Goal: Information Seeking & Learning: Check status

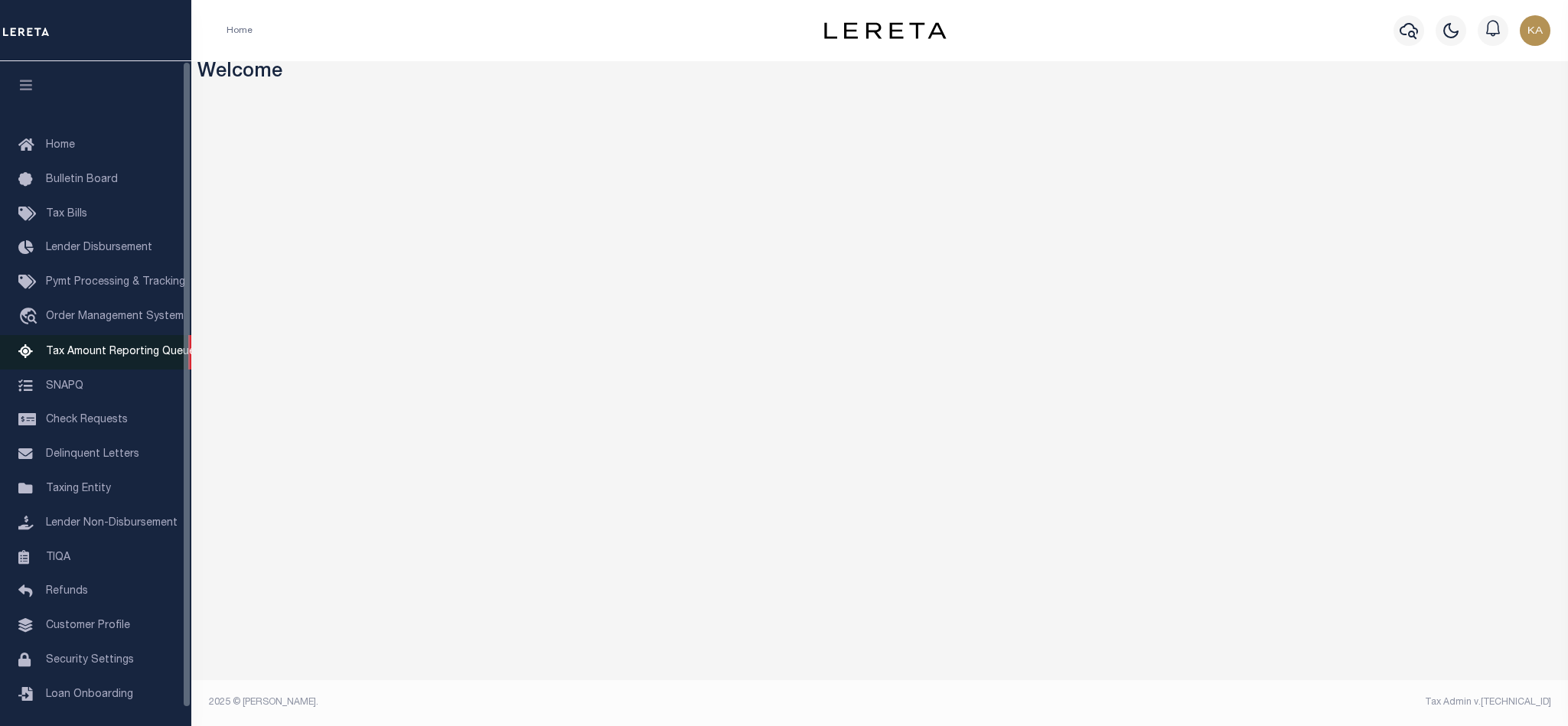
click at [127, 349] on span "Tax Amount Reporting Queue" at bounding box center [120, 351] width 150 height 10
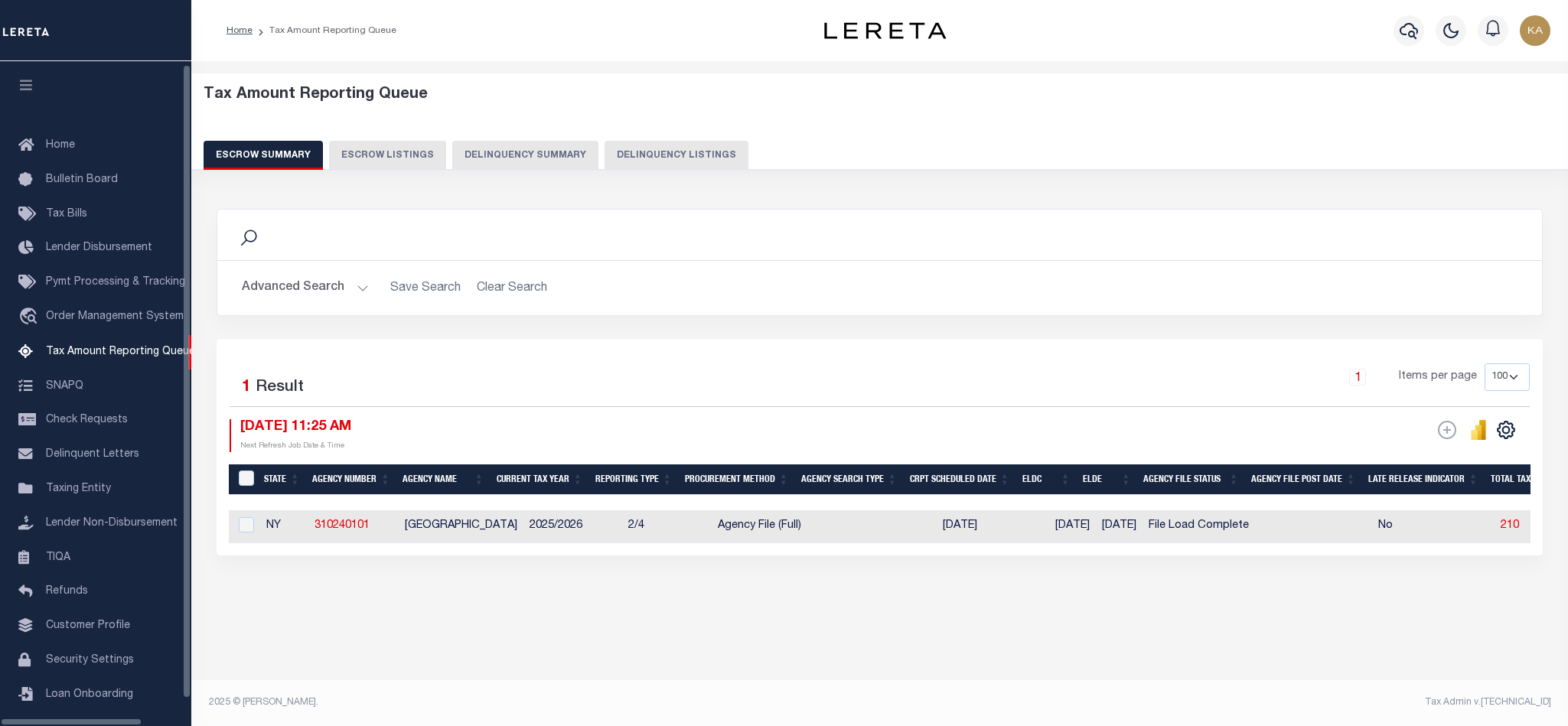
select select "100"
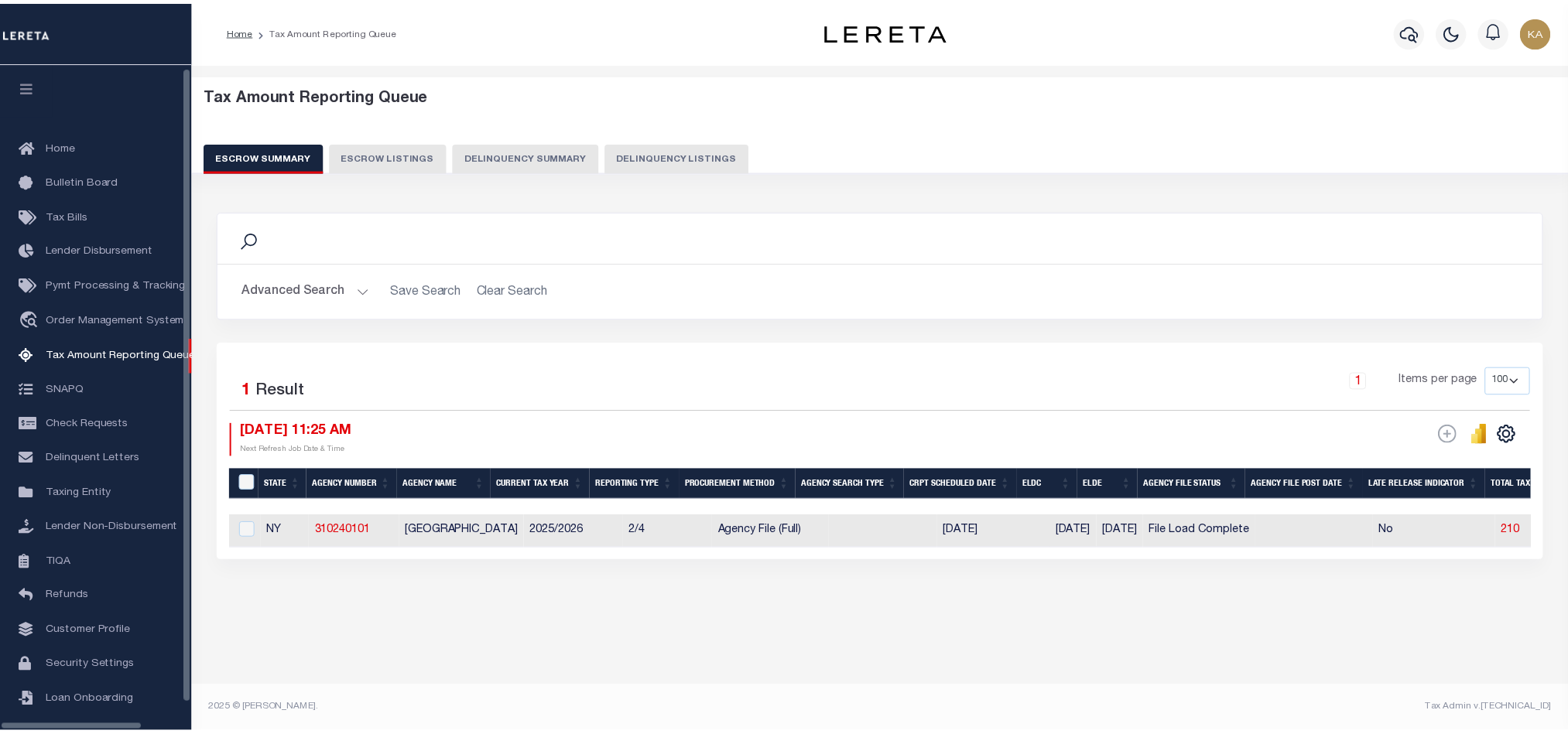
scroll to position [18, 0]
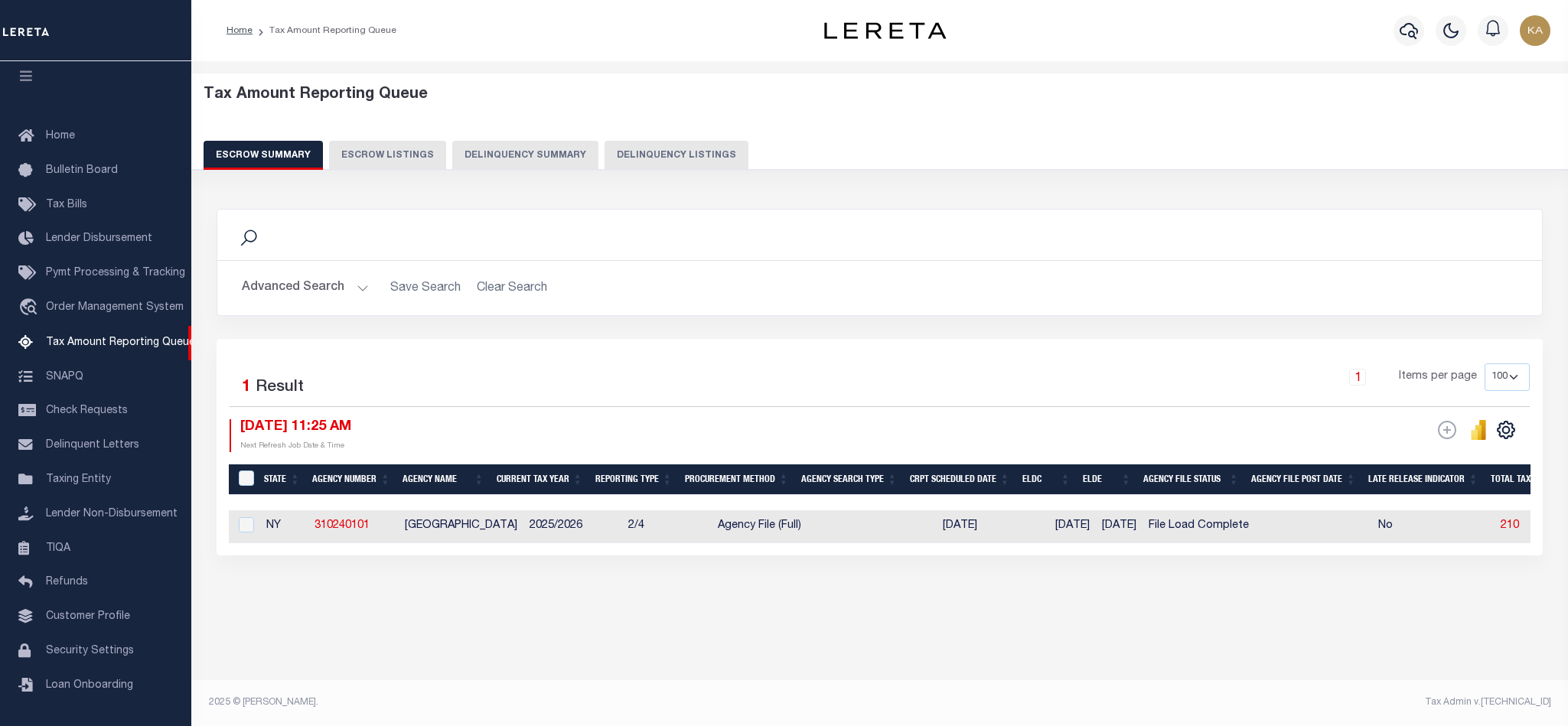
drag, startPoint x: 306, startPoint y: 546, endPoint x: 314, endPoint y: 546, distance: 8.0
click at [301, 297] on button "Advanced Search" at bounding box center [305, 289] width 127 height 30
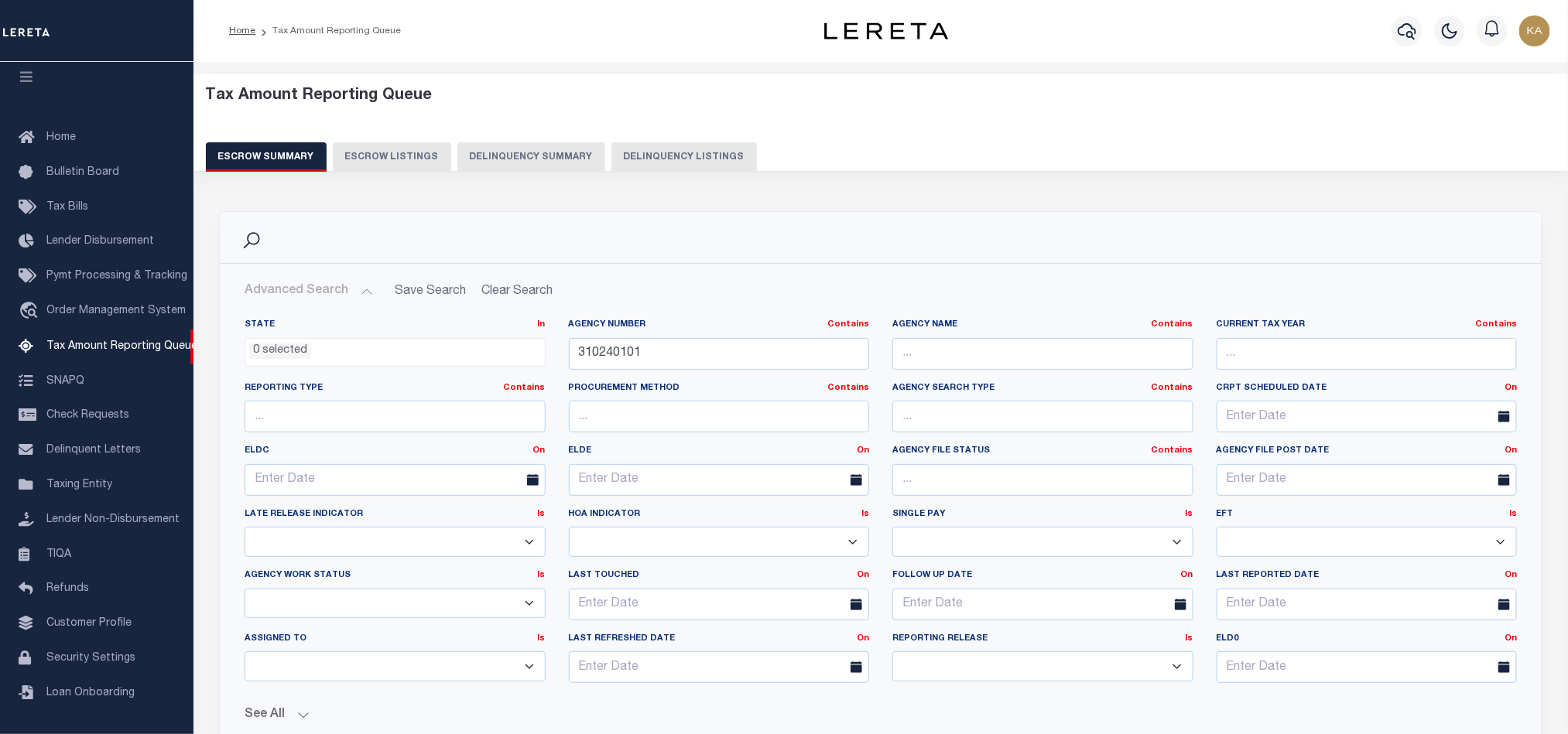
scroll to position [411, 0]
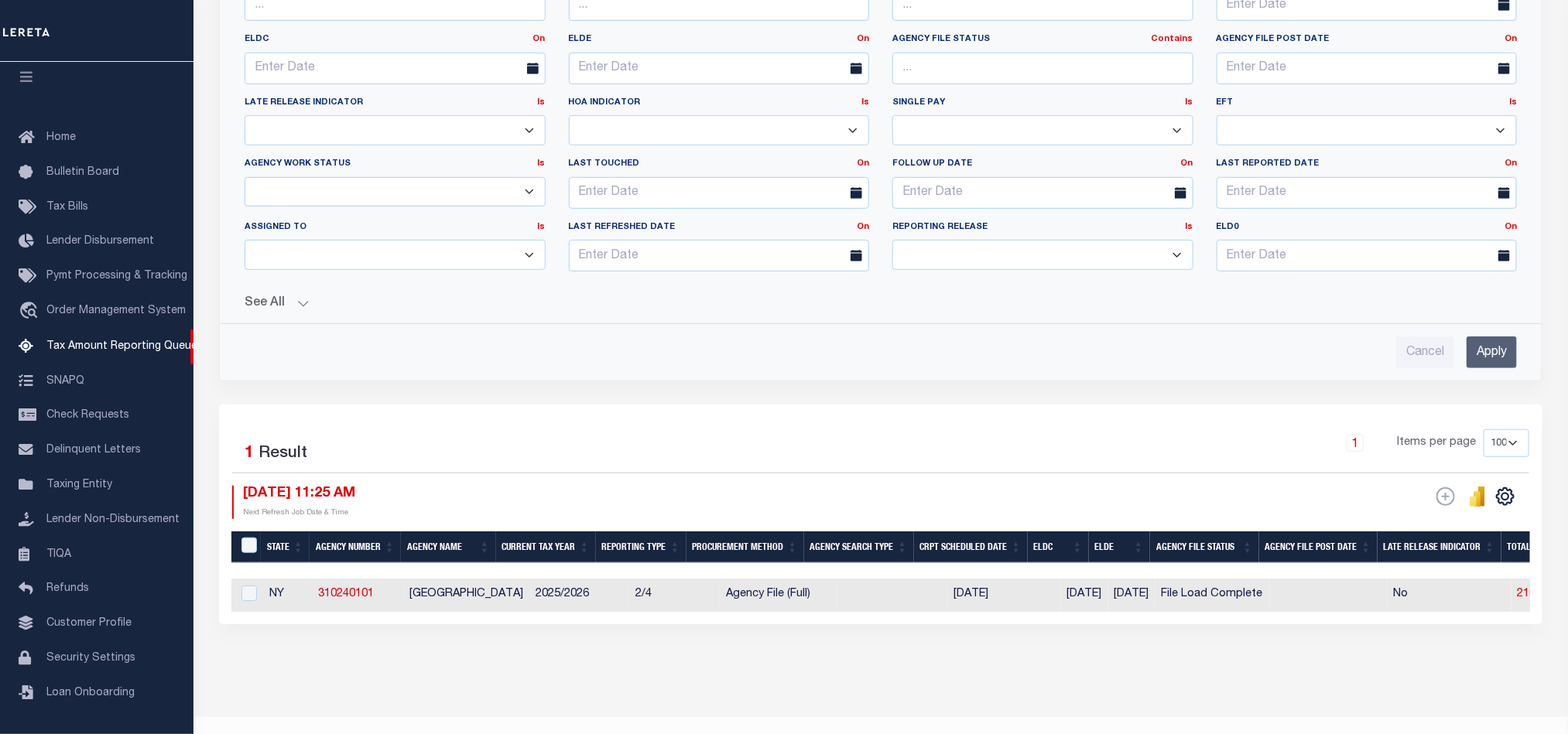
click at [954, 432] on div "Selected 1 Result 1 Items per page 10 25 50 100 500 09/29/2025 11:25 AM ESCROW …" at bounding box center [881, 514] width 1323 height 219
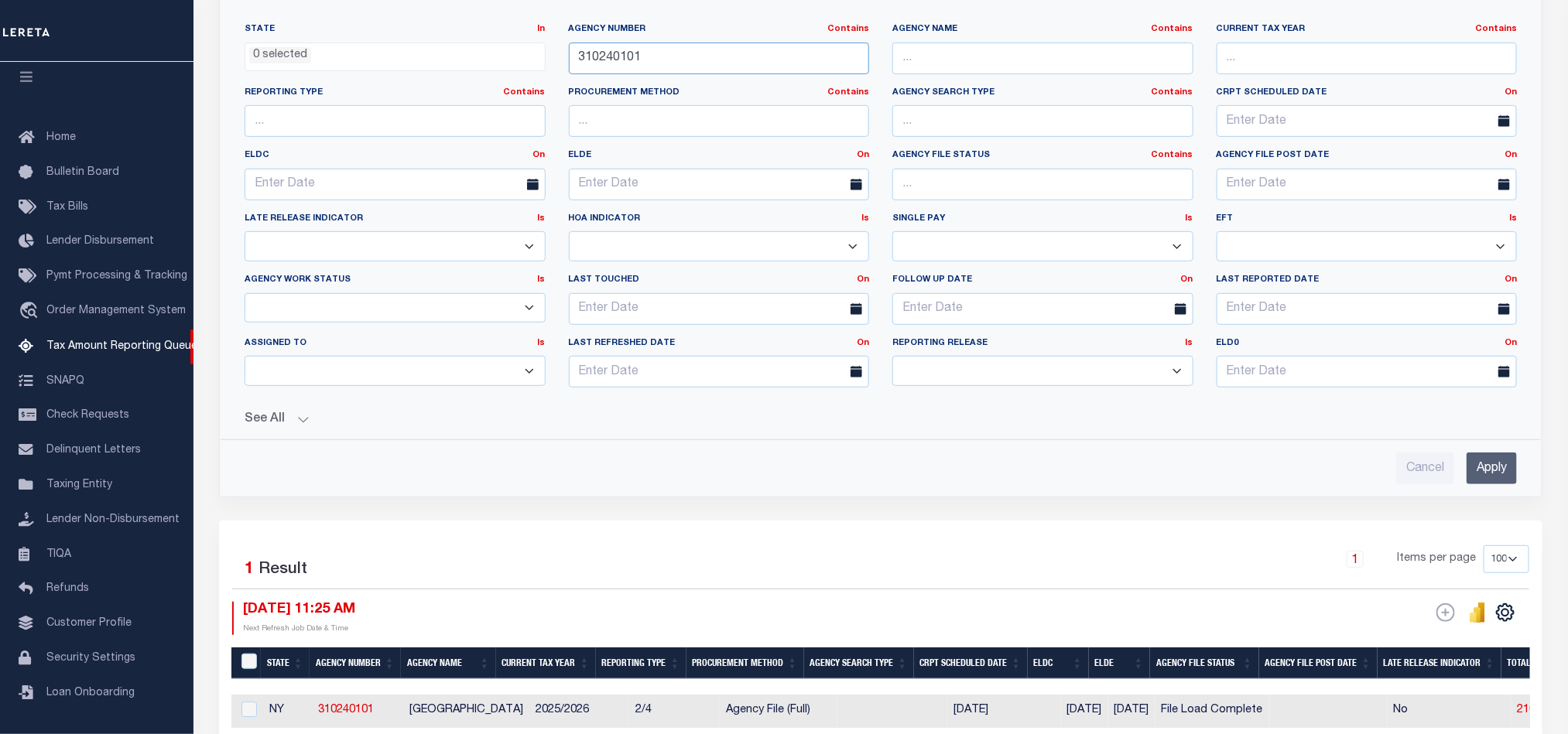
click at [613, 67] on input "310240101" at bounding box center [719, 57] width 301 height 32
click at [1486, 469] on input "Apply" at bounding box center [1491, 468] width 51 height 32
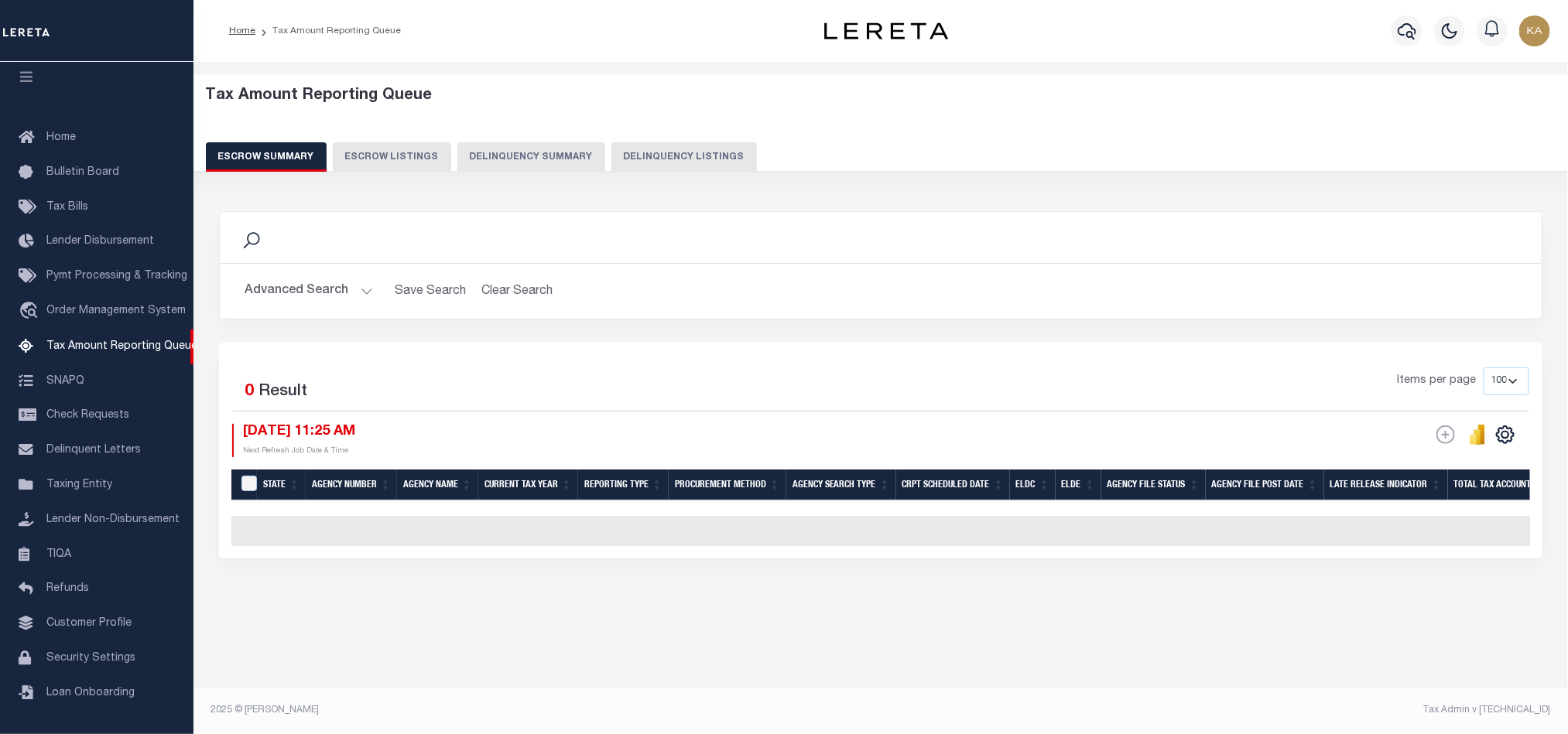
scroll to position [0, 0]
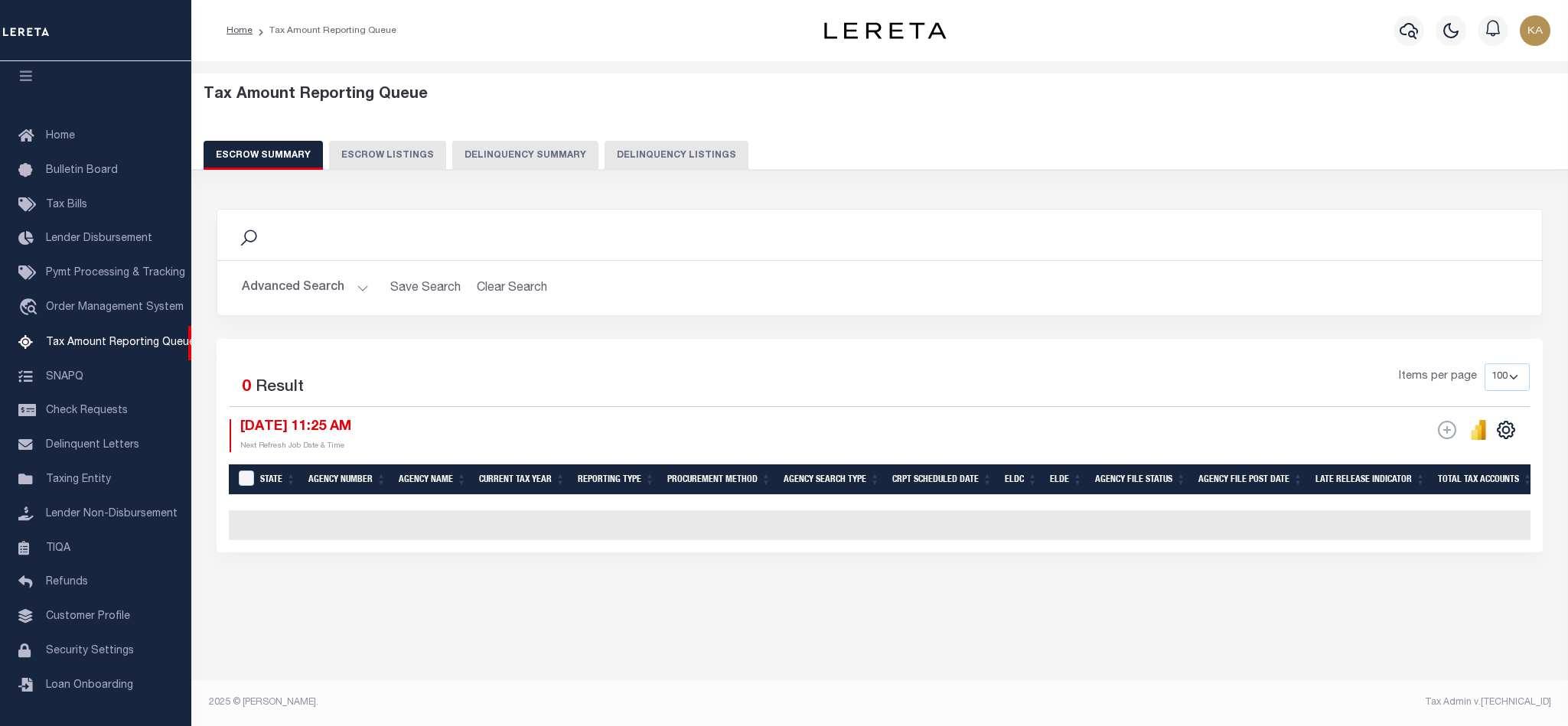
click at [333, 301] on button "Advanced Search" at bounding box center [305, 289] width 127 height 30
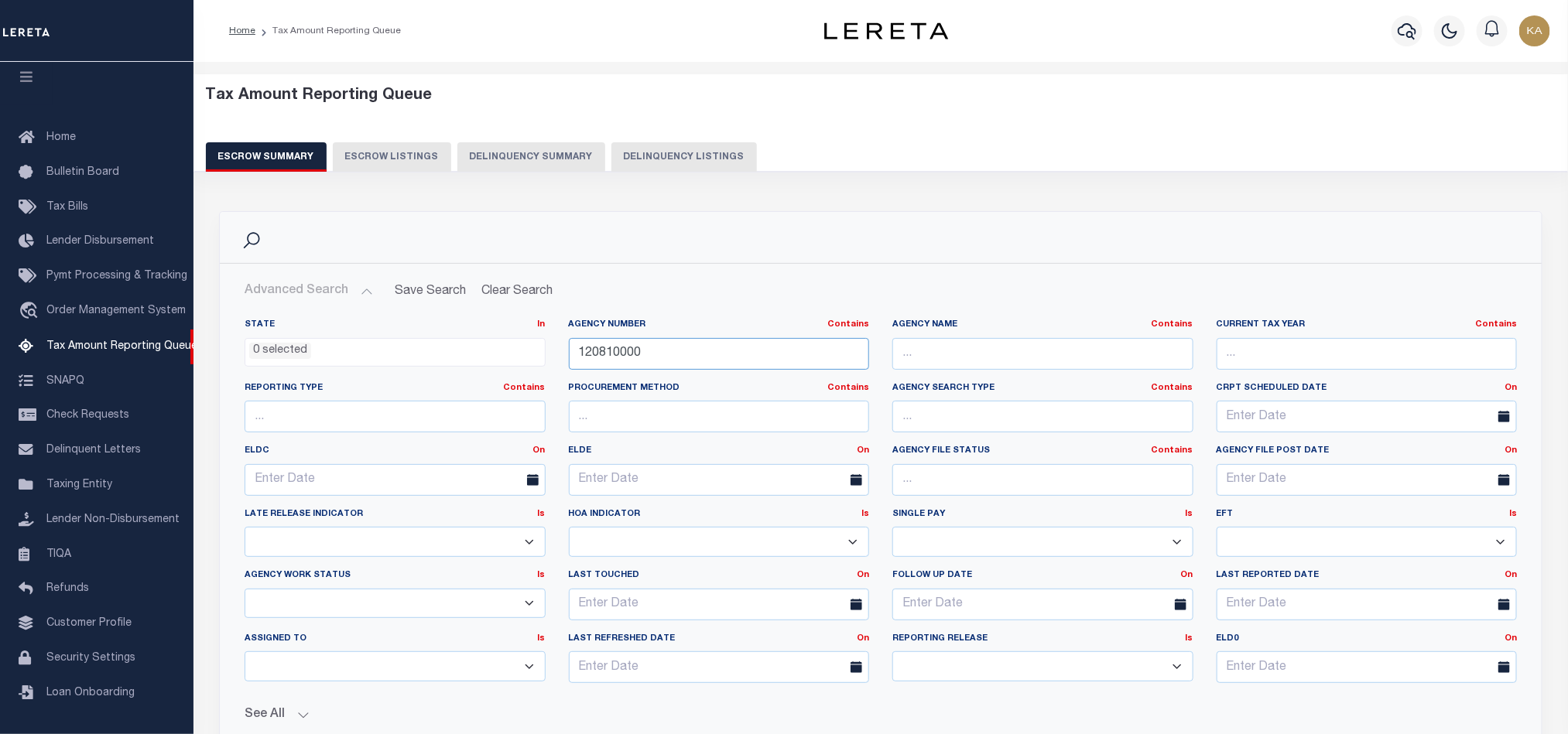
click at [667, 351] on input "120810000" at bounding box center [719, 353] width 301 height 32
click at [613, 357] on input "1208100000" at bounding box center [719, 353] width 301 height 32
click at [623, 356] on input "1208100000" at bounding box center [719, 353] width 301 height 32
click at [645, 358] on input "1208100000" at bounding box center [719, 353] width 301 height 32
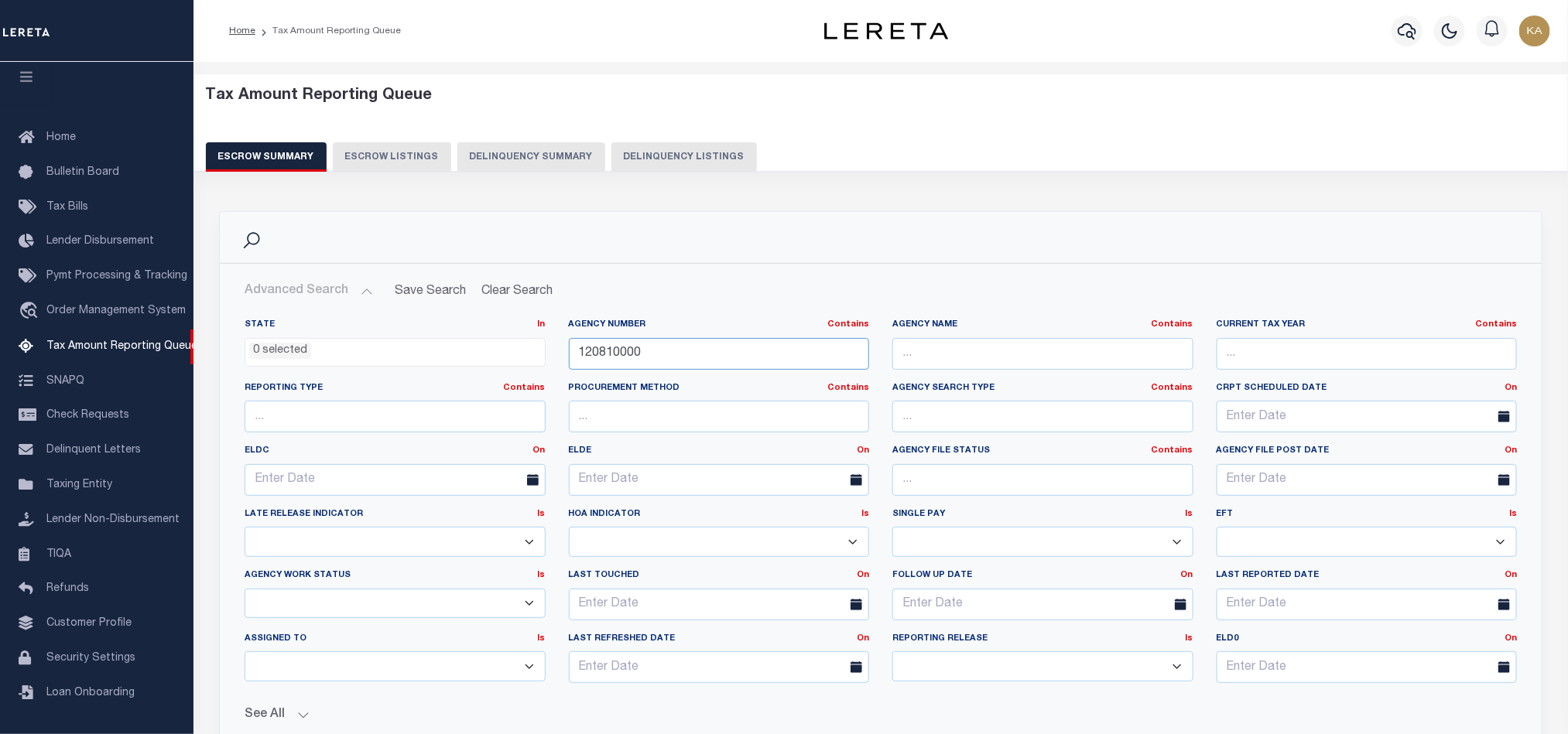
scroll to position [232, 0]
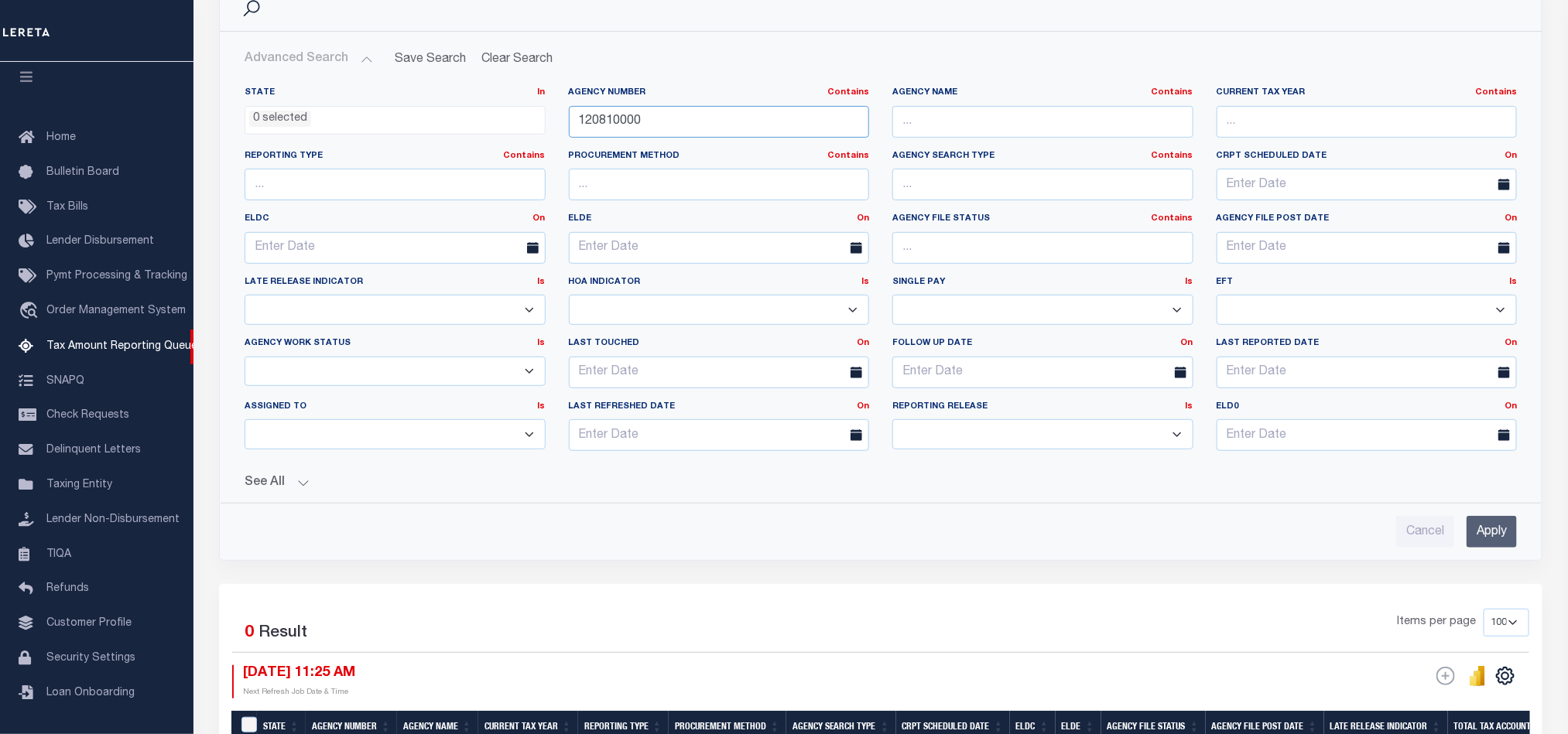
type input "120810000"
click at [1461, 535] on div "Cancel Apply" at bounding box center [880, 531] width 1272 height 32
click at [1470, 539] on input "Apply" at bounding box center [1491, 531] width 51 height 32
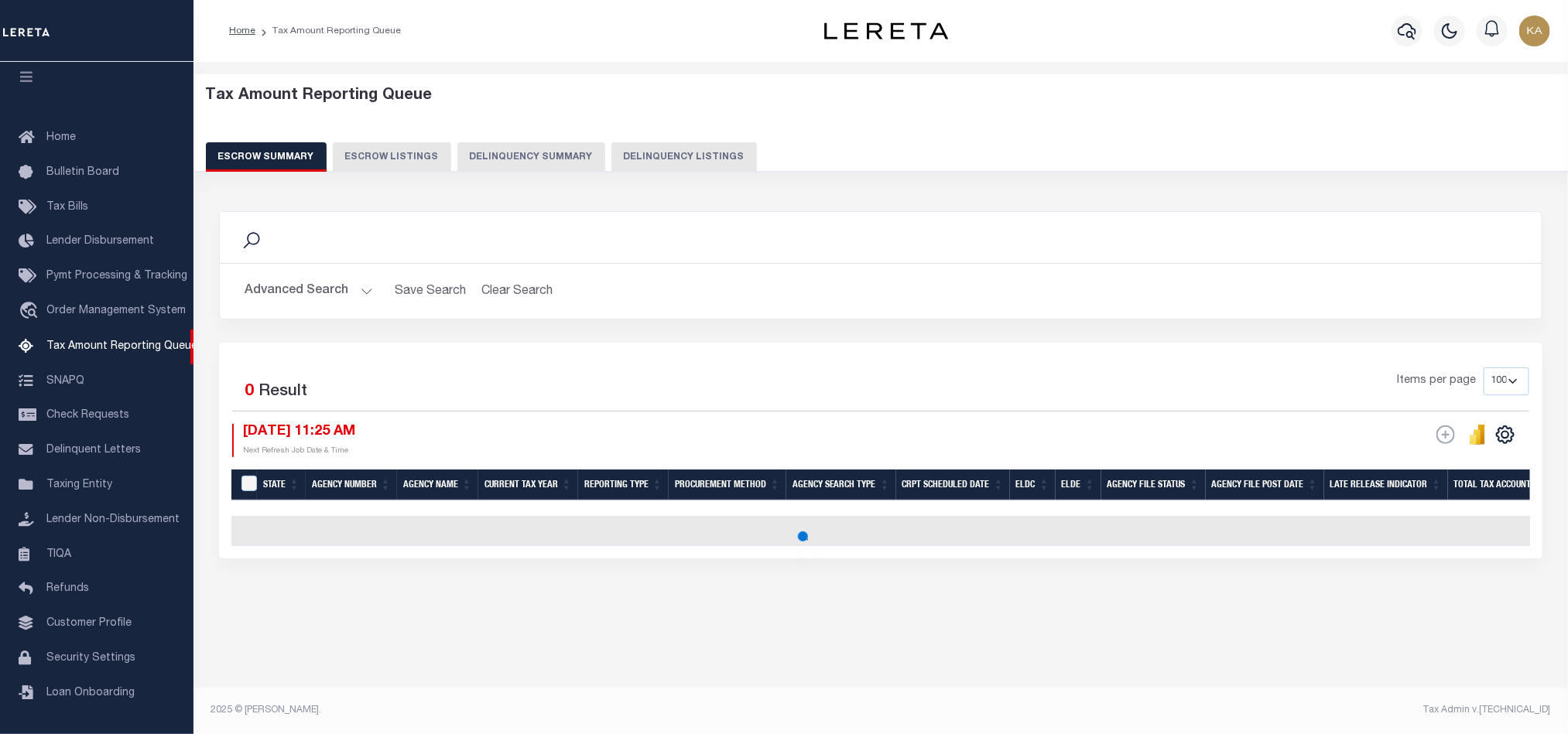
scroll to position [0, 0]
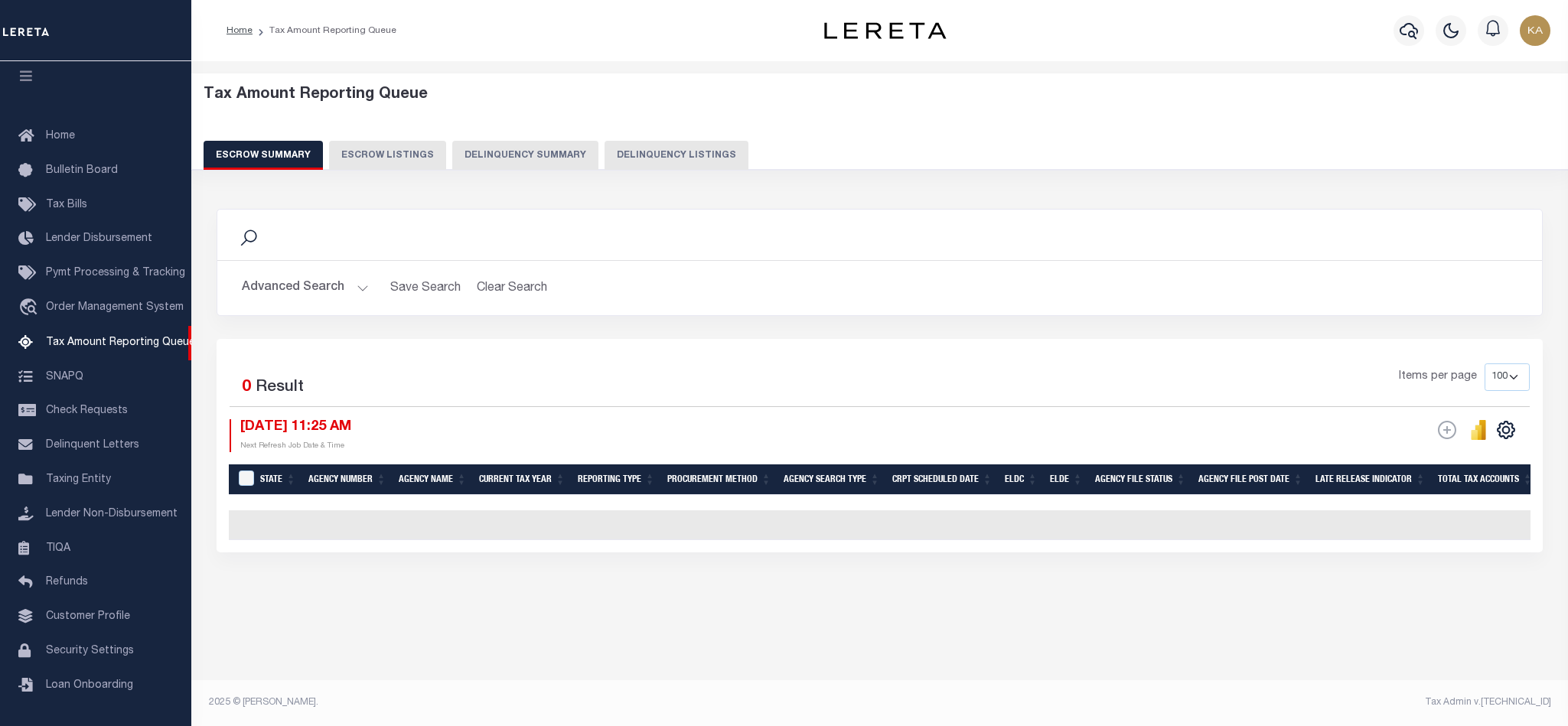
click at [325, 292] on button "Advanced Search" at bounding box center [305, 289] width 127 height 30
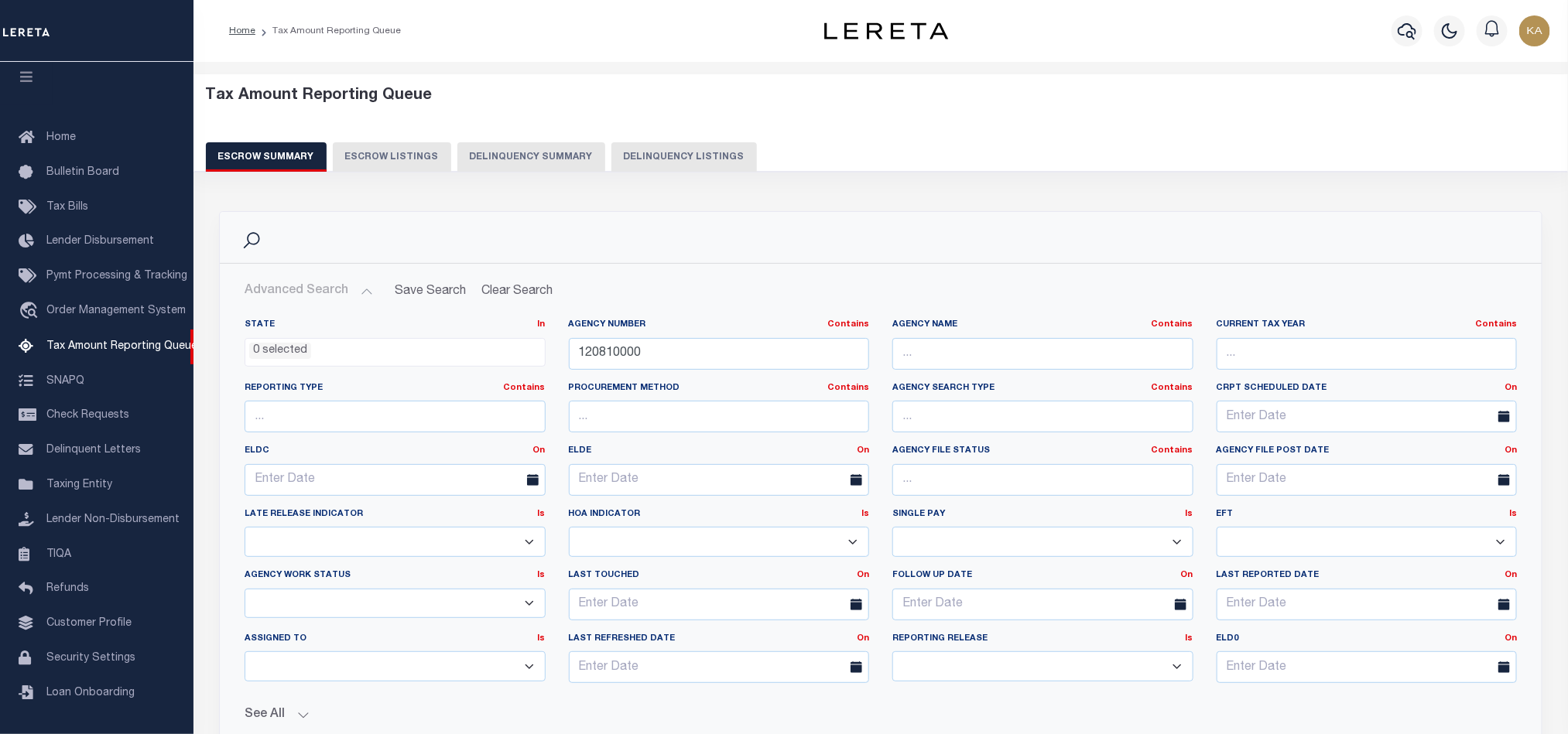
scroll to position [232, 0]
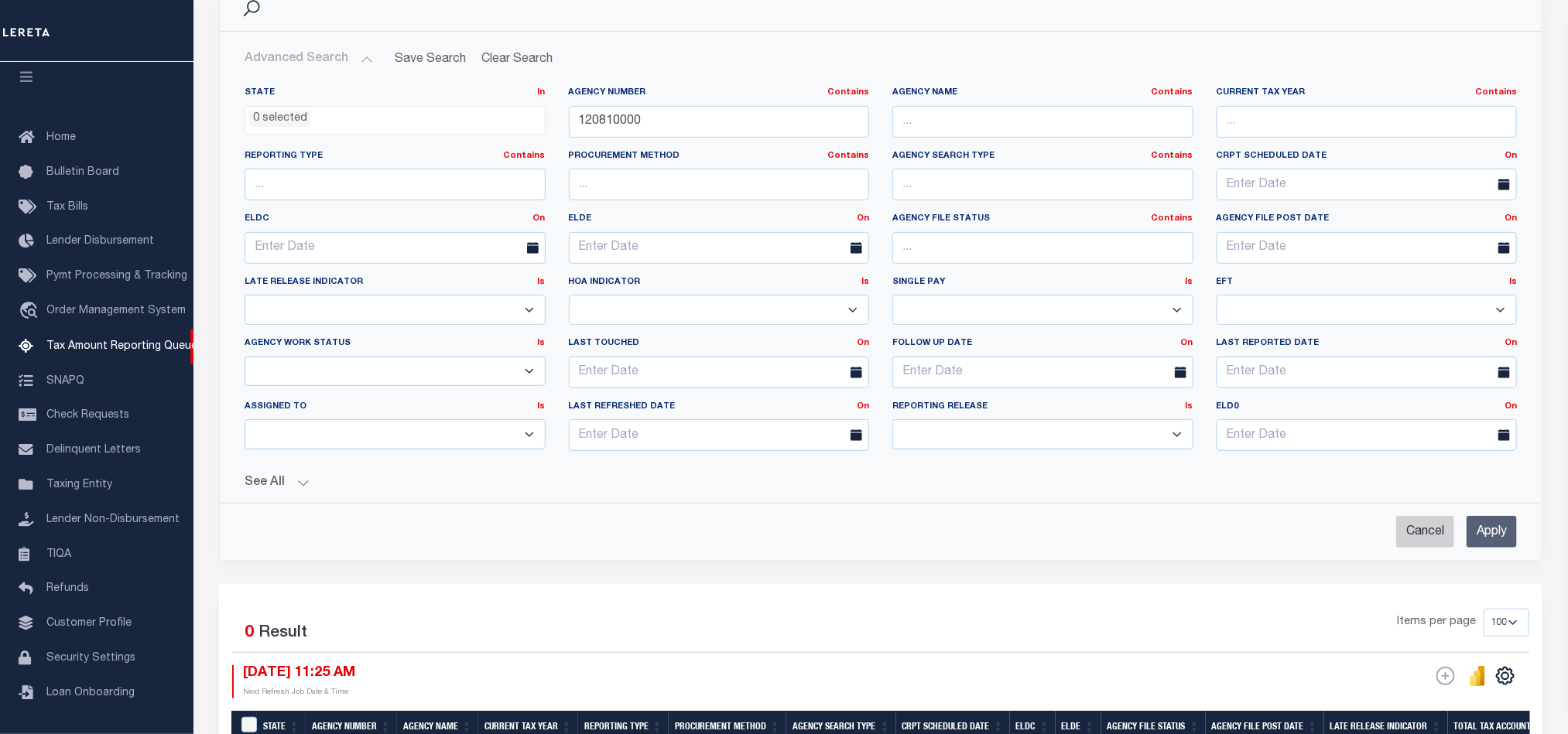
click at [1412, 529] on input "Cancel" at bounding box center [1424, 531] width 58 height 32
checkbox input "true"
select select
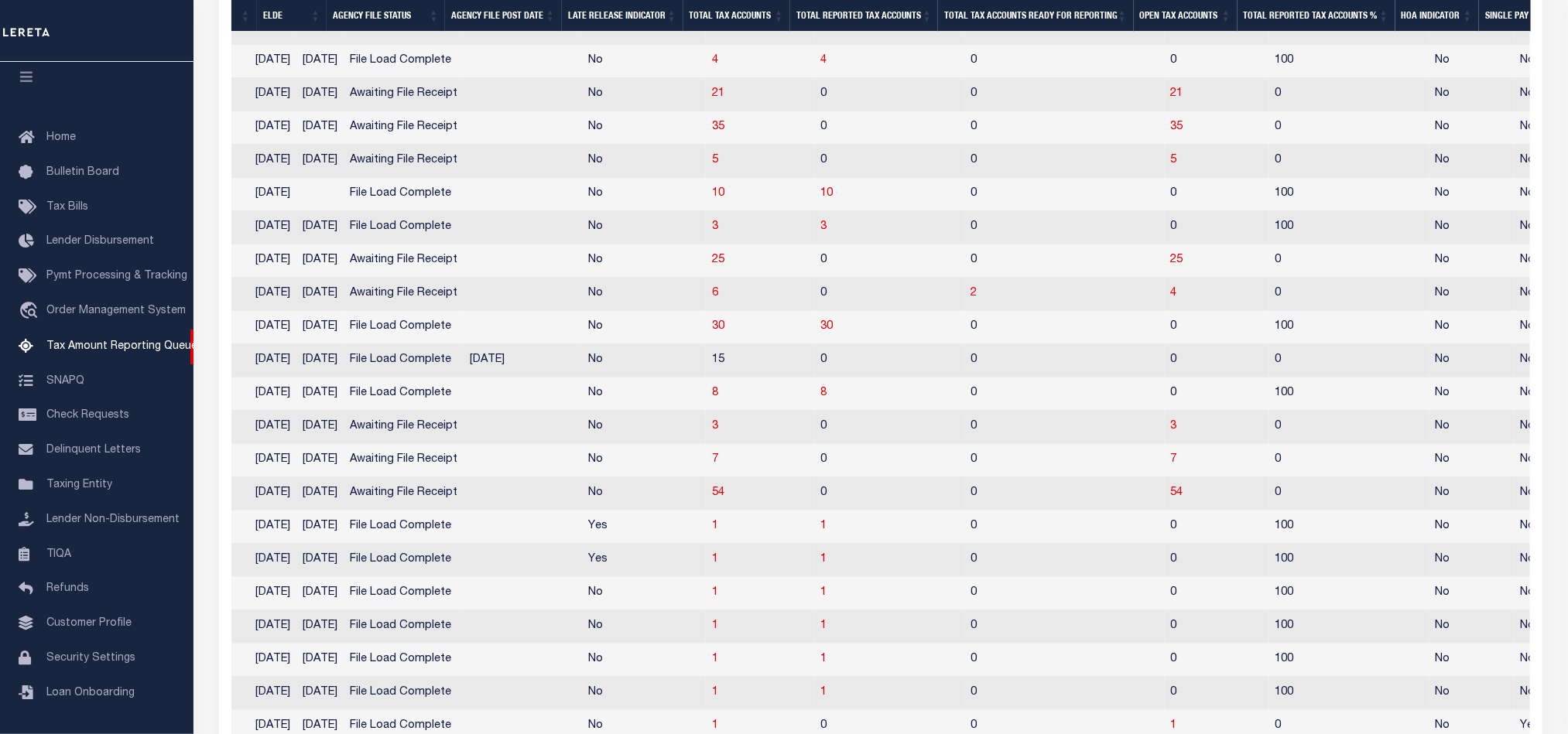
scroll to position [3304, 0]
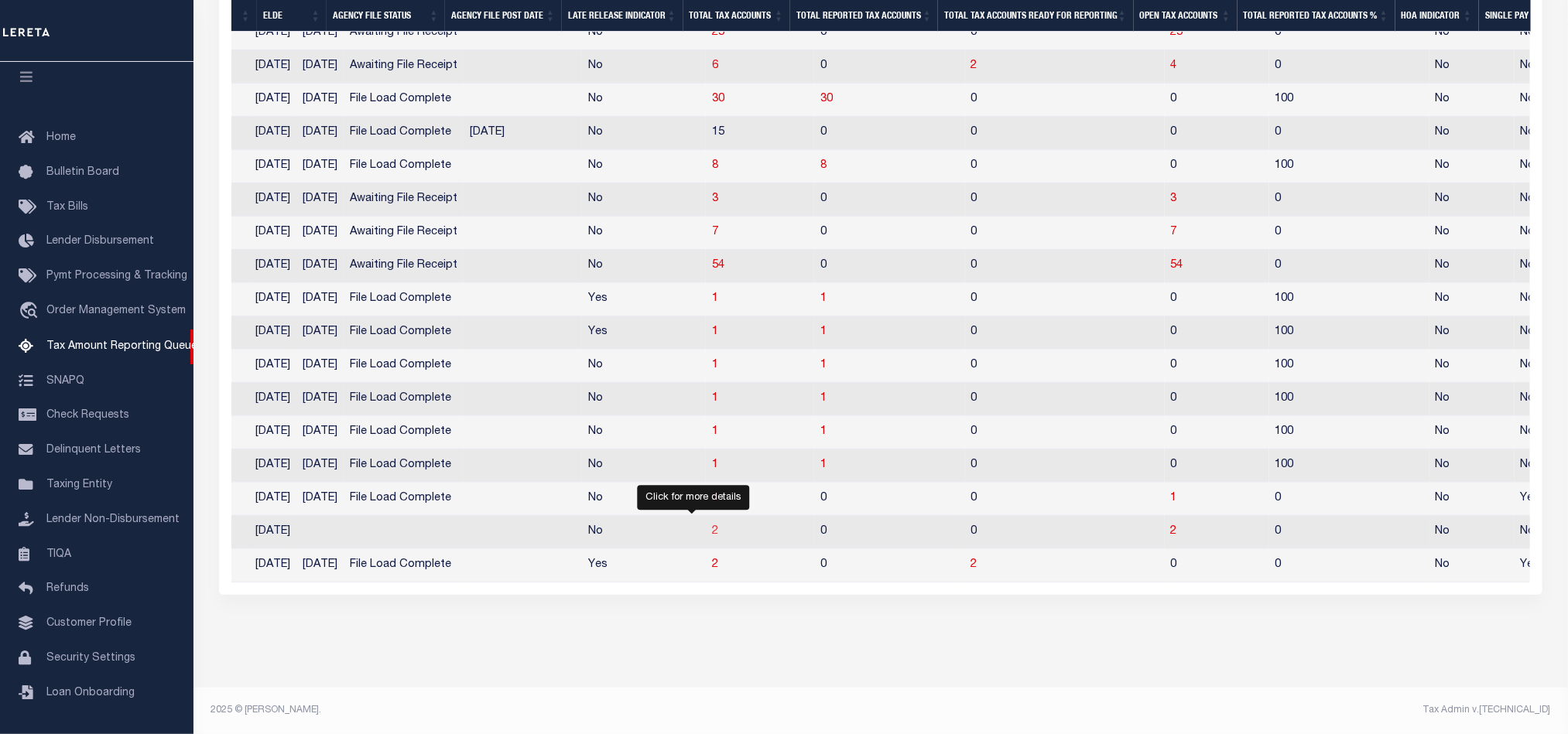
click at [712, 526] on span "2" at bounding box center [715, 531] width 6 height 11
select select "100"
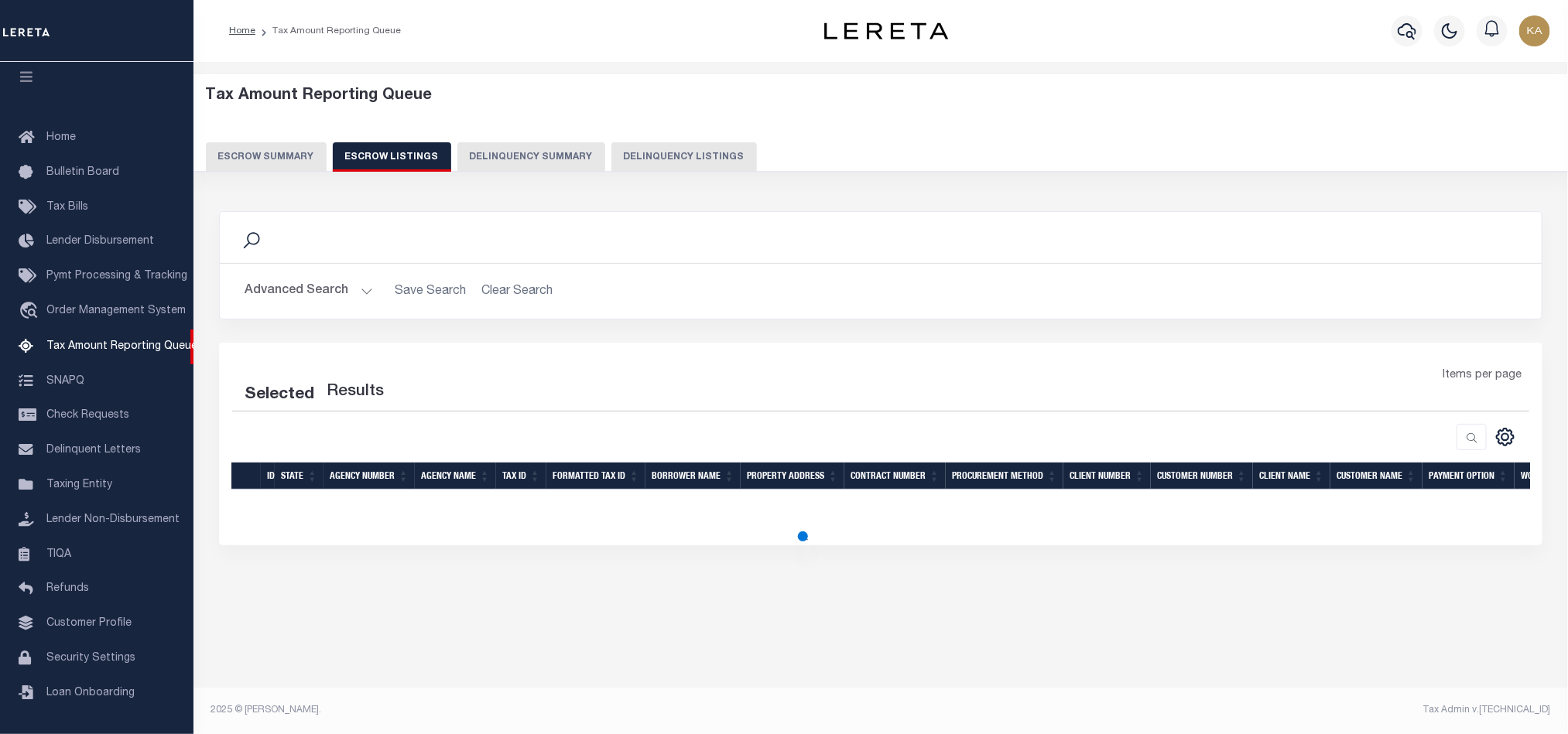
scroll to position [0, 0]
select select "100"
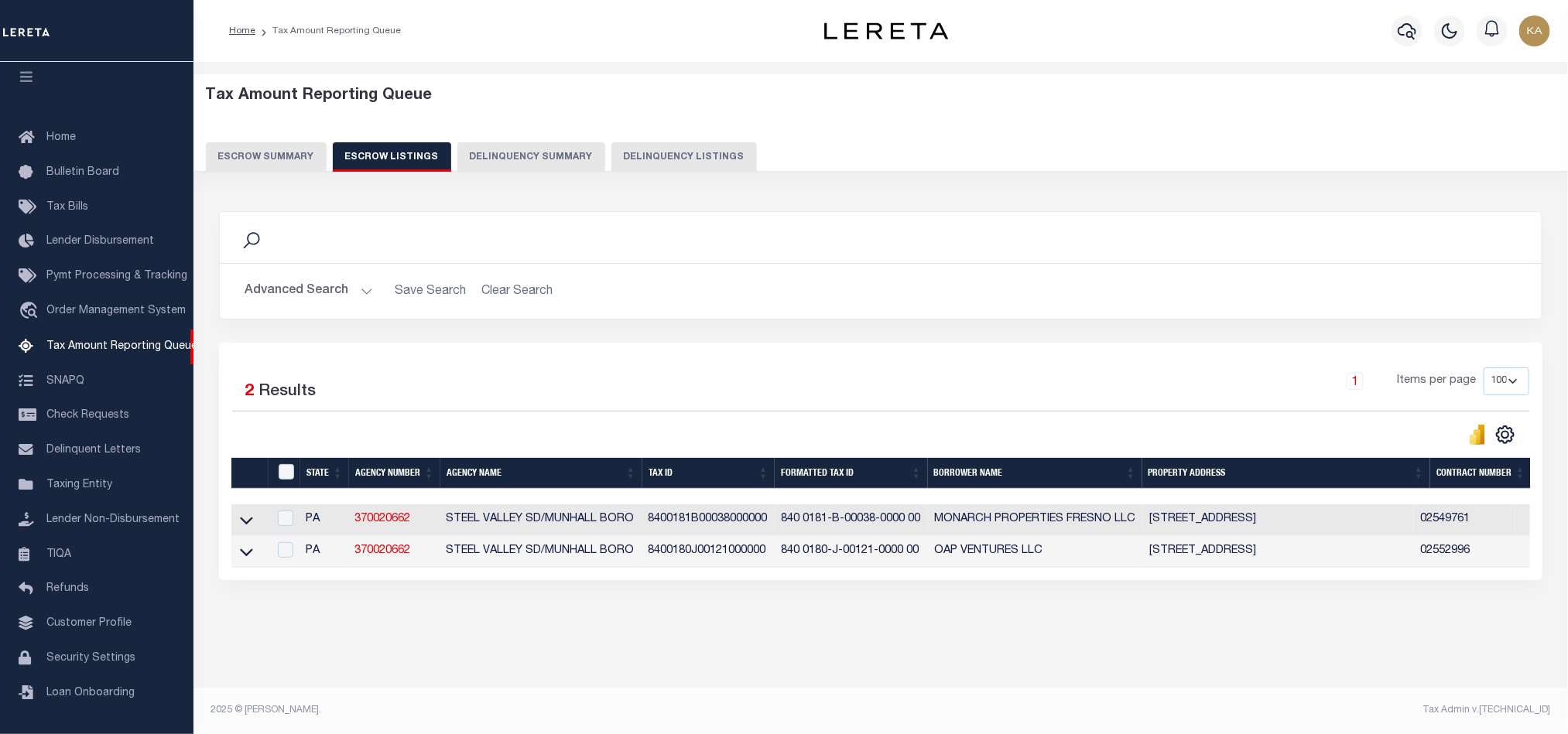
click at [285, 164] on button "Escrow Summary" at bounding box center [266, 157] width 121 height 30
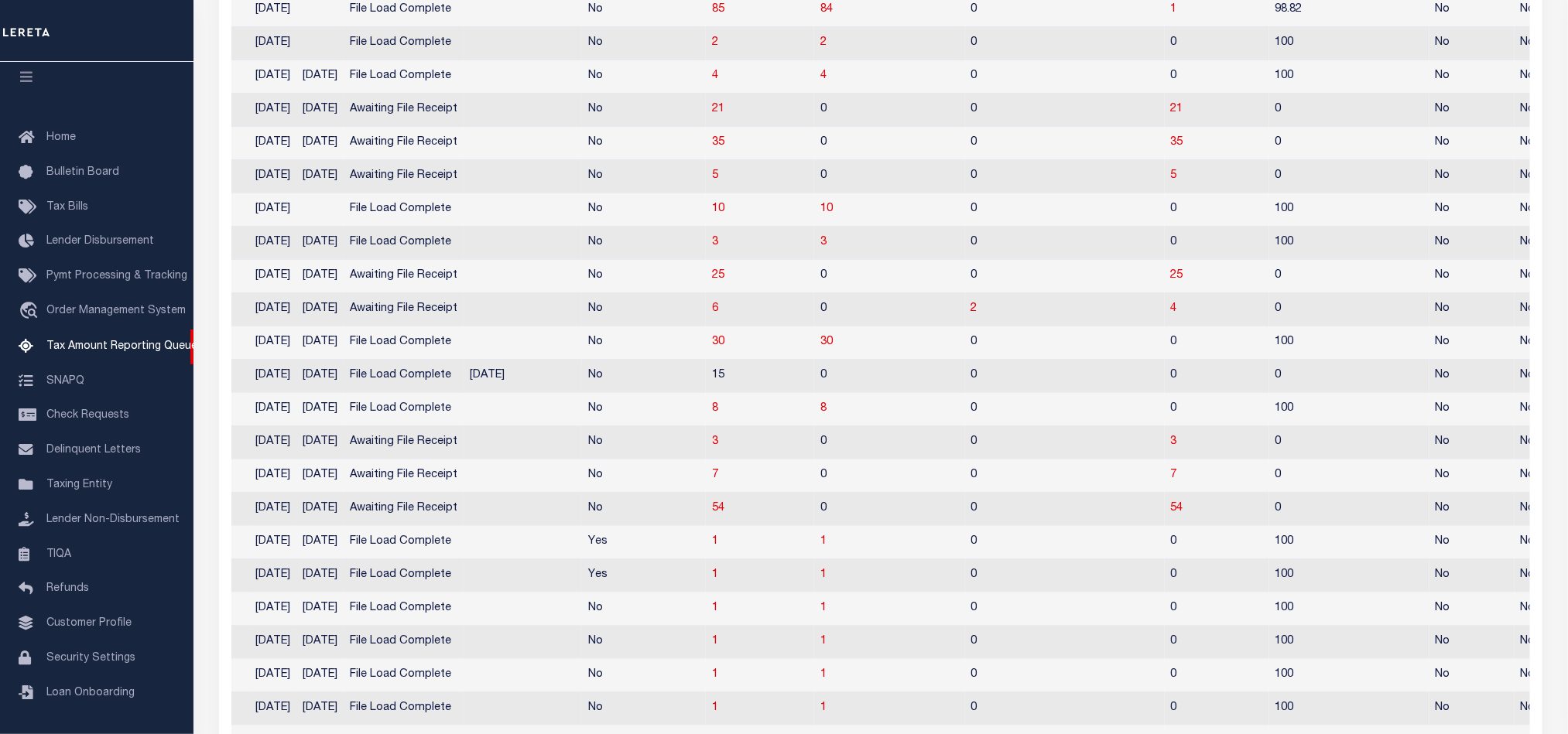
scroll to position [3321, 0]
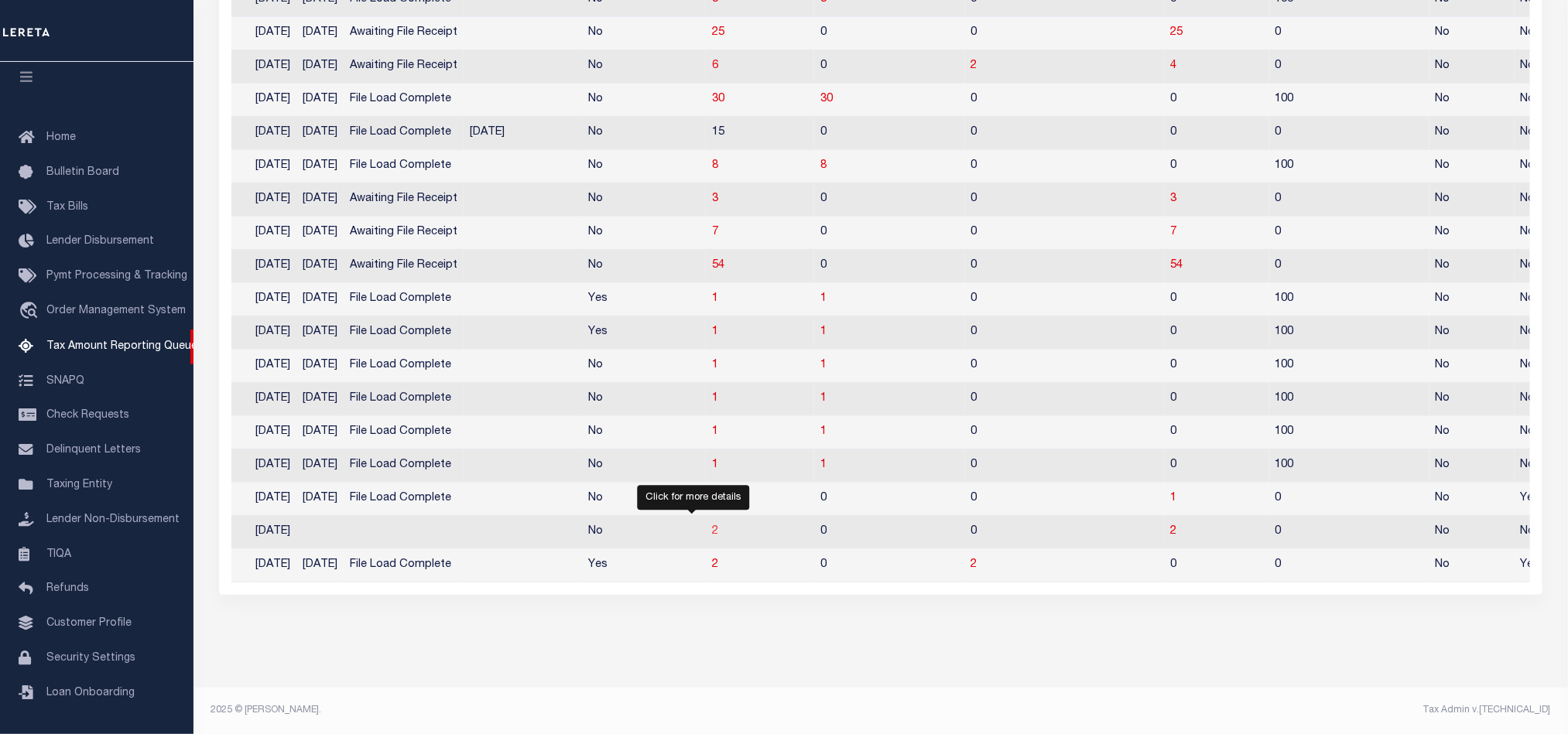
click at [712, 526] on span "2" at bounding box center [715, 531] width 6 height 11
select select "100"
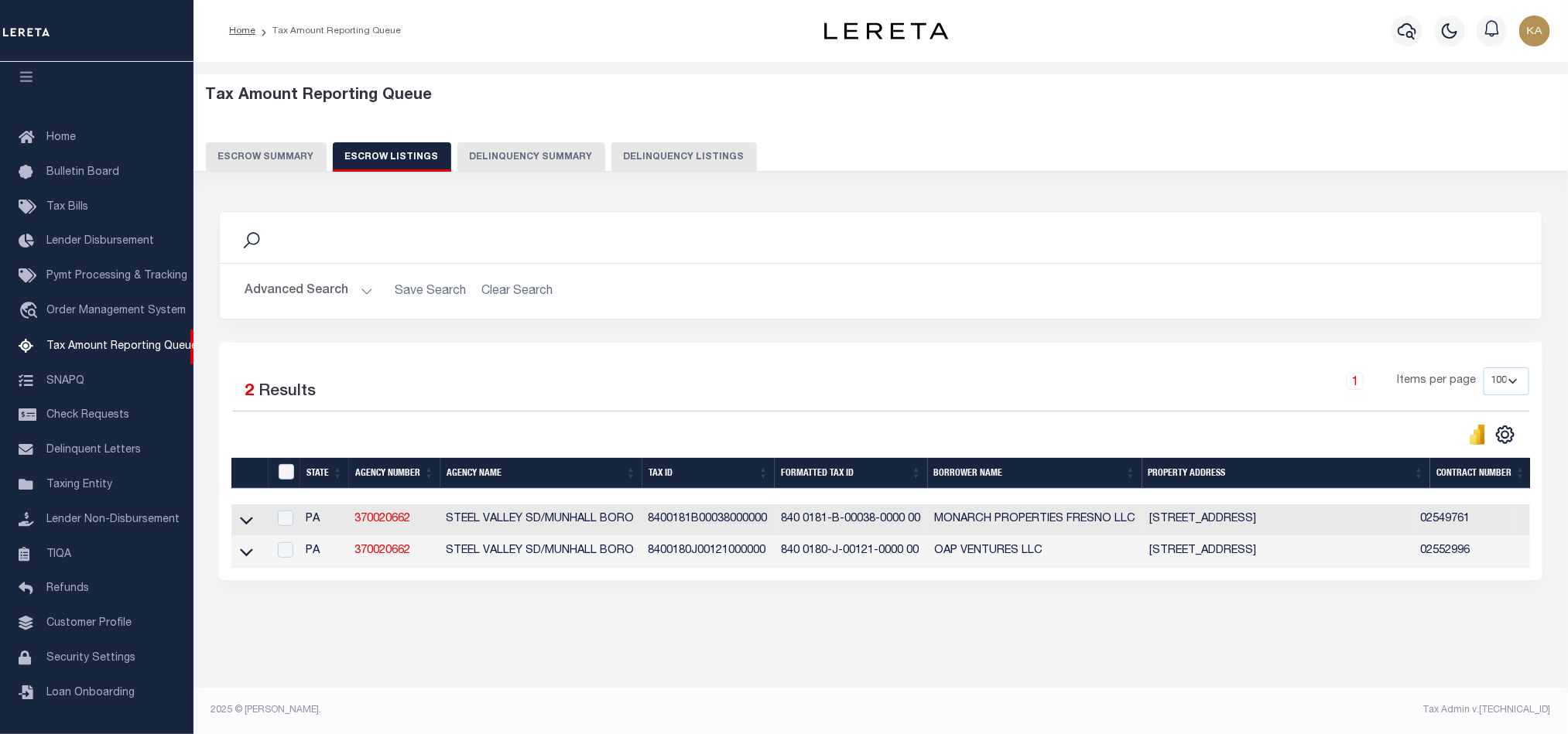
scroll to position [0, 0]
drag, startPoint x: 422, startPoint y: 531, endPoint x: 347, endPoint y: 519, distance: 76.0
click at [347, 519] on tr "PA 370020662 STEEL VALLEY SD/MUNHALL BORO 8400181B00038000000 840 0181-B-00038-…" at bounding box center [1409, 520] width 2356 height 32
copy tr "370020662"
click at [256, 154] on button "Escrow Summary" at bounding box center [266, 157] width 121 height 30
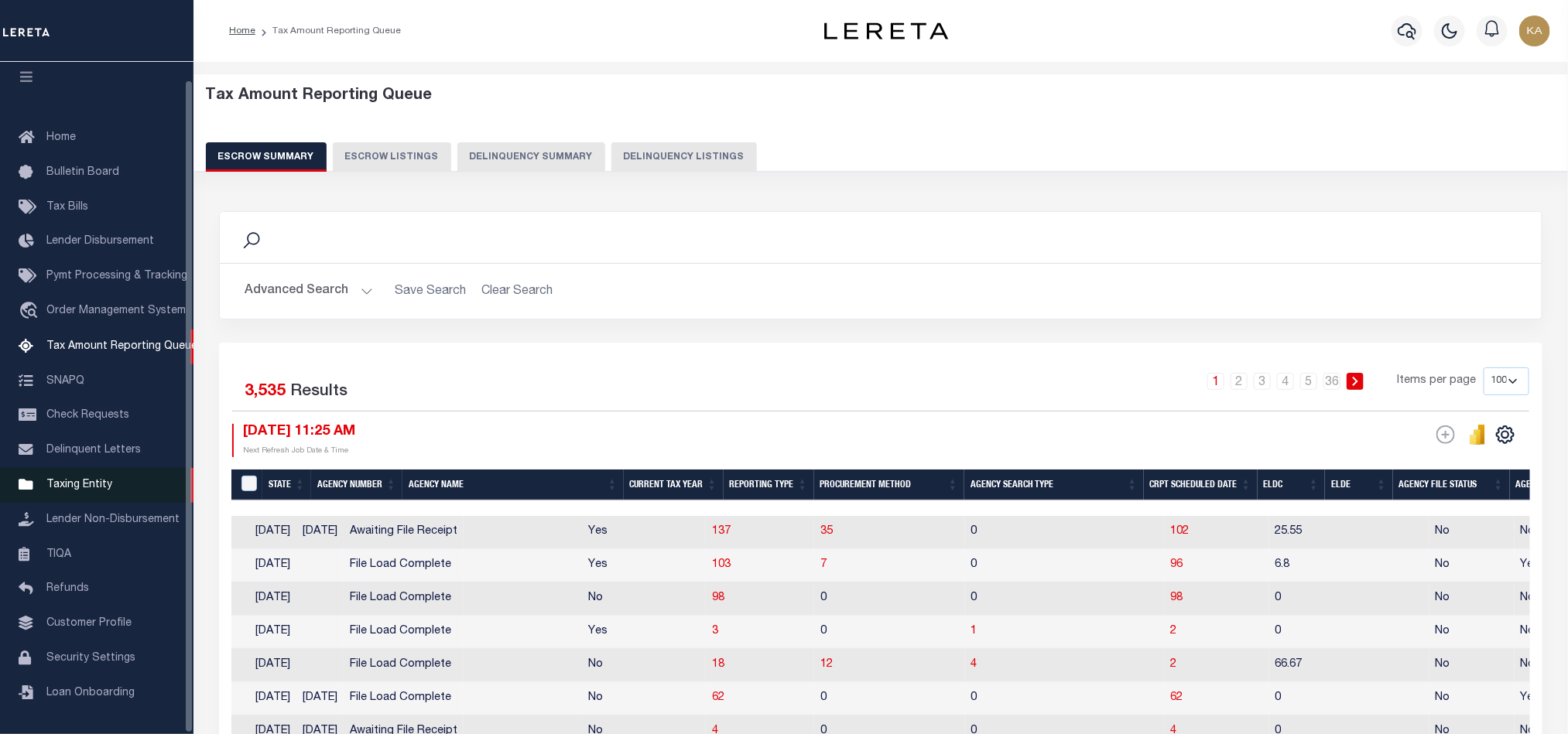
click at [95, 482] on span "Taxing Entity" at bounding box center [78, 484] width 66 height 11
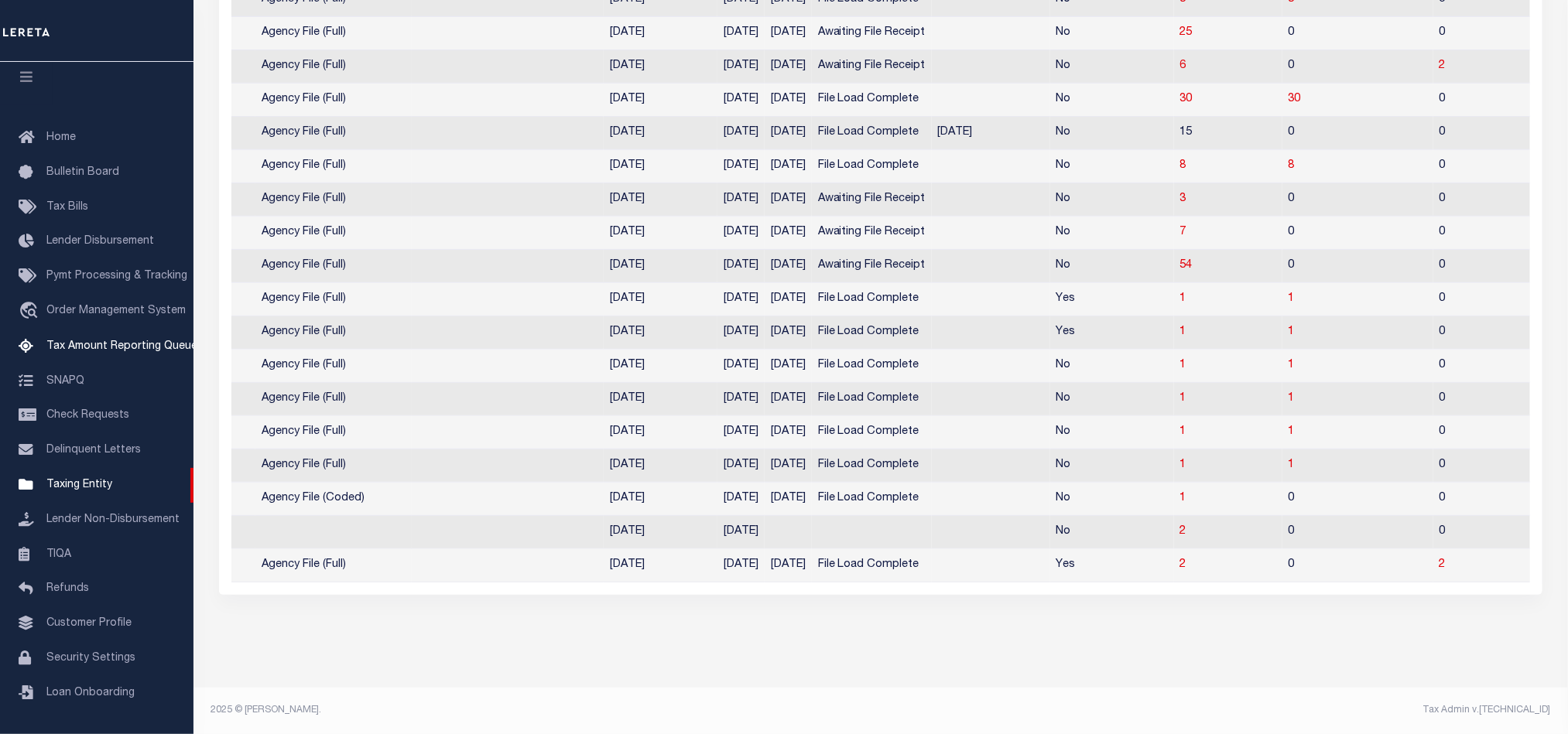
scroll to position [0, 746]
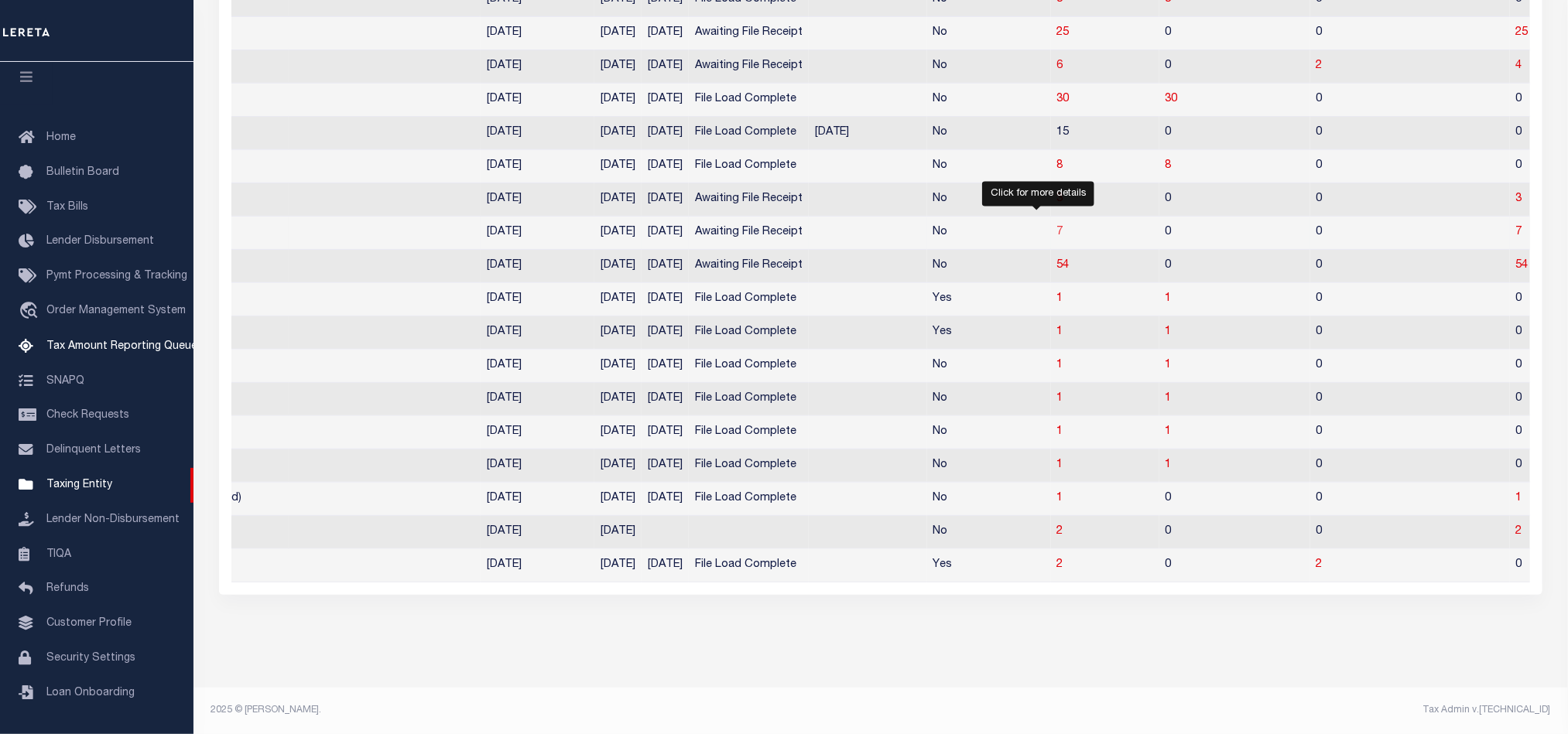
click at [1057, 227] on span "7" at bounding box center [1060, 232] width 6 height 11
select select "100"
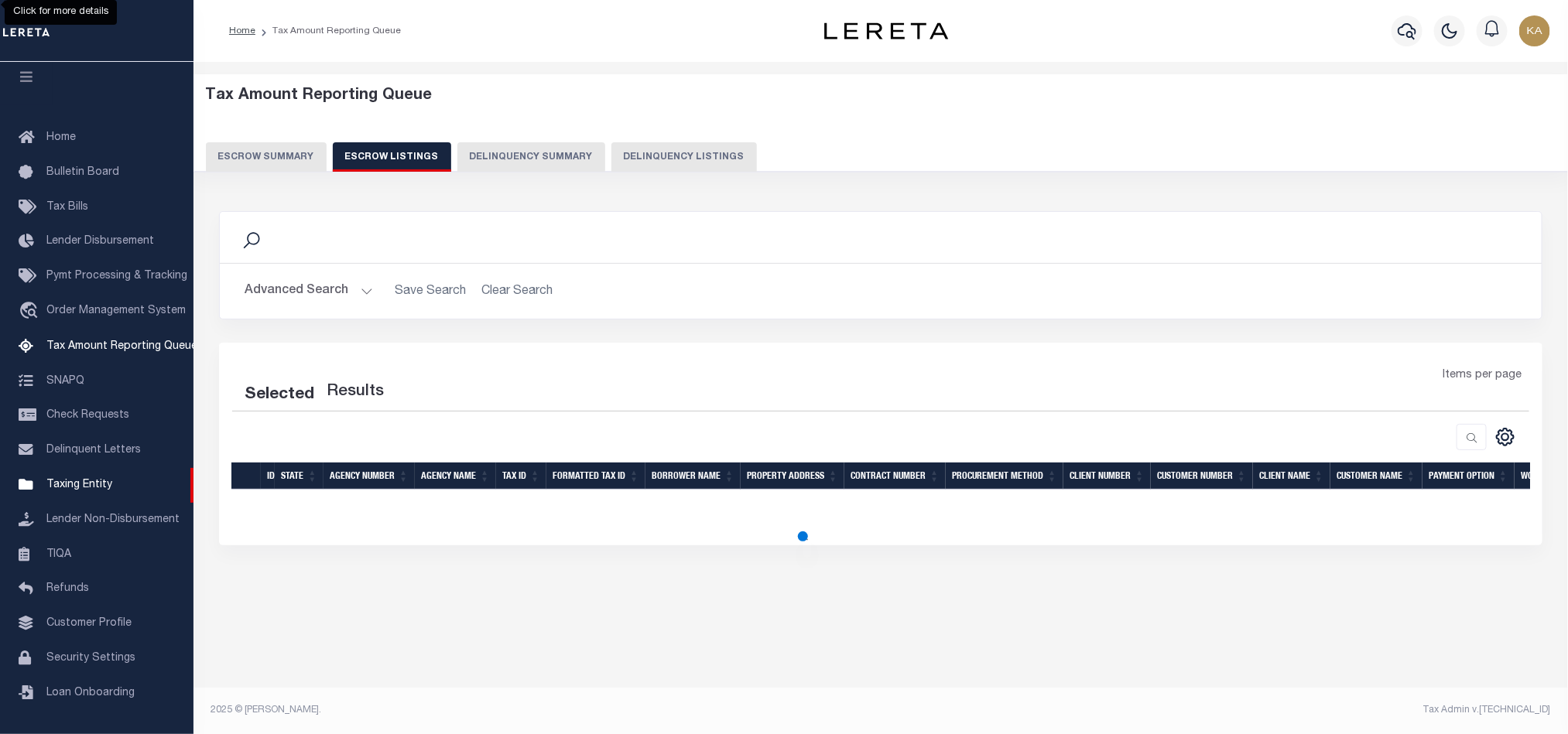
scroll to position [0, 0]
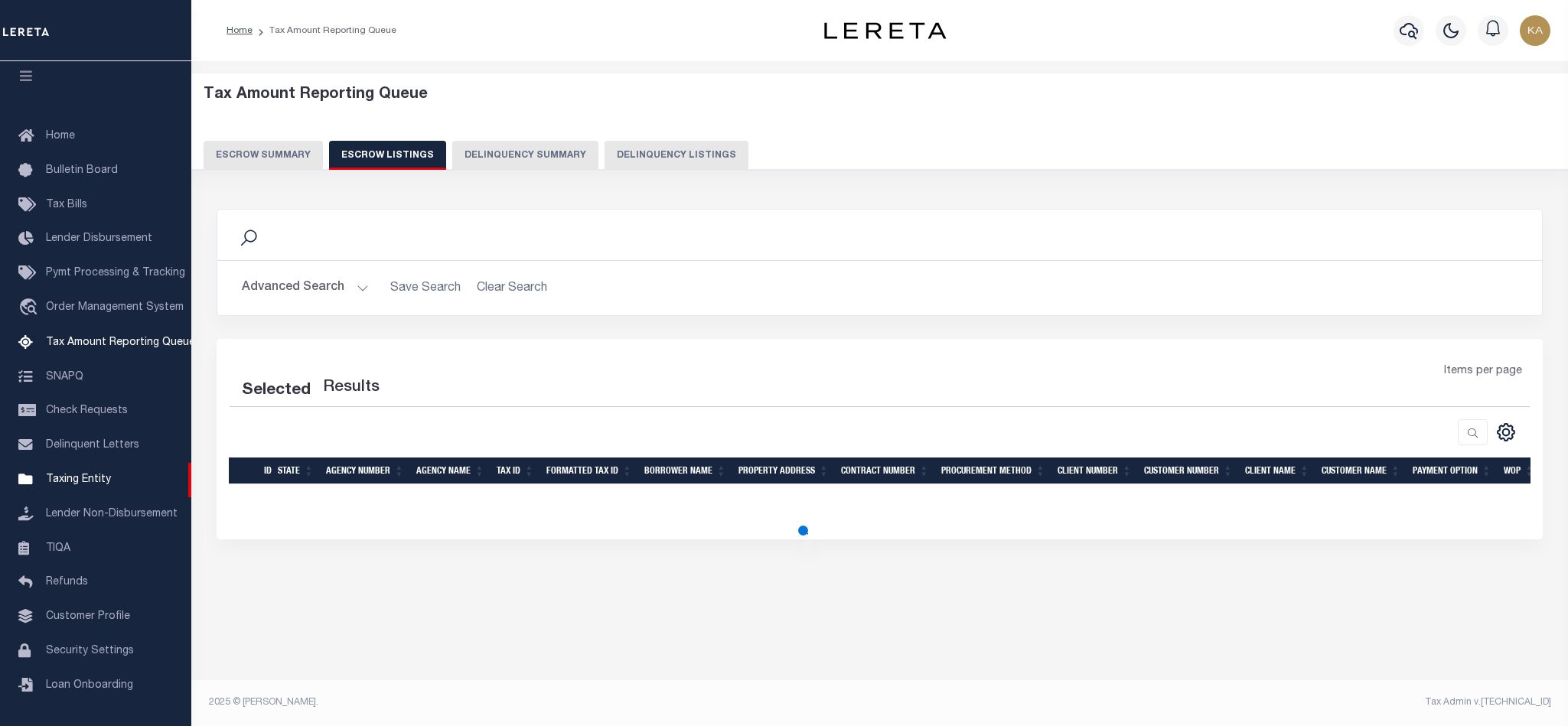
select select "100"
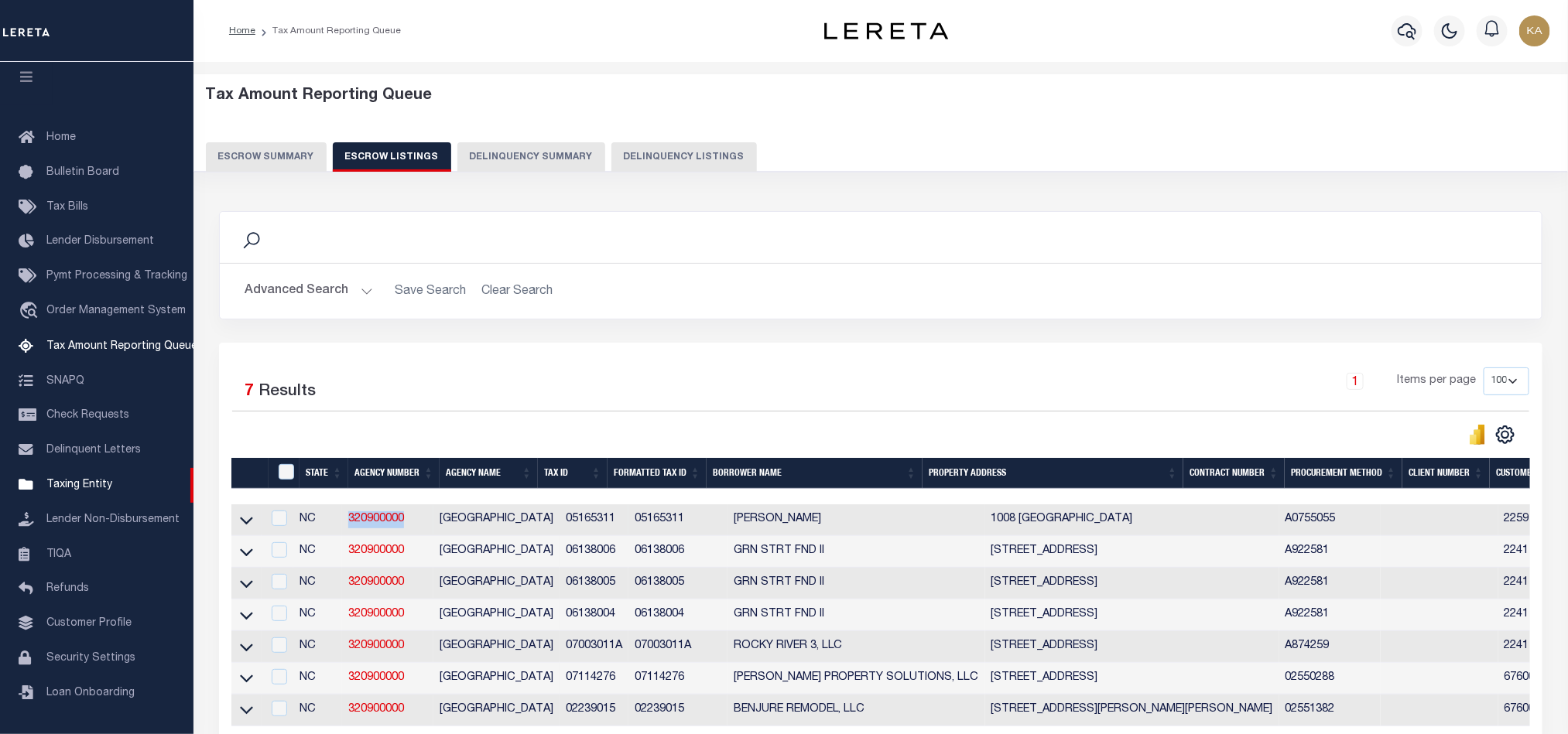
drag, startPoint x: 421, startPoint y: 524, endPoint x: 337, endPoint y: 524, distance: 84.0
click at [337, 524] on tr "NC 320900000 UNION COUNTY 05165311 05165311 Shannon Miller 1008 HICKORY PINE RD…" at bounding box center [1333, 520] width 2205 height 32
copy tr "320900000"
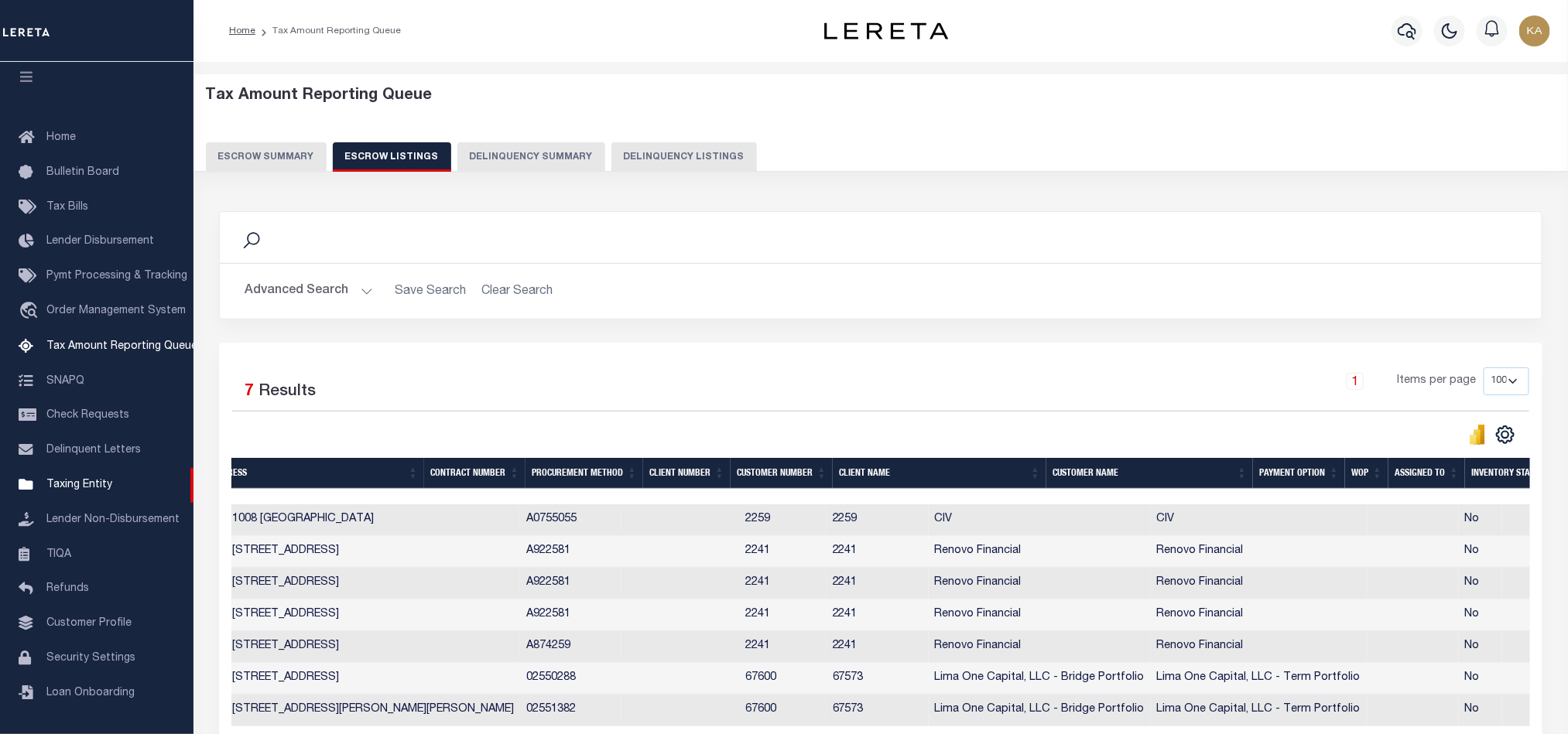
scroll to position [0, 759]
click at [300, 171] on div "Escrow Summary Escrow Listings Delinquency Summary Delinquency Listings" at bounding box center [881, 157] width 1374 height 30
click at [302, 165] on button "Escrow Summary" at bounding box center [266, 157] width 121 height 30
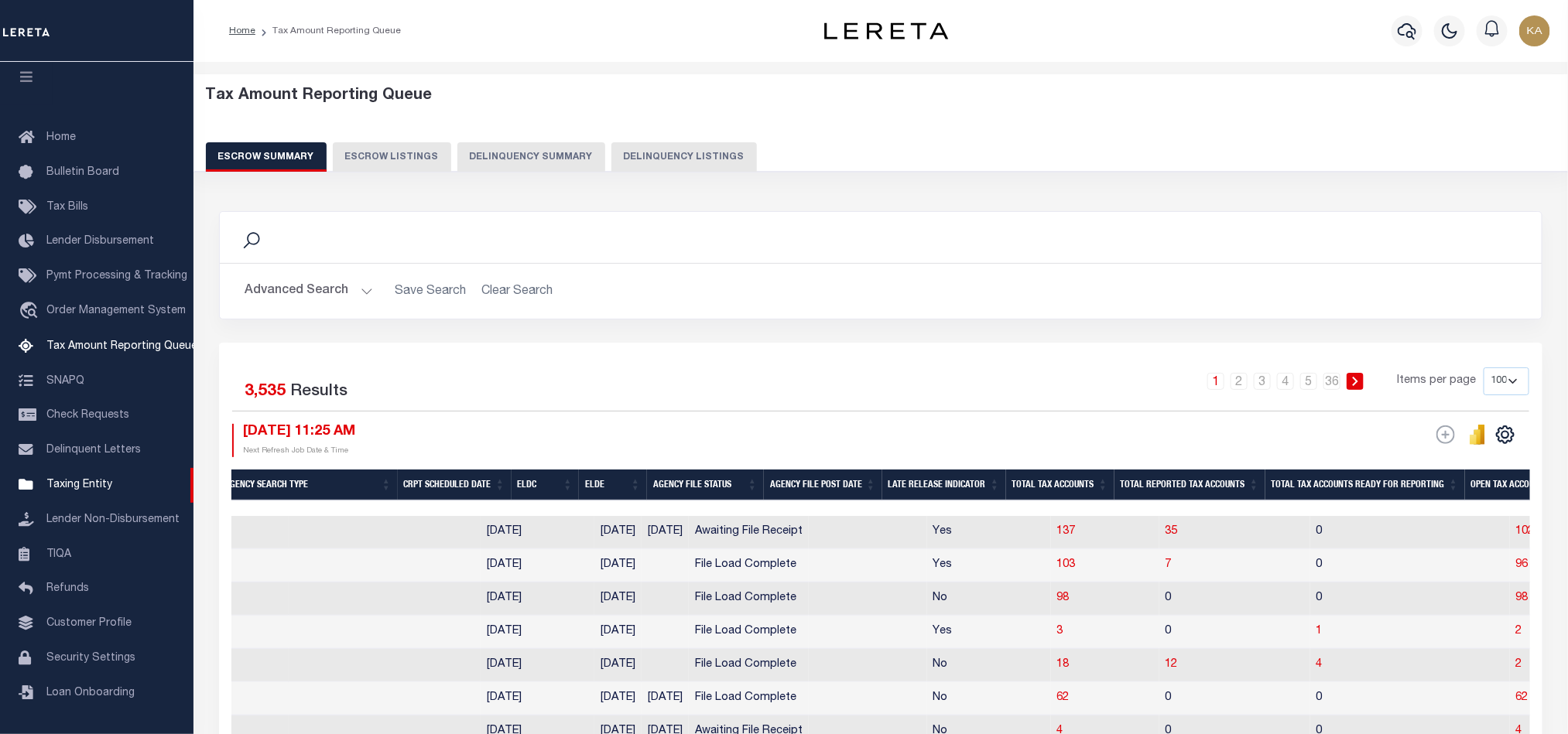
scroll to position [696, 0]
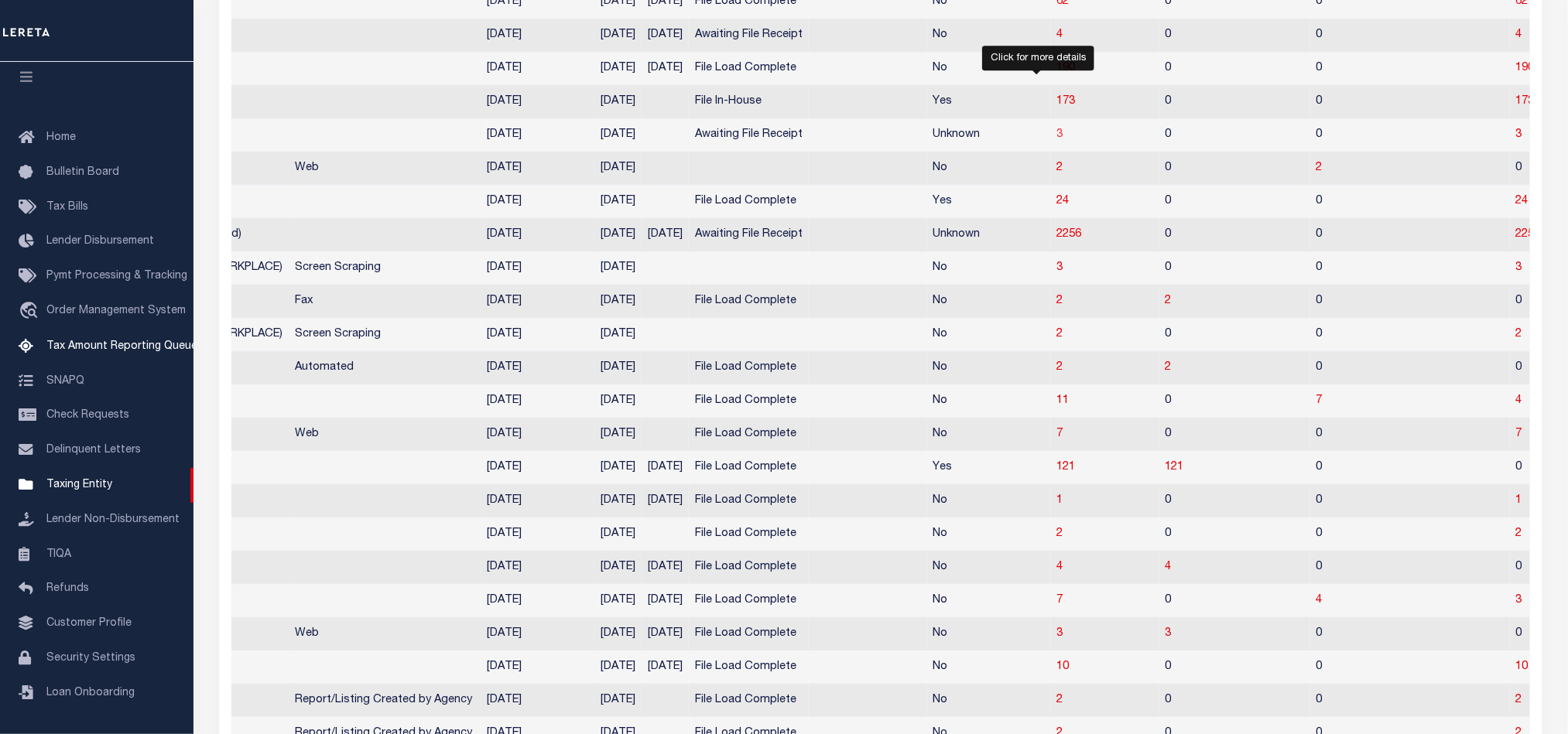
click at [1057, 140] on span "3" at bounding box center [1060, 134] width 6 height 11
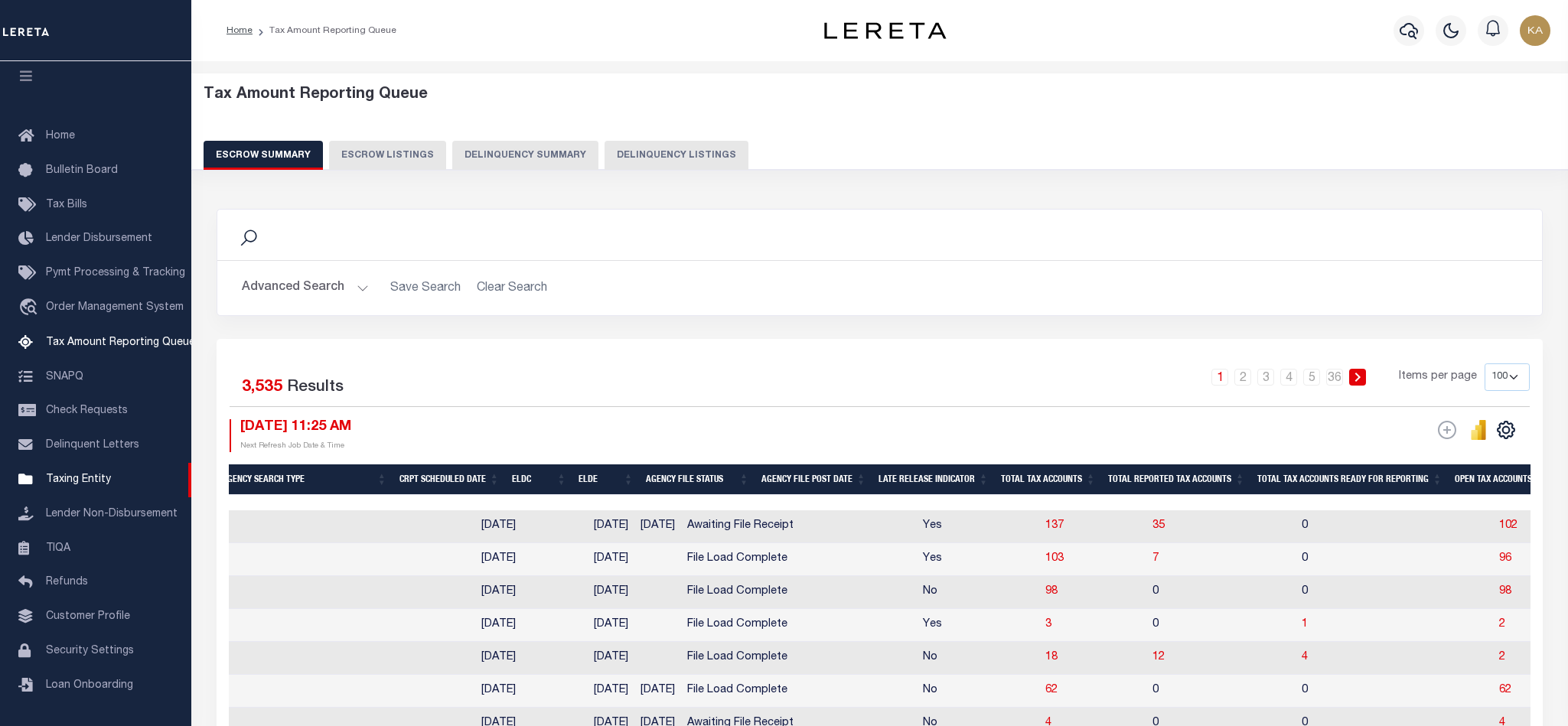
select select "100"
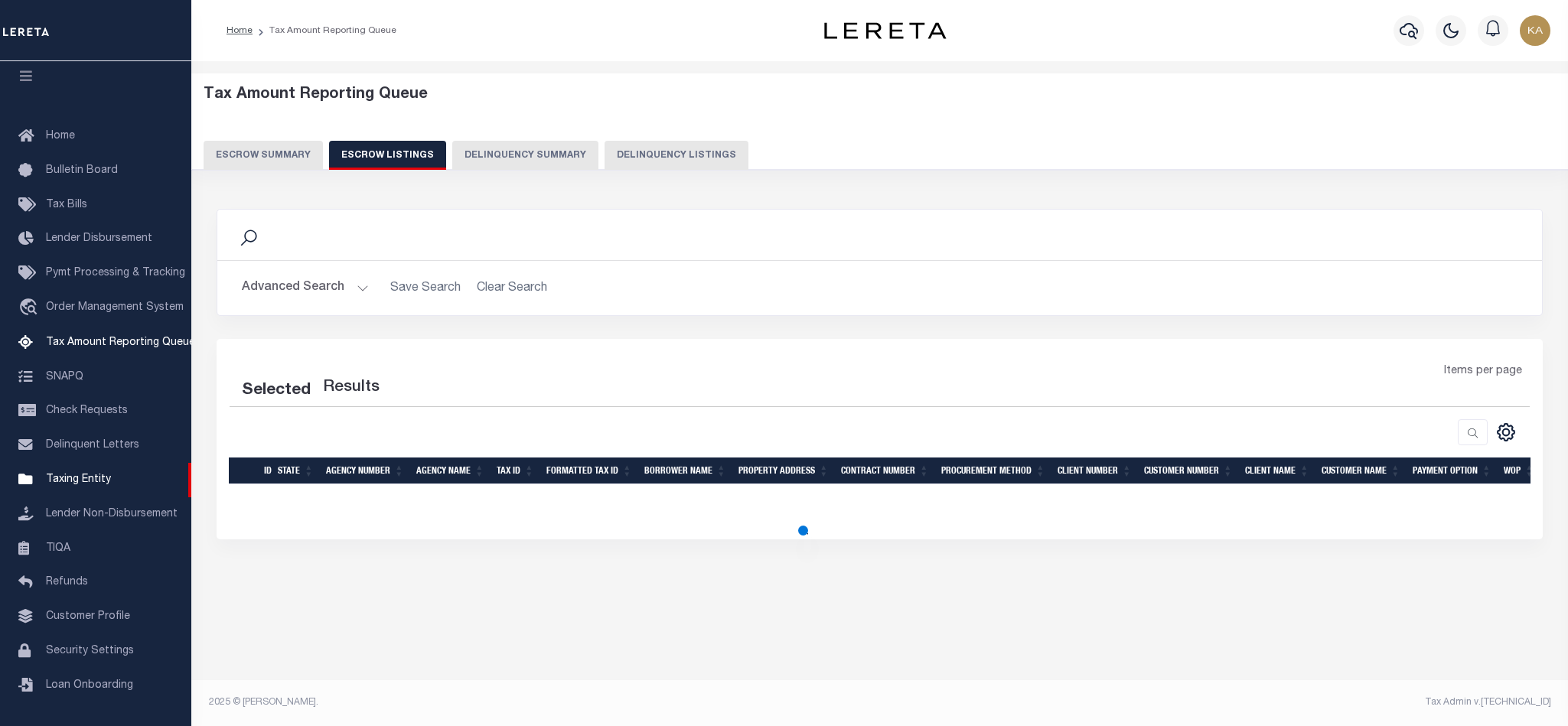
select select "100"
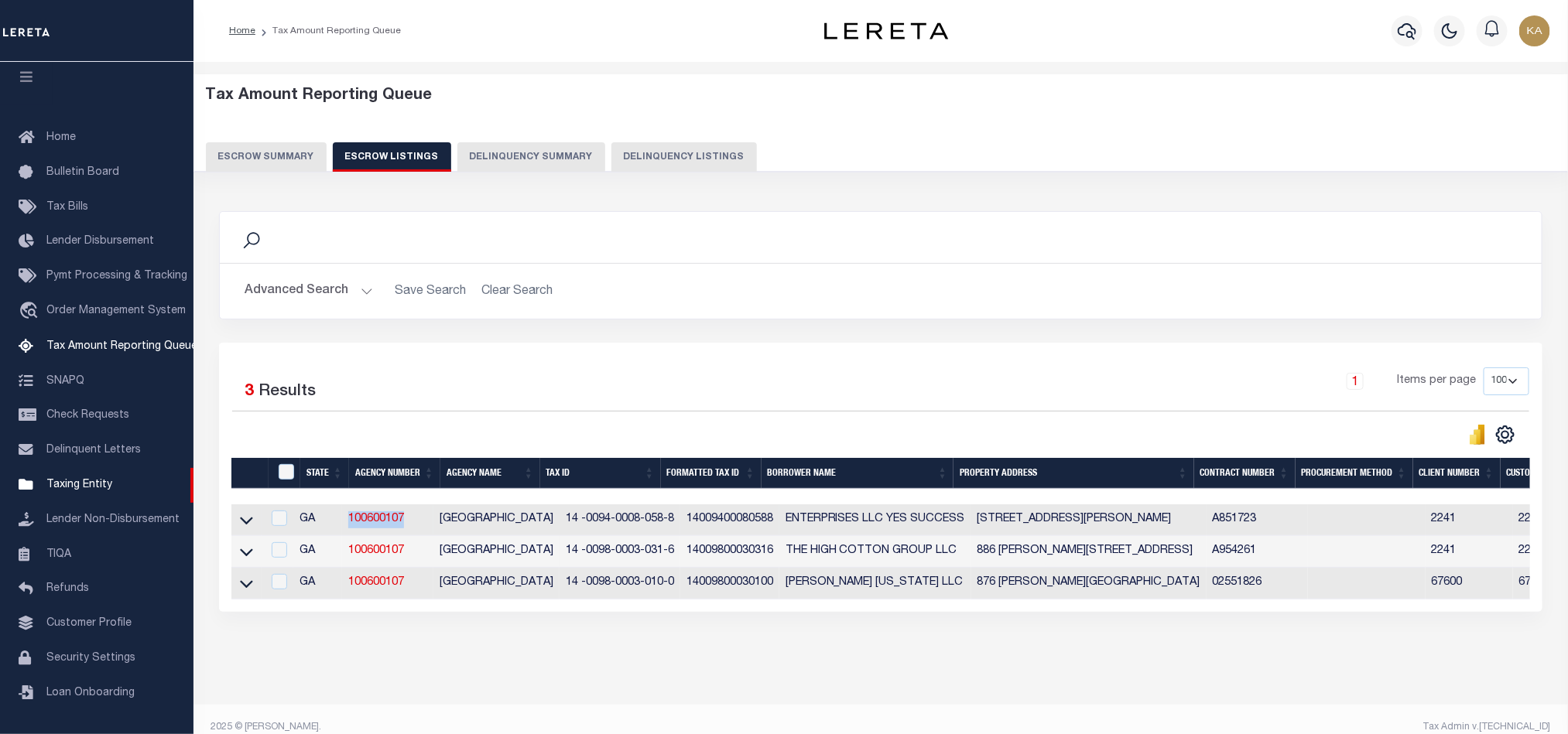
drag, startPoint x: 421, startPoint y: 523, endPoint x: 346, endPoint y: 523, distance: 75.0
click at [346, 523] on tr "GA 100600107 HAPEVILLE CITY 14 -0094-0008-058-8 14009400080588 ENTERPRISES LLC …" at bounding box center [1297, 520] width 2132 height 32
copy tr "100600107"
click at [293, 153] on button "Escrow Summary" at bounding box center [266, 157] width 121 height 30
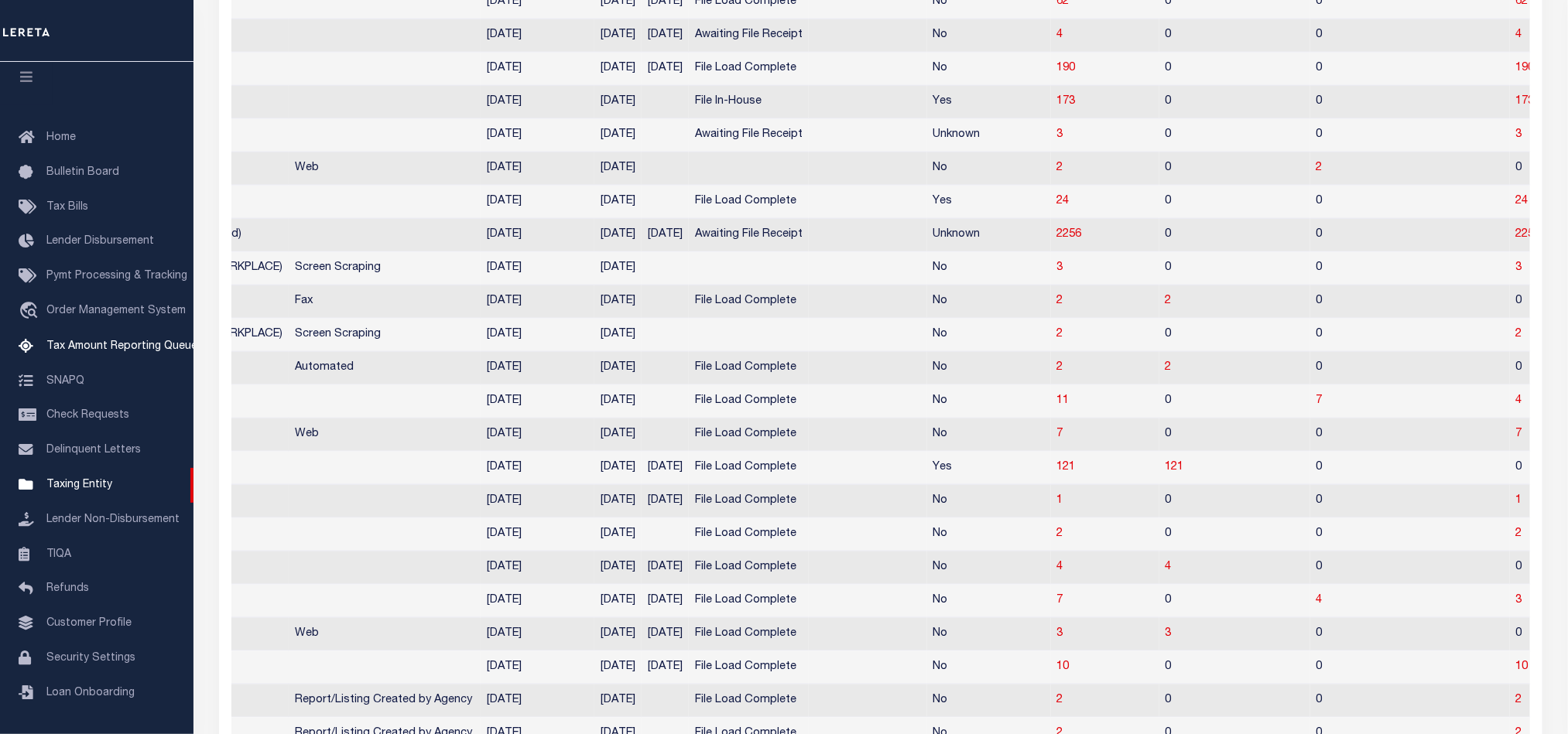
scroll to position [1160, 0]
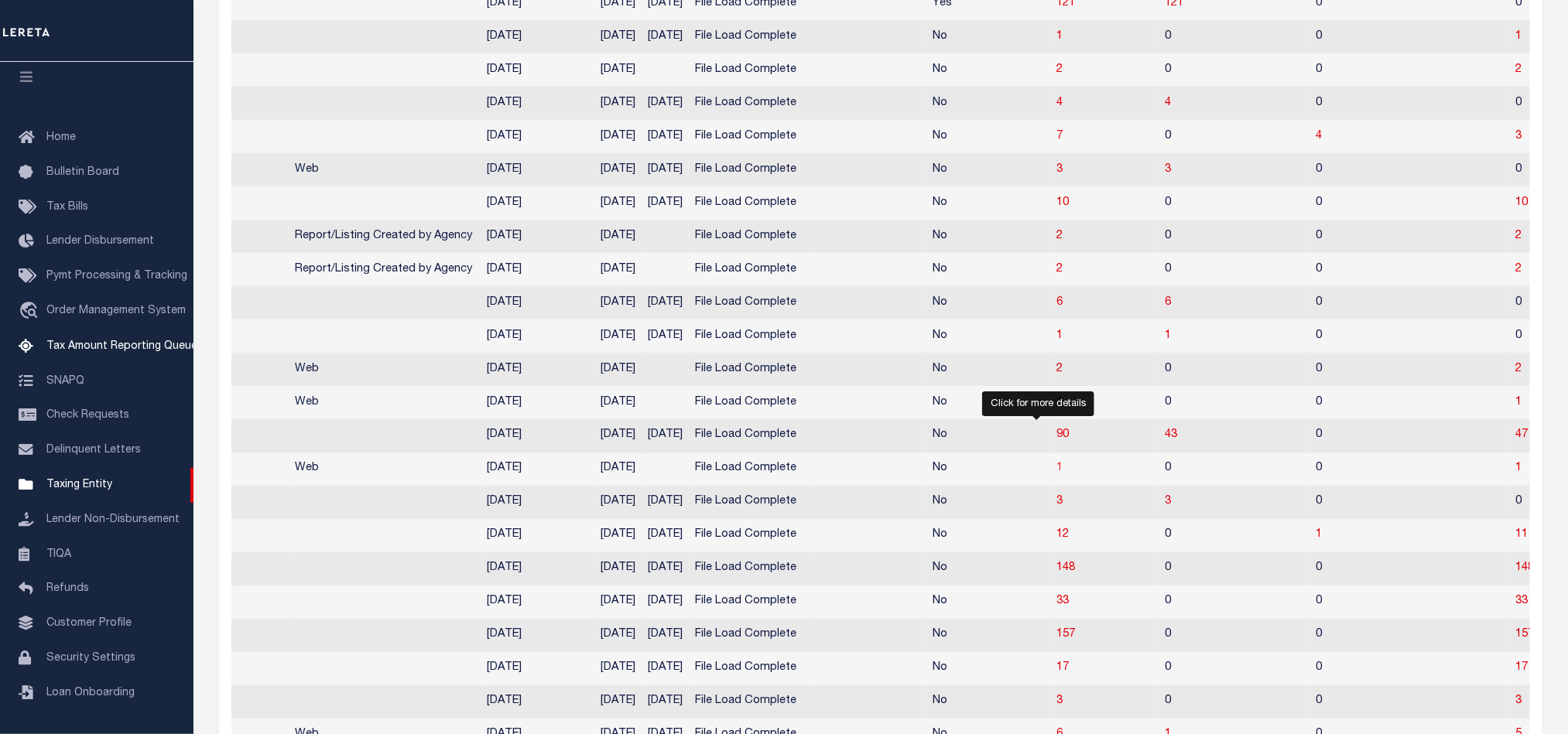
click at [1057, 474] on span "1" at bounding box center [1060, 468] width 6 height 11
select select "100"
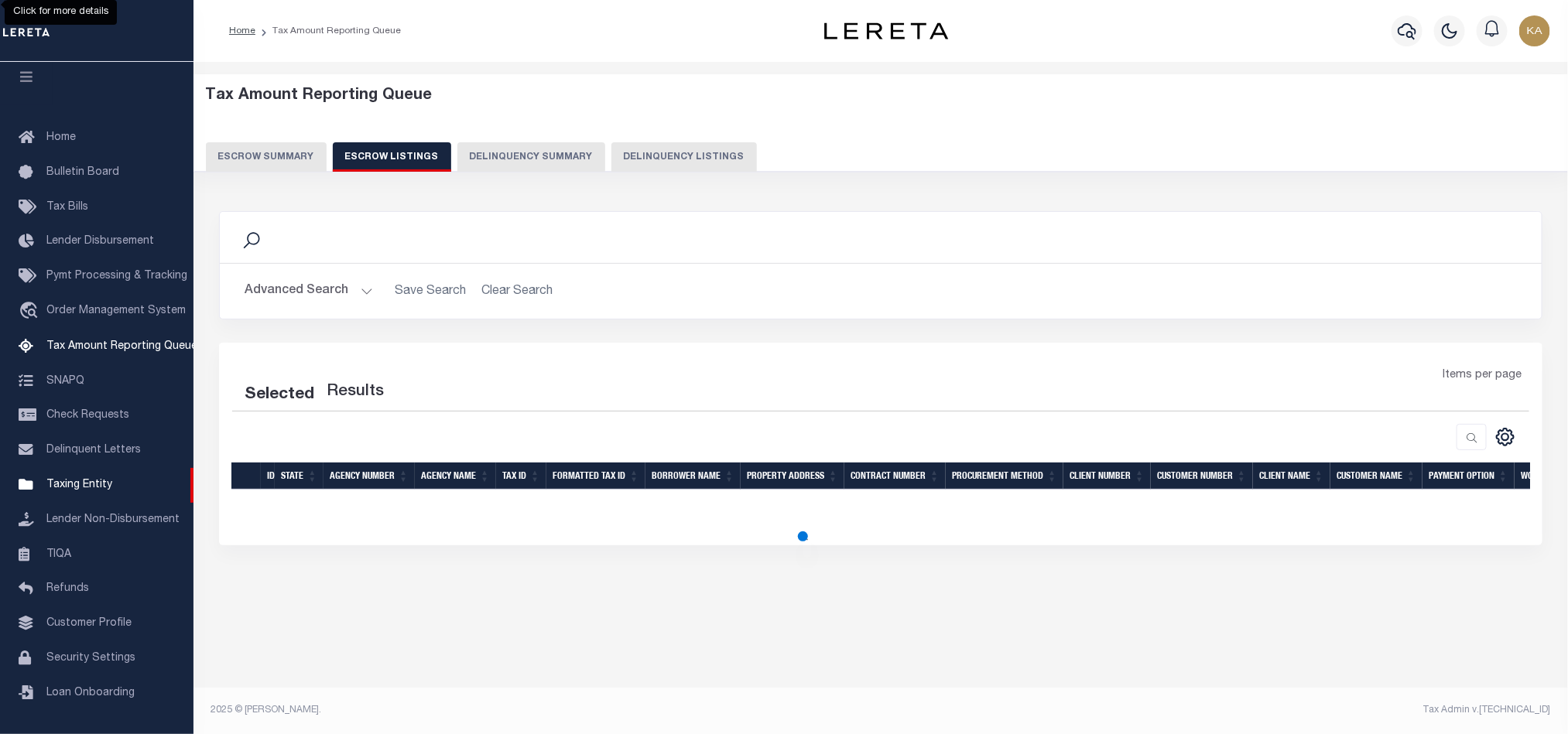
scroll to position [0, 0]
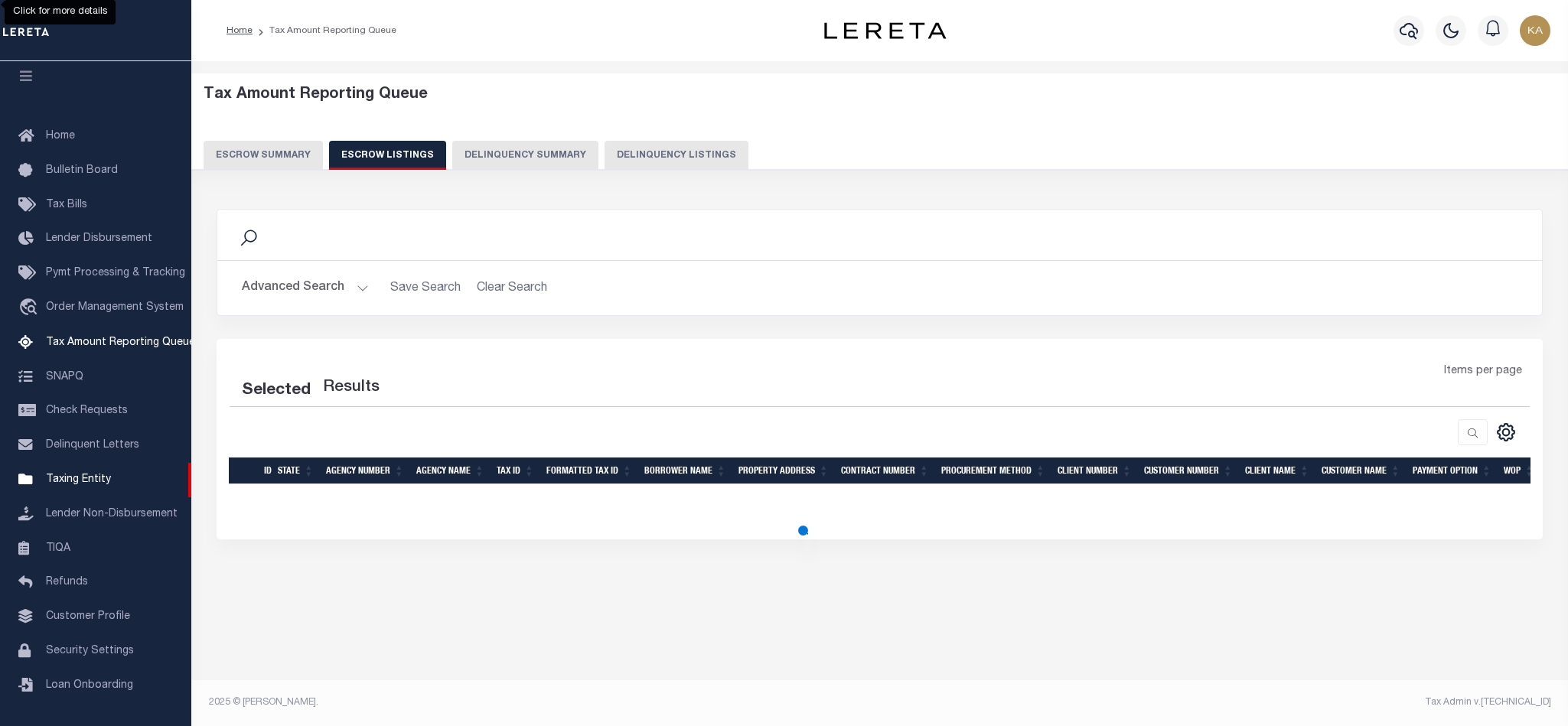
select select "100"
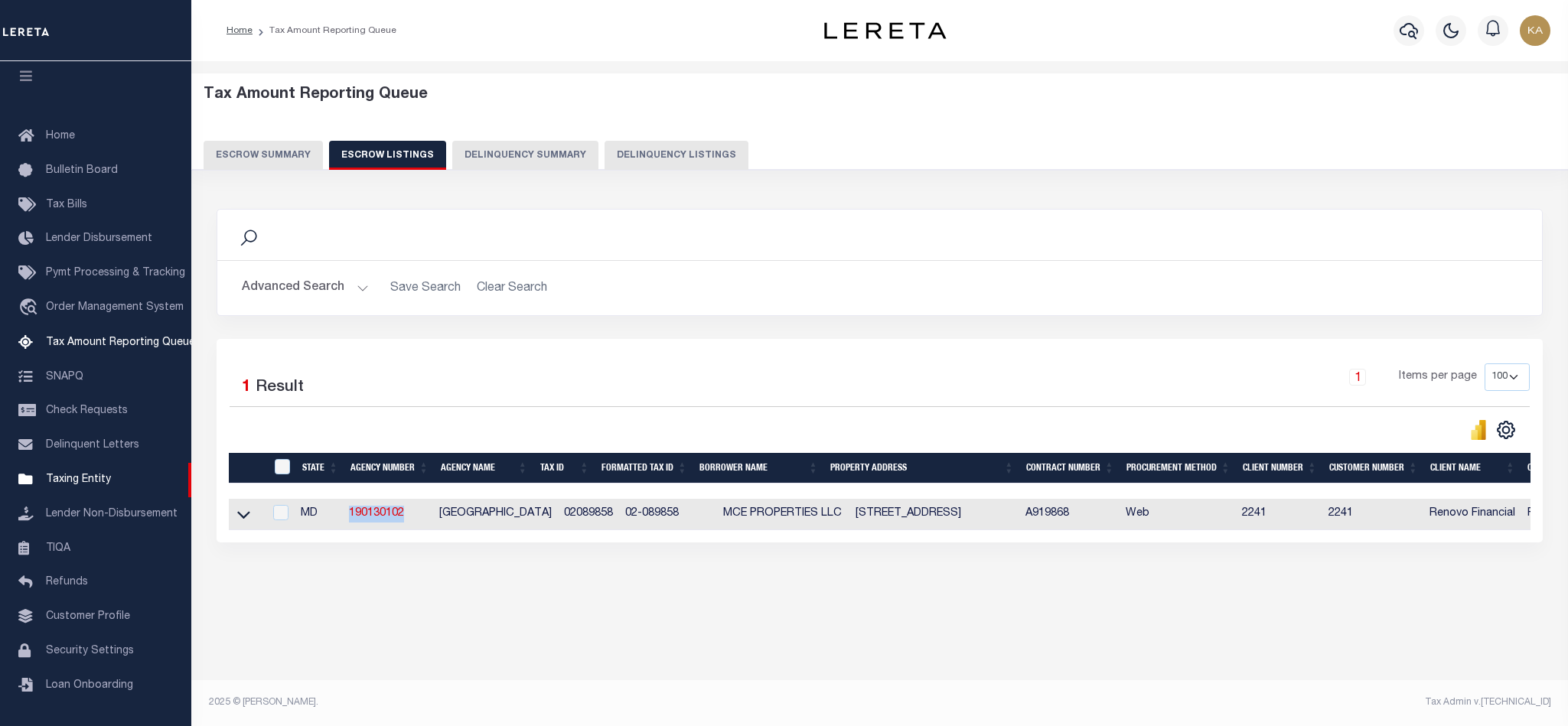
drag, startPoint x: 427, startPoint y: 513, endPoint x: 337, endPoint y: 514, distance: 90.0
click at [337, 514] on tr "MD 190130102 ABERDEEN CITY 02089858 02-089858 MCE PROPERTIES LLC 25 LIBERTY ST …" at bounding box center [1078, 514] width 1699 height 31
copy tr "190130102"
click at [253, 157] on button "Escrow Summary" at bounding box center [263, 155] width 119 height 29
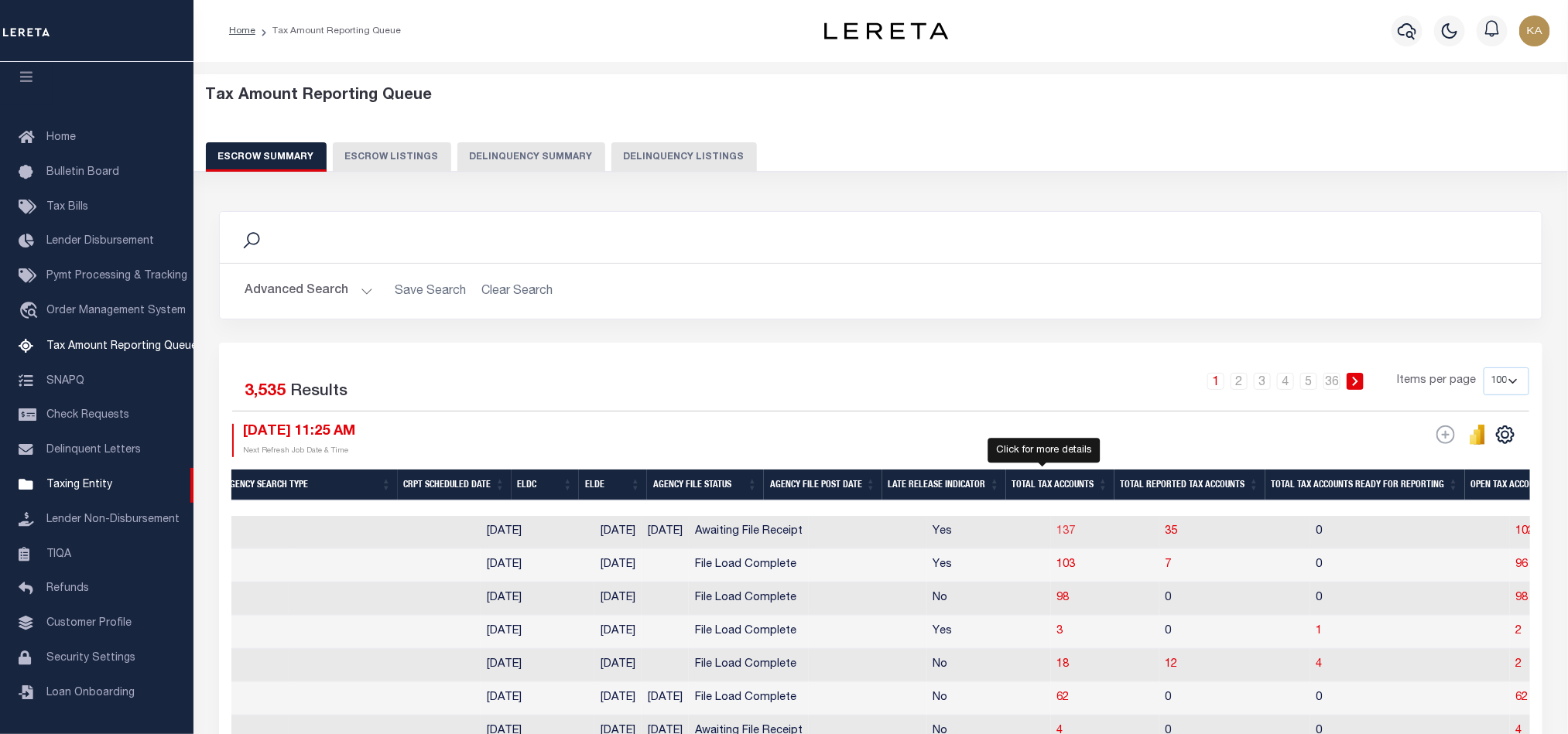
click at [1057, 537] on span "137" at bounding box center [1065, 531] width 18 height 11
select select "100"
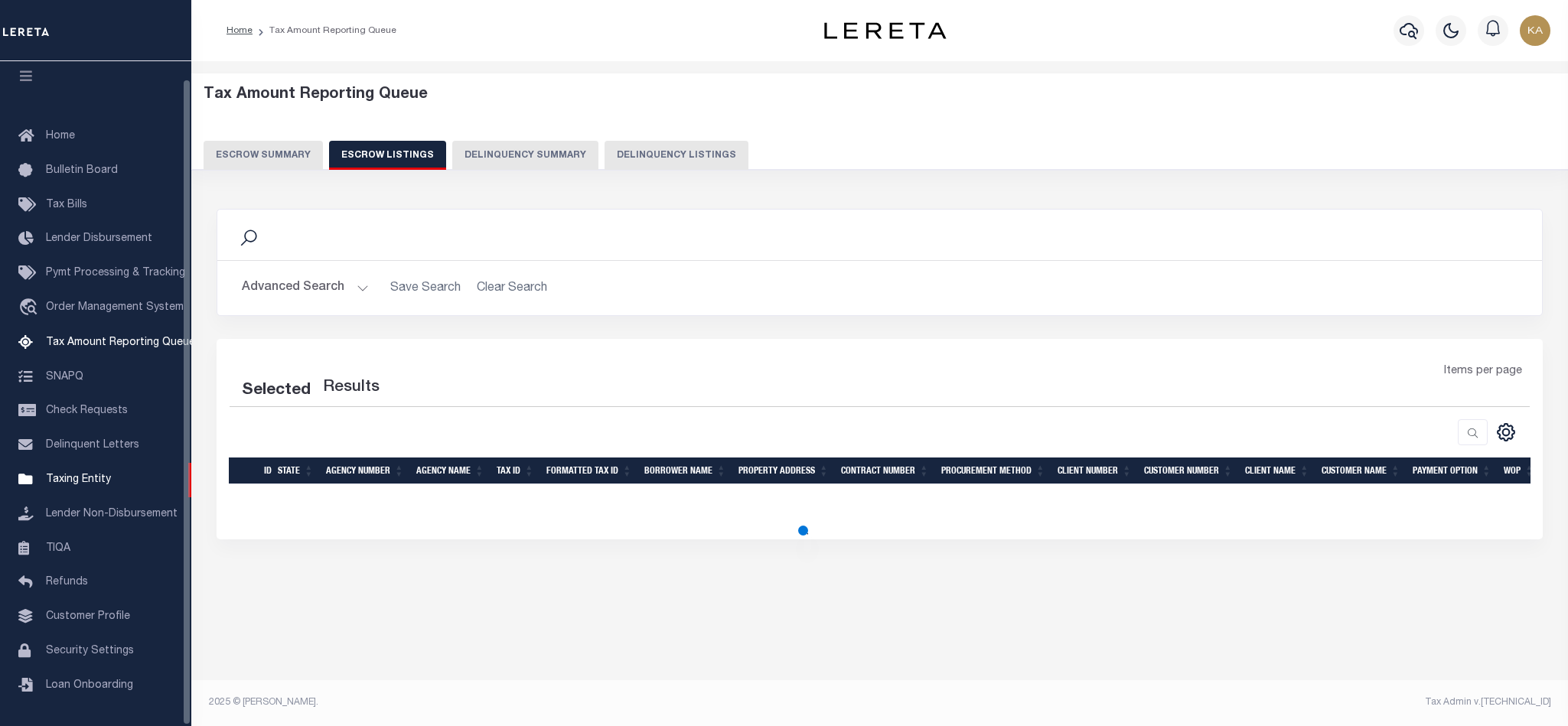
select select "100"
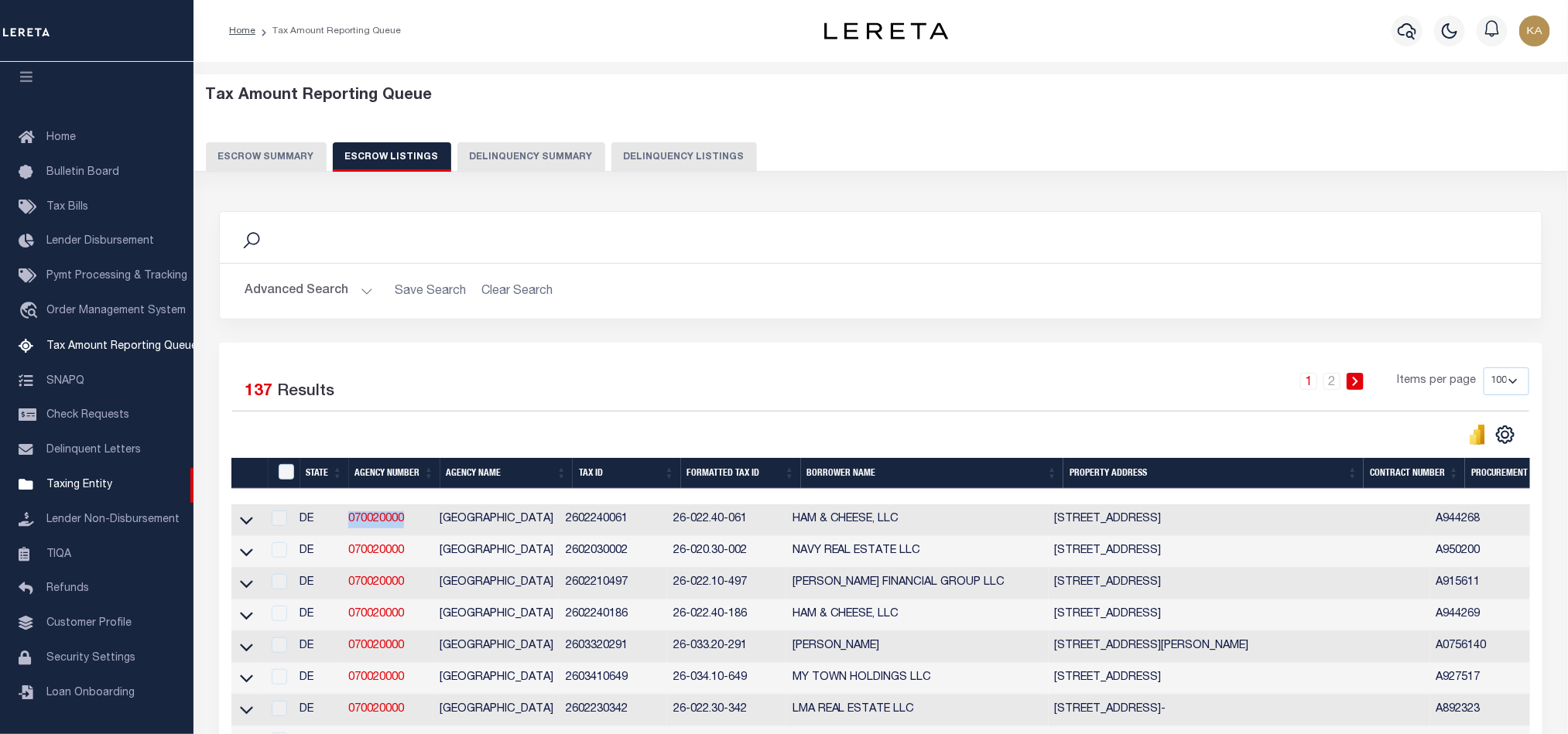
drag, startPoint x: 412, startPoint y: 526, endPoint x: 329, endPoint y: 524, distance: 83.0
click at [329, 524] on tr "DE 070020000 NEW CASTLE COUNTY 2602240061 26-022.40-061 HAM & CHEESE, LLC 1 E T…" at bounding box center [1421, 520] width 2378 height 32
copy tr "070020000"
click at [280, 159] on button "Escrow Summary" at bounding box center [266, 157] width 121 height 30
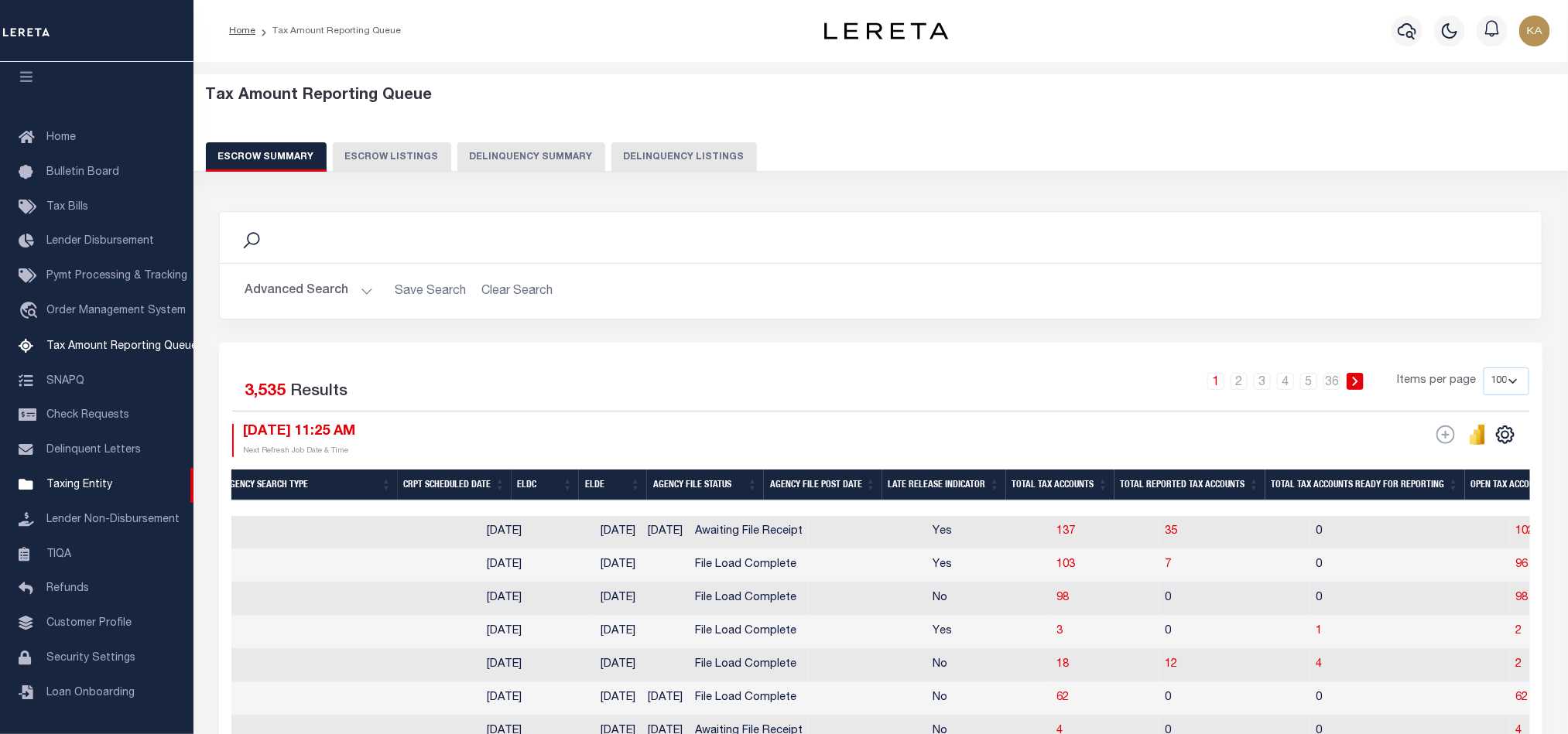
scroll to position [1044, 0]
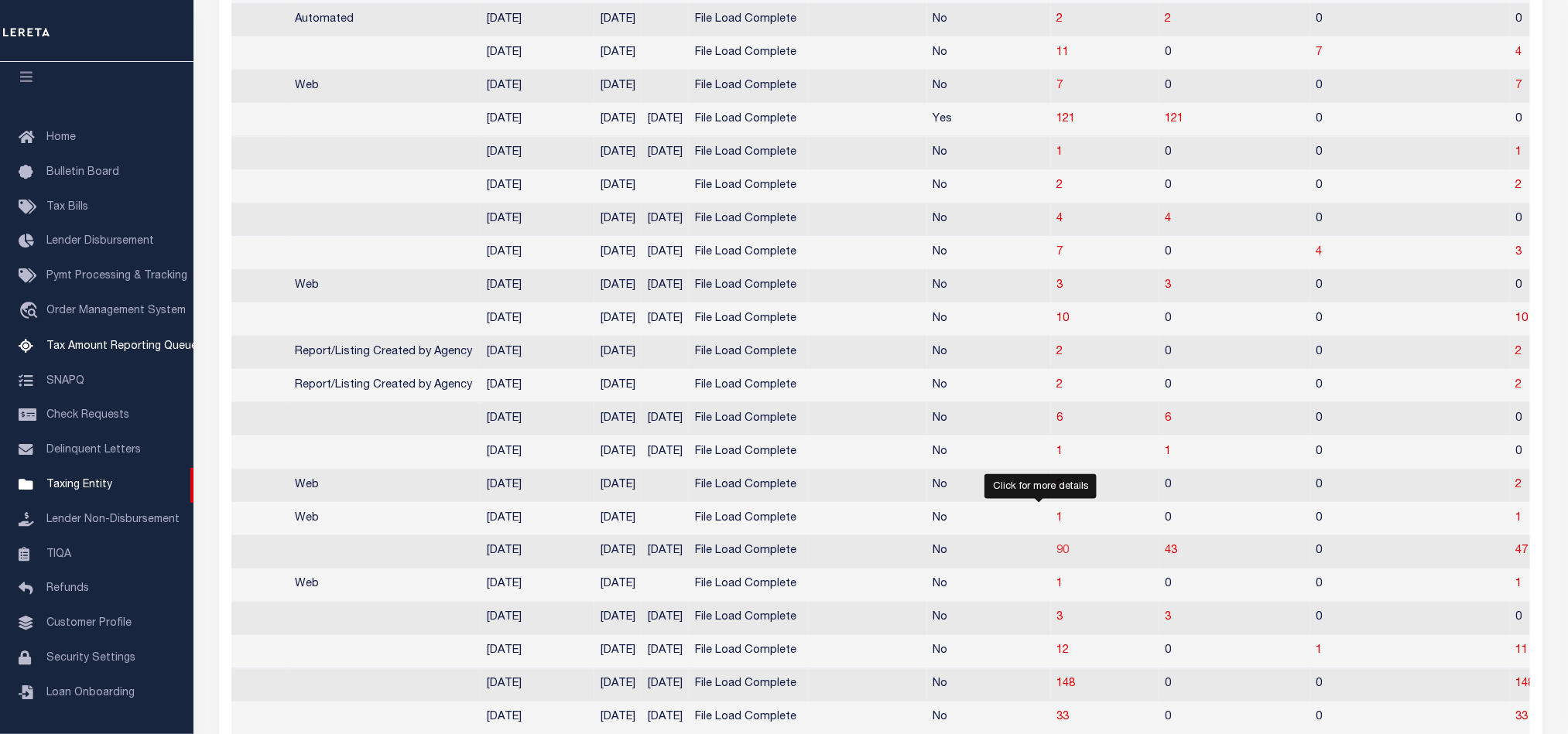
click at [1057, 557] on span "90" at bounding box center [1063, 551] width 12 height 11
select select "100"
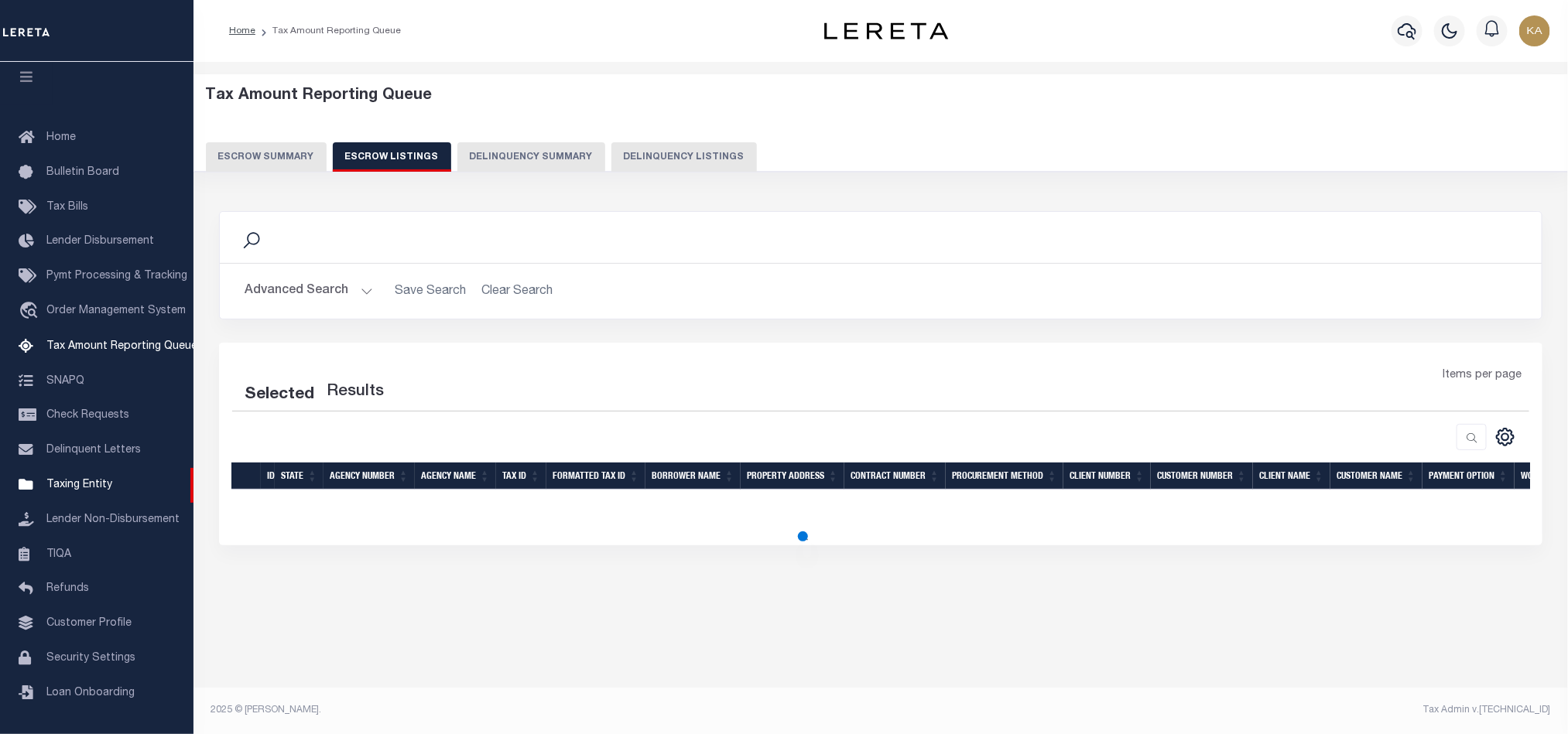
scroll to position [0, 0]
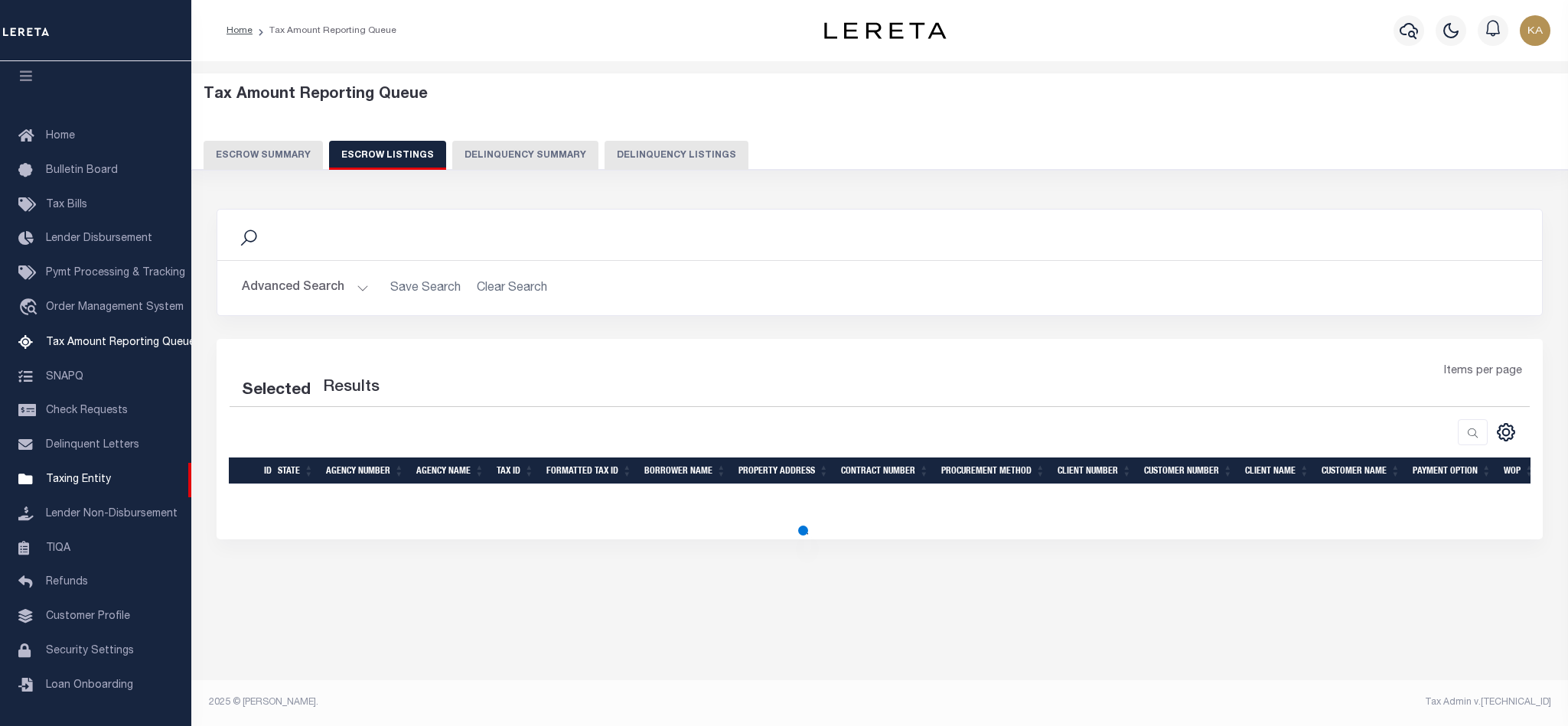
select select "100"
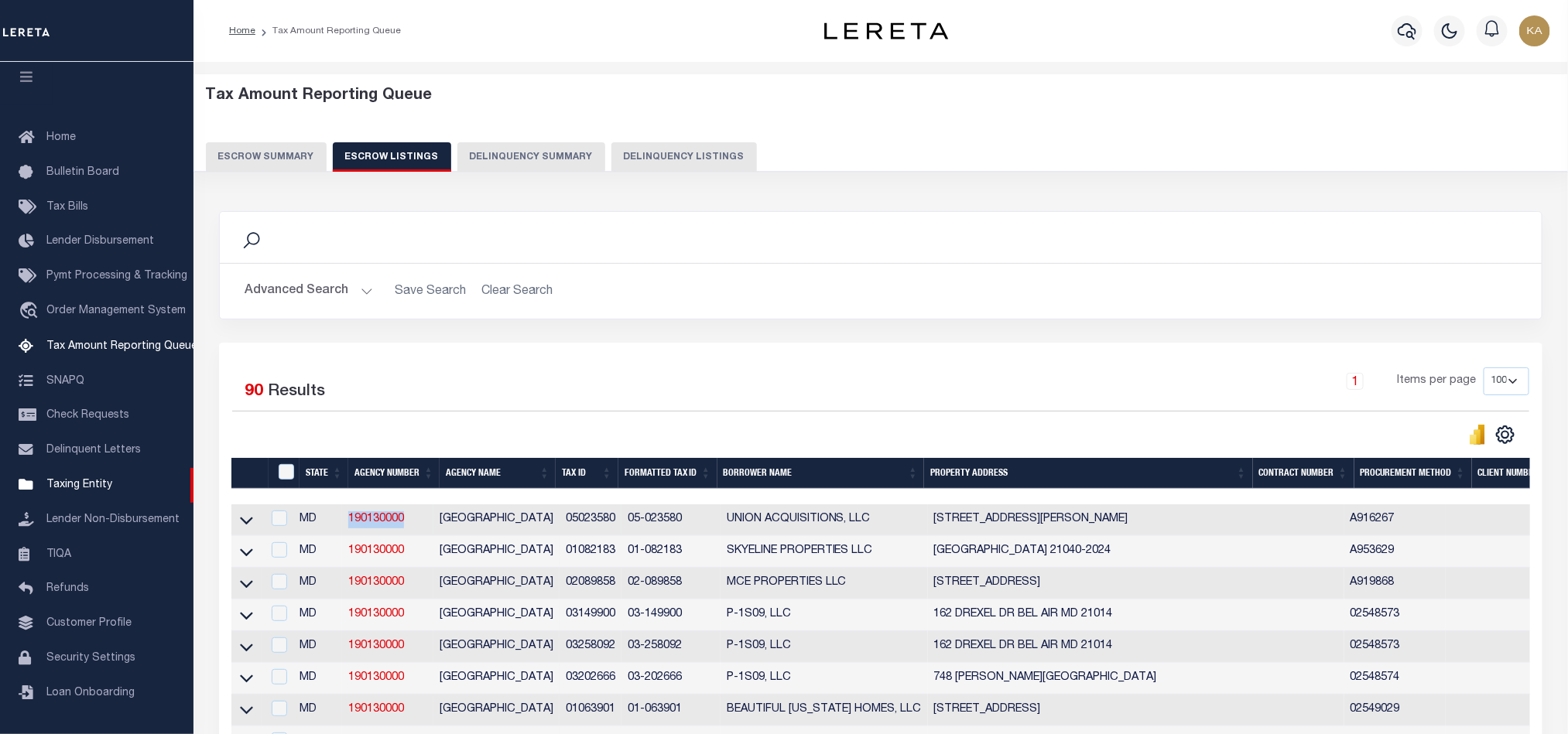
drag, startPoint x: 415, startPoint y: 527, endPoint x: 340, endPoint y: 525, distance: 75.0
click at [340, 525] on tr "MD 190130000 HARFORD COUNTY 05023580 05-023580 UNION ACQUISITIONS, LLC 1636 TRA…" at bounding box center [1375, 520] width 2286 height 32
copy tr "190130000"
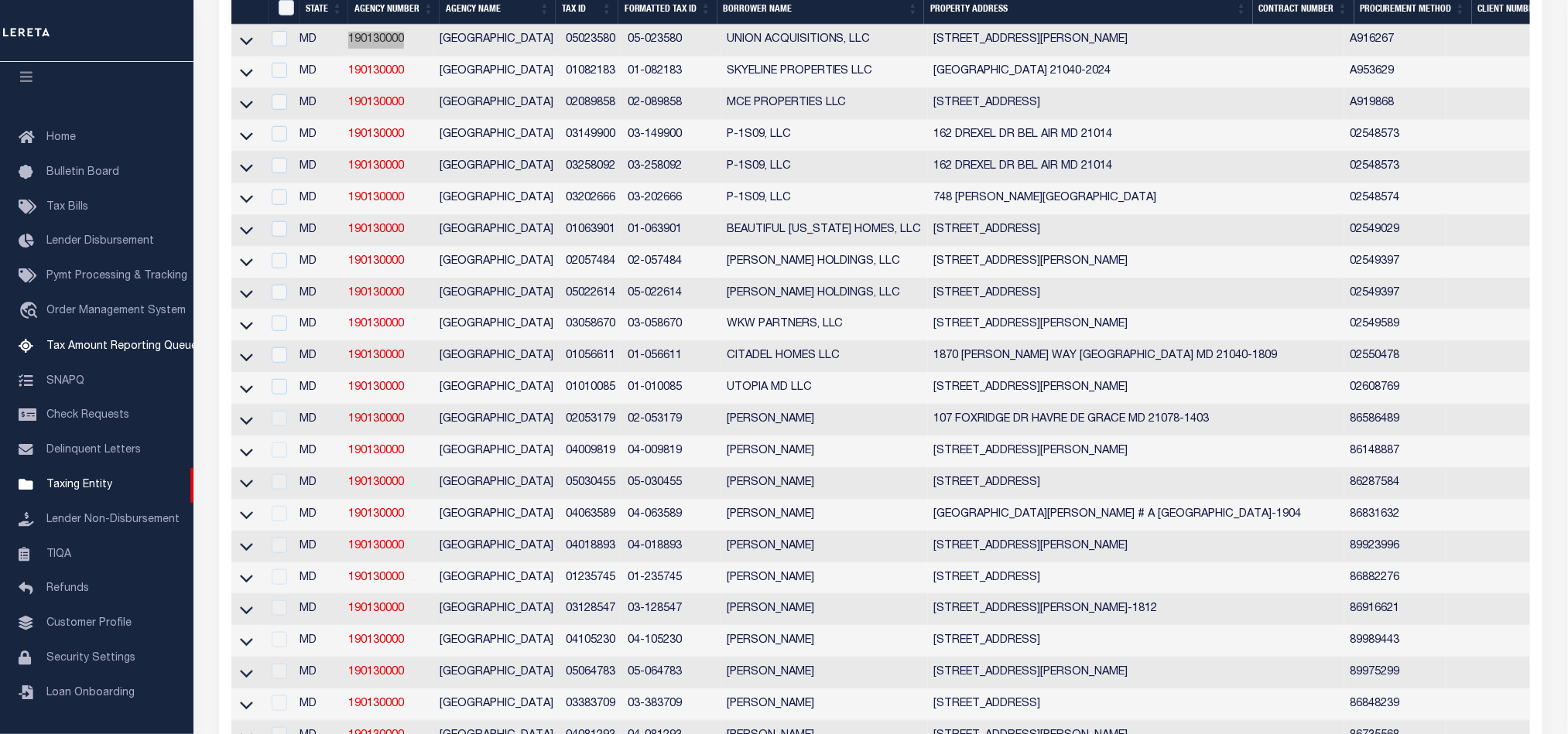
scroll to position [116, 0]
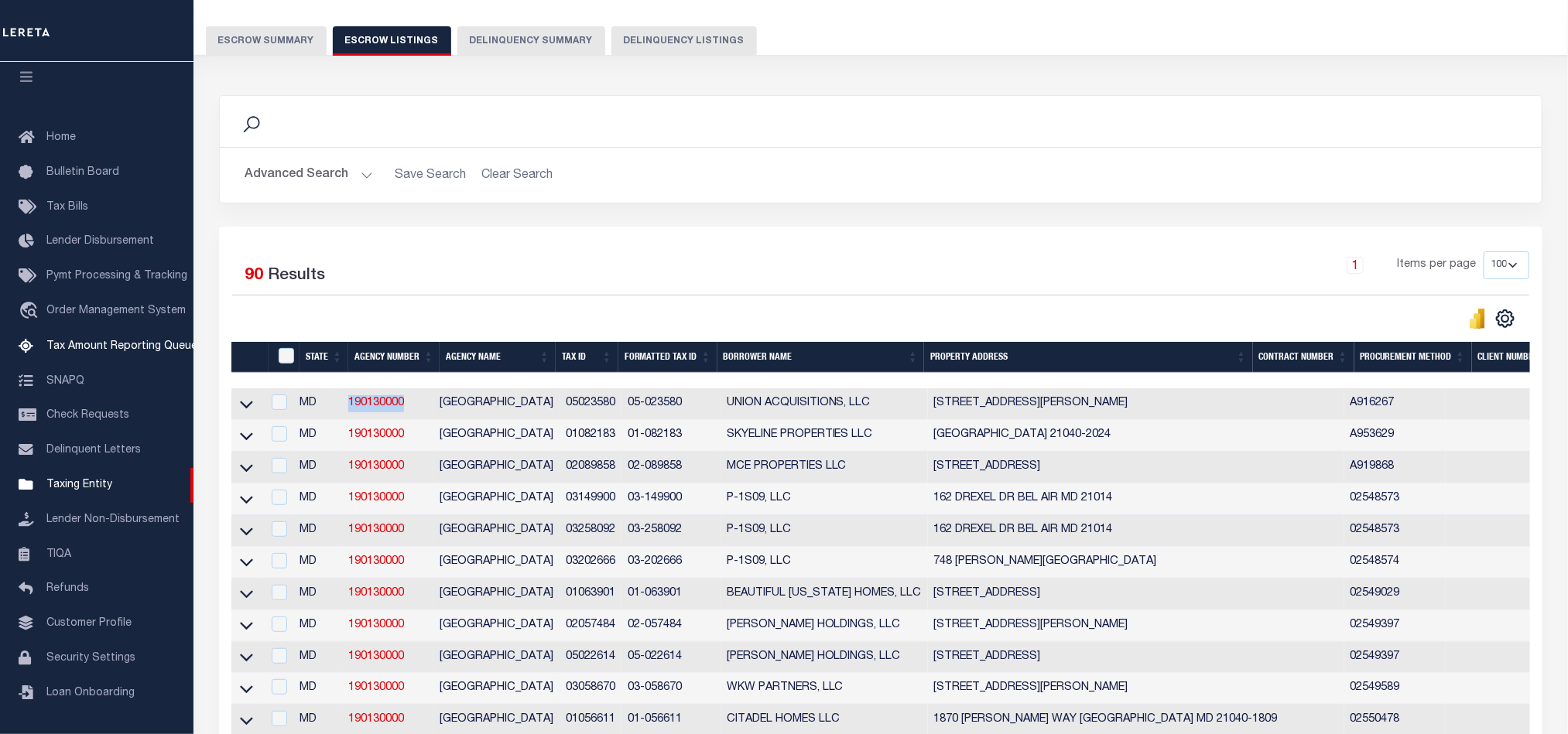
click at [285, 52] on button "Escrow Summary" at bounding box center [266, 40] width 121 height 30
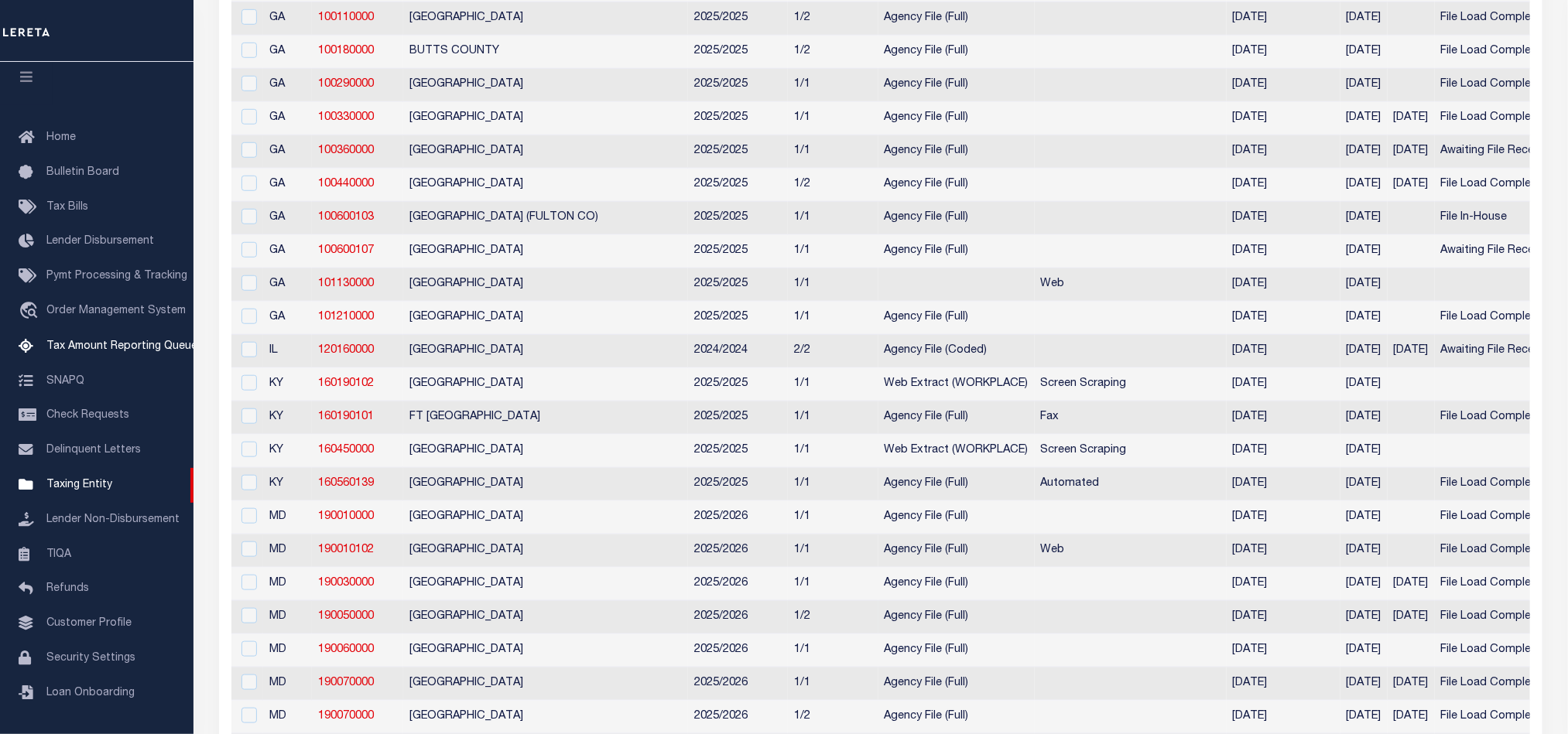
scroll to position [696, 0]
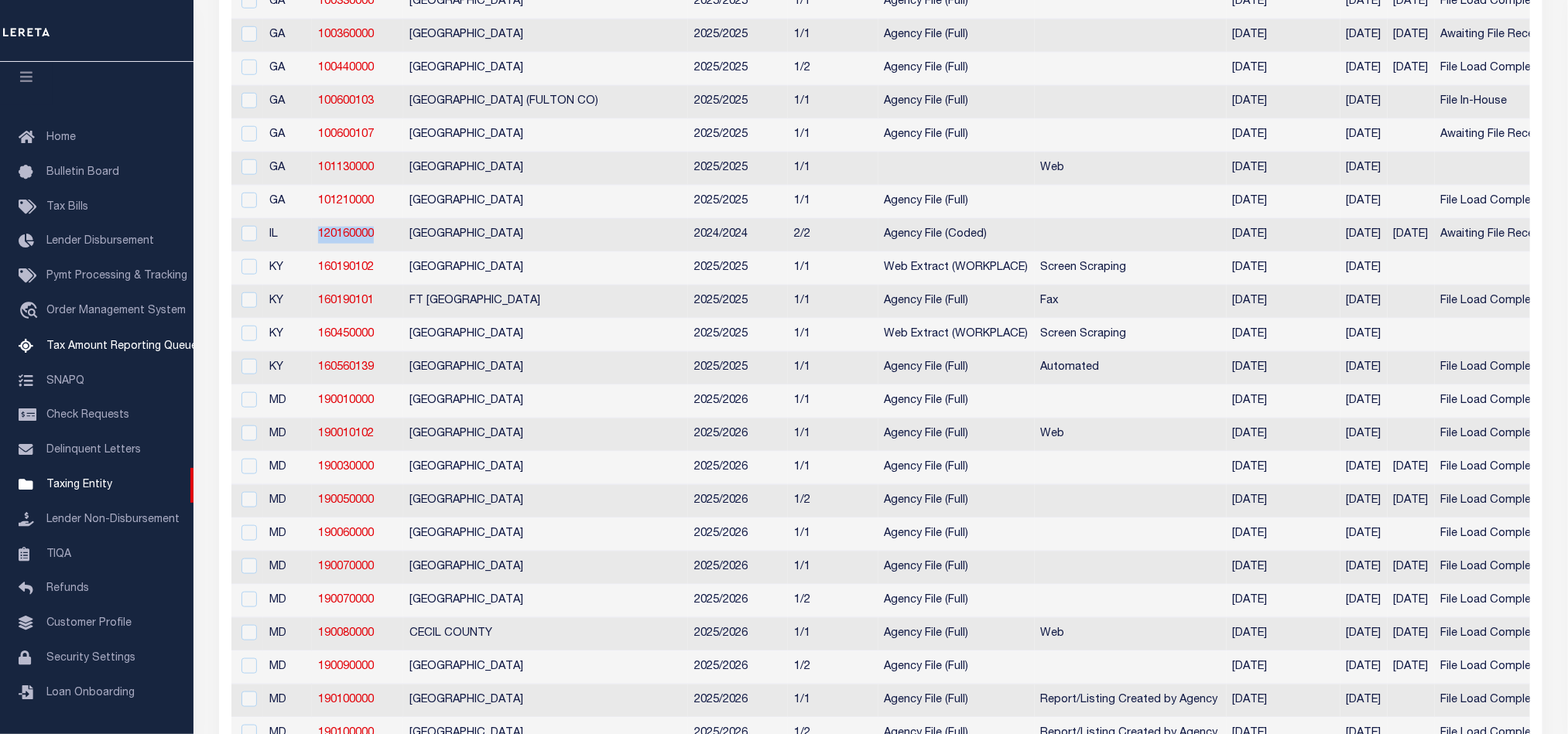
drag, startPoint x: 384, startPoint y: 247, endPoint x: 316, endPoint y: 241, distance: 68.3
click at [316, 241] on td "120160000" at bounding box center [357, 235] width 91 height 33
checkbox input "true"
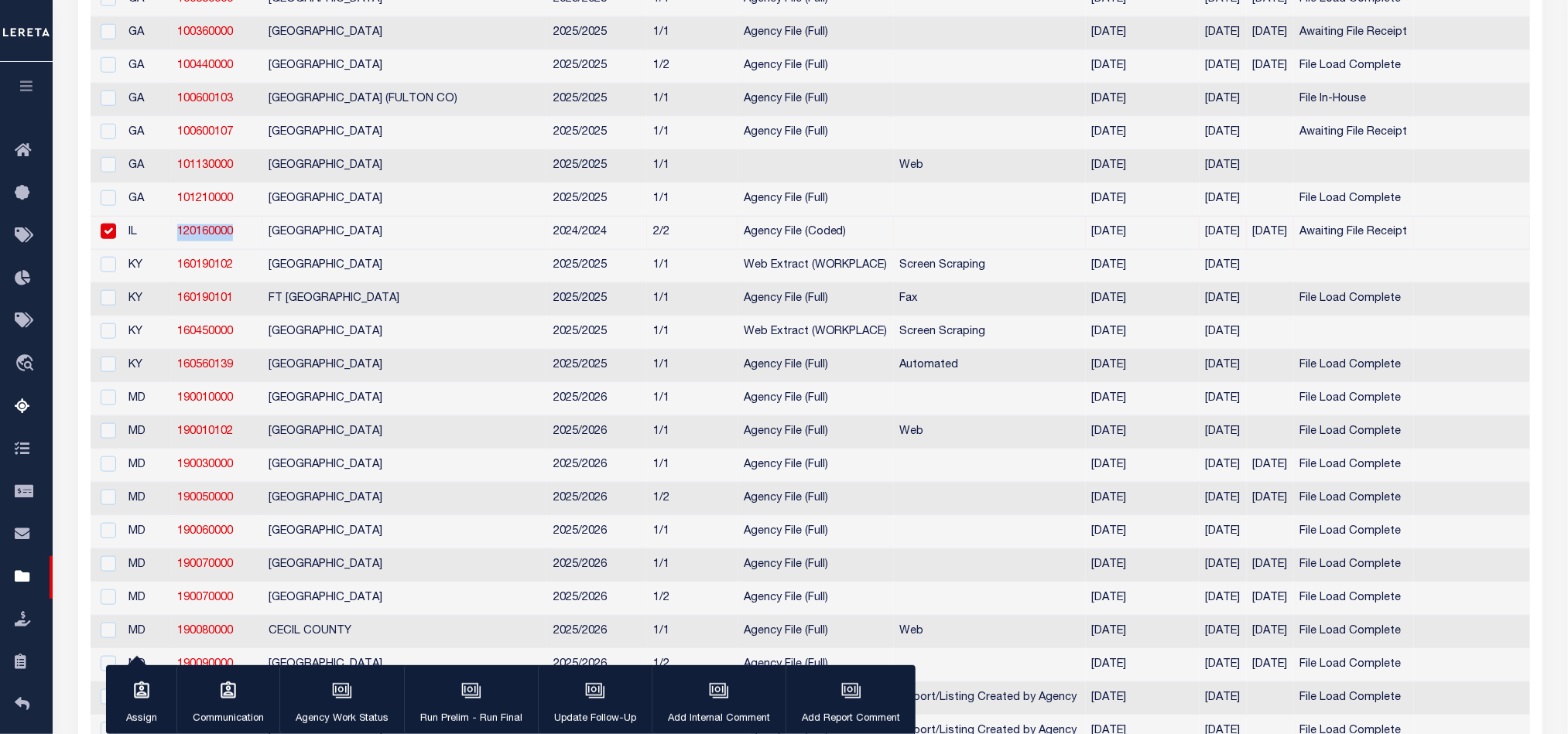
scroll to position [692, 0]
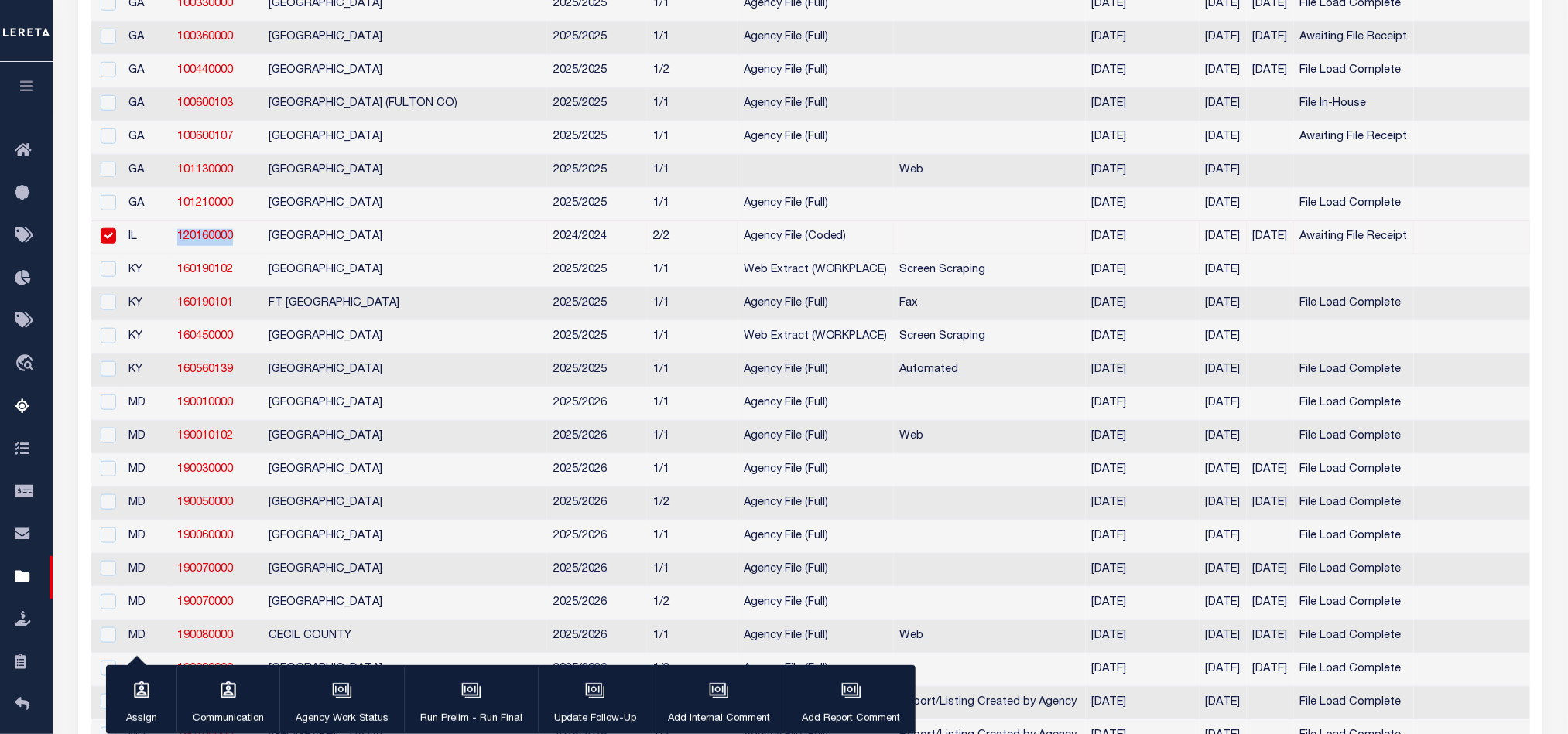
copy link "120160000"
drag, startPoint x: 235, startPoint y: 345, endPoint x: 179, endPoint y: 353, distance: 56.6
click at [179, 353] on td "160450000" at bounding box center [216, 337] width 91 height 33
checkbox input "true"
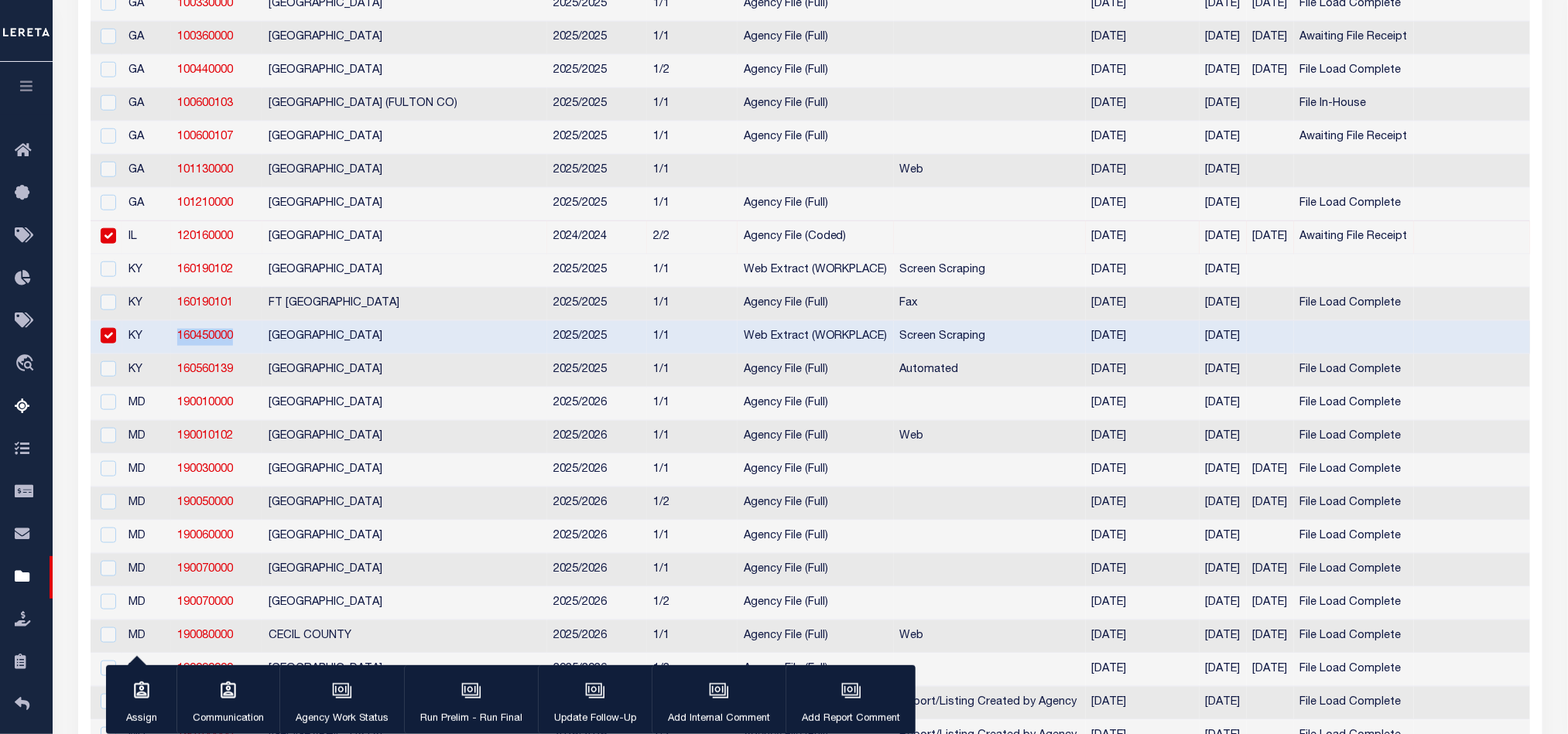
copy link "160450000"
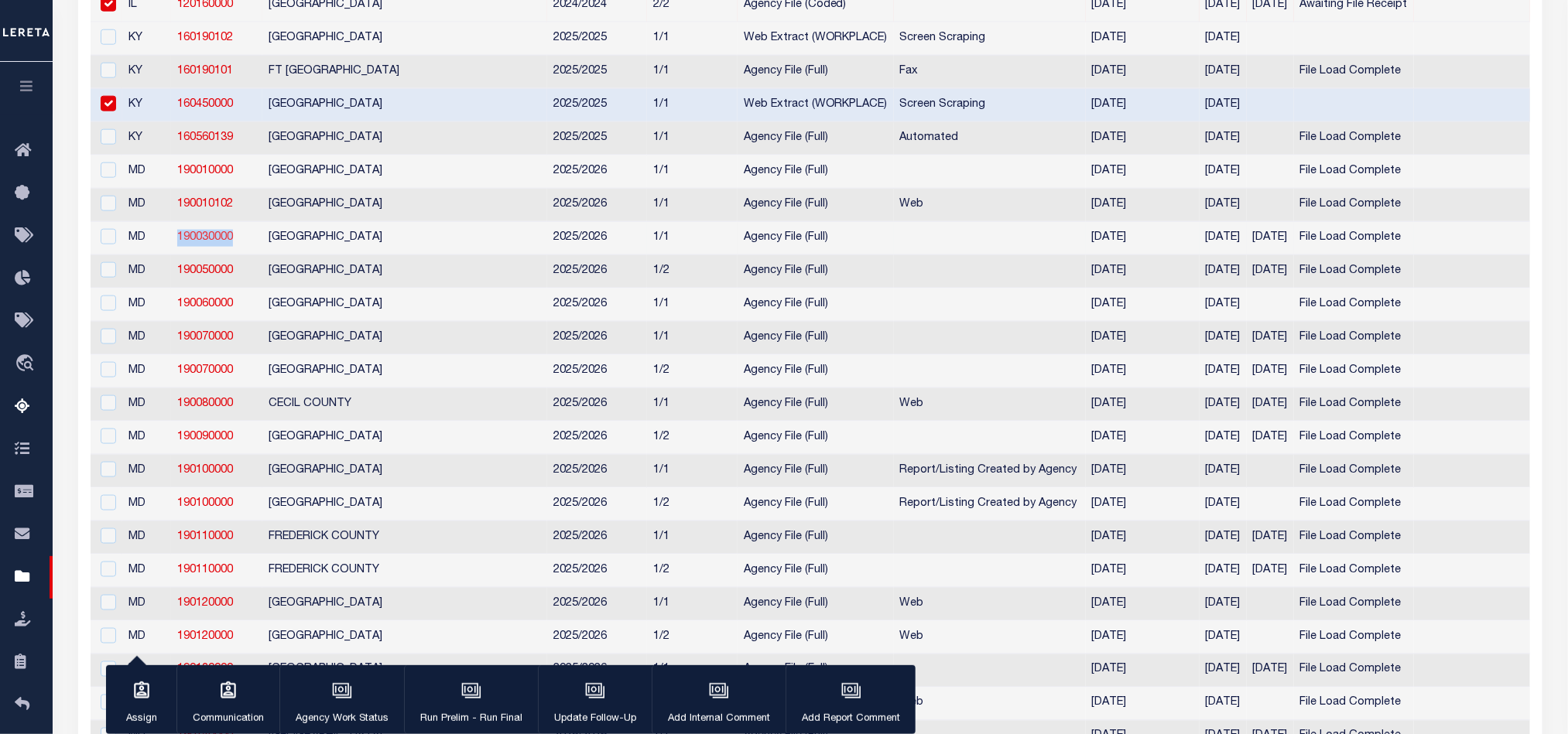
drag, startPoint x: 237, startPoint y: 244, endPoint x: 177, endPoint y: 247, distance: 60.1
click at [177, 247] on td "190030000" at bounding box center [216, 238] width 91 height 33
checkbox input "true"
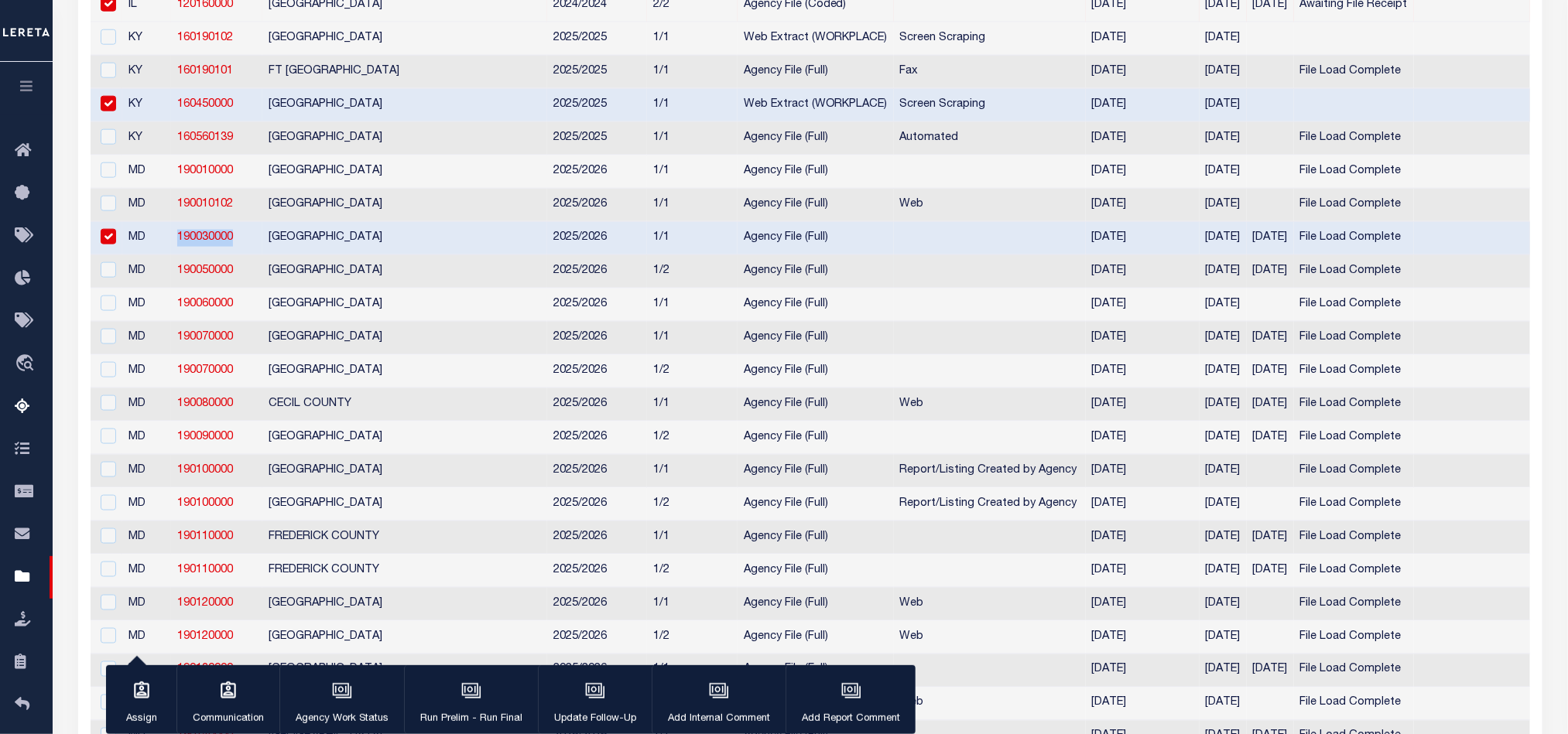
copy link "190030000"
drag, startPoint x: 241, startPoint y: 179, endPoint x: 176, endPoint y: 184, distance: 65.2
click at [176, 184] on td "190010000" at bounding box center [216, 171] width 91 height 33
checkbox input "true"
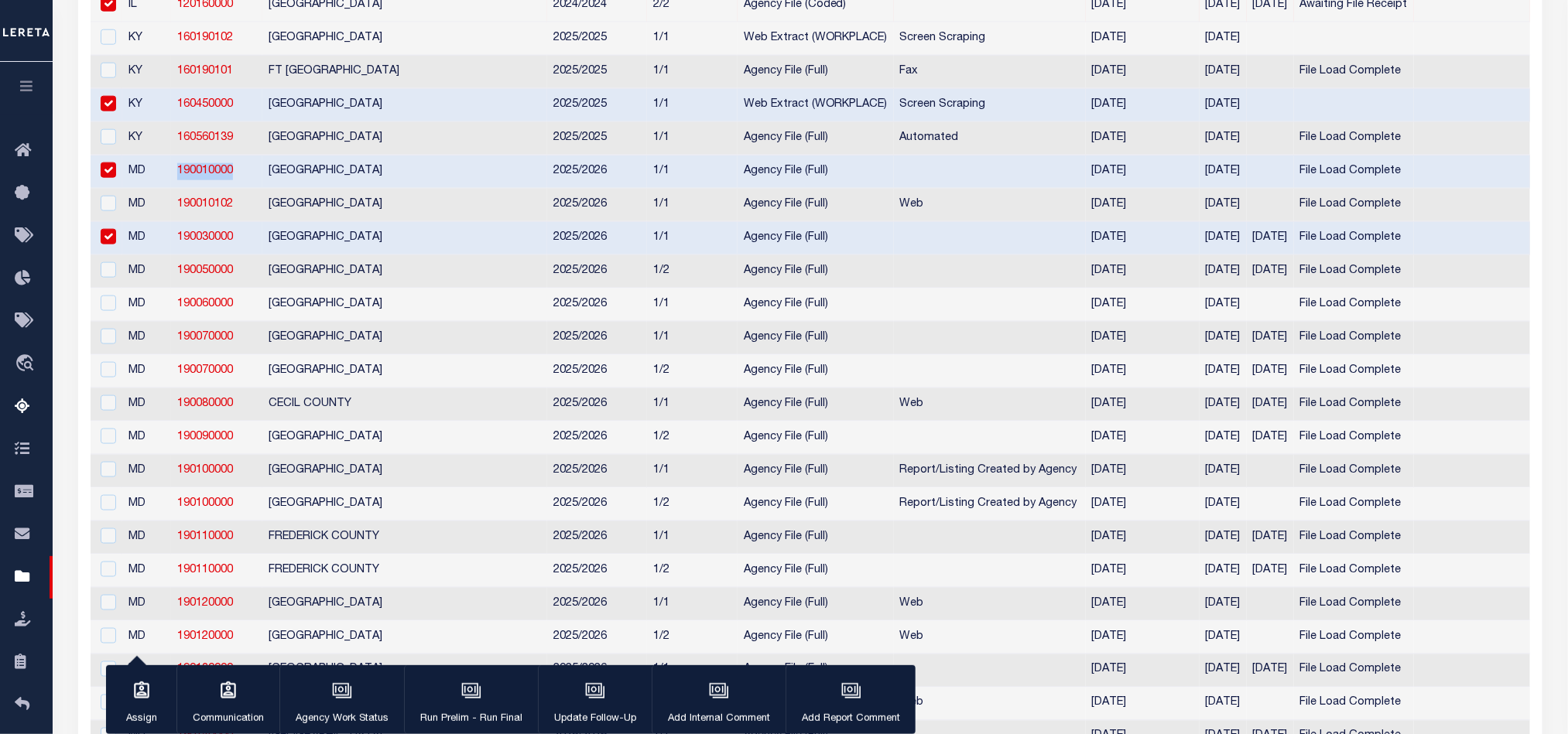
copy link "190010000"
drag, startPoint x: 237, startPoint y: 246, endPoint x: 177, endPoint y: 244, distance: 60.0
click at [177, 244] on td "190030000" at bounding box center [216, 238] width 91 height 33
checkbox input "false"
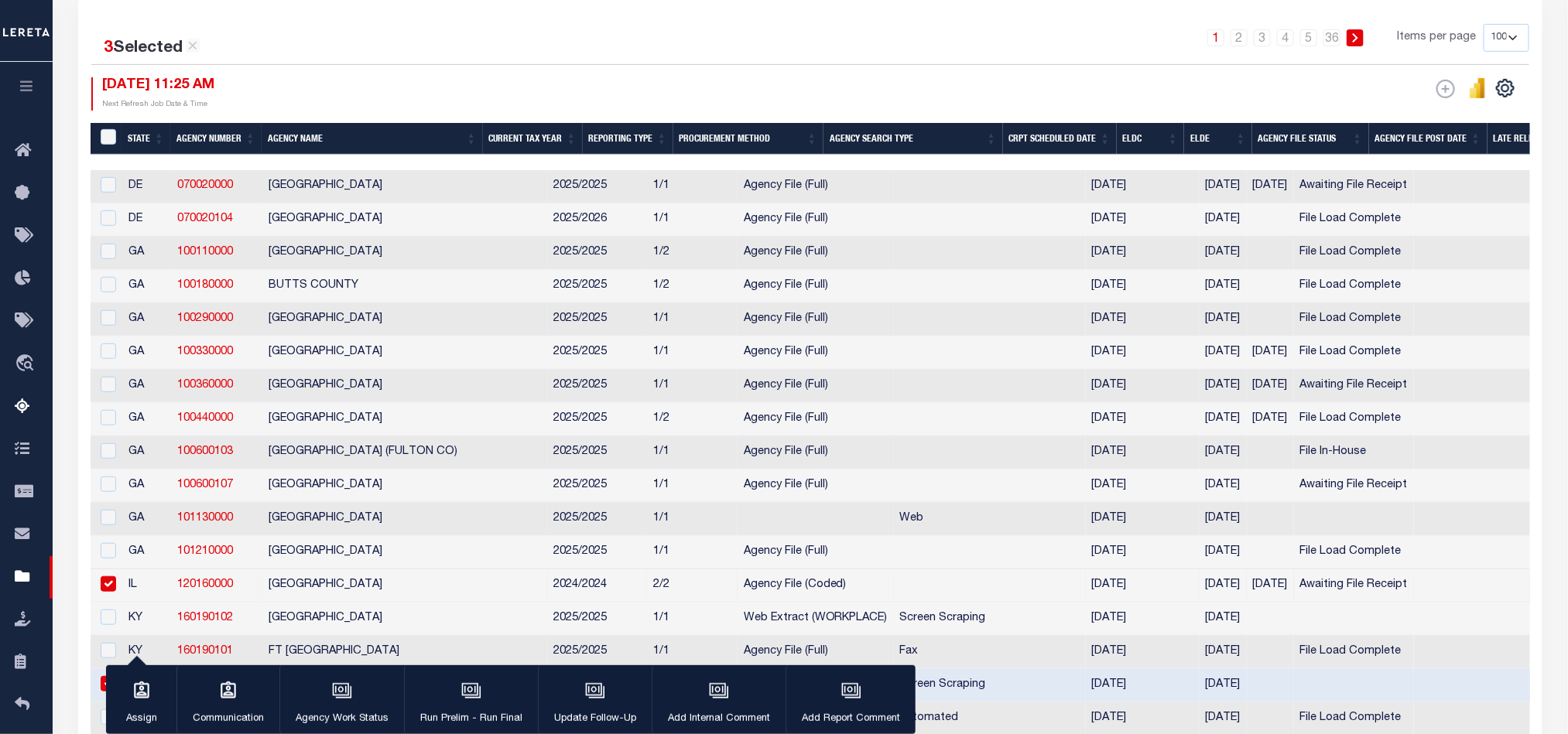
scroll to position [0, 0]
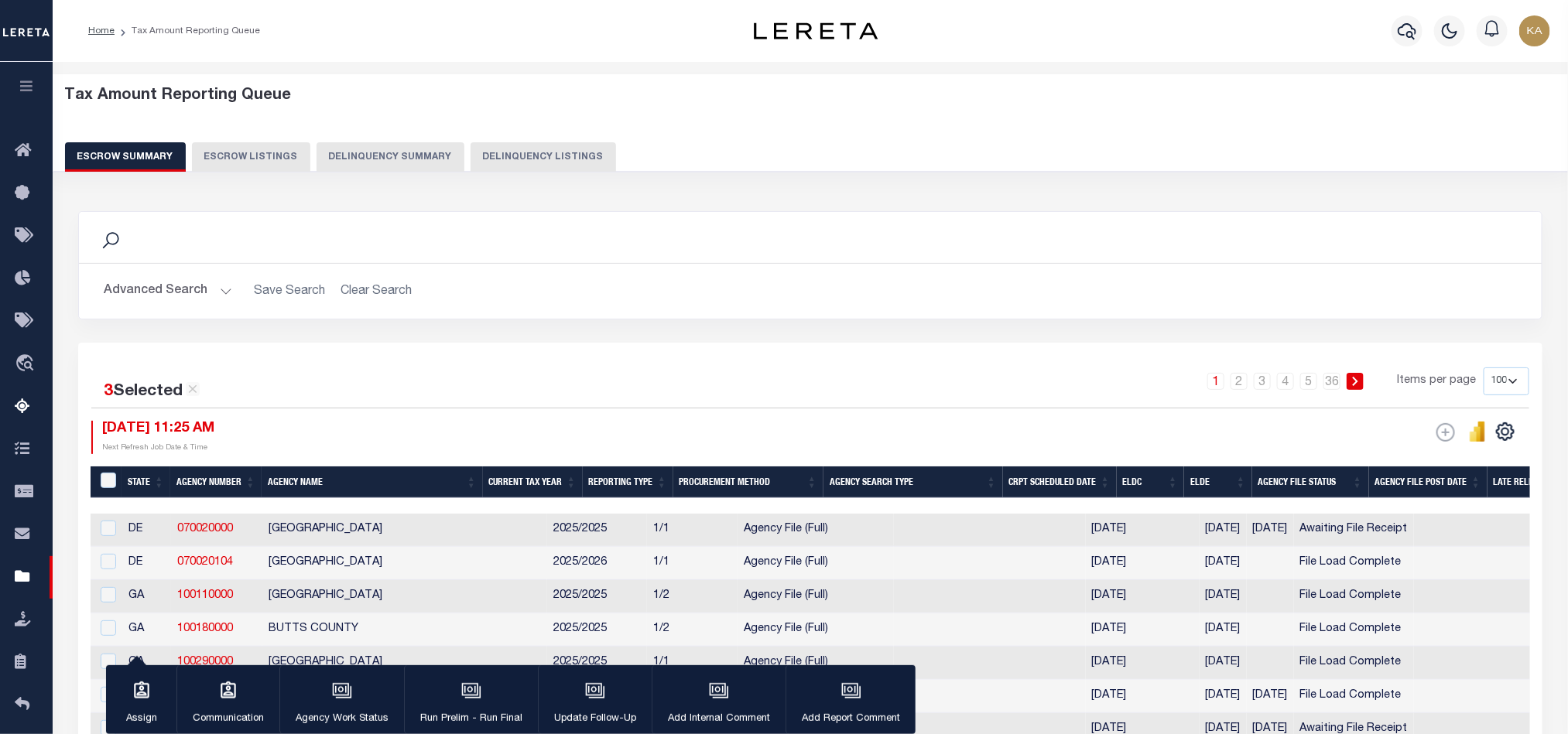
click at [176, 290] on button "Advanced Search" at bounding box center [168, 292] width 128 height 31
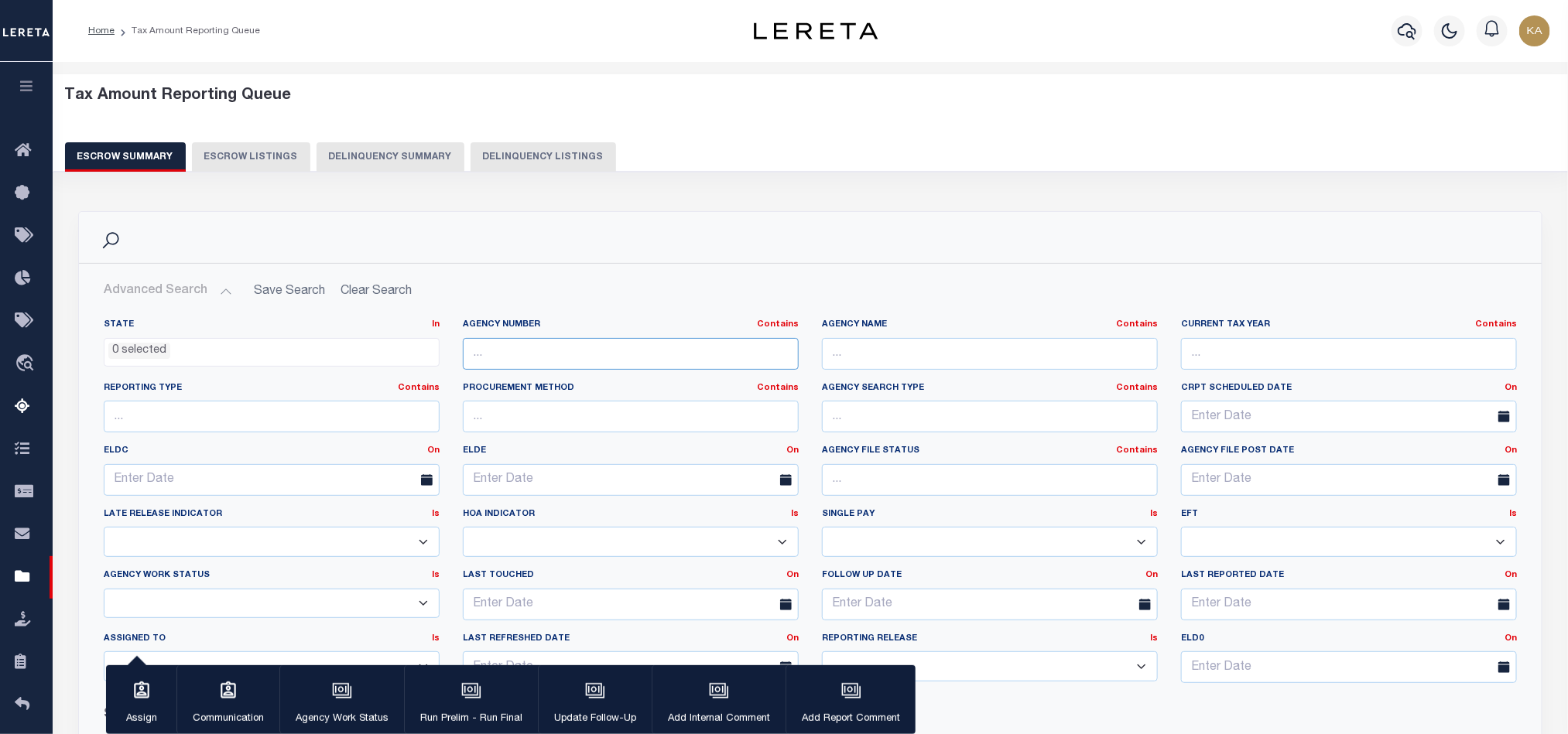
click at [579, 348] on input "text" at bounding box center [630, 353] width 336 height 32
paste input "190030000"
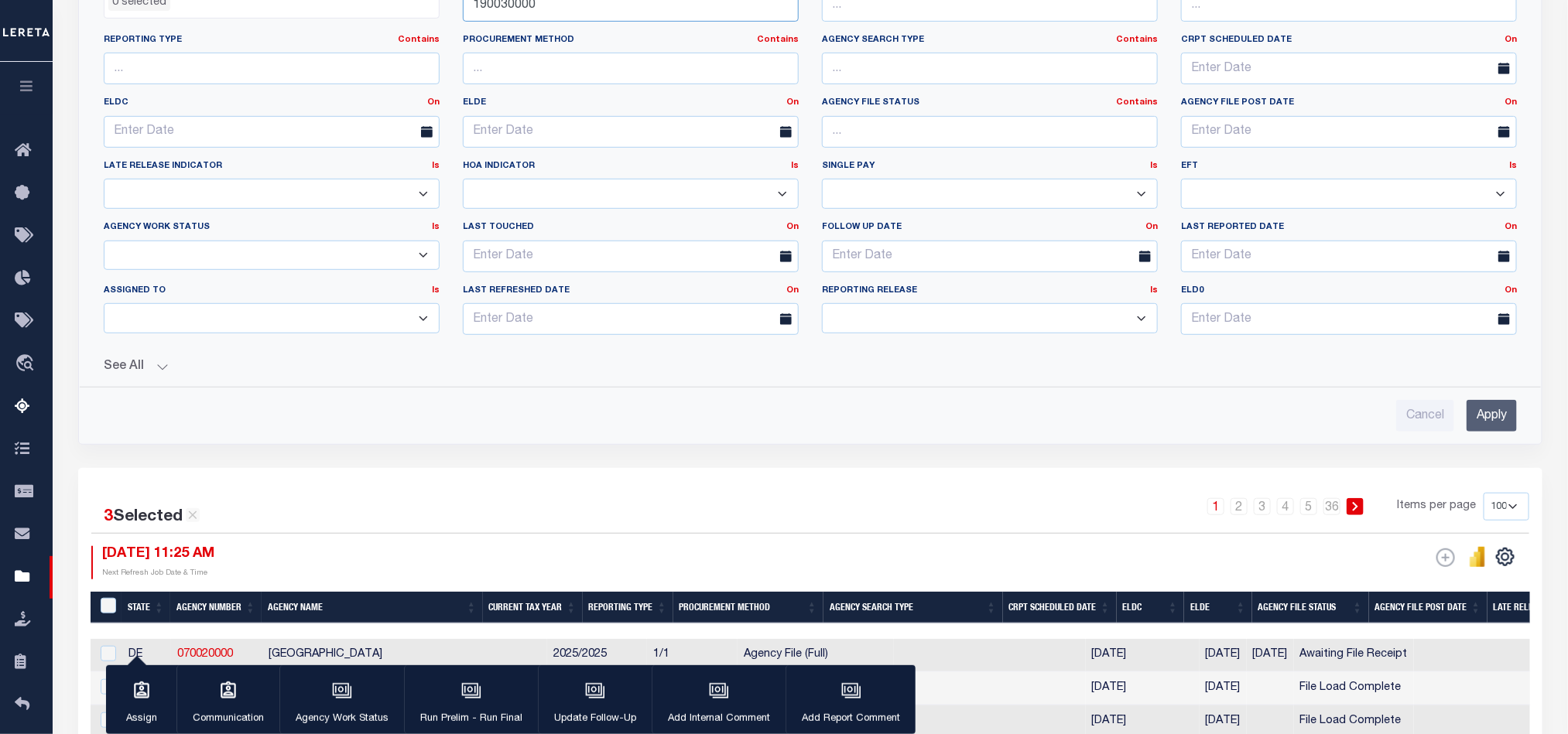
scroll to position [464, 0]
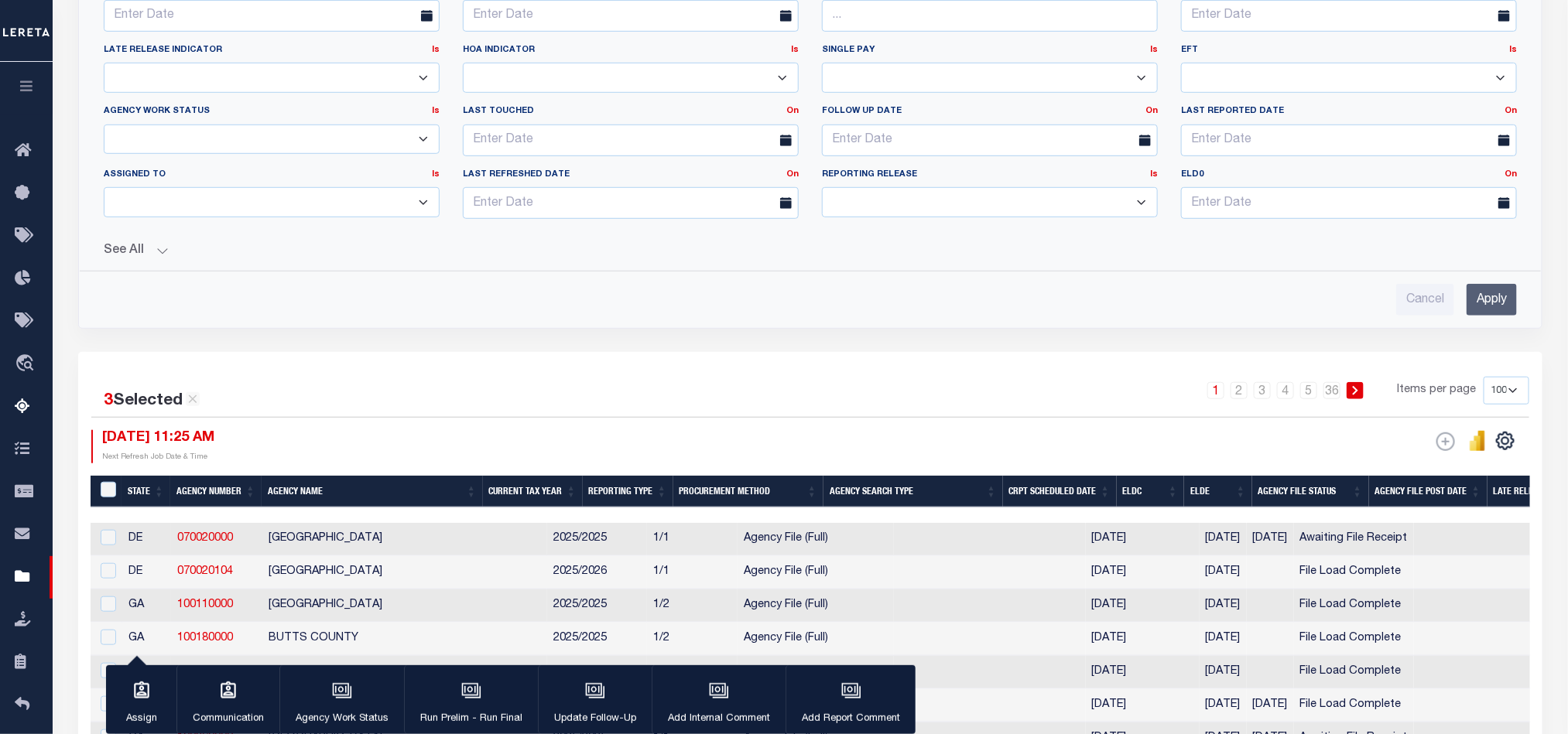
type input "190030000"
click at [1499, 316] on input "Apply" at bounding box center [1491, 300] width 51 height 32
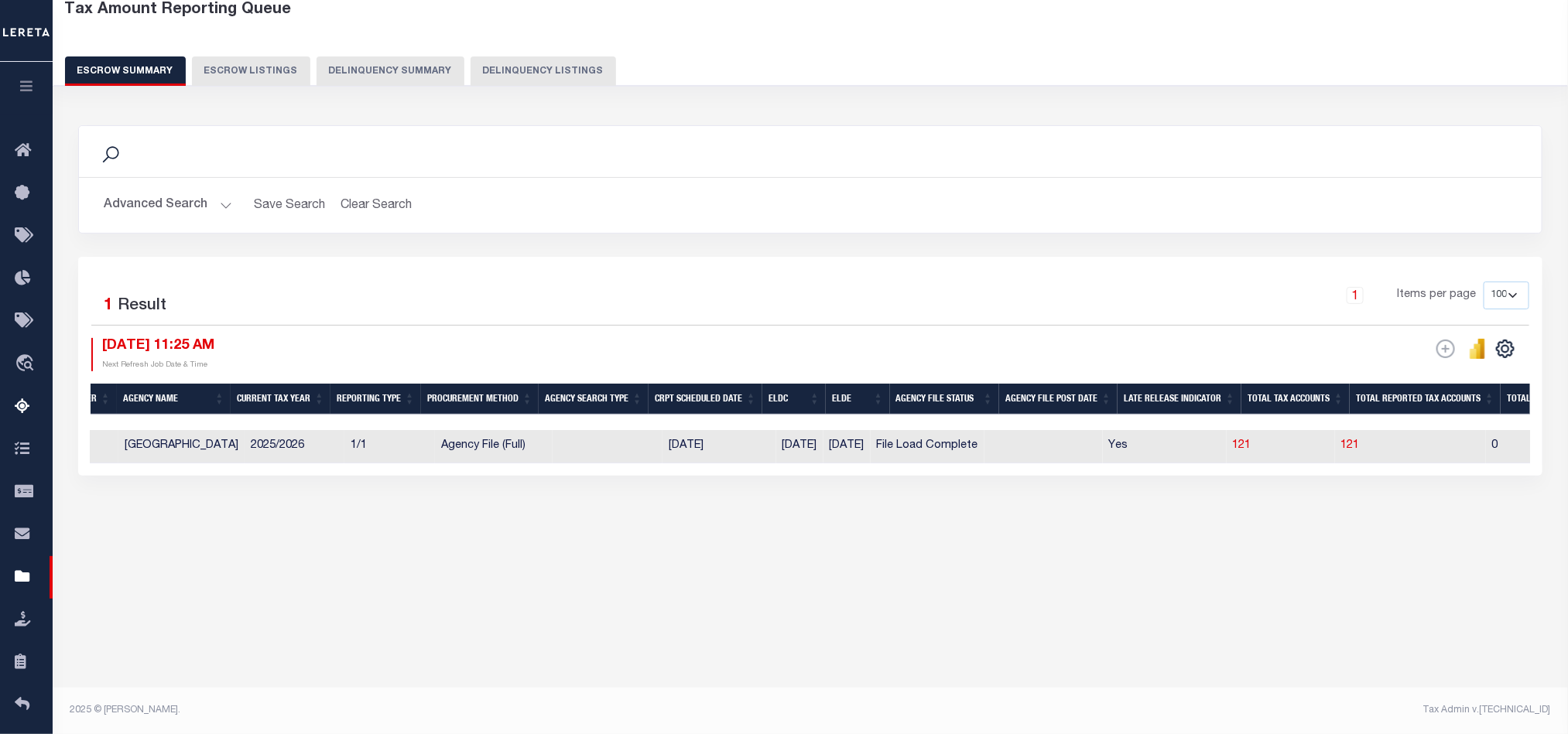
scroll to position [0, 298]
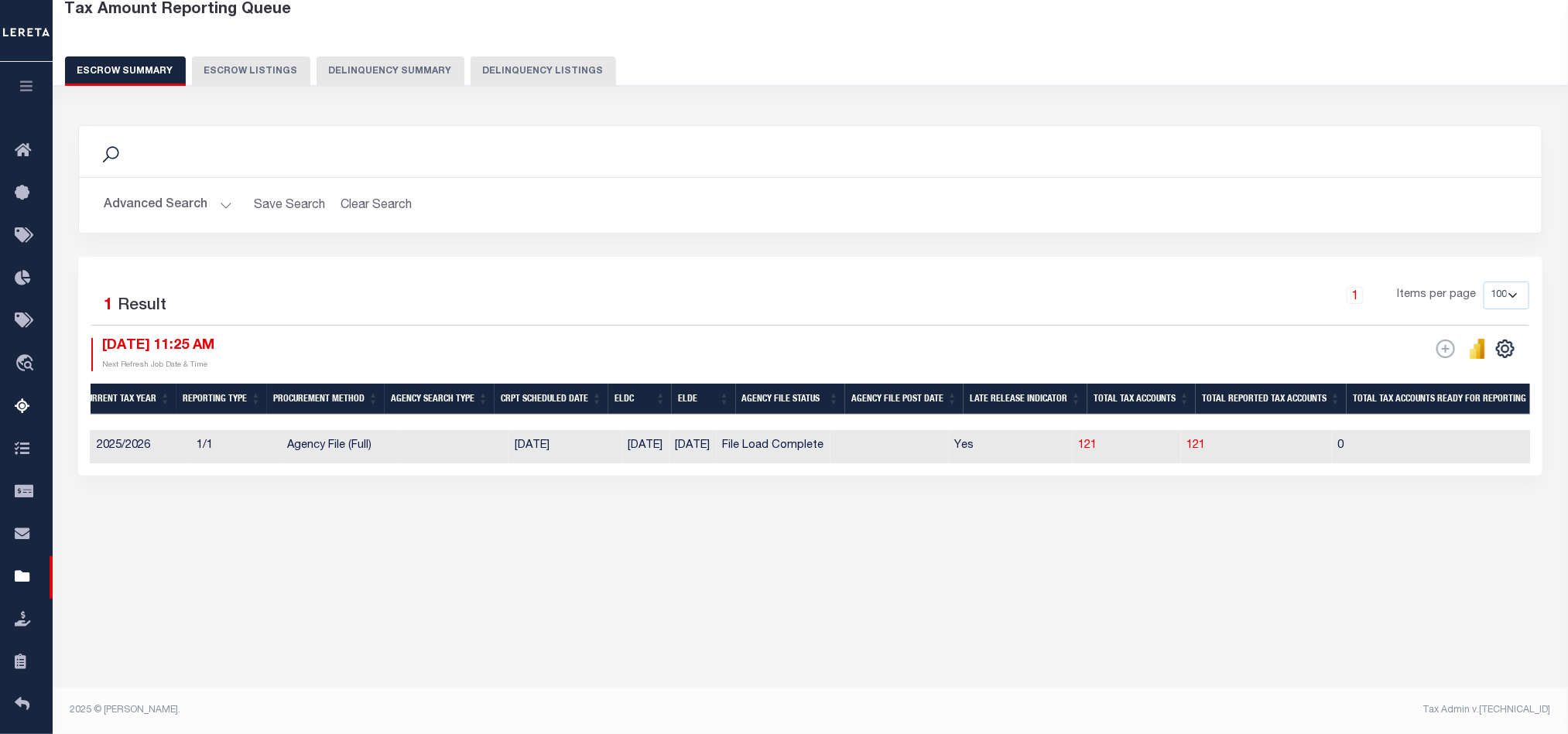
click at [125, 209] on button "Advanced Search" at bounding box center [168, 206] width 128 height 31
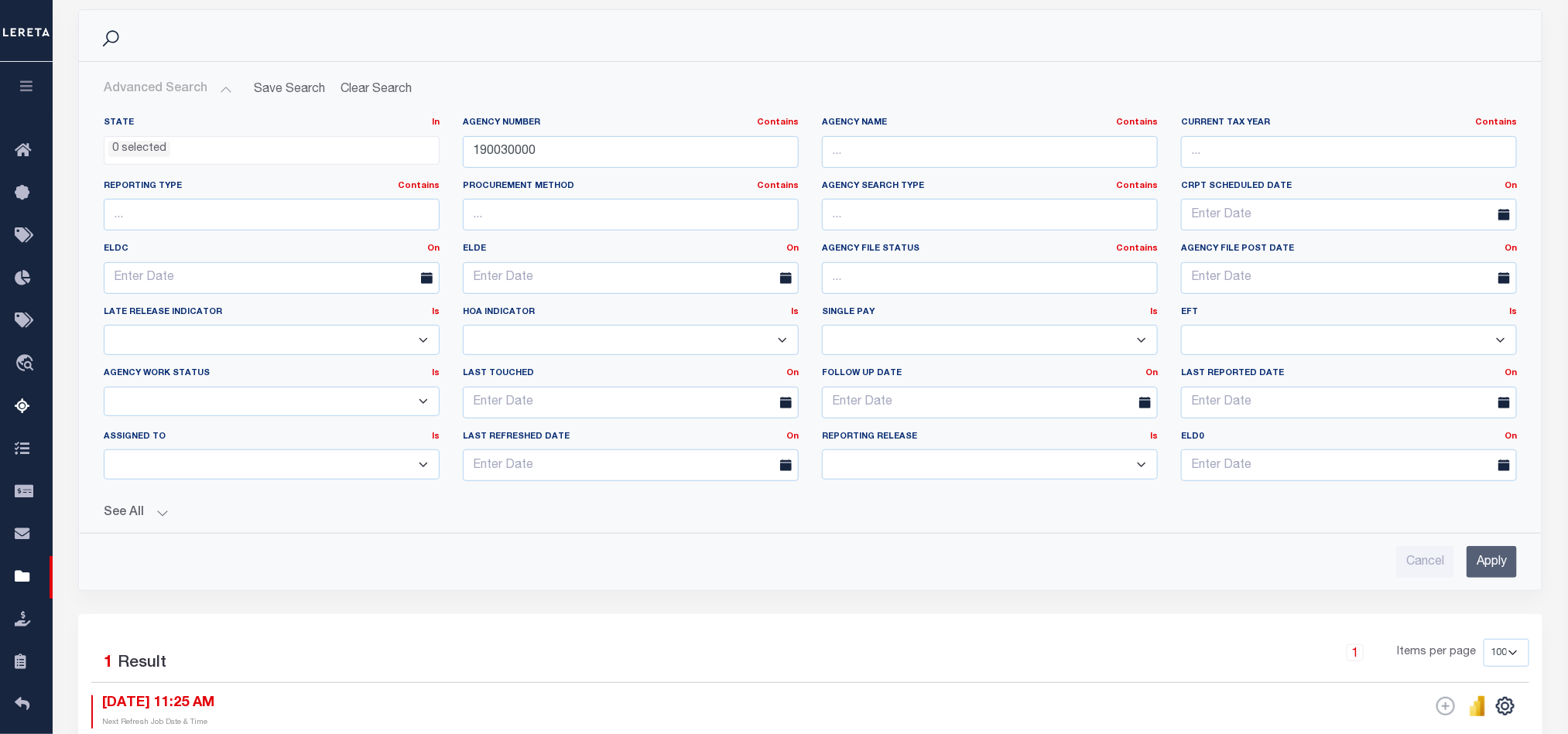
scroll to position [459, 0]
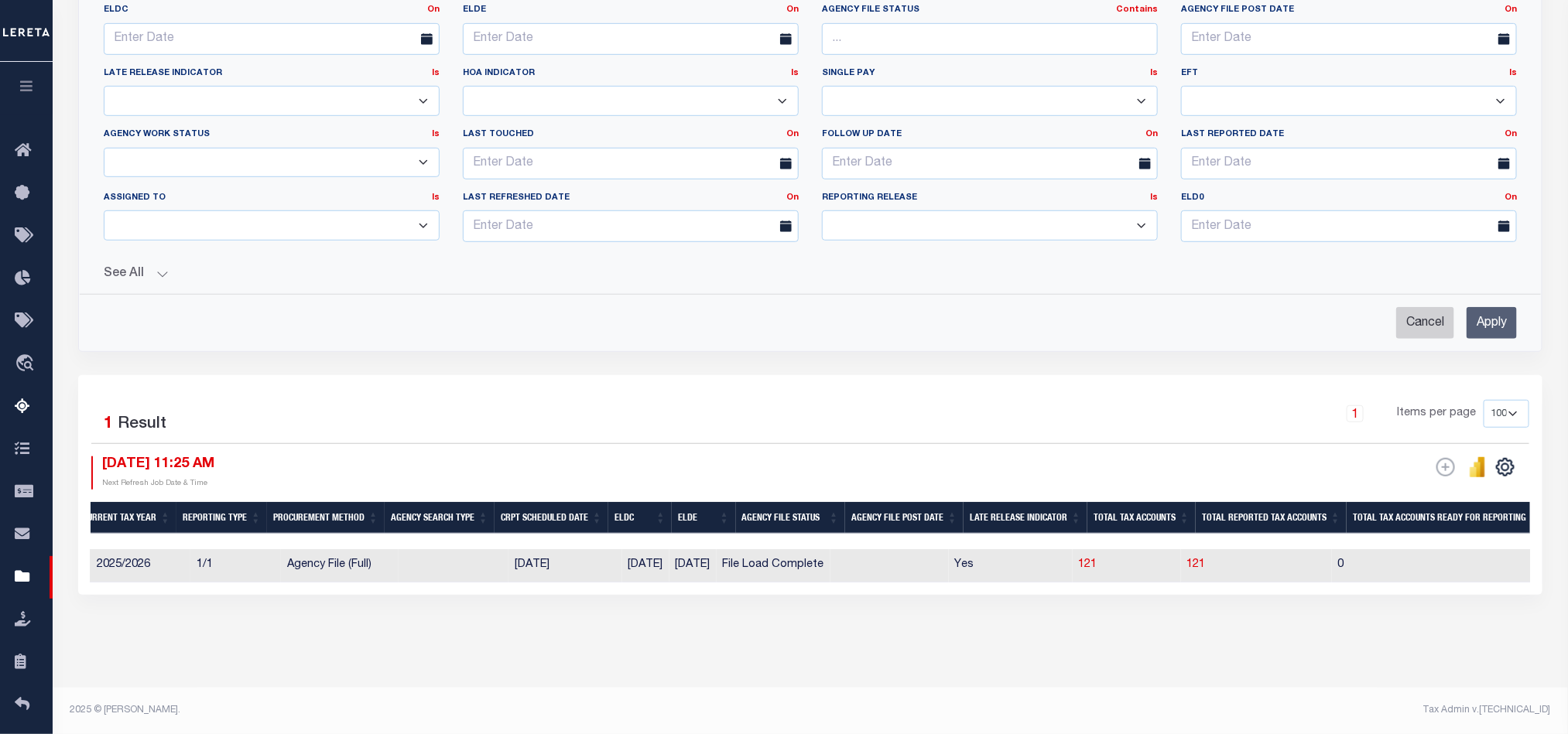
click at [1433, 311] on input "Cancel" at bounding box center [1424, 323] width 58 height 32
checkbox input "true"
select select
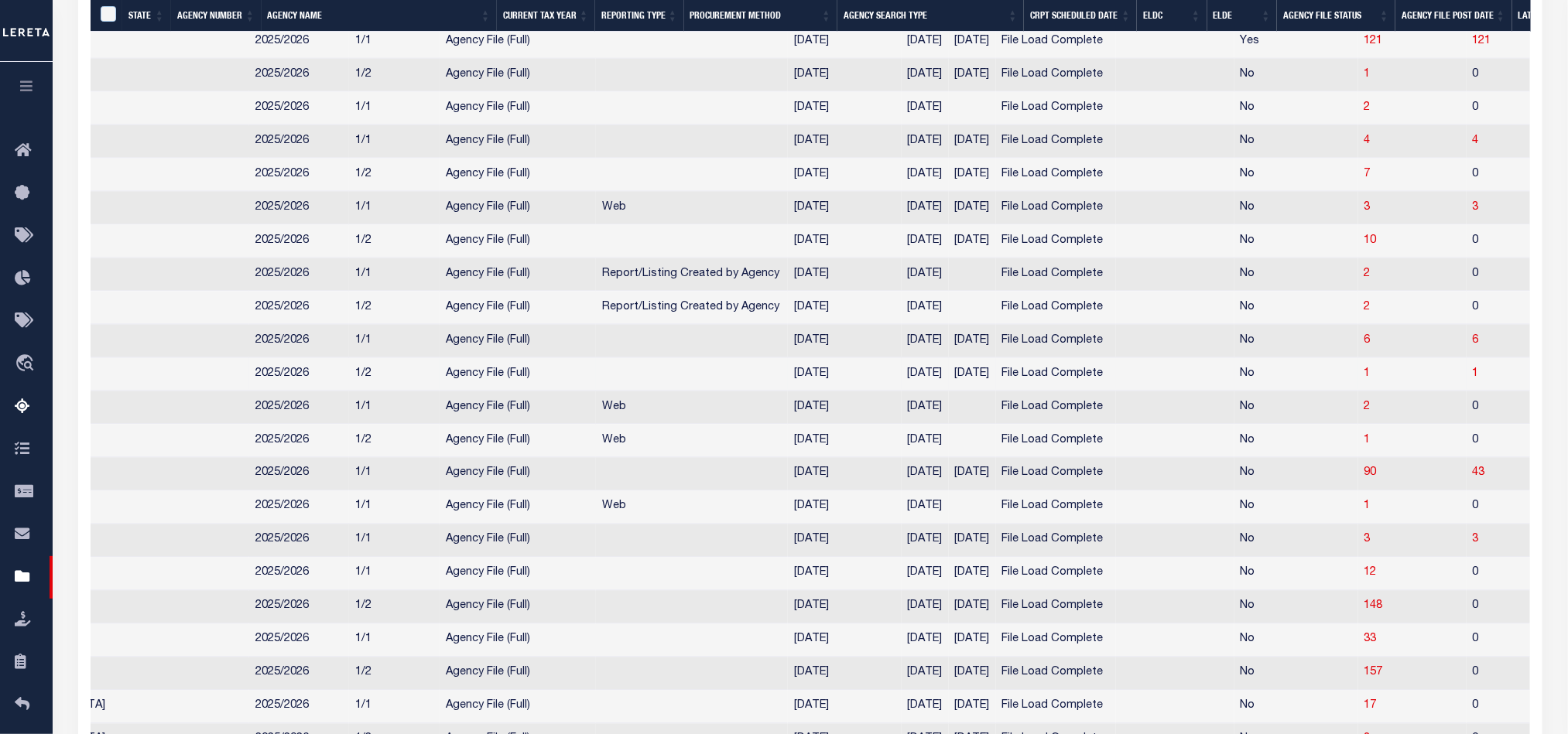
scroll to position [0, 298]
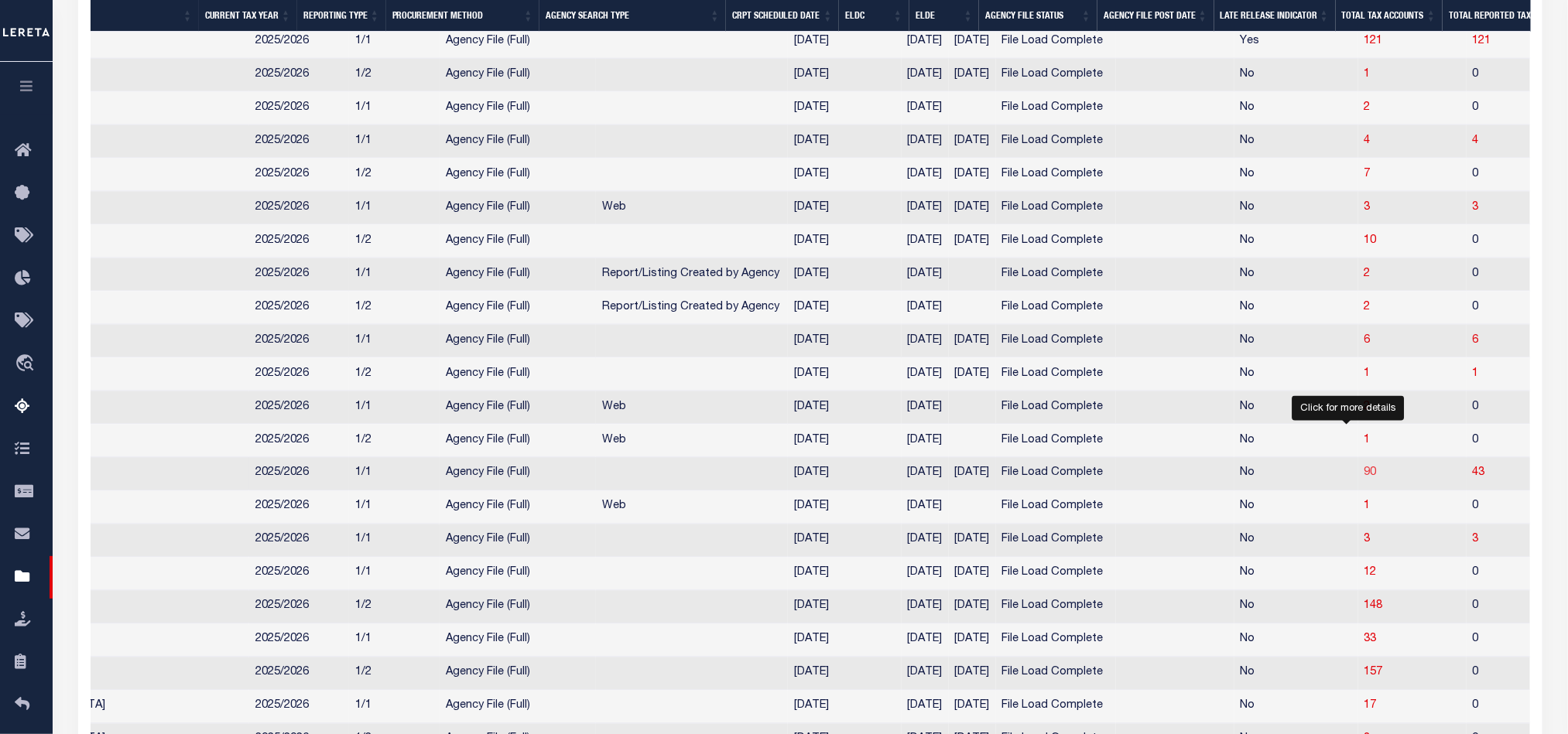
click at [1364, 478] on span "90" at bounding box center [1370, 473] width 12 height 11
select select "100"
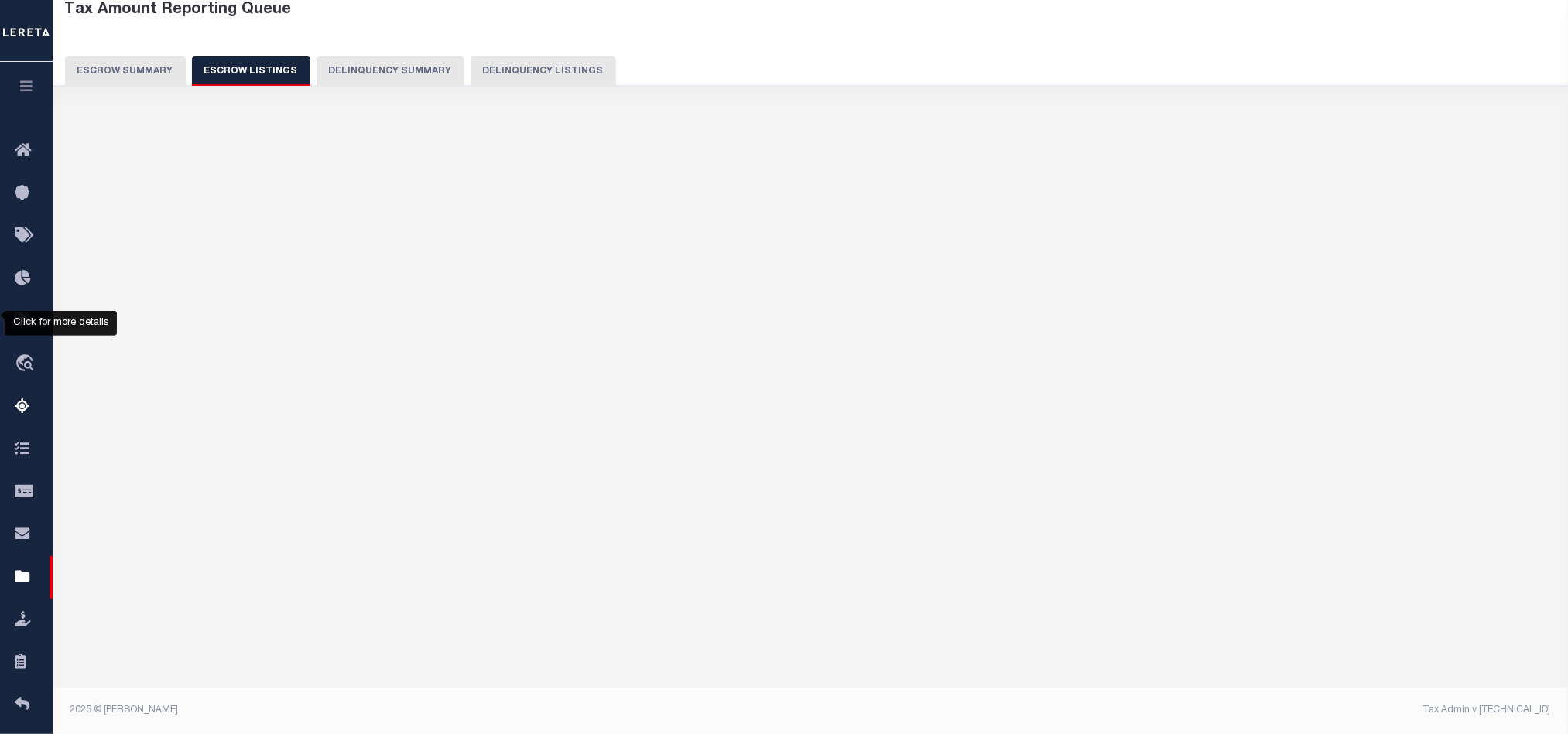
select select "100"
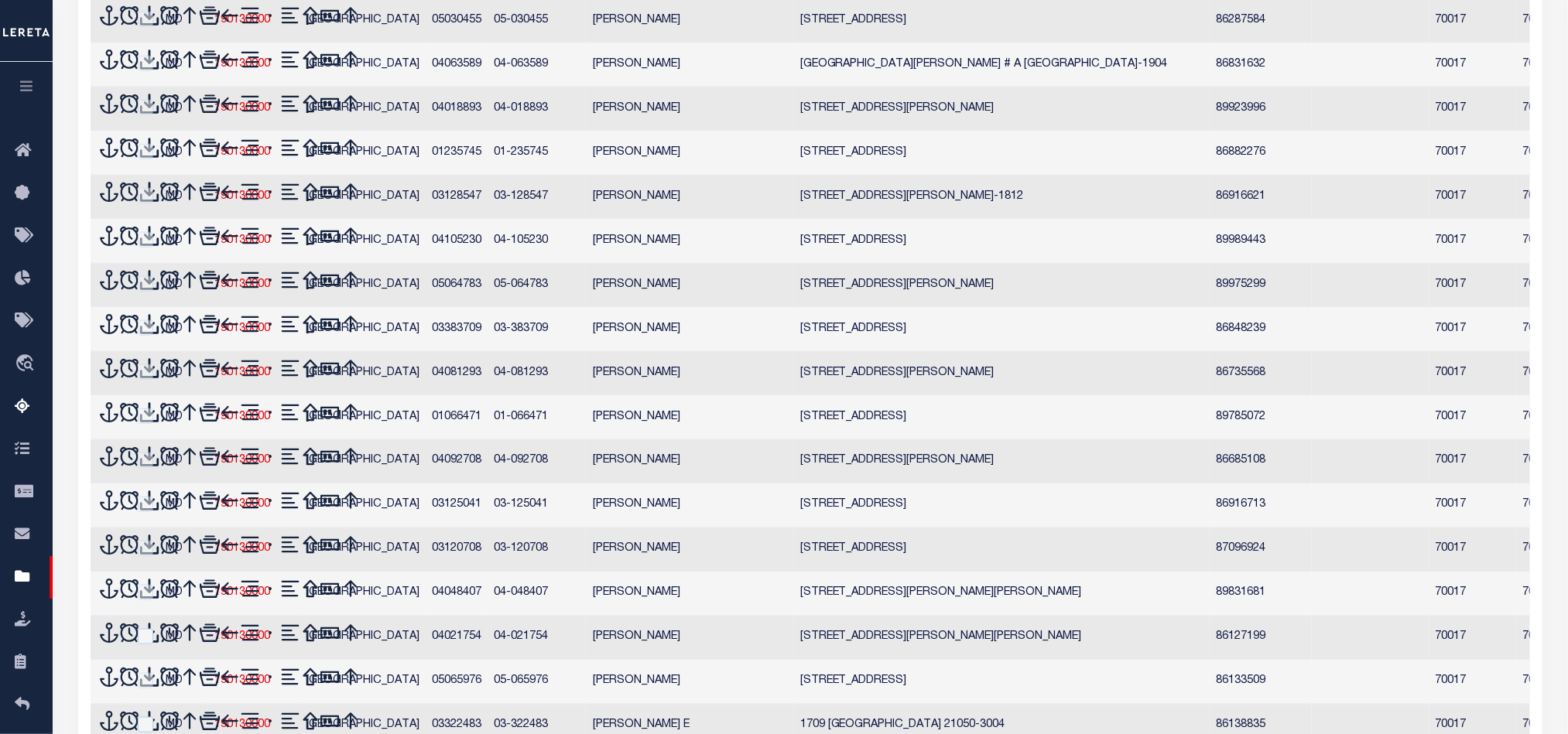
scroll to position [0, 0]
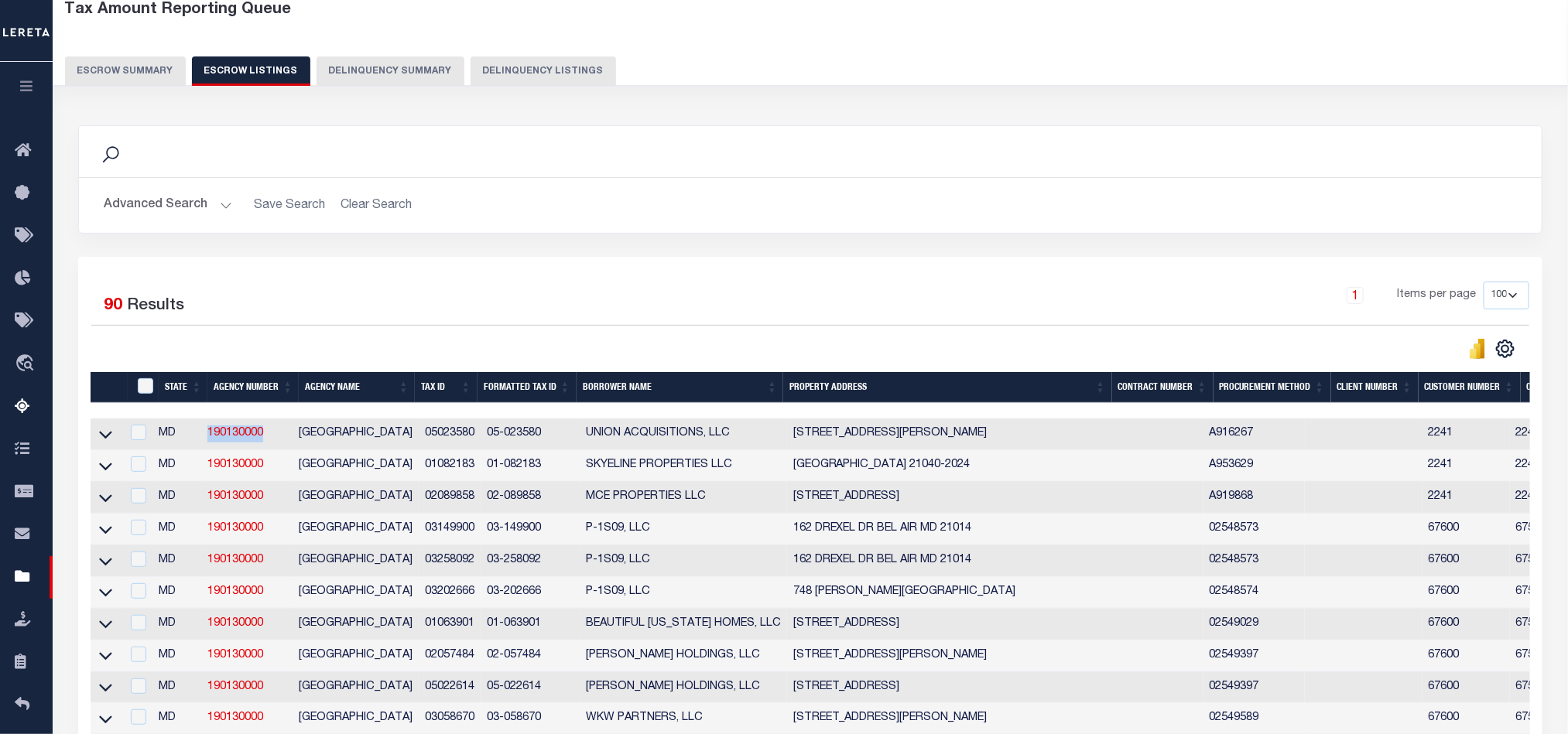
drag, startPoint x: 272, startPoint y: 442, endPoint x: 200, endPoint y: 456, distance: 73.3
click at [198, 450] on tr "MD 190130000 HARFORD COUNTY 05023580 05-023580 UNION ACQUISITIONS, LLC 1636 TRA…" at bounding box center [1234, 434] width 2286 height 32
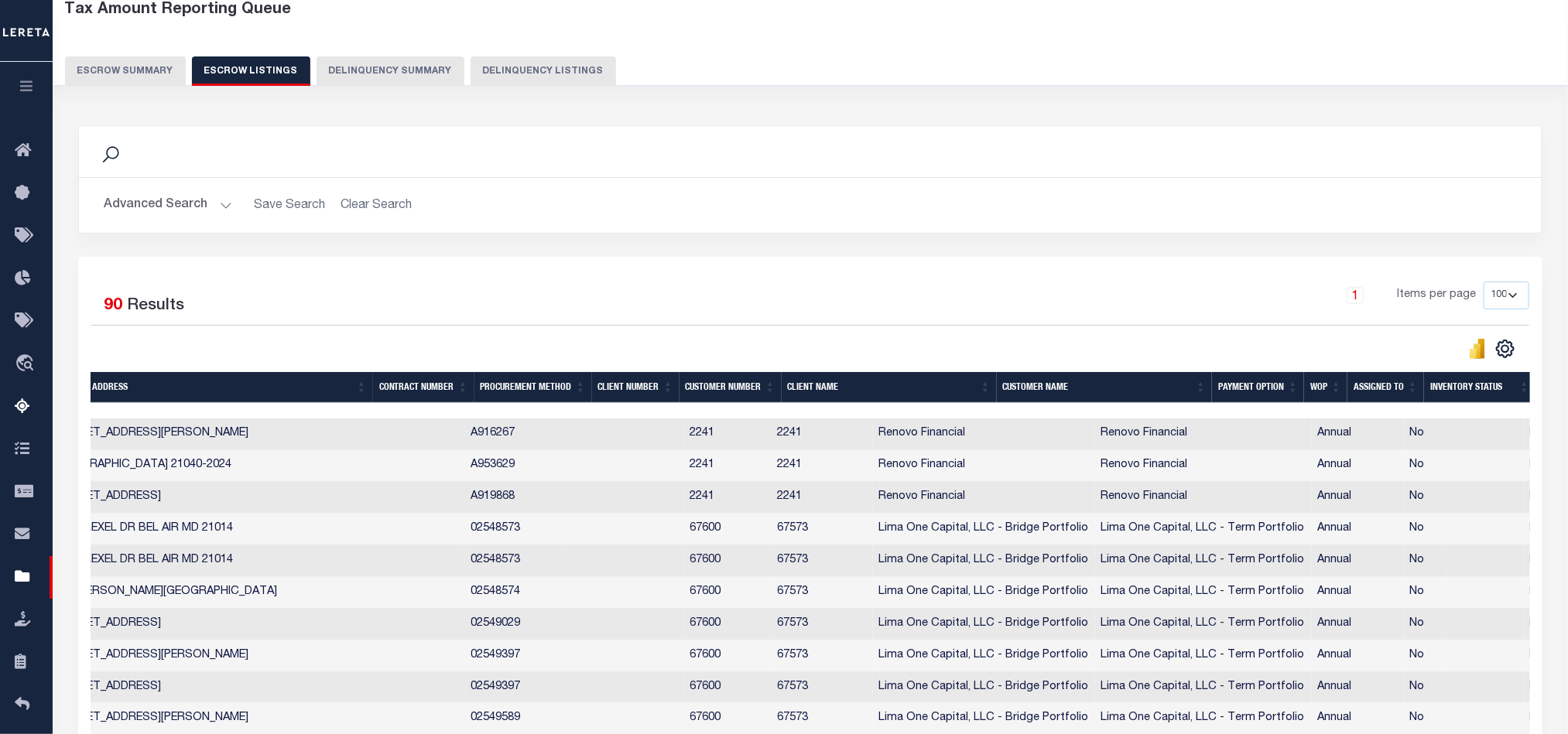
drag, startPoint x: 789, startPoint y: 411, endPoint x: 534, endPoint y: 415, distance: 255.0
click at [534, 415] on div at bounding box center [811, 411] width 1440 height 15
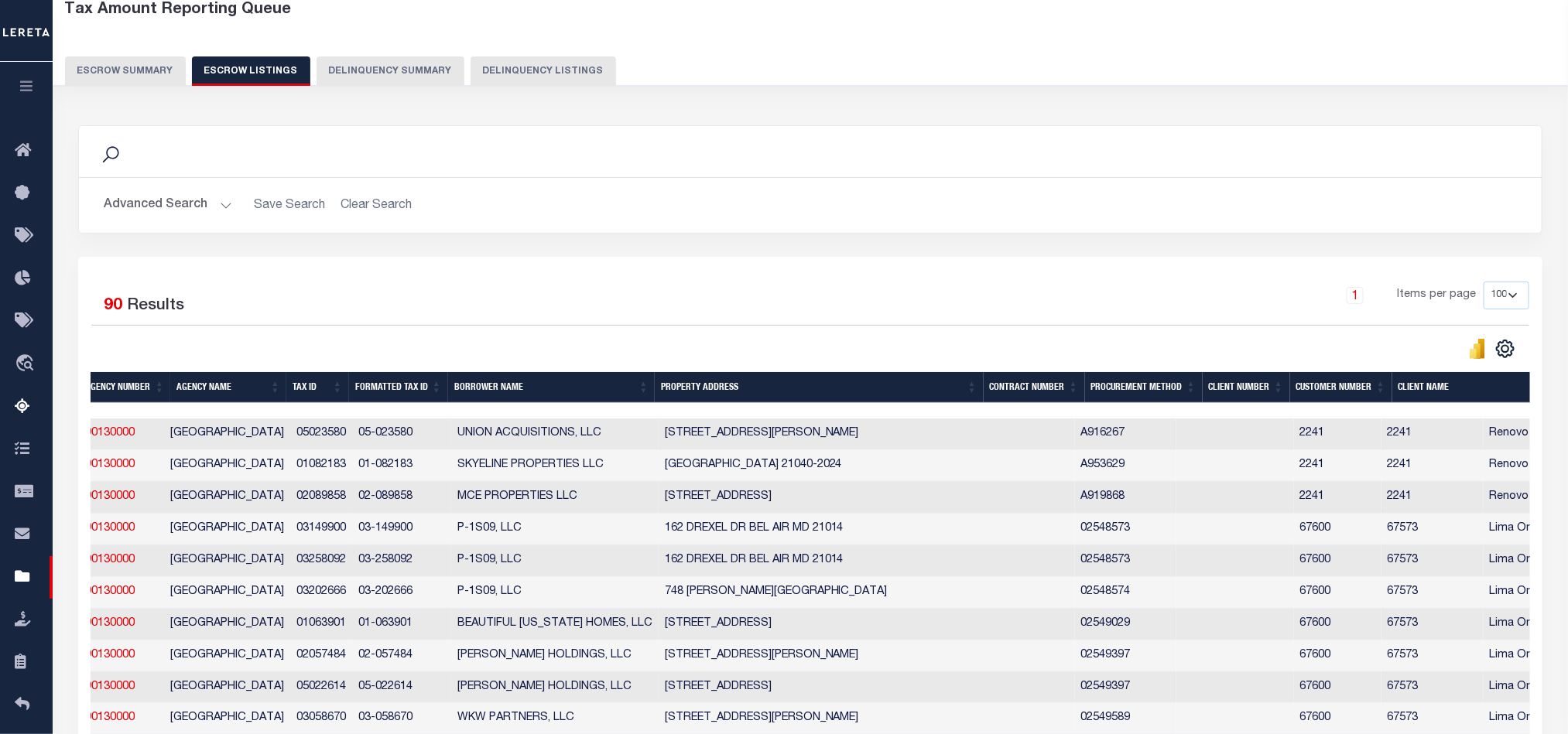
scroll to position [0, 131]
click at [109, 70] on button "Escrow Summary" at bounding box center [125, 71] width 121 height 30
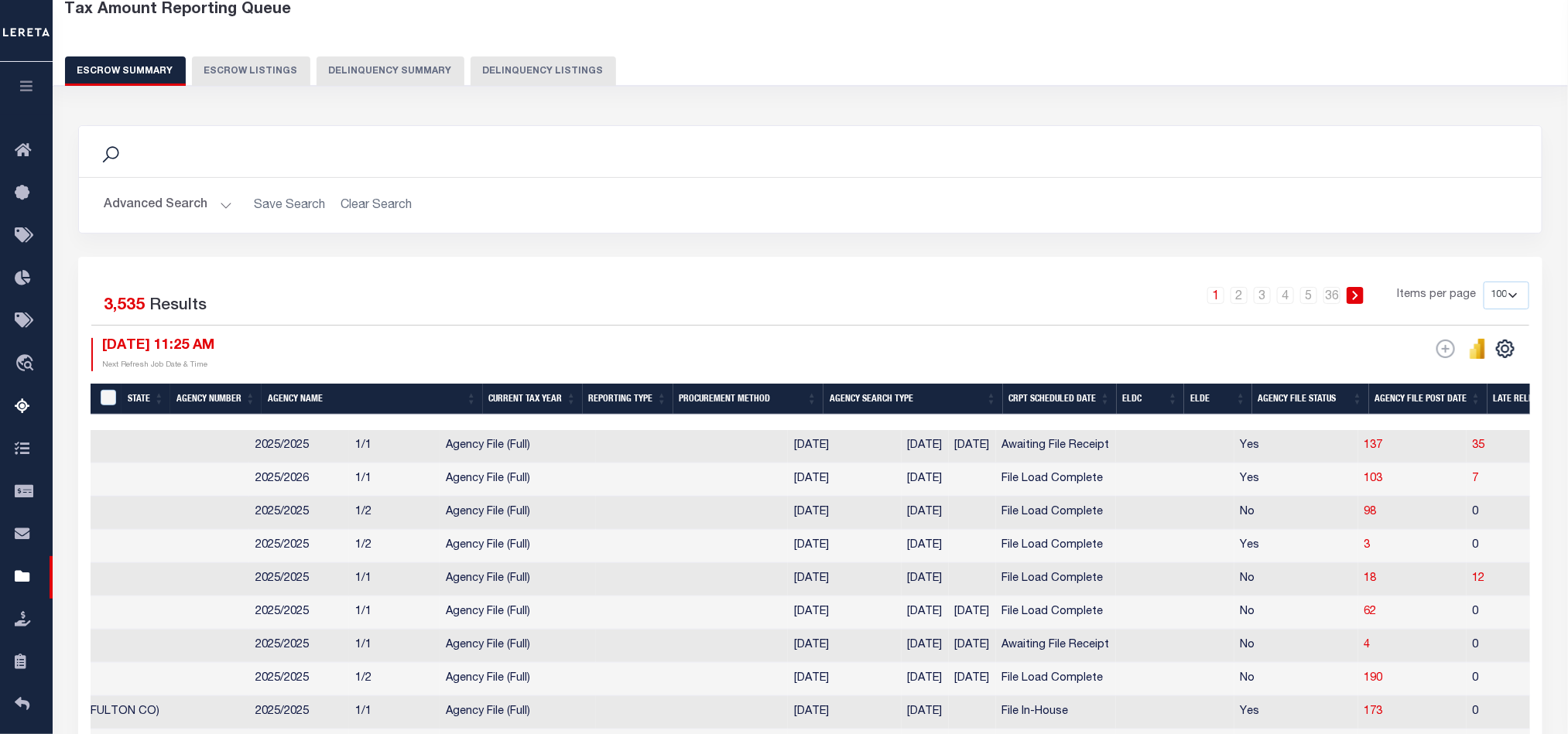
click at [1427, 423] on div at bounding box center [1445, 422] width 3305 height 15
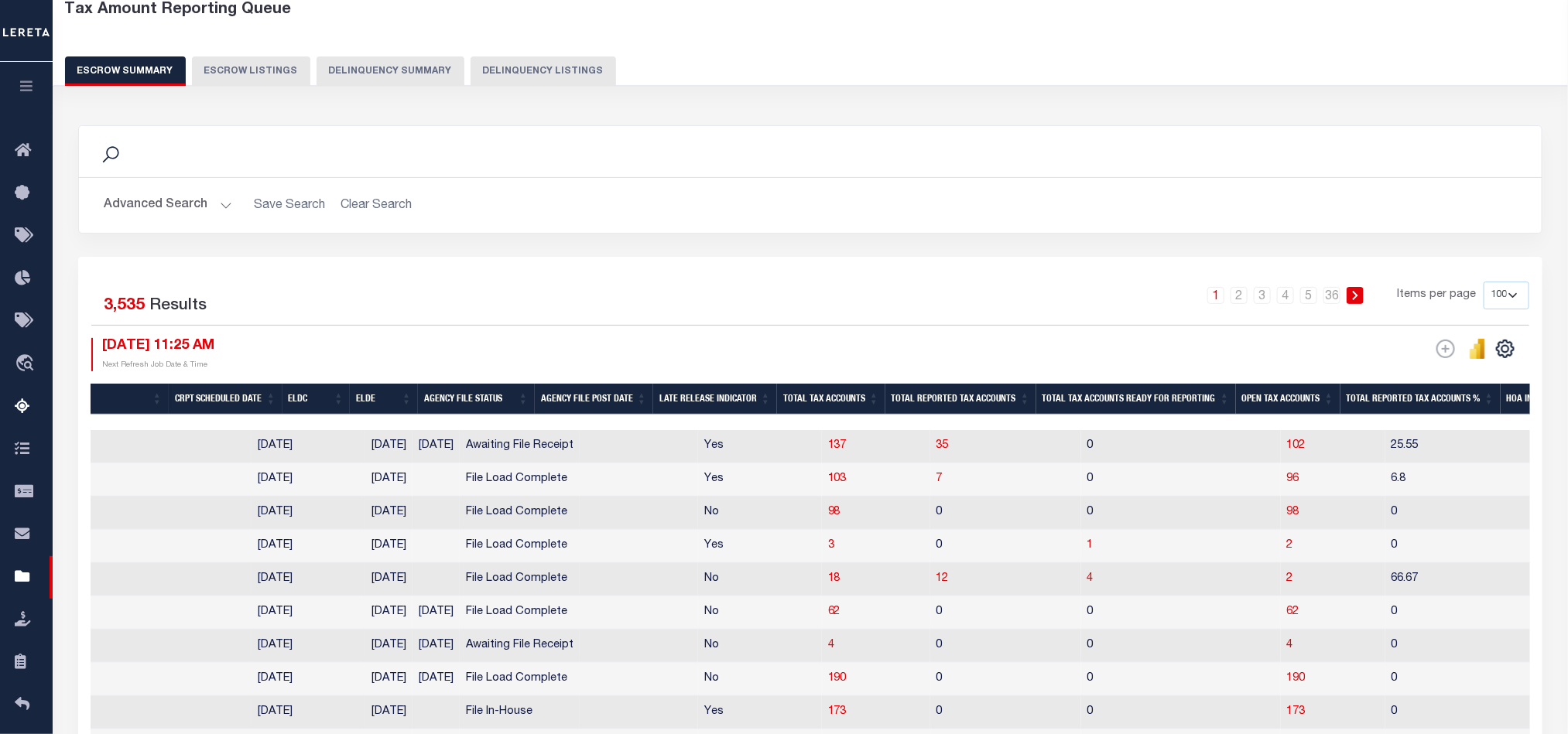
scroll to position [0, 842]
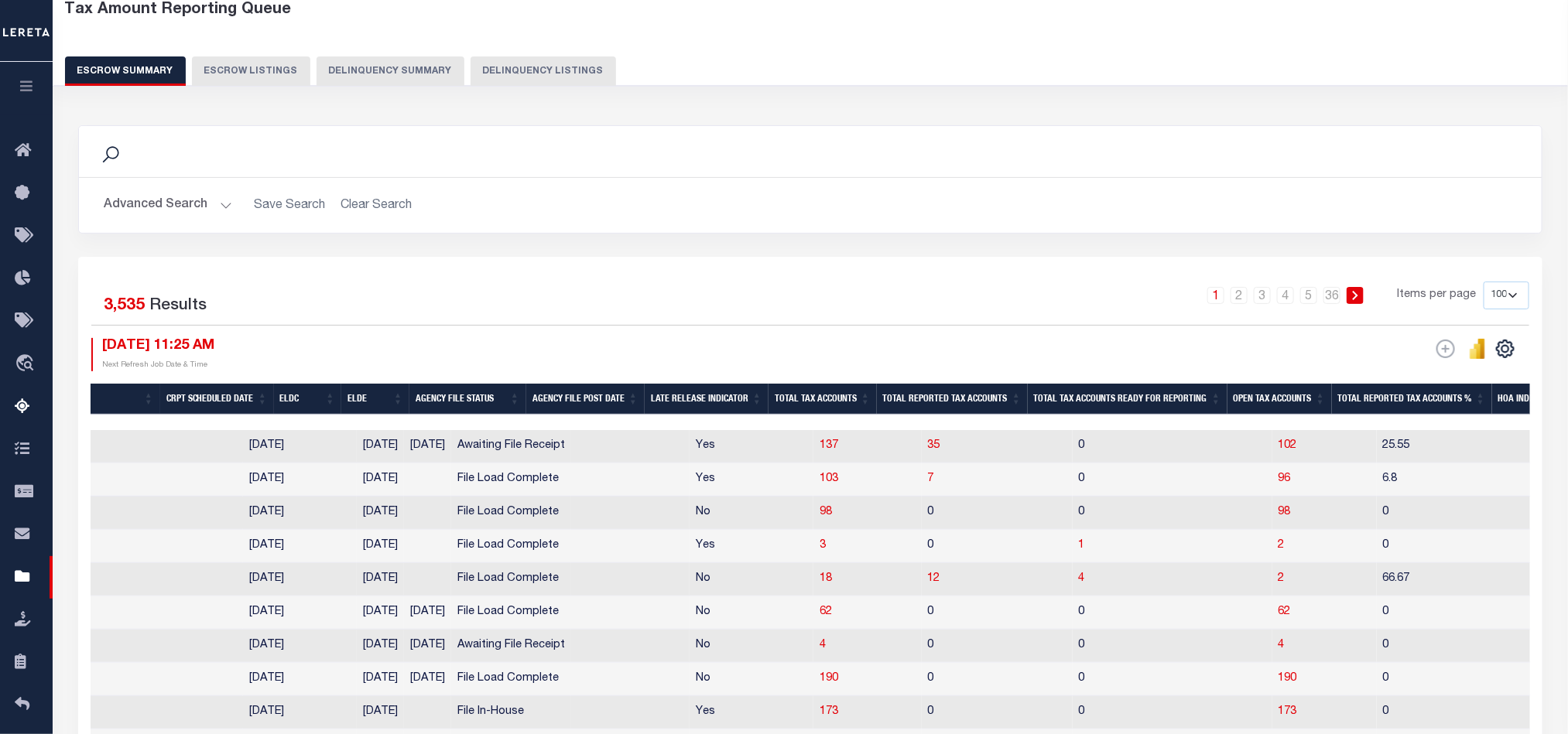
click at [1254, 399] on th "Open Tax Accounts" at bounding box center [1279, 399] width 104 height 32
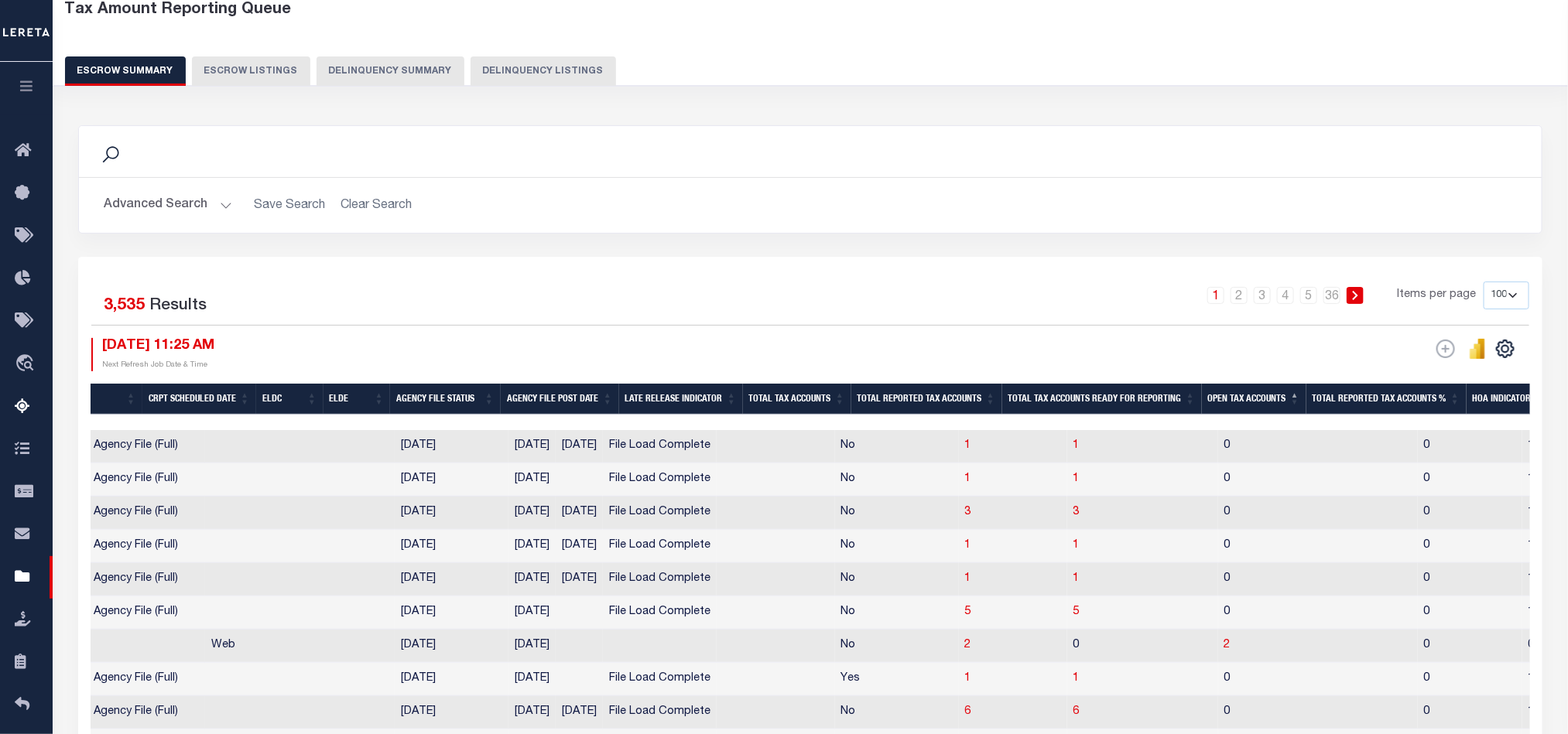
click at [1256, 388] on th "Open Tax Accounts" at bounding box center [1253, 399] width 104 height 32
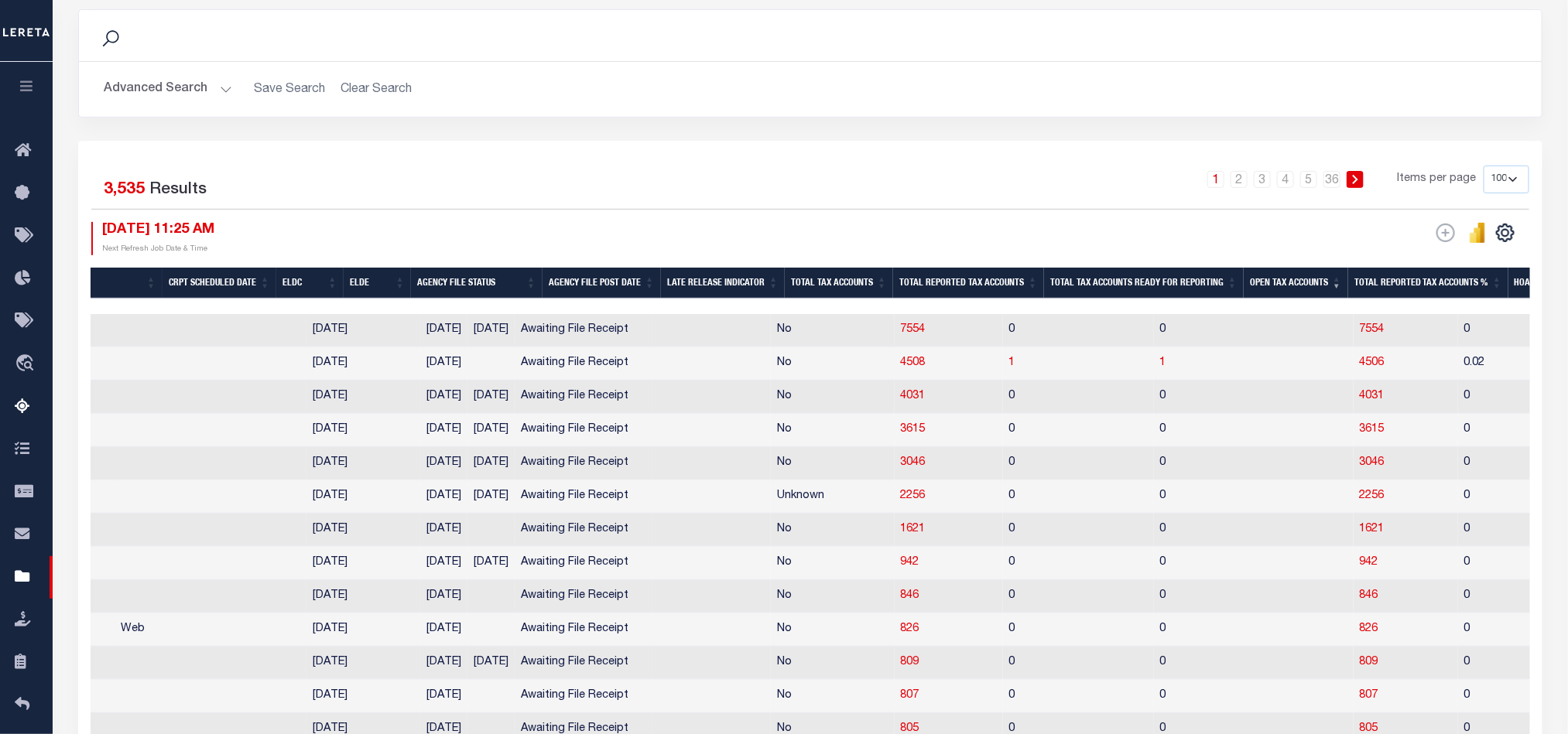
click at [1303, 291] on th "Open Tax Accounts" at bounding box center [1295, 283] width 104 height 32
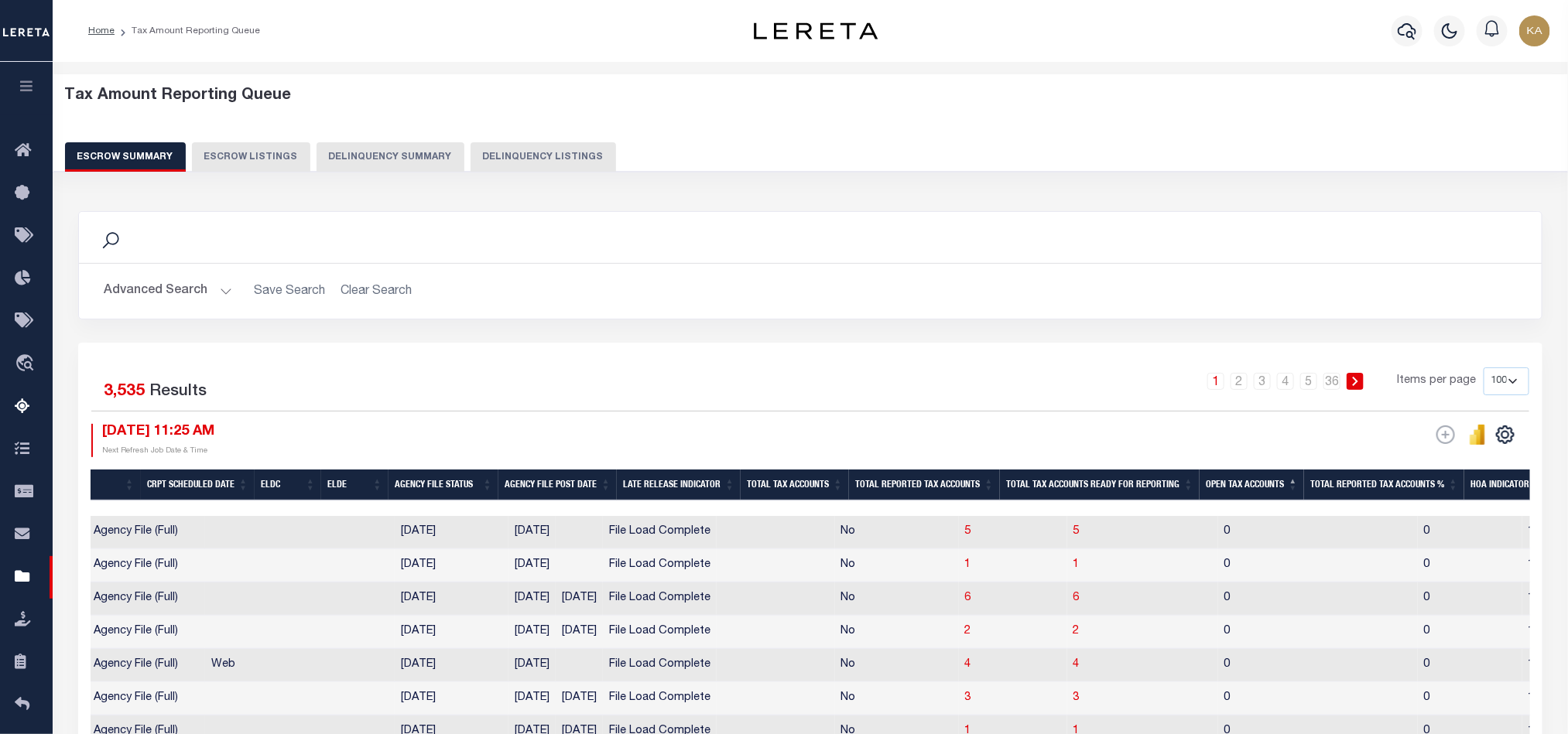
click at [1245, 478] on th "Open Tax Accounts" at bounding box center [1251, 485] width 104 height 32
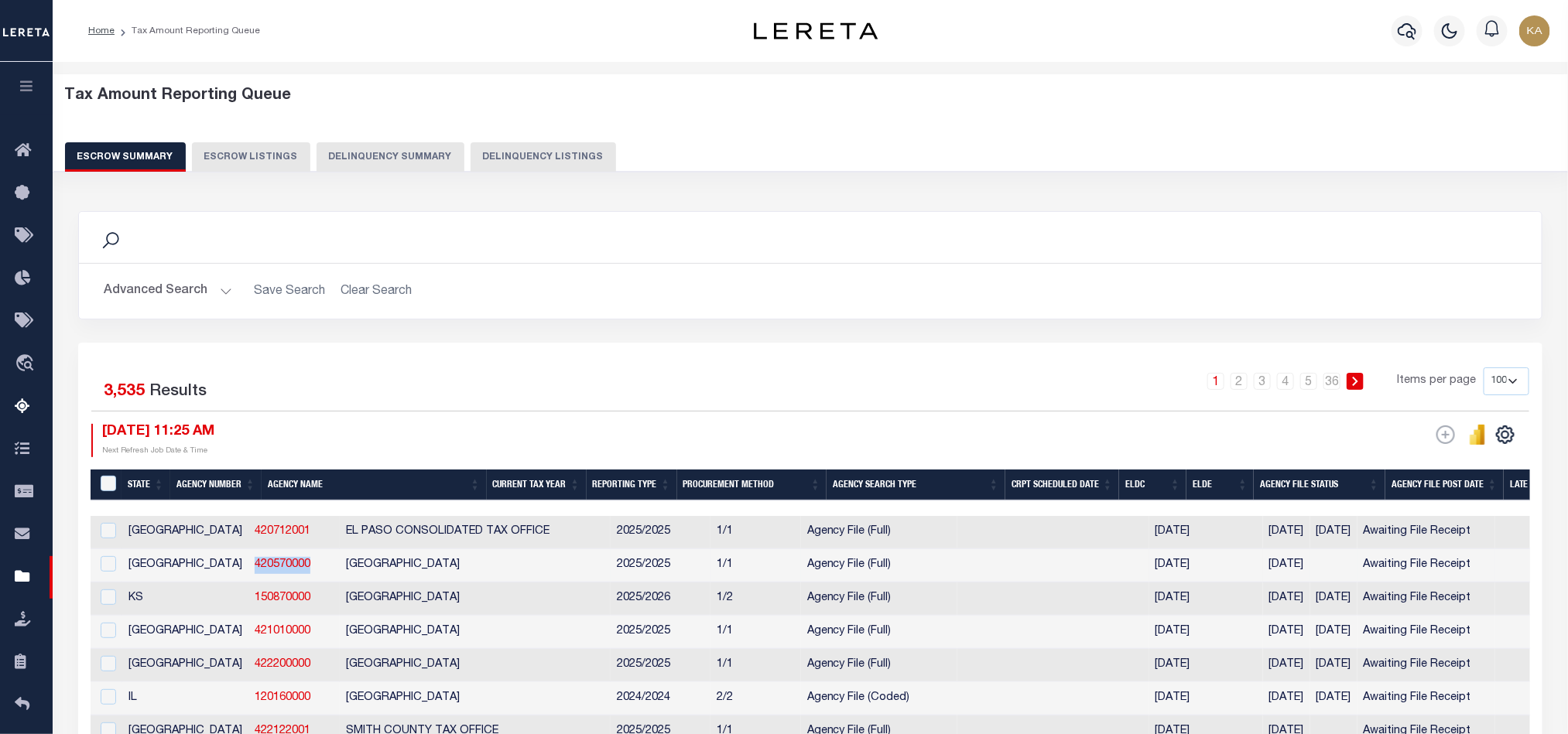
drag, startPoint x: 239, startPoint y: 568, endPoint x: 175, endPoint y: 573, distance: 64.2
click at [248, 571] on td "420570000" at bounding box center [293, 566] width 91 height 33
checkbox input "true"
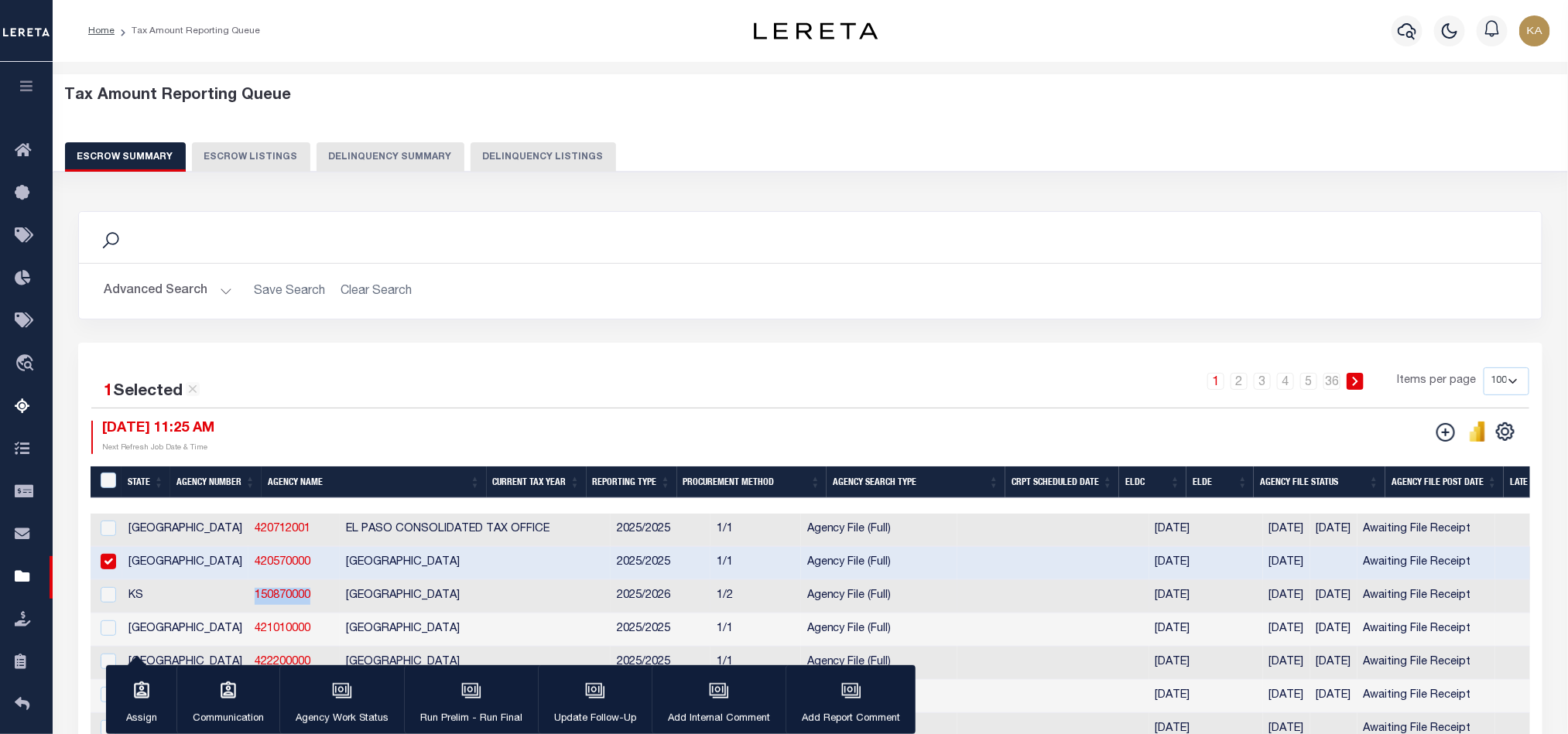
drag, startPoint x: 235, startPoint y: 590, endPoint x: 175, endPoint y: 599, distance: 60.7
click at [248, 601] on td "150870000" at bounding box center [293, 596] width 91 height 33
checkbox input "true"
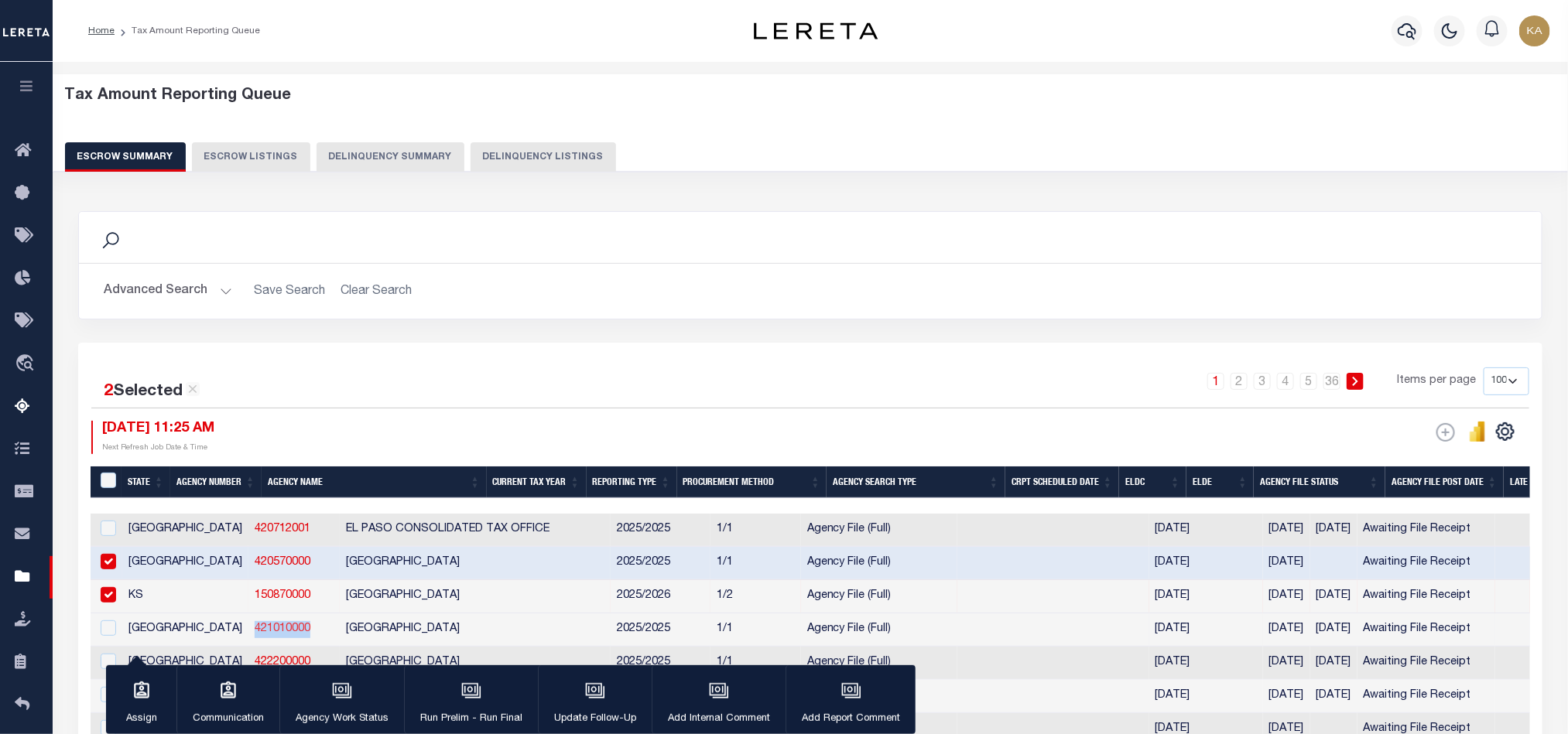
drag, startPoint x: 241, startPoint y: 632, endPoint x: 181, endPoint y: 632, distance: 60.0
click at [248, 632] on td "421010000" at bounding box center [293, 630] width 91 height 33
checkbox input "true"
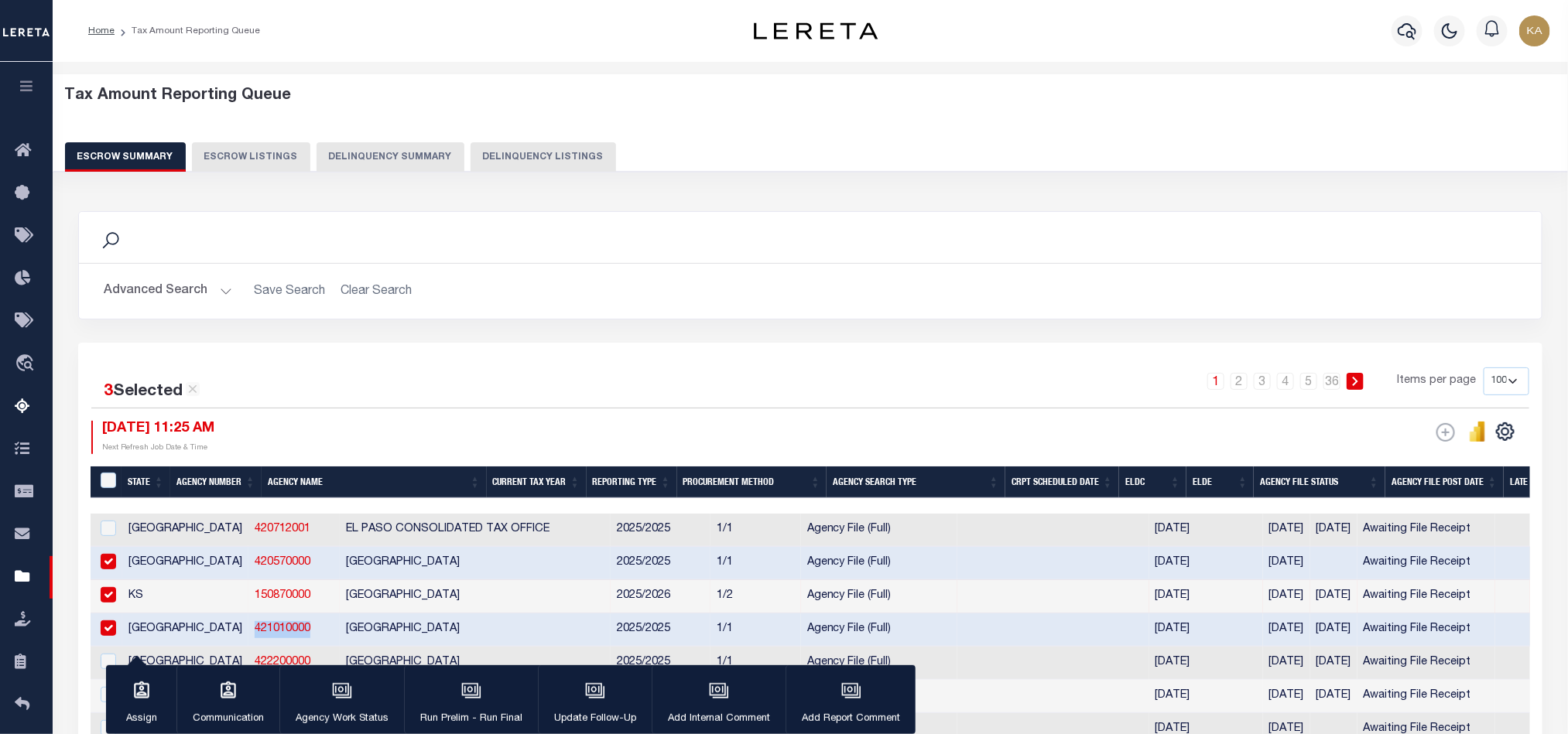
scroll to position [348, 0]
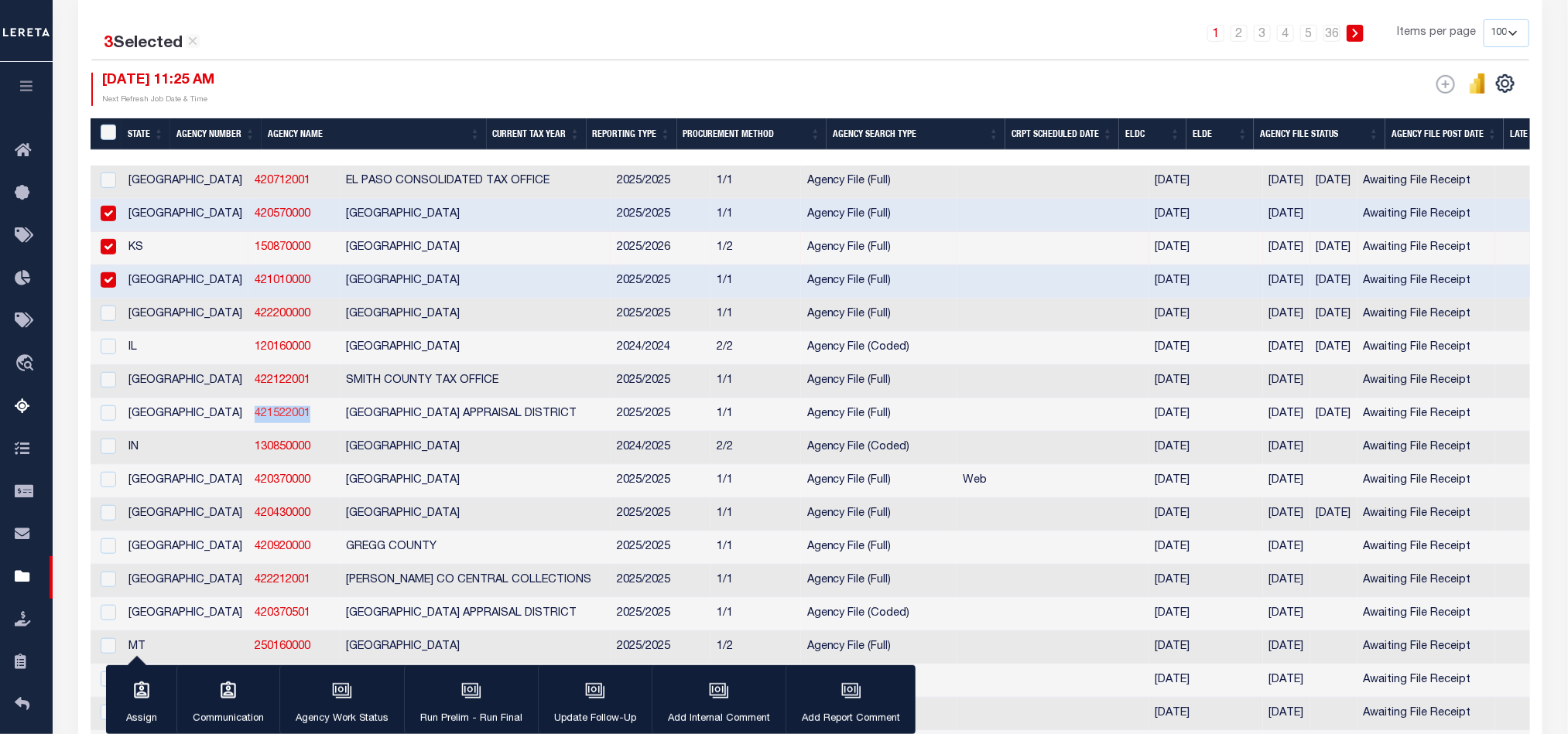
drag, startPoint x: 236, startPoint y: 417, endPoint x: 179, endPoint y: 418, distance: 57.0
click at [248, 418] on td "421522001" at bounding box center [293, 414] width 91 height 33
checkbox input "true"
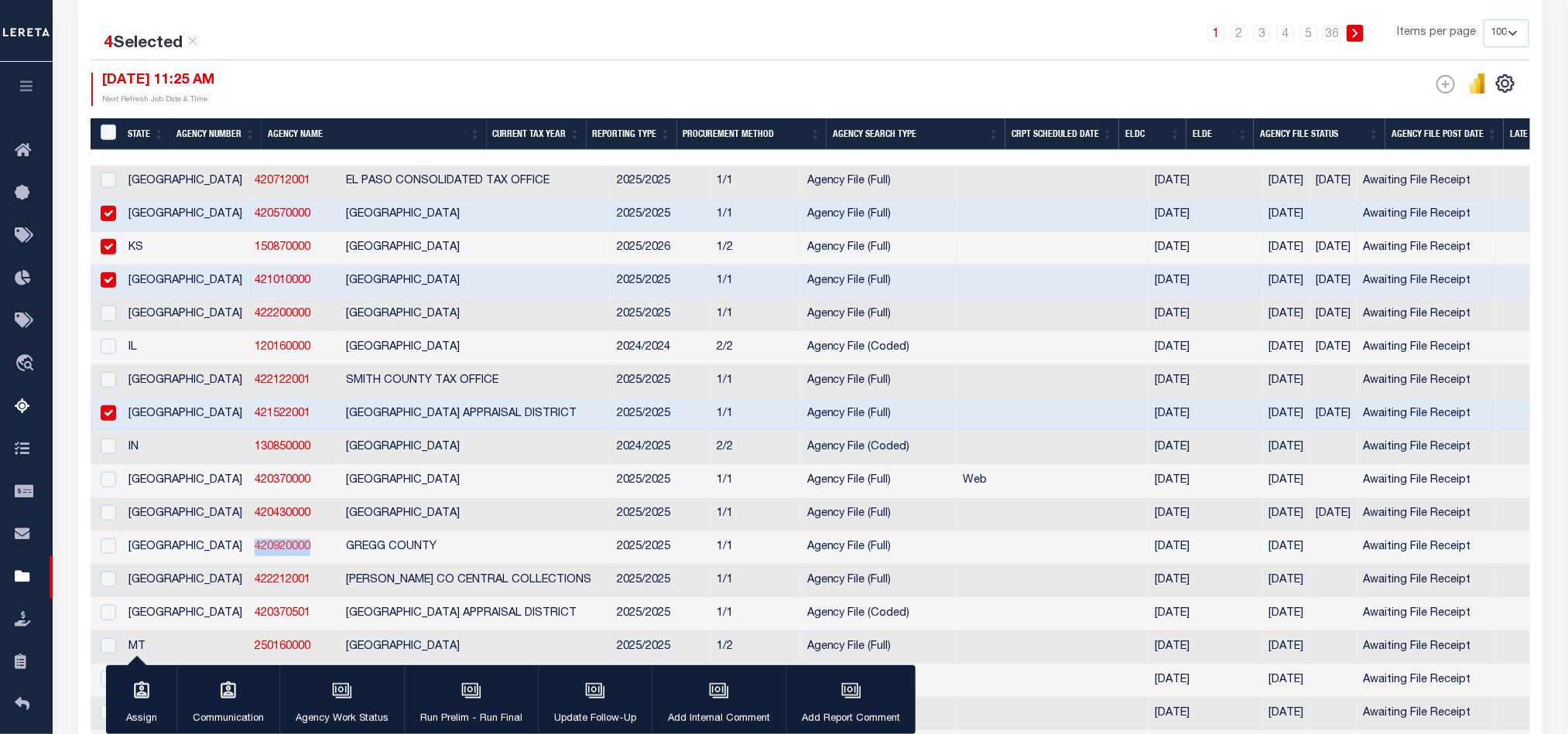
drag, startPoint x: 244, startPoint y: 546, endPoint x: 176, endPoint y: 557, distance: 68.9
click at [248, 557] on td "420920000" at bounding box center [293, 547] width 91 height 33
checkbox input "true"
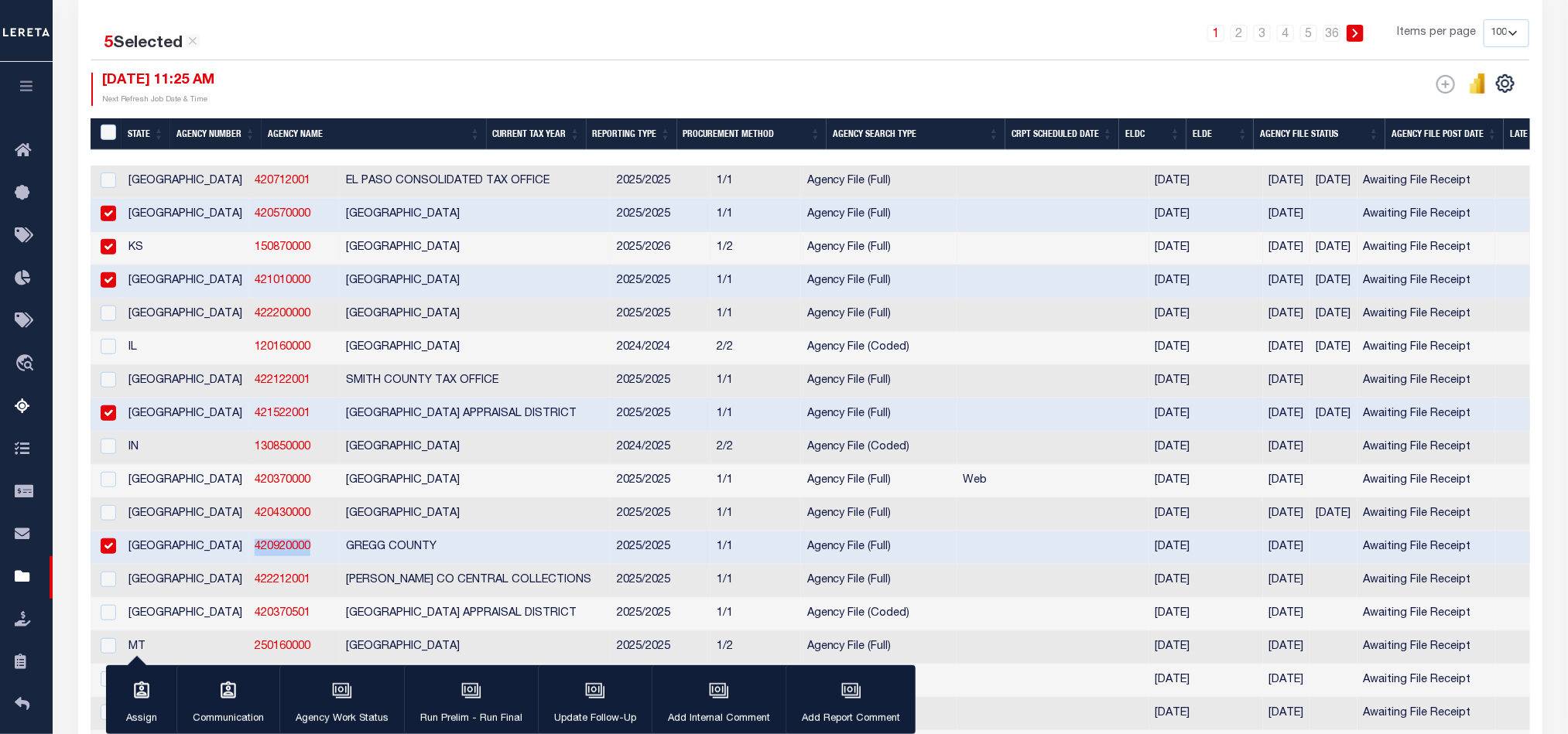
scroll to position [0, 0]
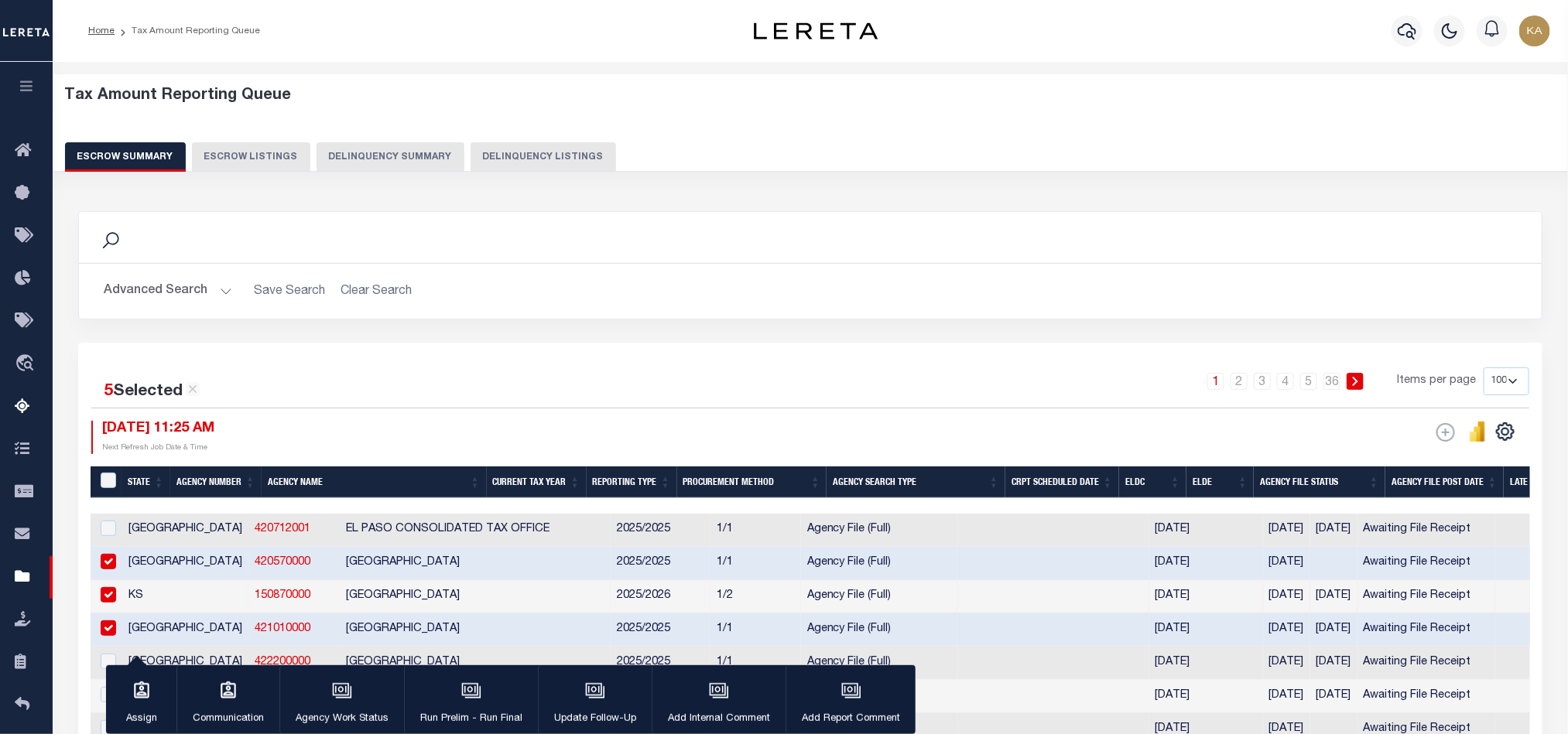
click at [209, 298] on button "Advanced Search" at bounding box center [168, 292] width 128 height 31
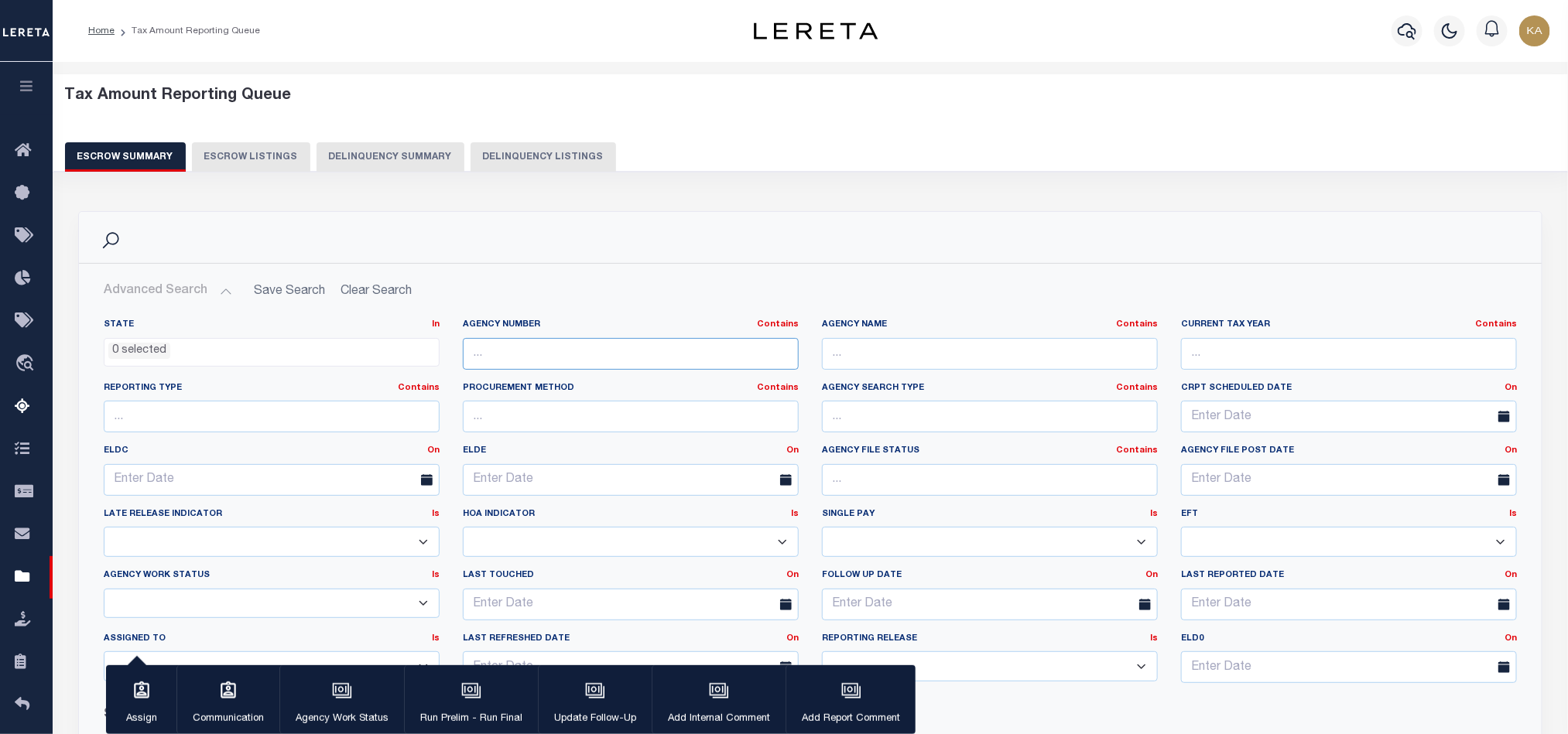
click at [553, 353] on input "text" at bounding box center [630, 353] width 336 height 32
paste input "200070218"
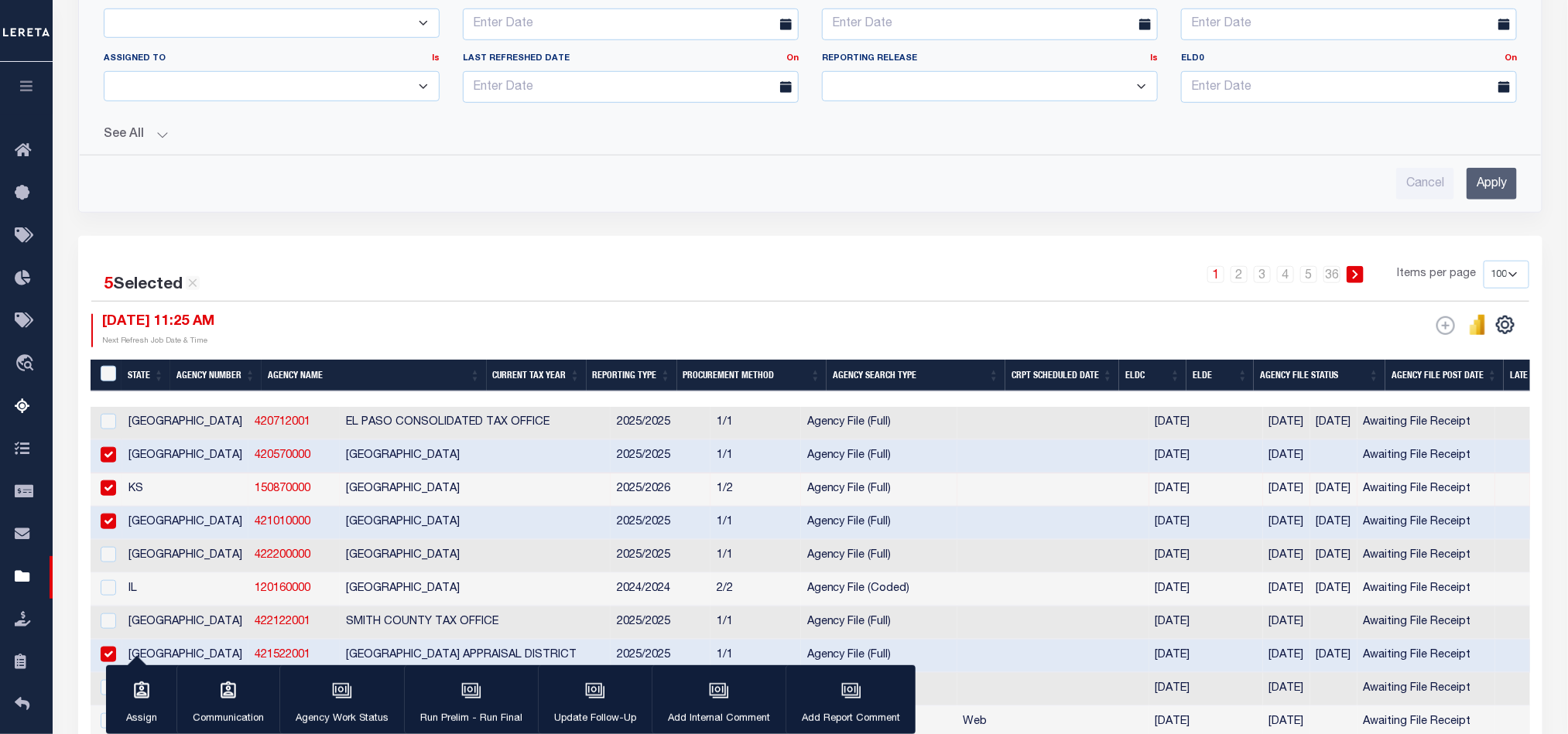
type input "200070218"
click at [1498, 200] on input "Apply" at bounding box center [1491, 183] width 51 height 32
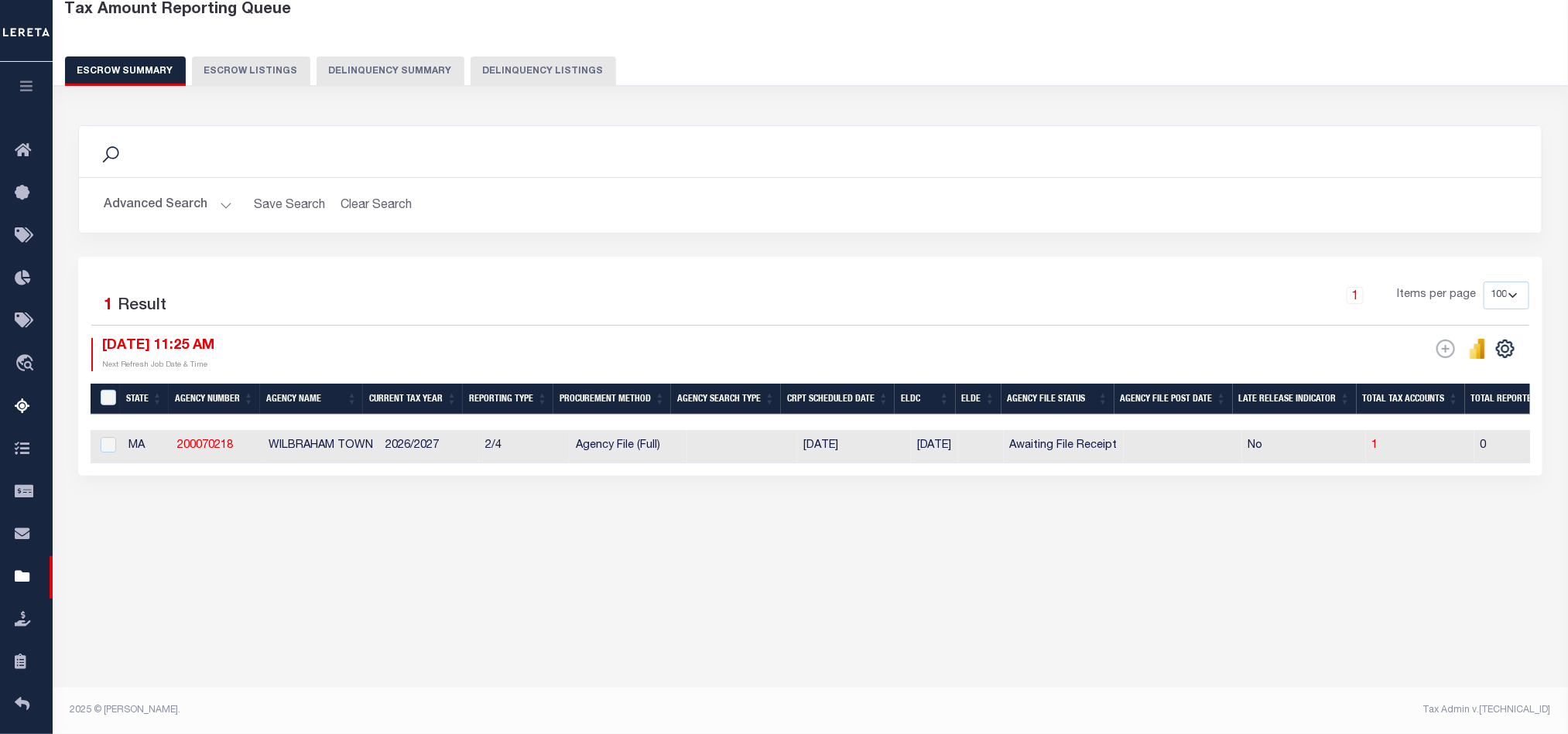
scroll to position [86, 0]
drag, startPoint x: 689, startPoint y: 478, endPoint x: 1003, endPoint y: 466, distance: 314.2
click at [1003, 466] on div "5 Selected 1 Result 1 Items per page 10 25 50 100 500 09/29/2025 11:25 AM ESCRO…" at bounding box center [810, 366] width 1464 height 219
click at [1164, 463] on div "State Agency Number Agency Name Current Tax Year Reporting Type Procurement Met…" at bounding box center [810, 446] width 1439 height 33
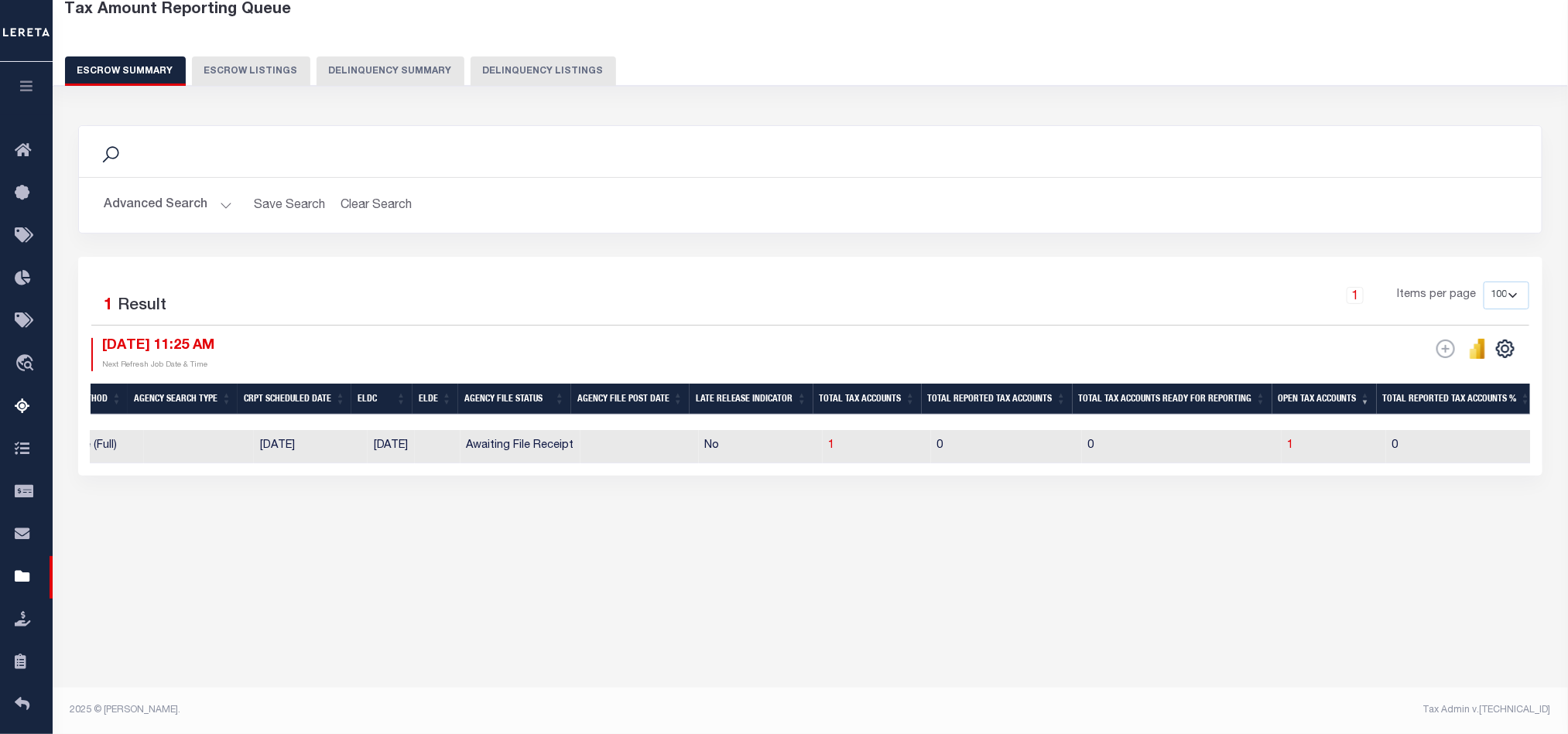
scroll to position [0, 797]
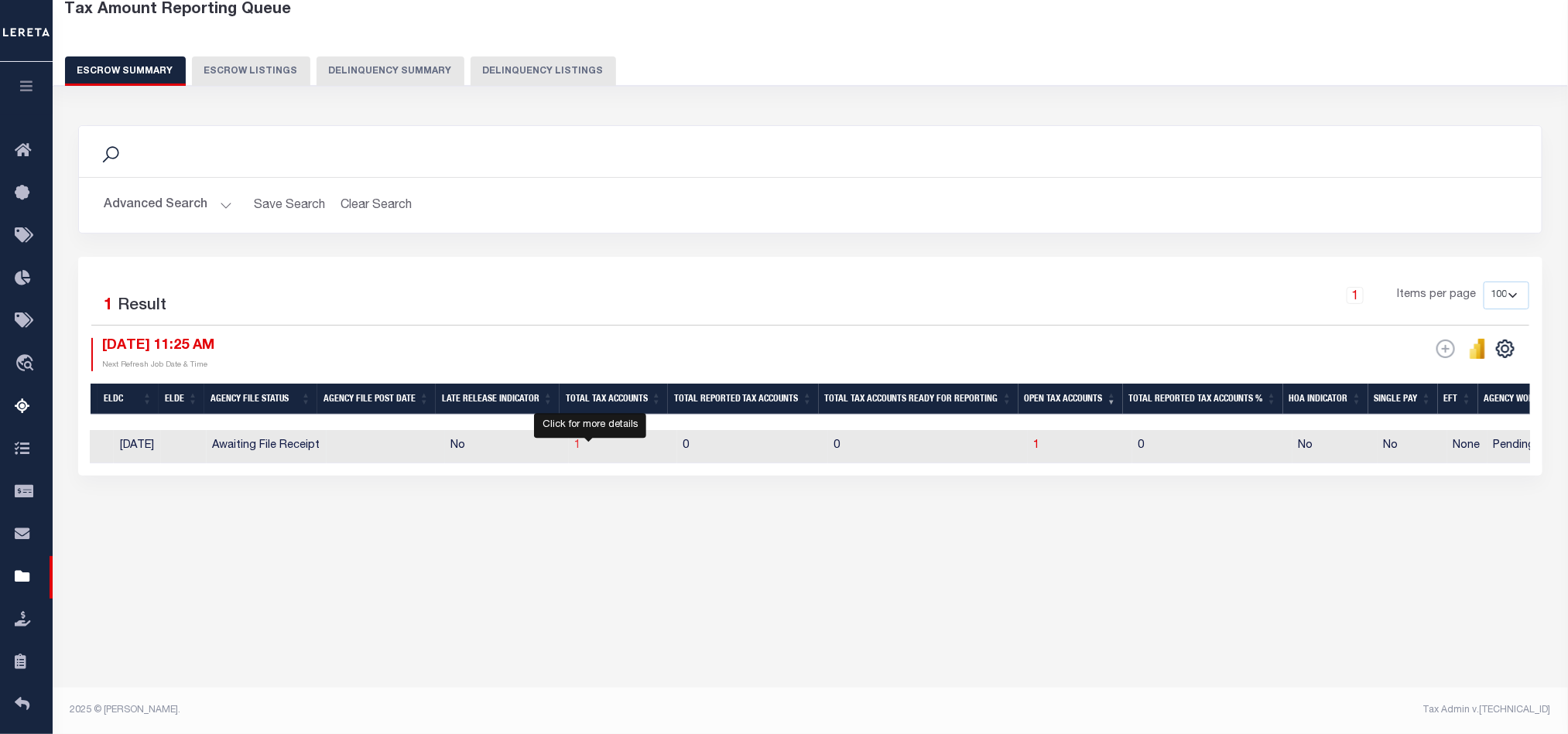
click at [581, 448] on span "1" at bounding box center [578, 445] width 6 height 11
select select "100"
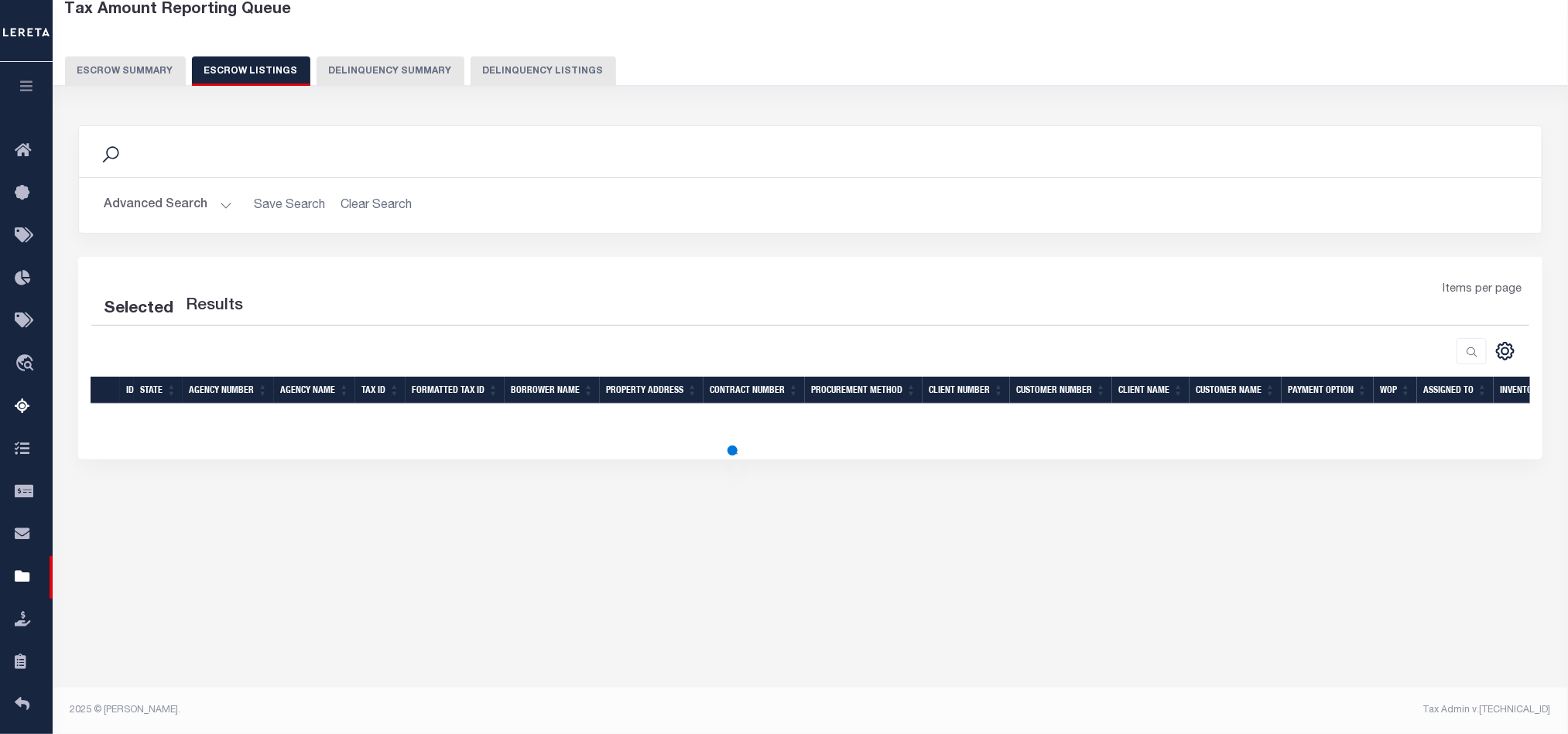
select select "100"
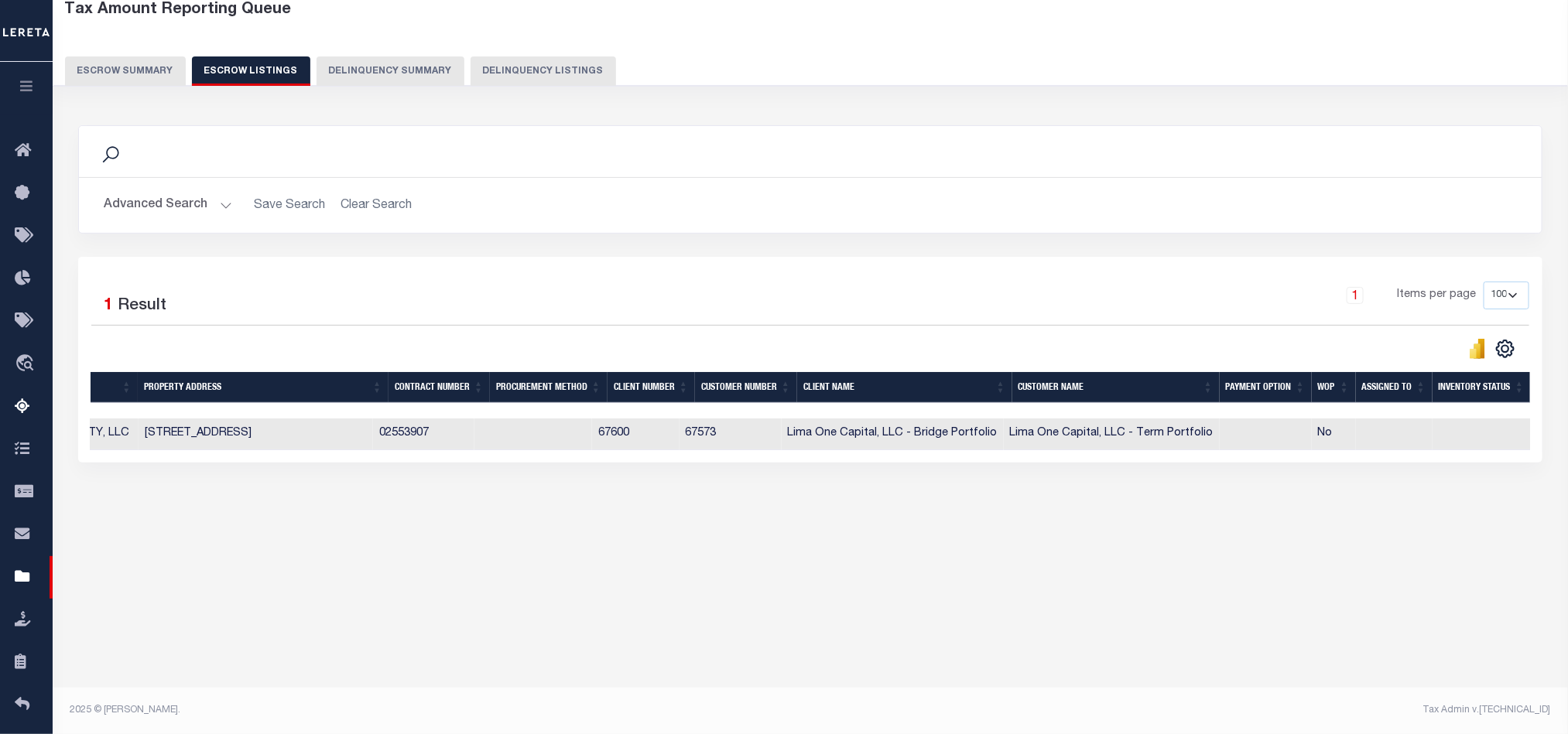
scroll to position [0, 0]
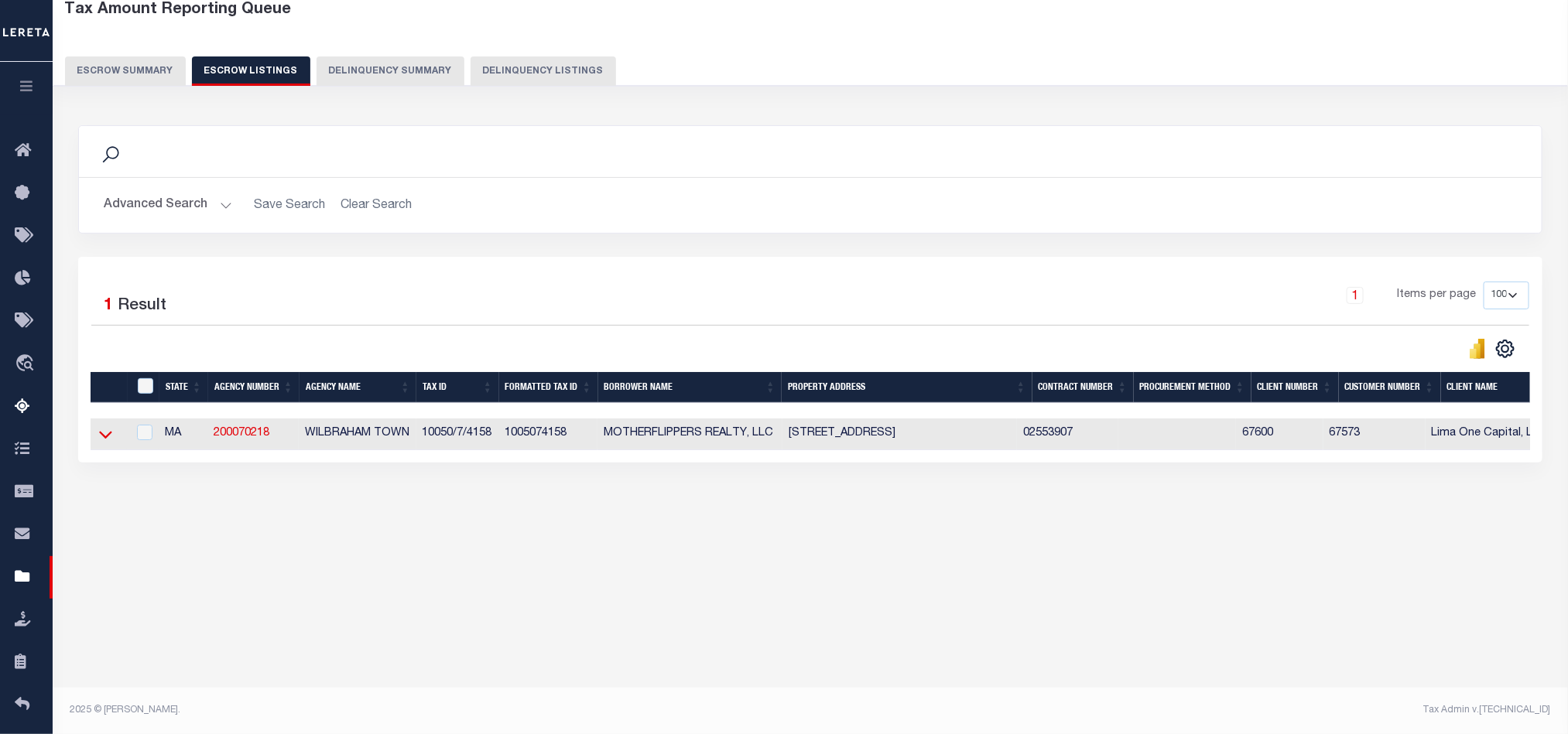
click at [105, 438] on icon at bounding box center [105, 434] width 13 height 16
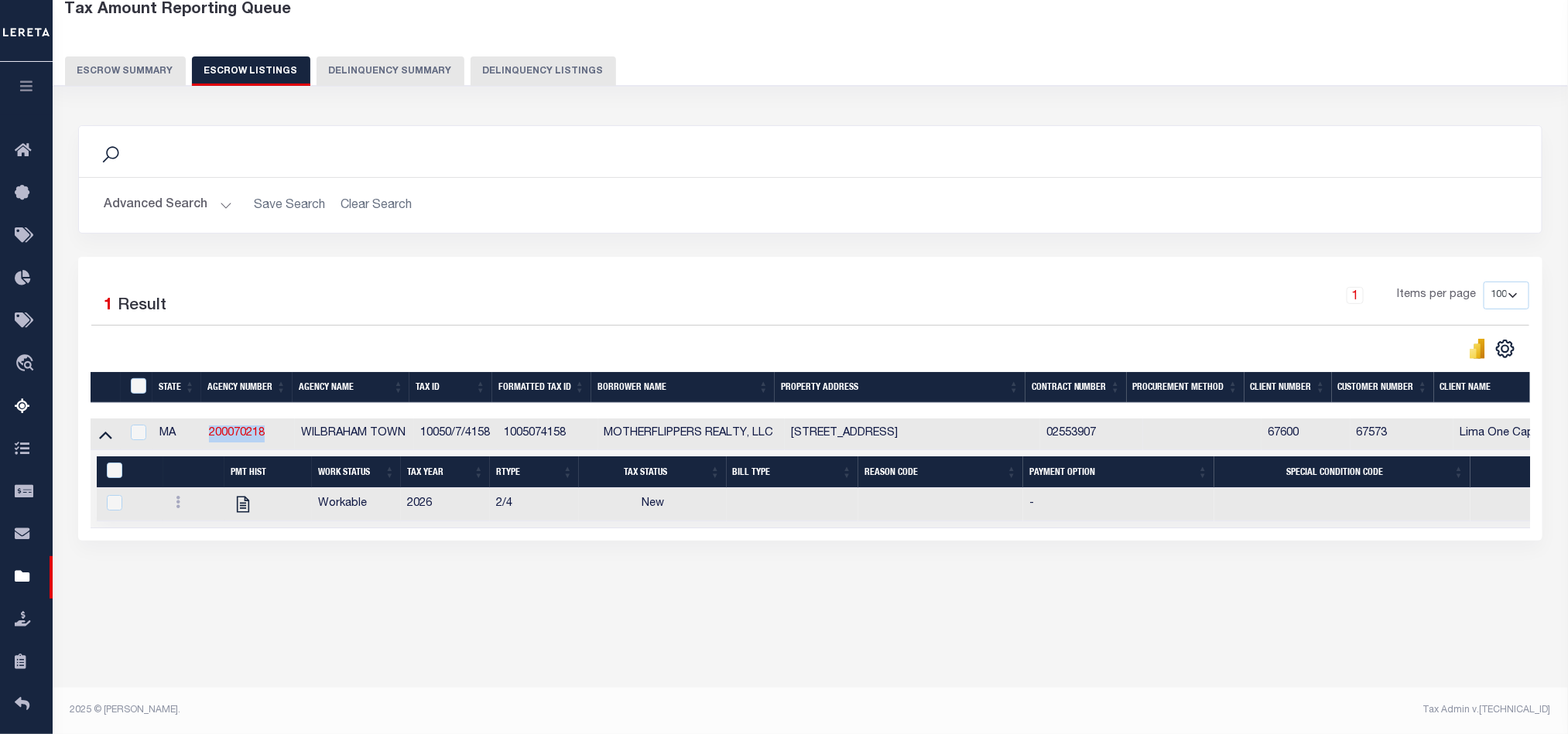
drag, startPoint x: 273, startPoint y: 444, endPoint x: 190, endPoint y: 443, distance: 83.0
click at [188, 443] on tr "MA 200070218 WILBRAHAM TOWN 10050/7/4158 1005074158 MOTHERFLIPPERS REALTY, LLC …" at bounding box center [1151, 434] width 2120 height 32
click at [1075, 291] on div "1 Items per page 10 25 50 100 500" at bounding box center [993, 301] width 1072 height 40
click at [151, 61] on button "Escrow Summary" at bounding box center [125, 71] width 121 height 30
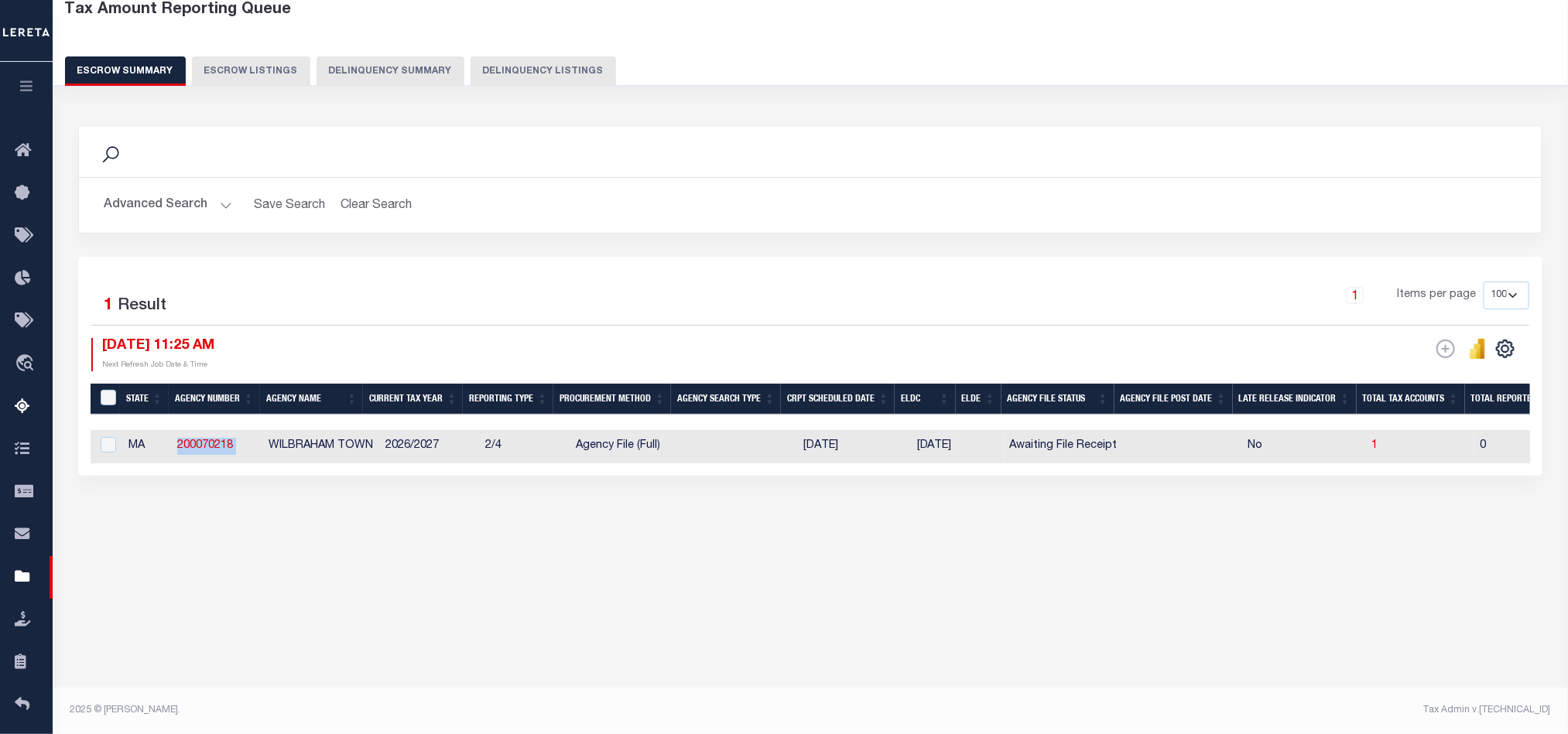
drag, startPoint x: 262, startPoint y: 455, endPoint x: 171, endPoint y: 455, distance: 91.0
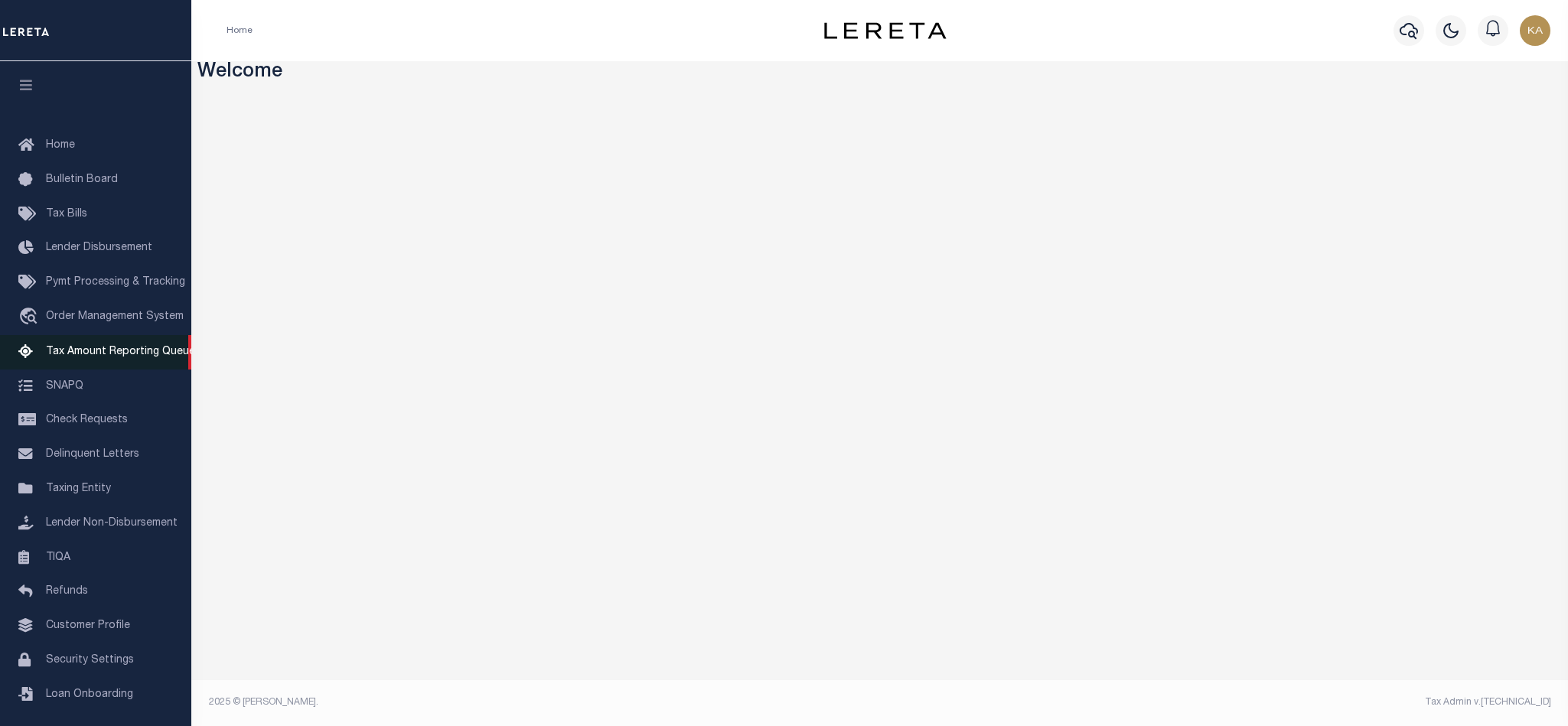
click at [103, 357] on span "Tax Amount Reporting Queue" at bounding box center [120, 351] width 150 height 10
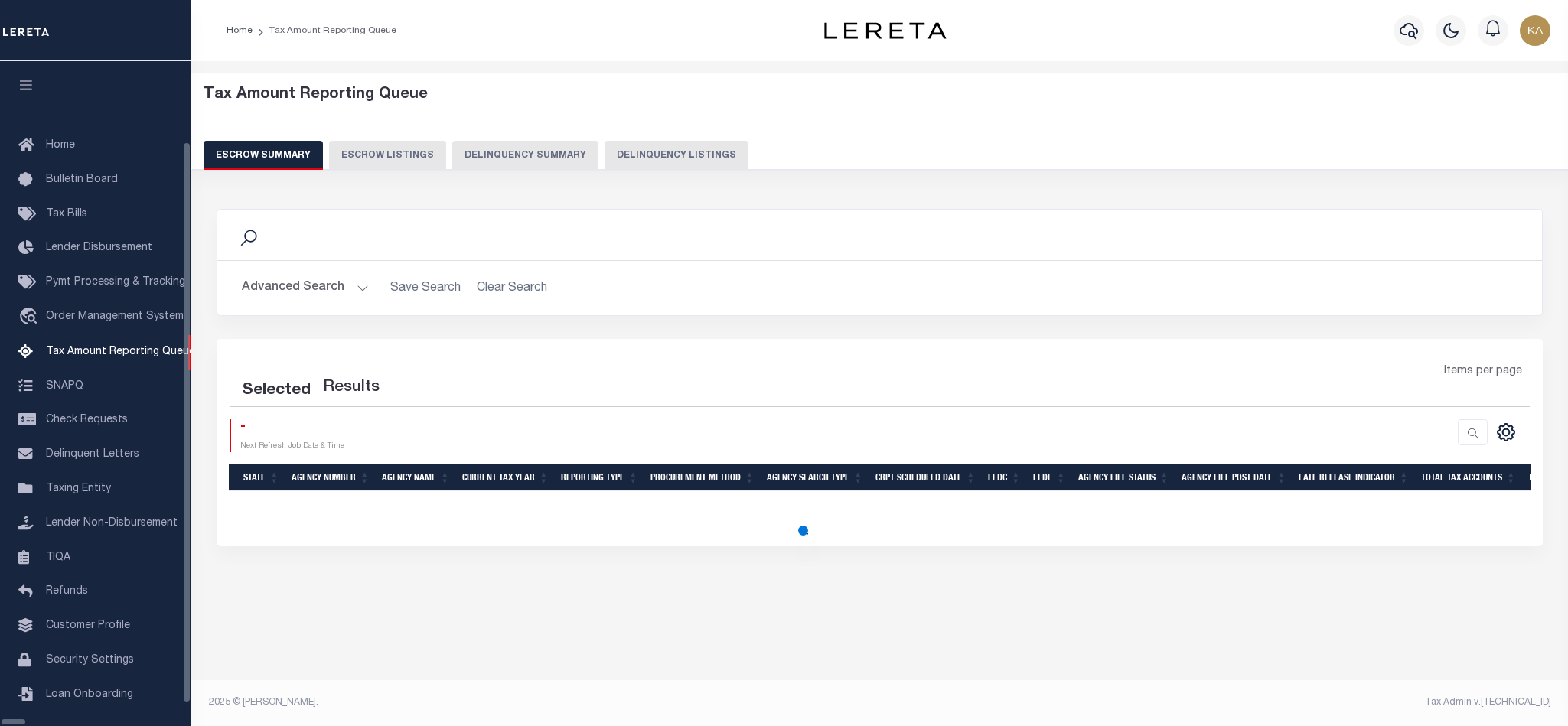
select select
select select "100"
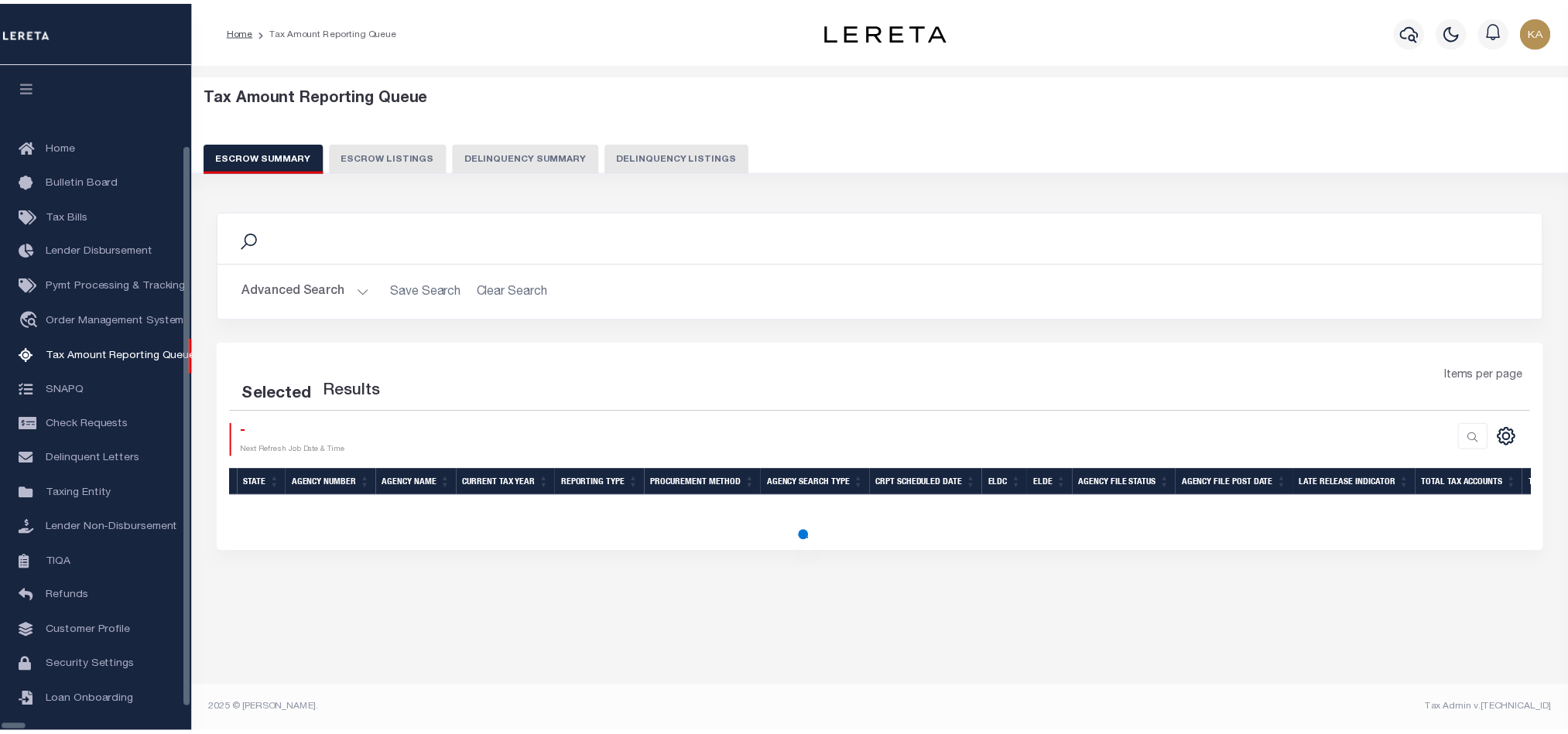
scroll to position [18, 0]
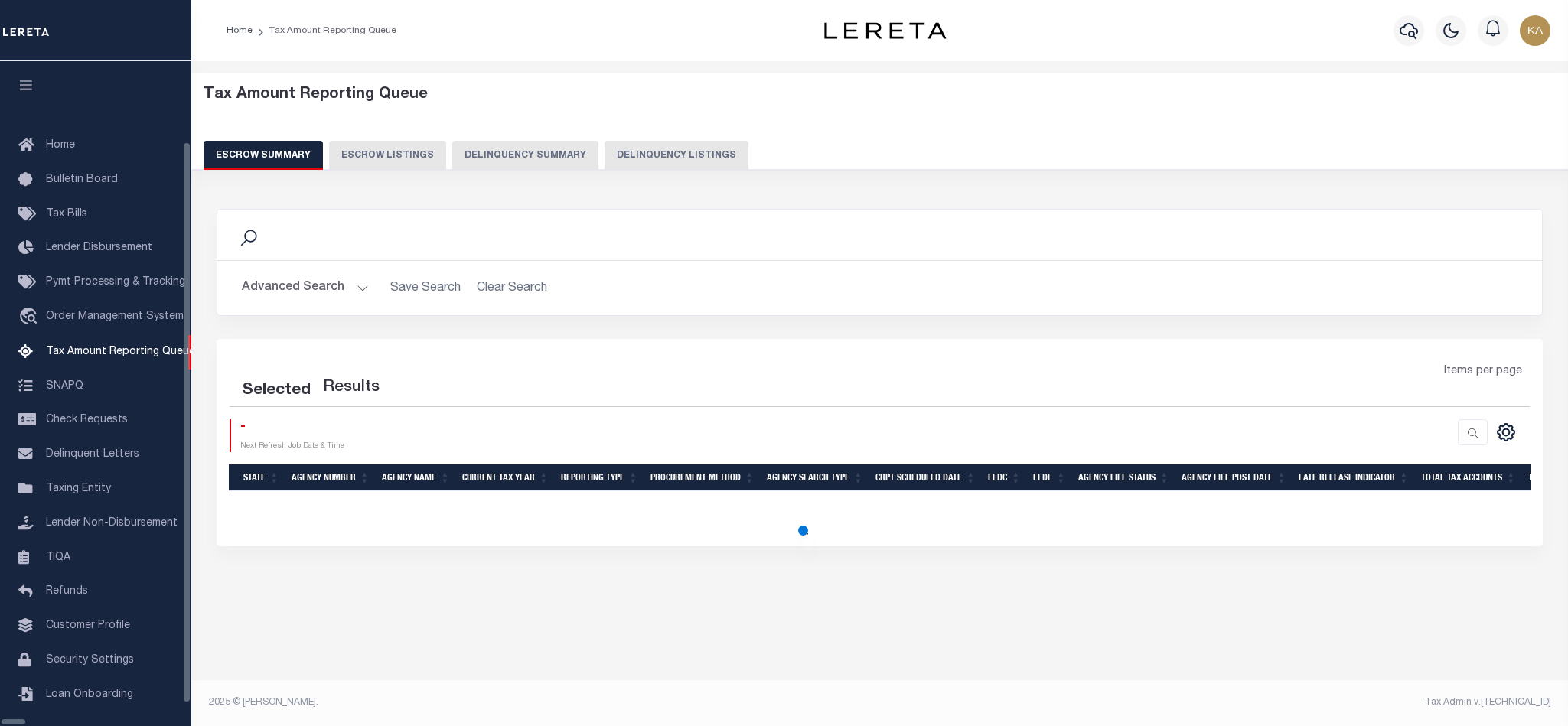
select select "100"
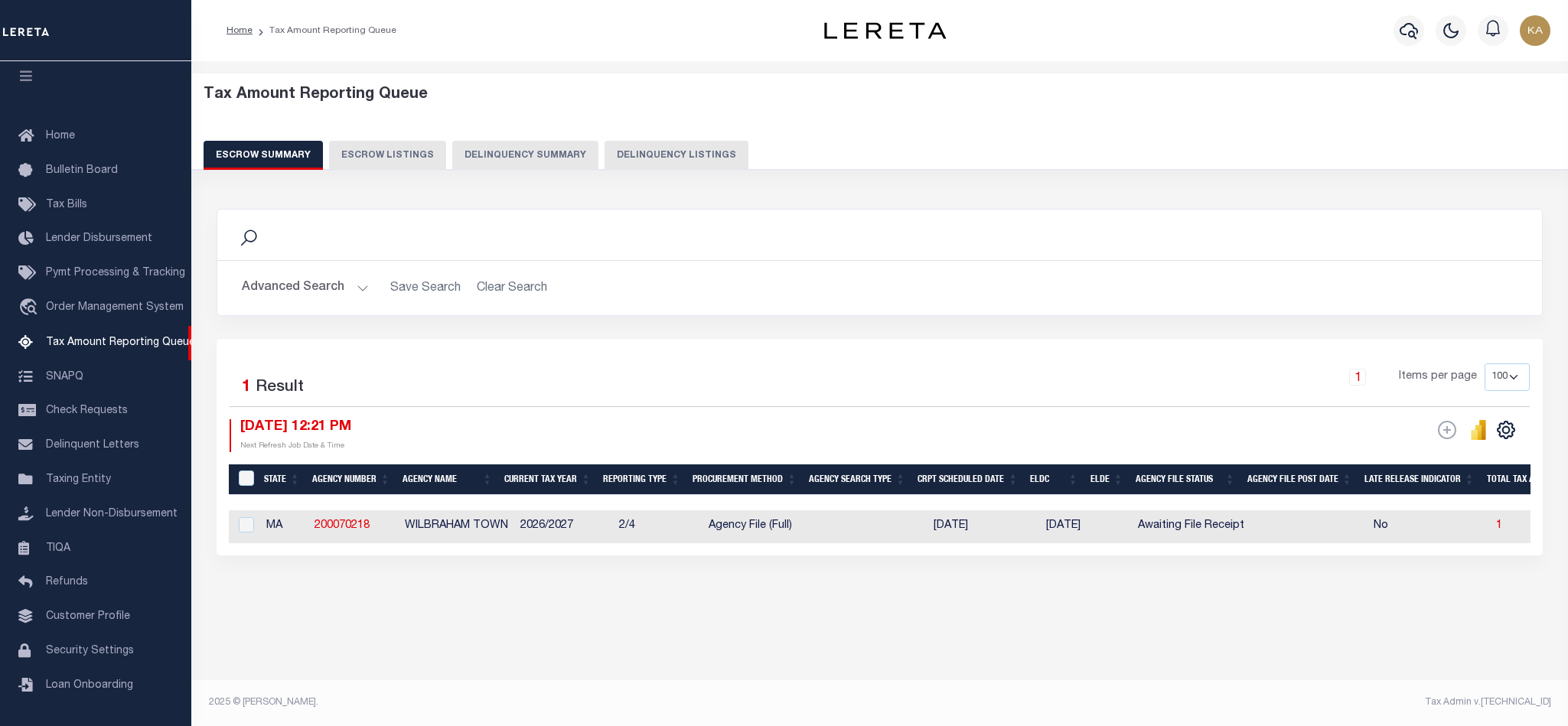
click at [347, 282] on button "Advanced Search" at bounding box center [305, 289] width 127 height 30
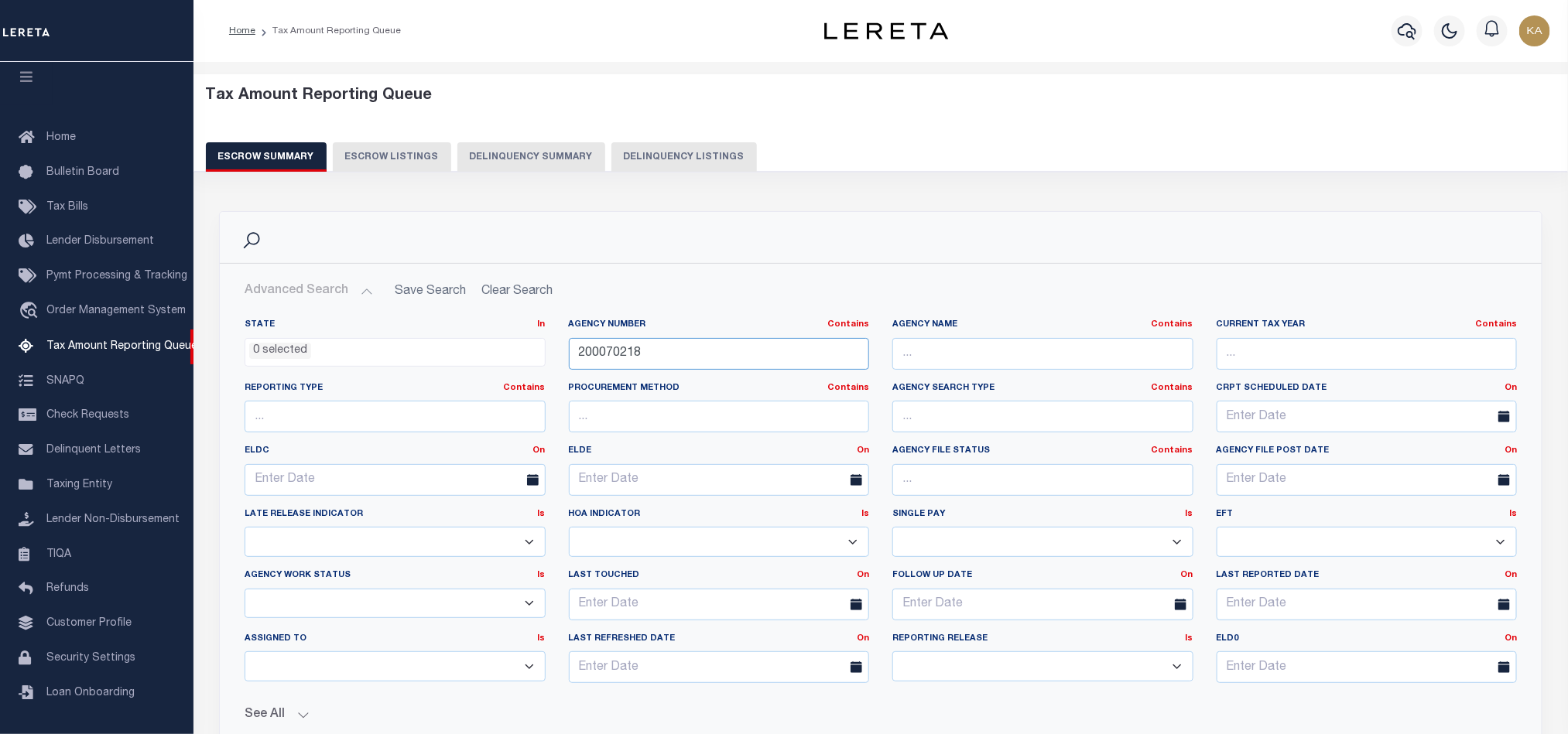
click at [591, 350] on input "200070218" at bounding box center [719, 353] width 301 height 32
drag, startPoint x: 591, startPoint y: 350, endPoint x: 640, endPoint y: 349, distance: 49.0
click at [591, 349] on input "200070218" at bounding box center [719, 353] width 301 height 32
paste input "310360603"
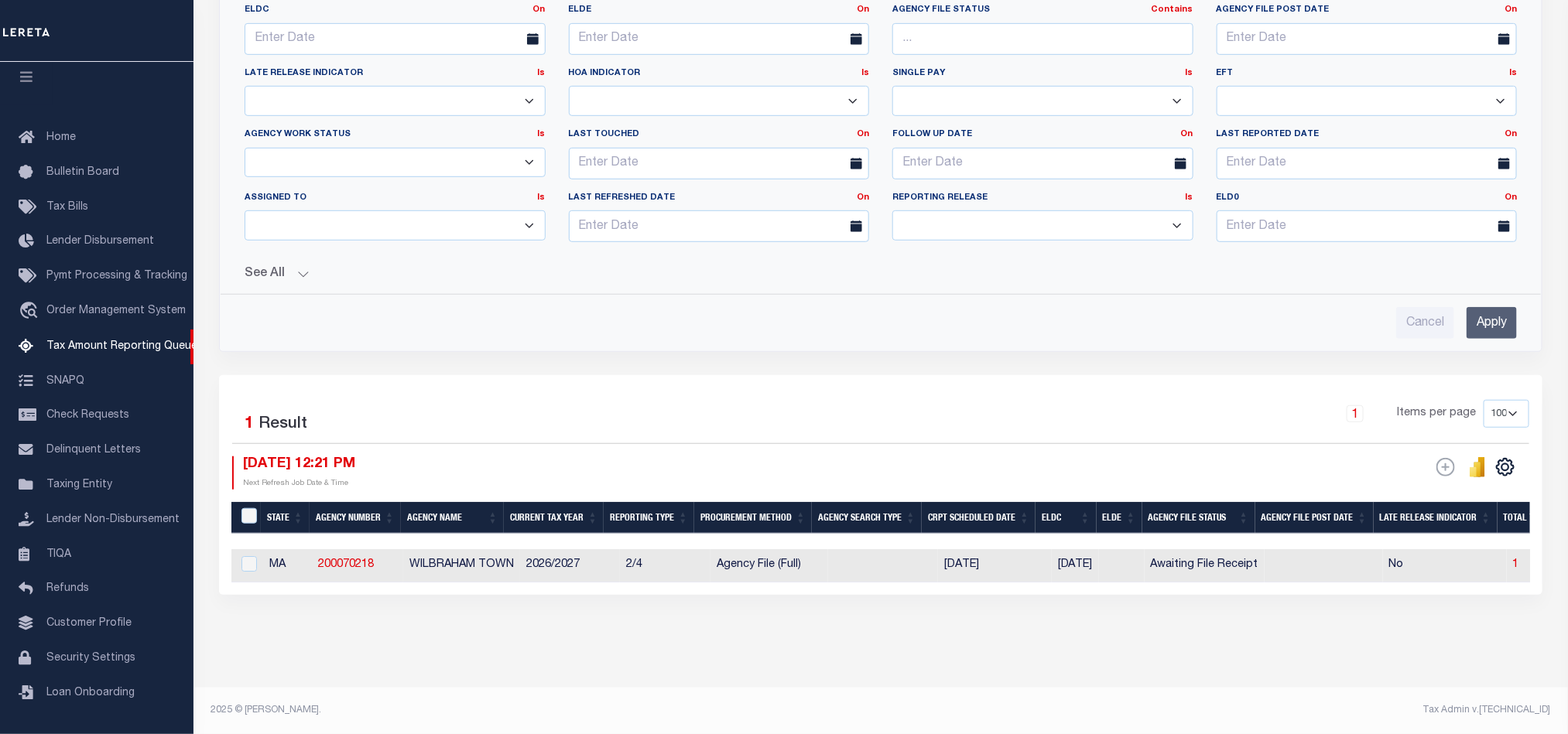
type input "310360603"
click at [1477, 314] on input "Apply" at bounding box center [1491, 323] width 51 height 32
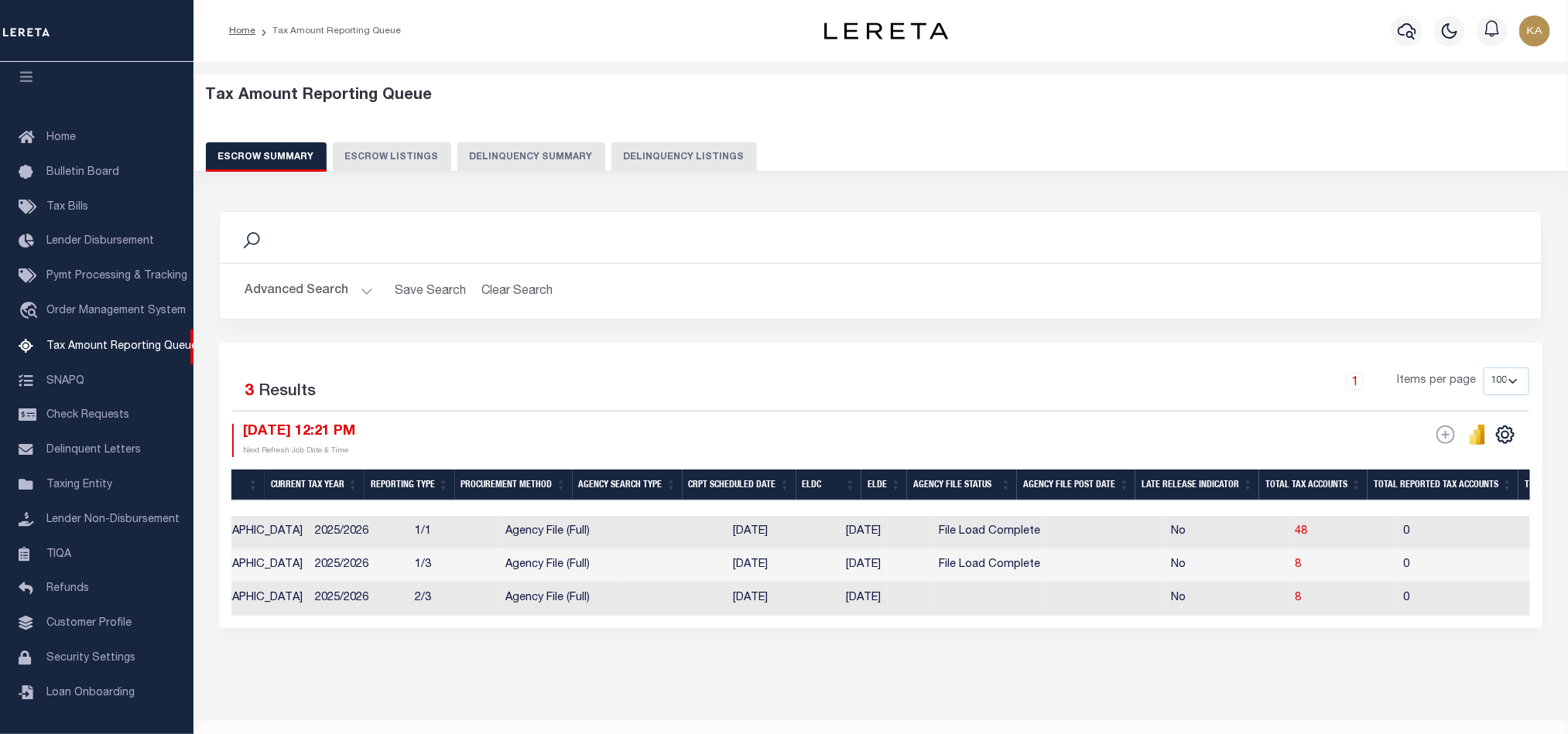
scroll to position [0, 318]
click at [1293, 601] on span "8" at bounding box center [1296, 597] width 6 height 11
select select "100"
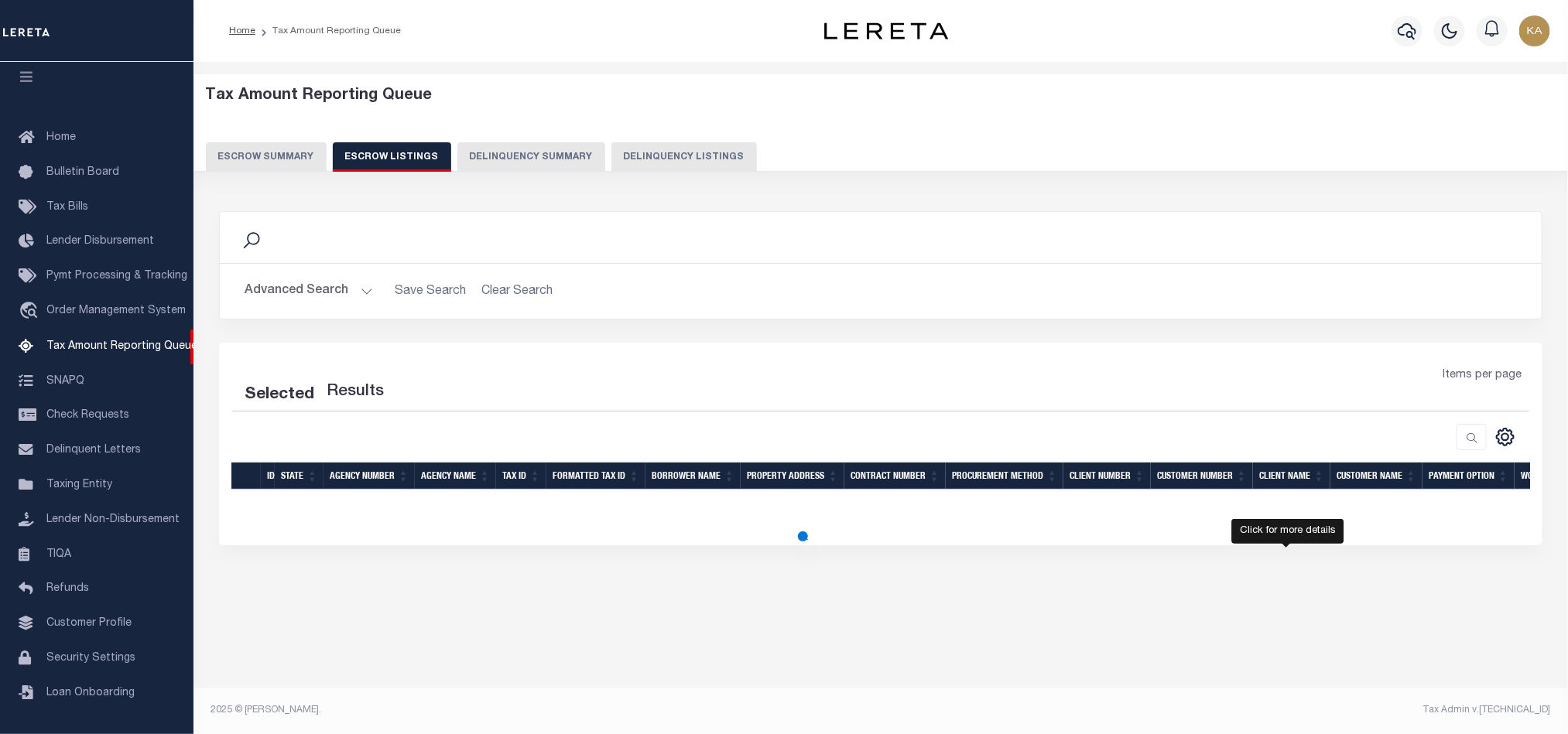
select select "100"
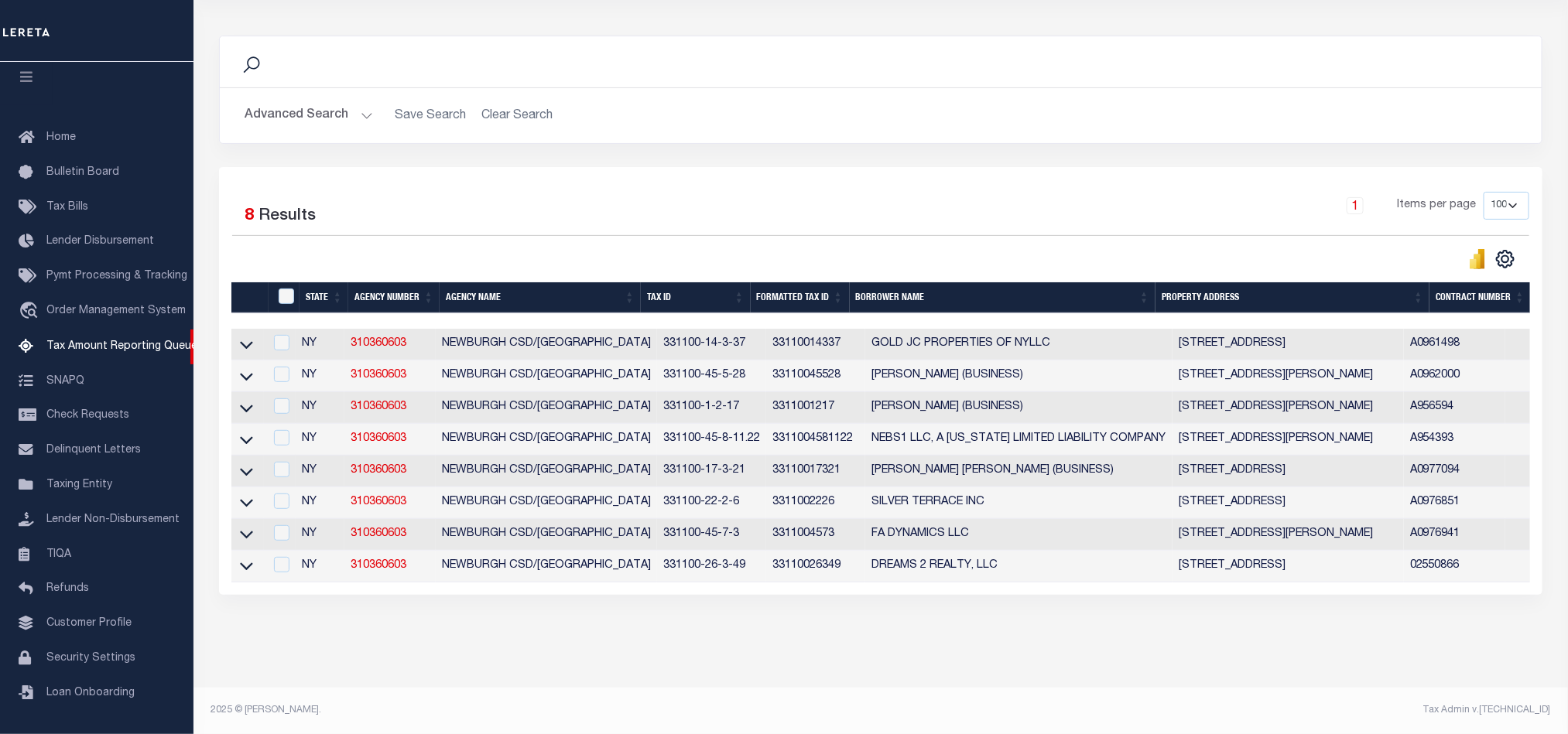
scroll to position [0, 0]
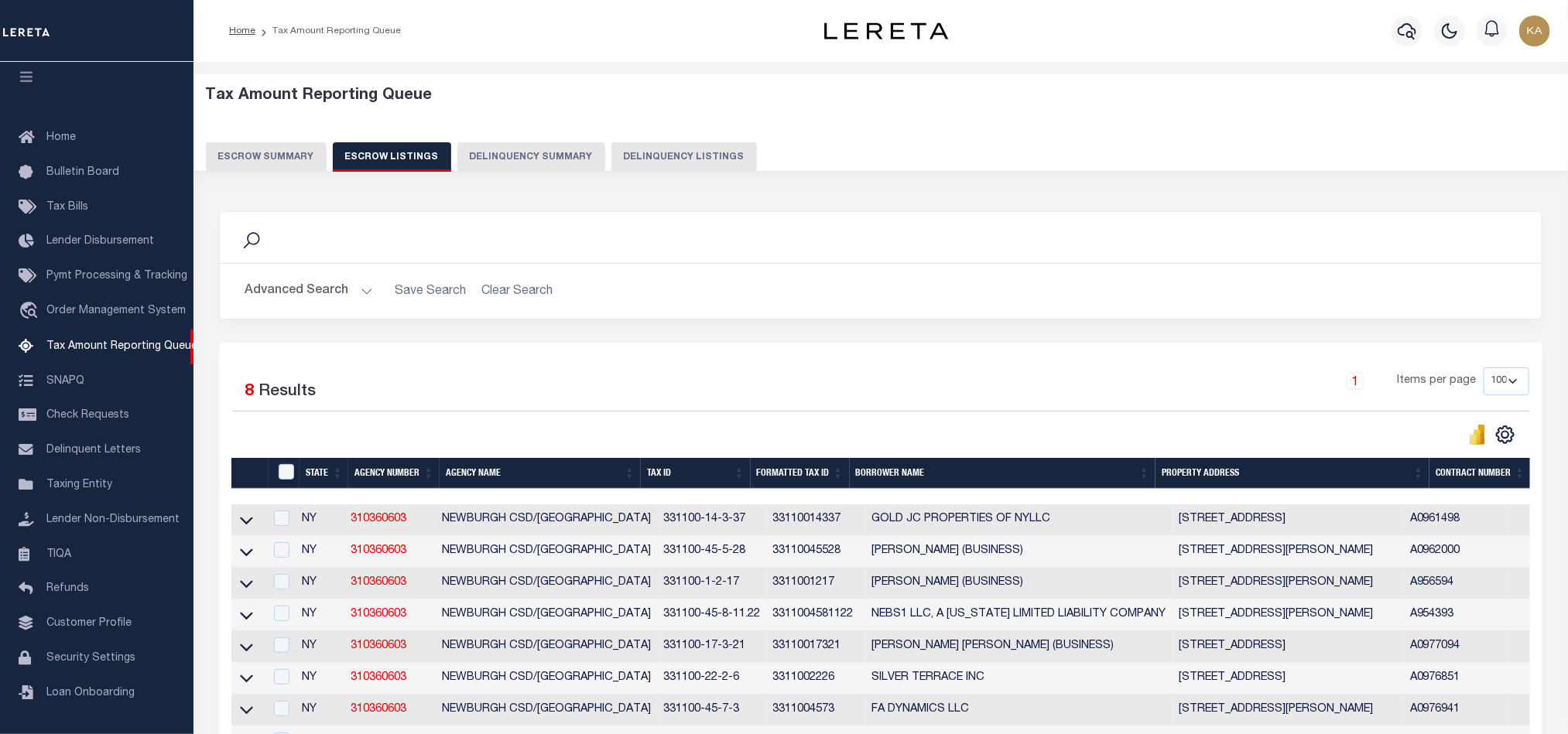
click at [302, 159] on button "Escrow Summary" at bounding box center [266, 157] width 121 height 30
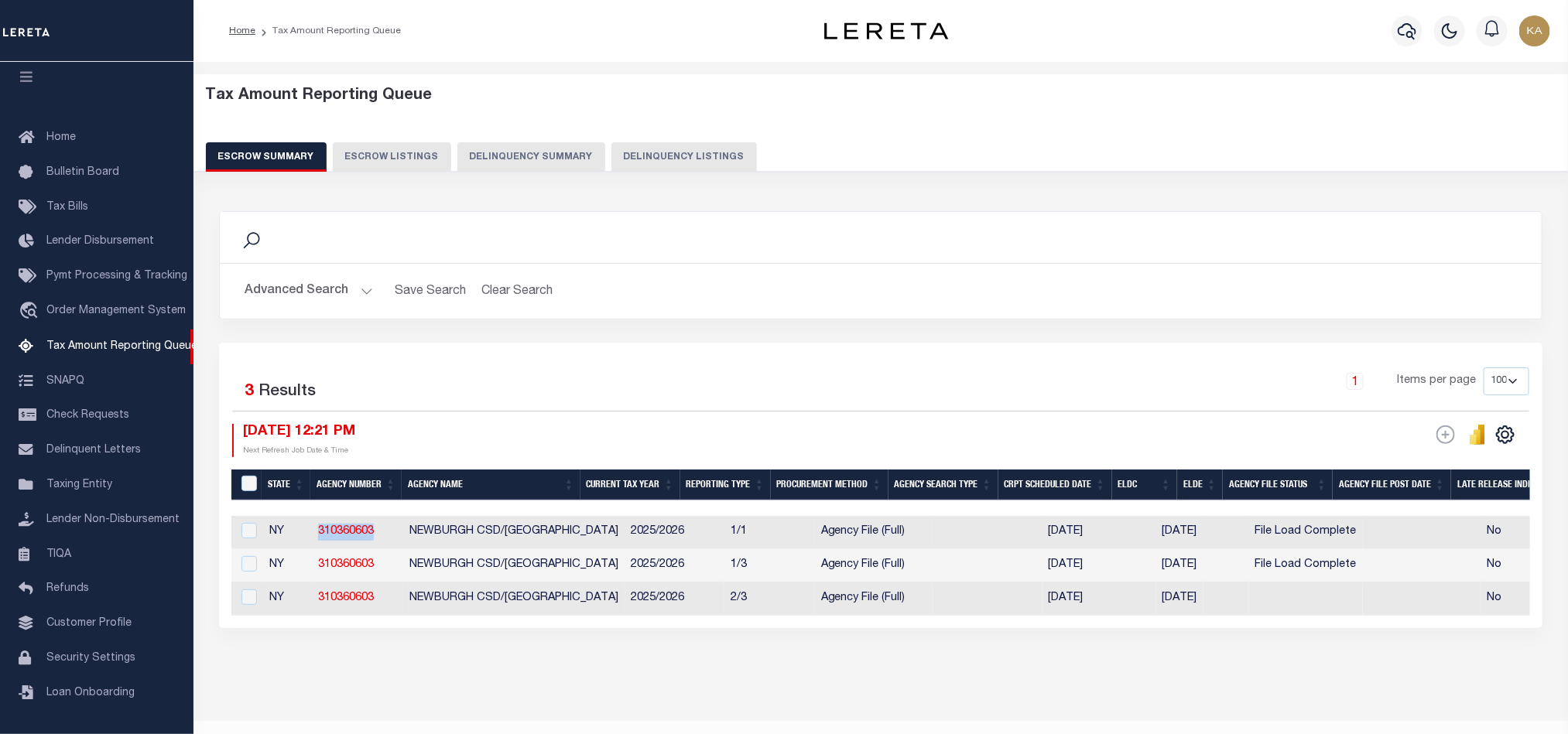
drag, startPoint x: 374, startPoint y: 537, endPoint x: 300, endPoint y: 535, distance: 74.0
copy tr "310360603"
click at [363, 602] on link "310360603" at bounding box center [346, 597] width 56 height 11
checkbox input "true"
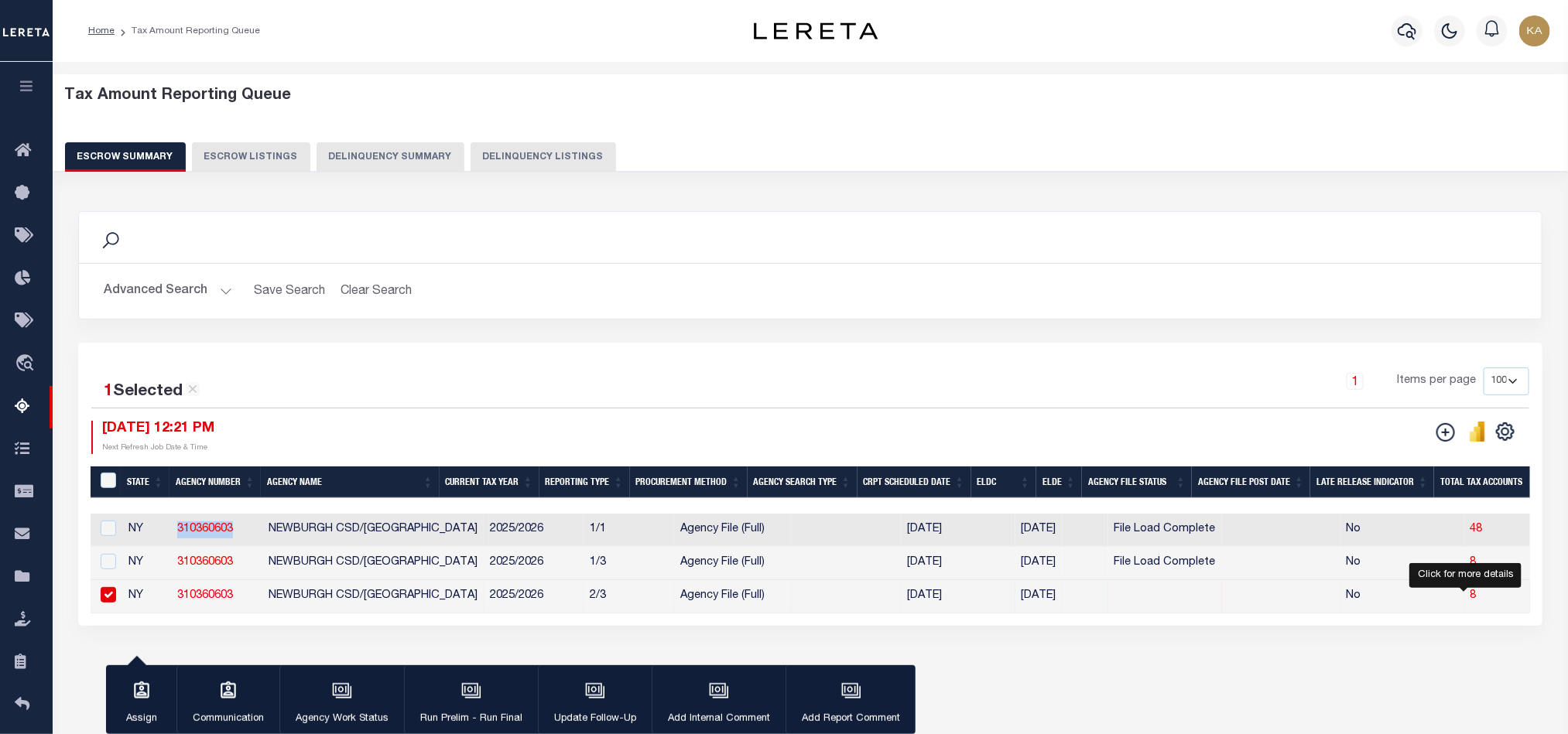
drag, startPoint x: 1467, startPoint y: 597, endPoint x: 1430, endPoint y: 599, distance: 37.1
click at [1470, 597] on span "8" at bounding box center [1473, 595] width 6 height 11
select select "100"
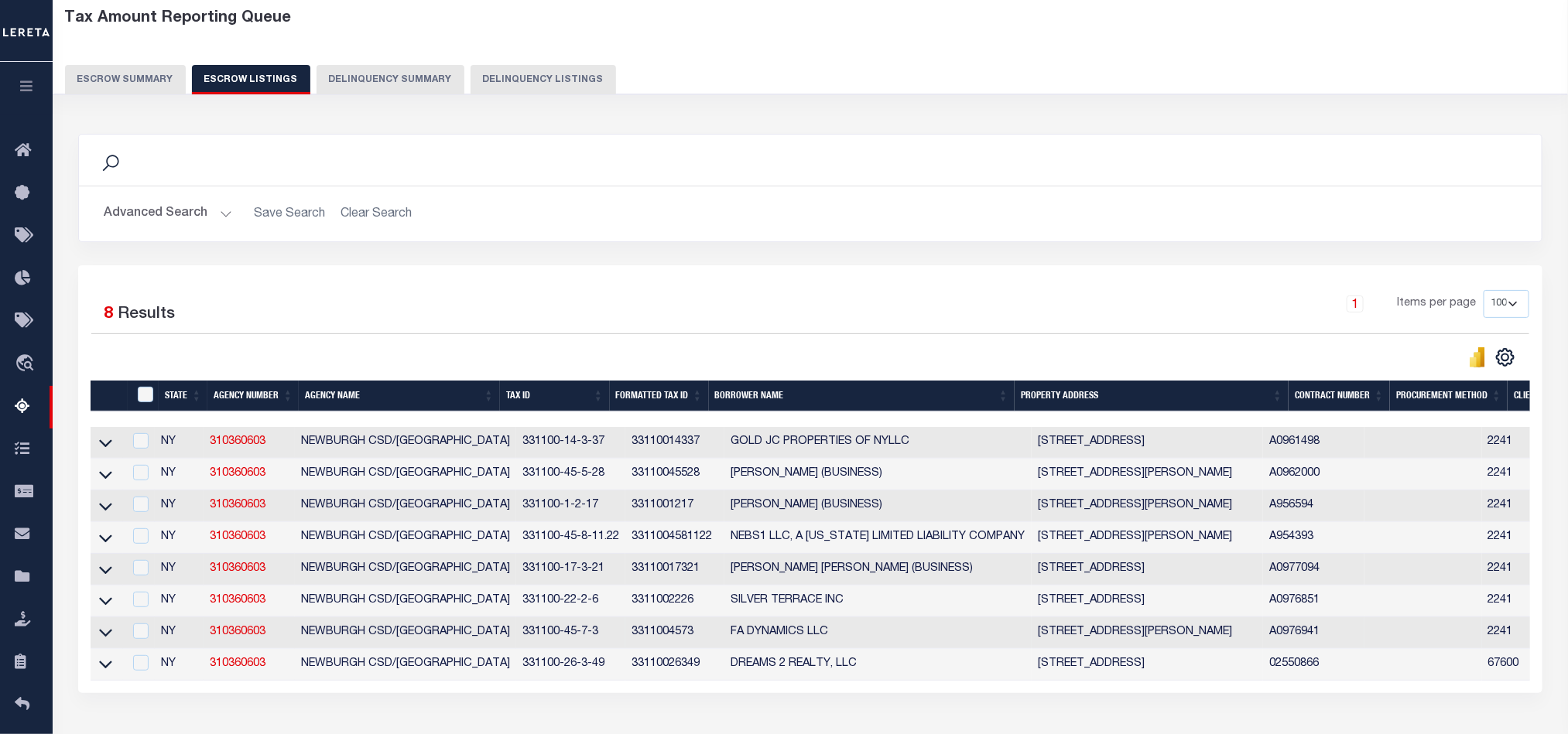
scroll to position [193, 0]
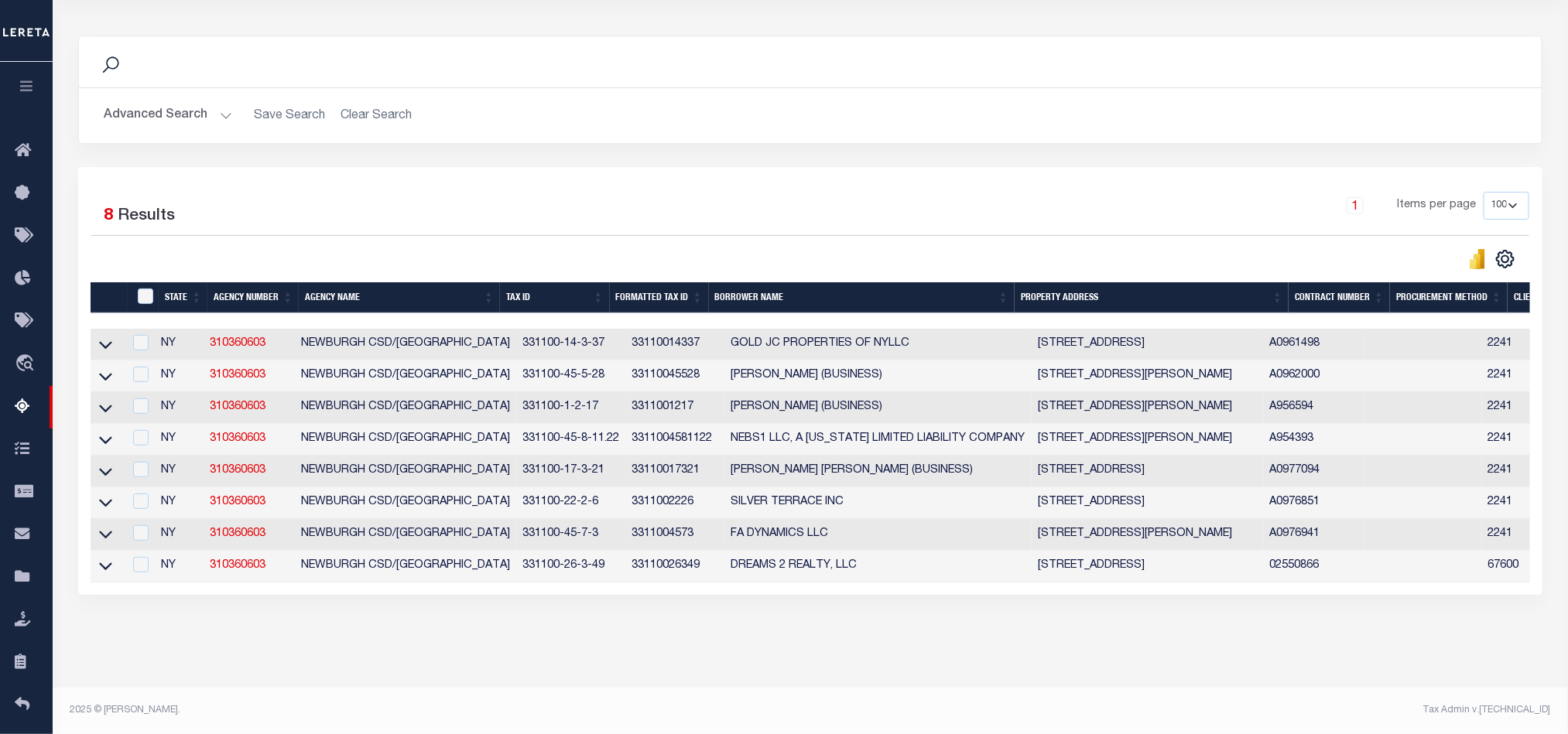
click at [94, 332] on td at bounding box center [107, 345] width 33 height 32
checkbox input "true"
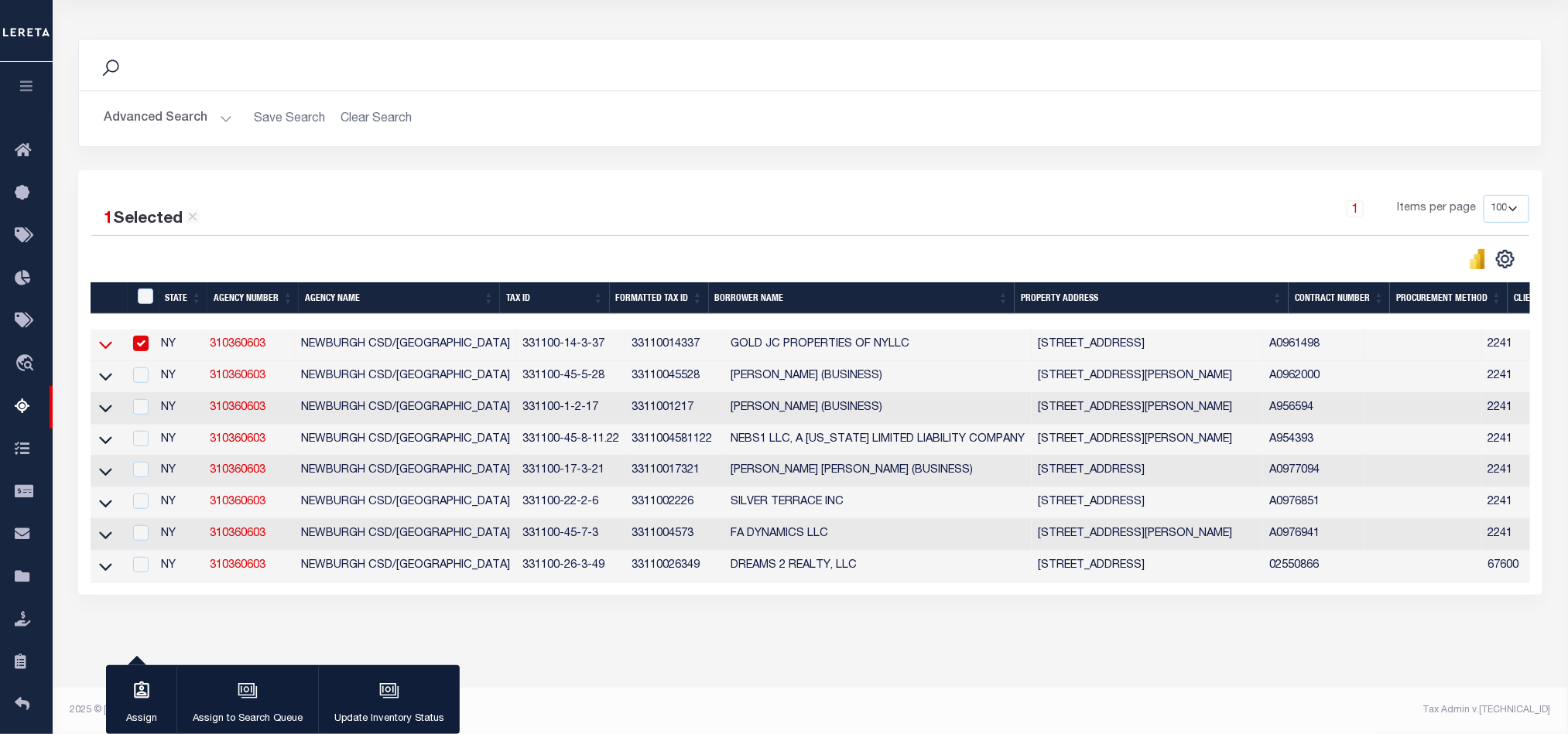
click at [101, 337] on icon at bounding box center [105, 345] width 13 height 16
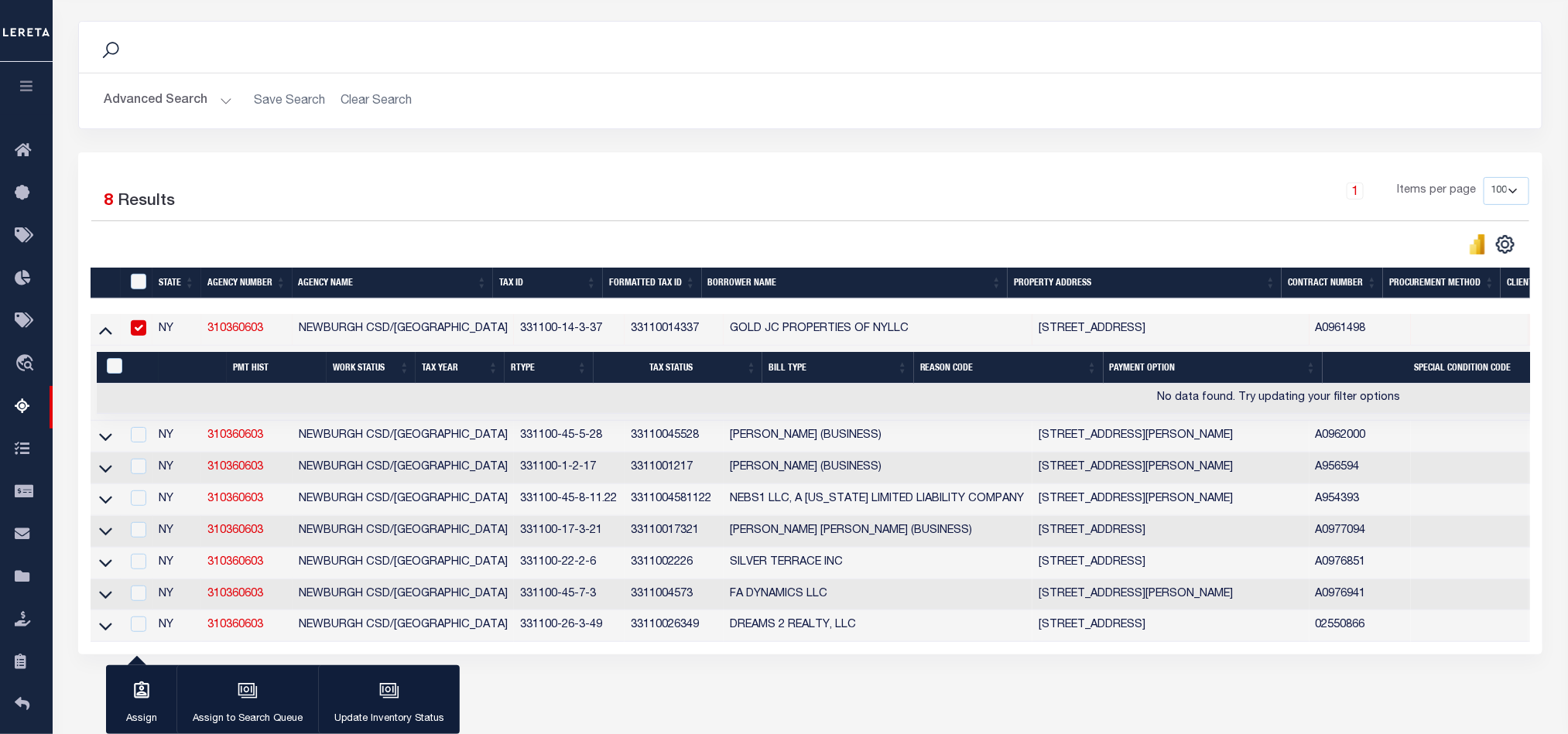
click at [101, 335] on icon at bounding box center [105, 329] width 13 height 16
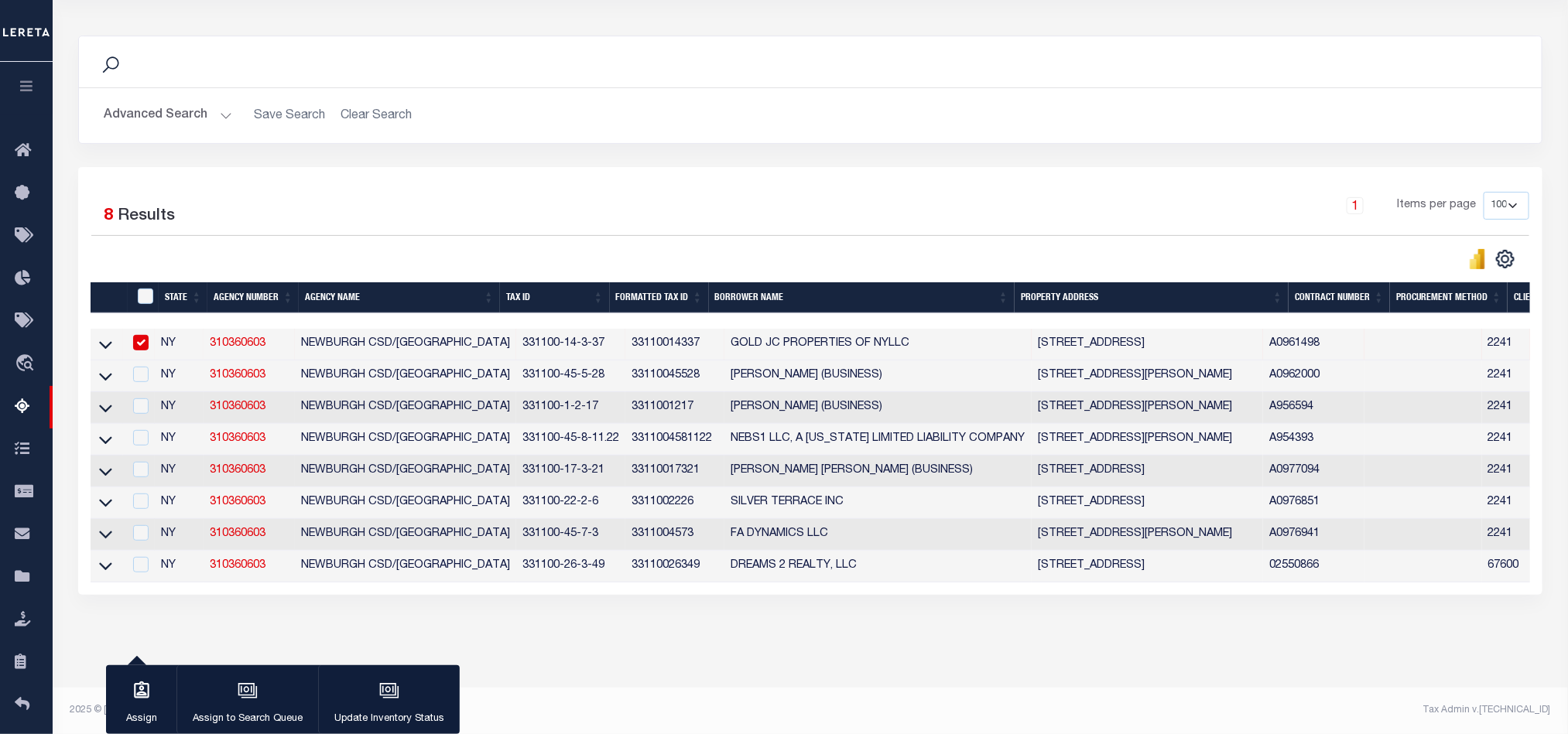
scroll to position [0, 0]
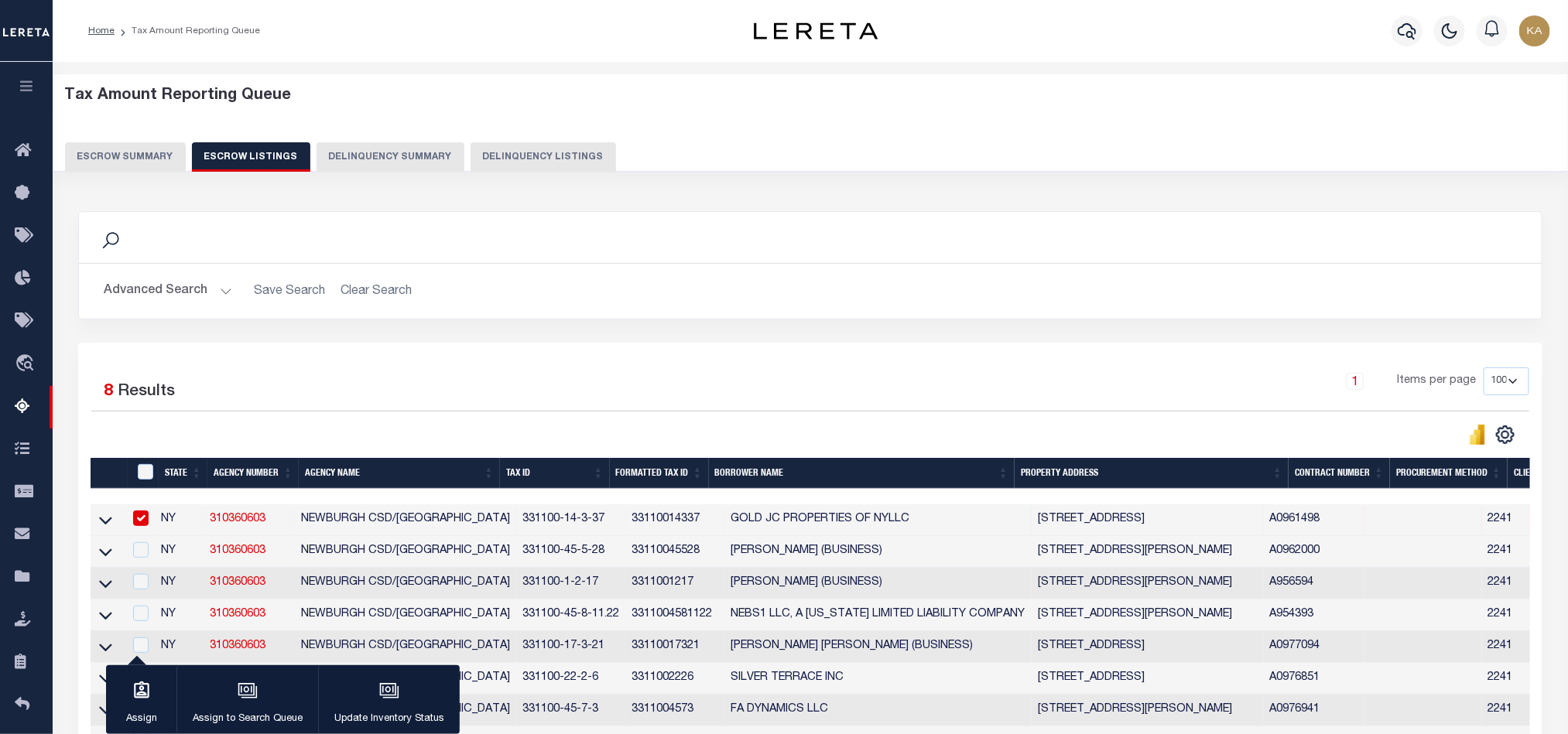
click at [161, 156] on button "Escrow Summary" at bounding box center [125, 157] width 121 height 30
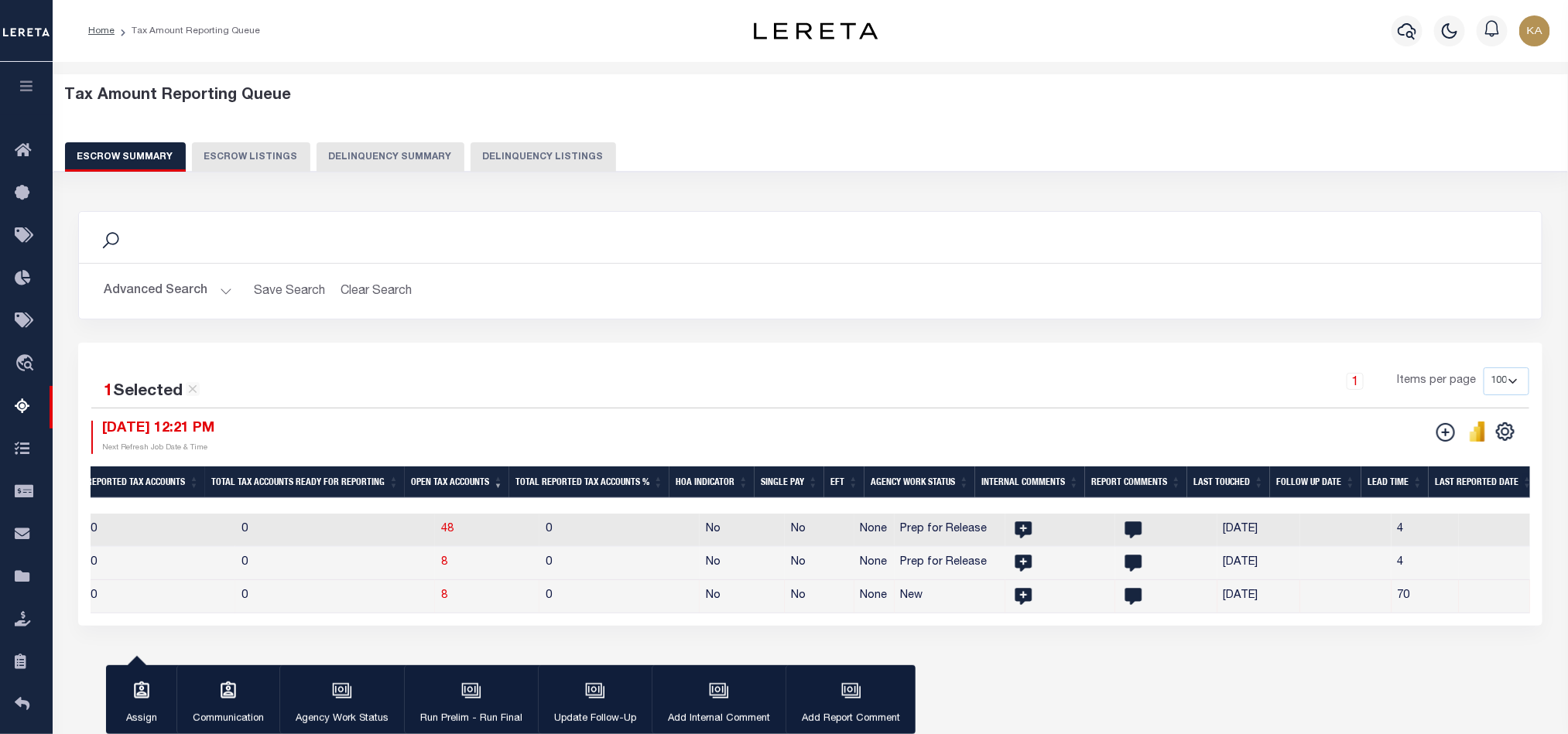
scroll to position [0, 1495]
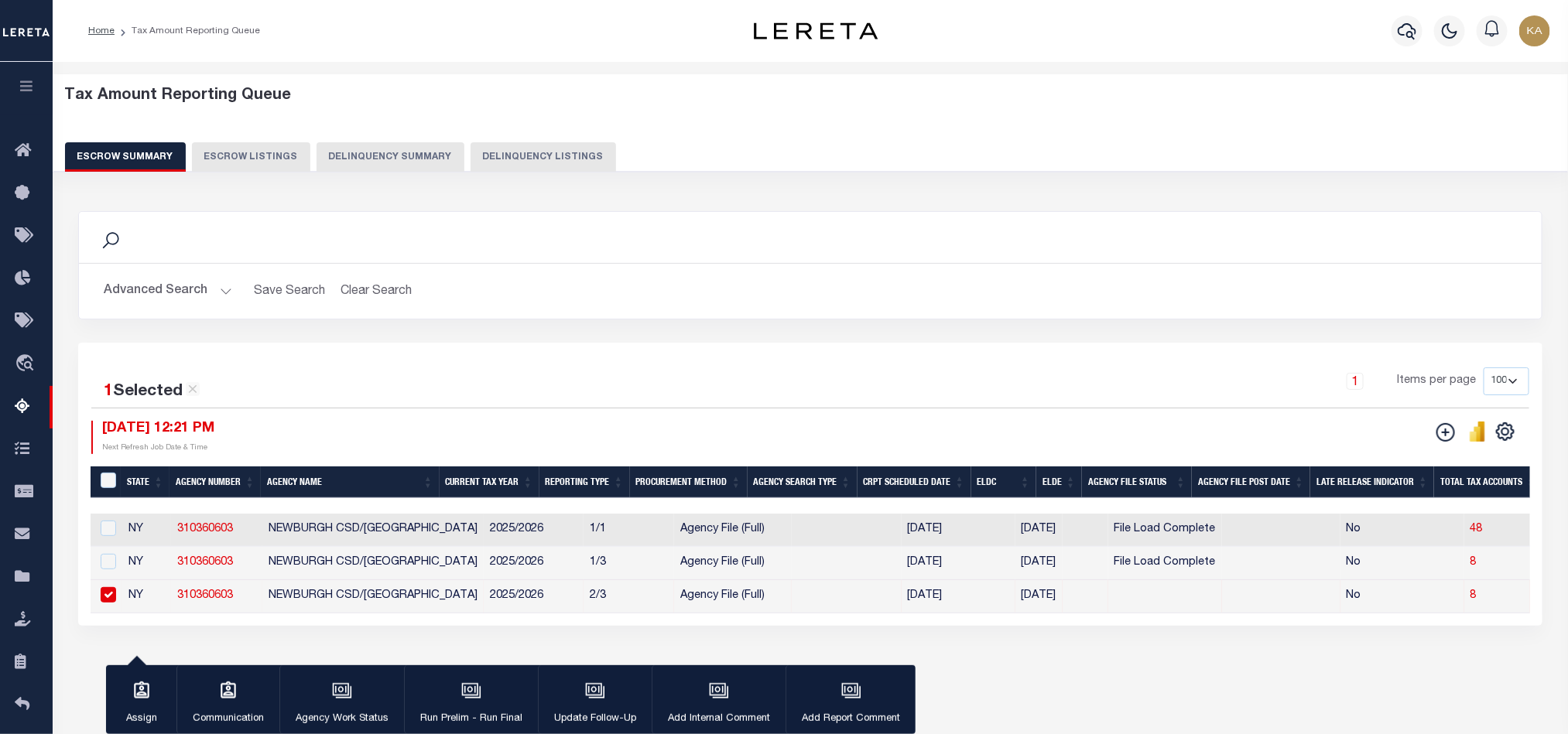
click at [168, 285] on button "Advanced Search" at bounding box center [168, 292] width 128 height 31
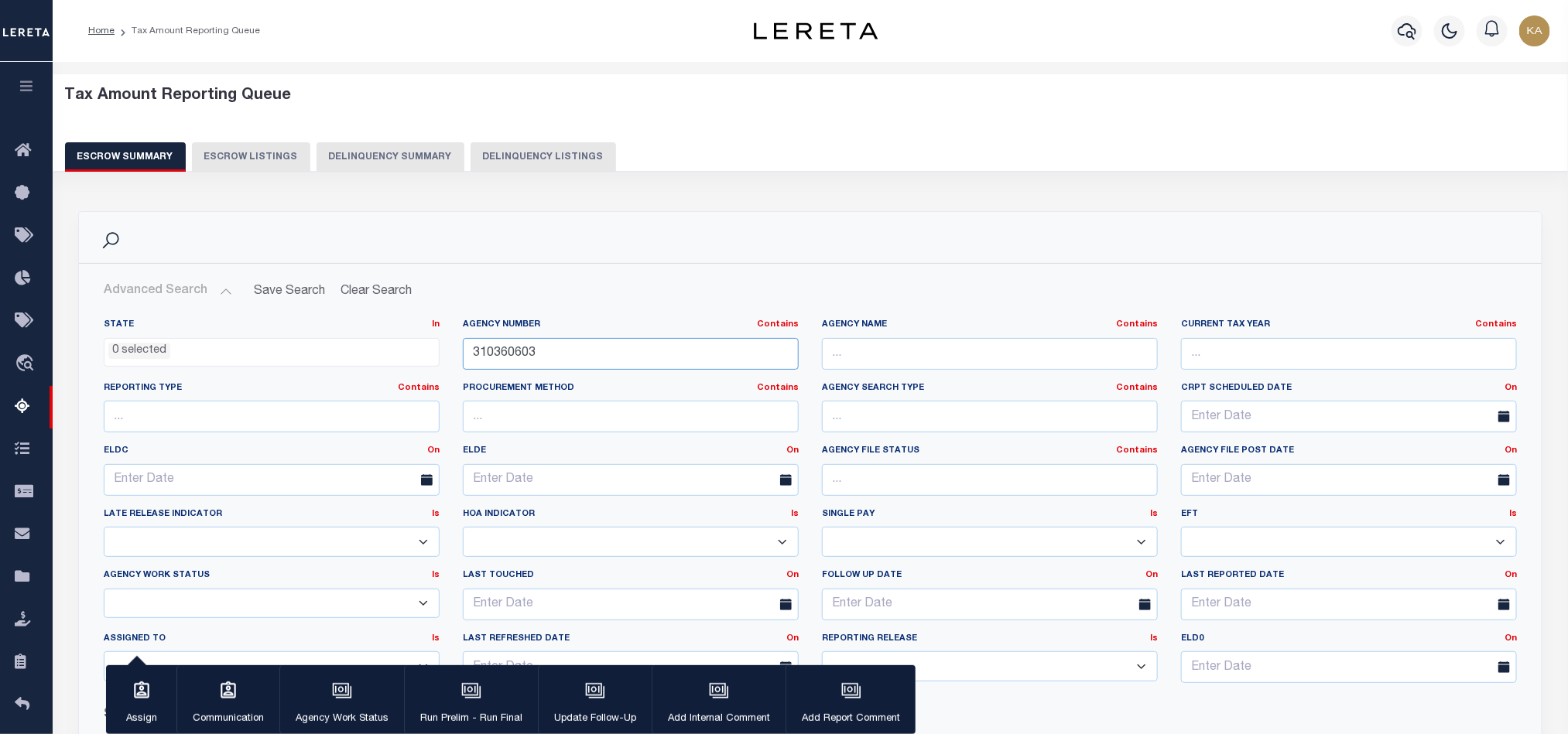
click at [488, 363] on input "310360603" at bounding box center [630, 353] width 336 height 32
paste input "200070218"
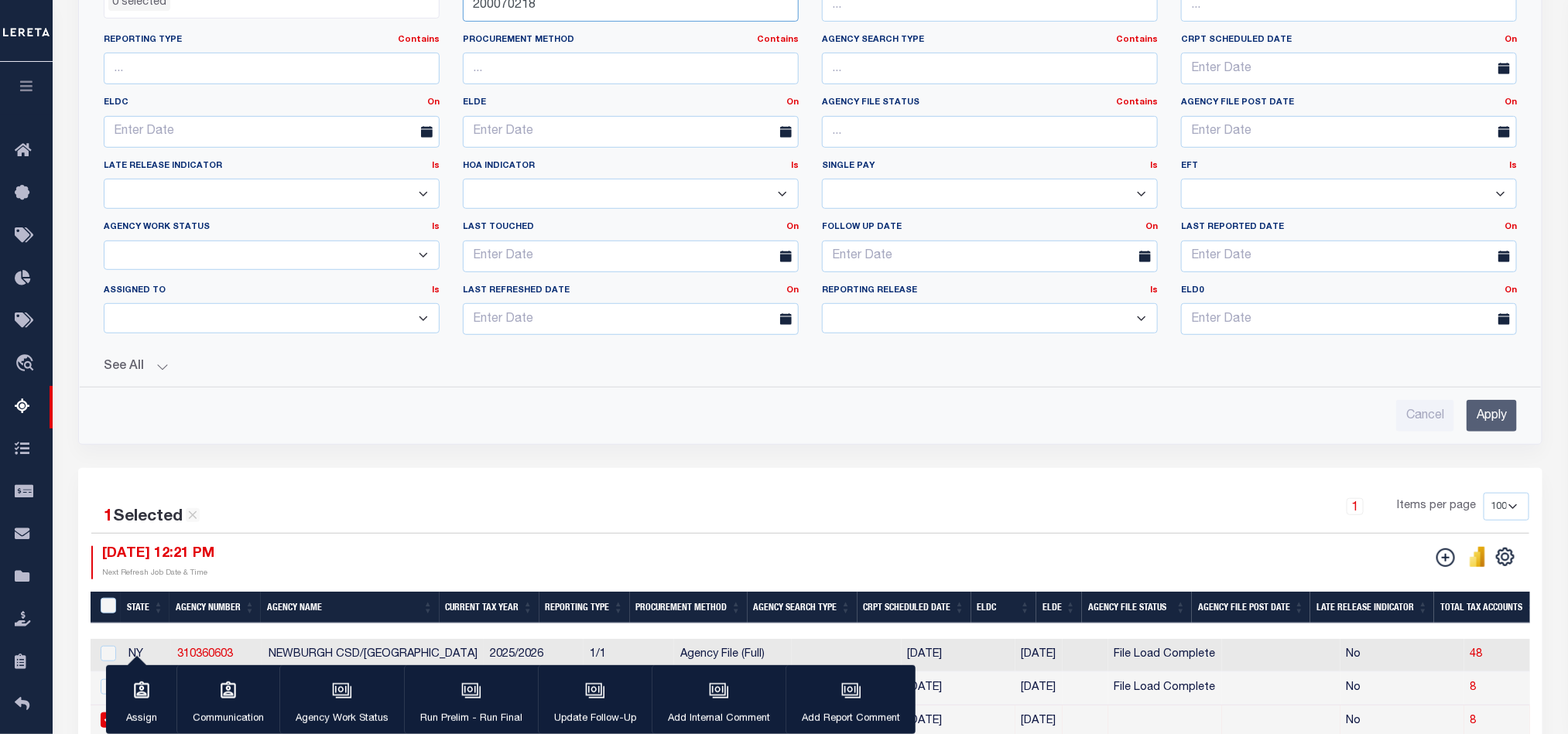
type input "200070218"
click at [1491, 425] on input "Apply" at bounding box center [1491, 415] width 51 height 32
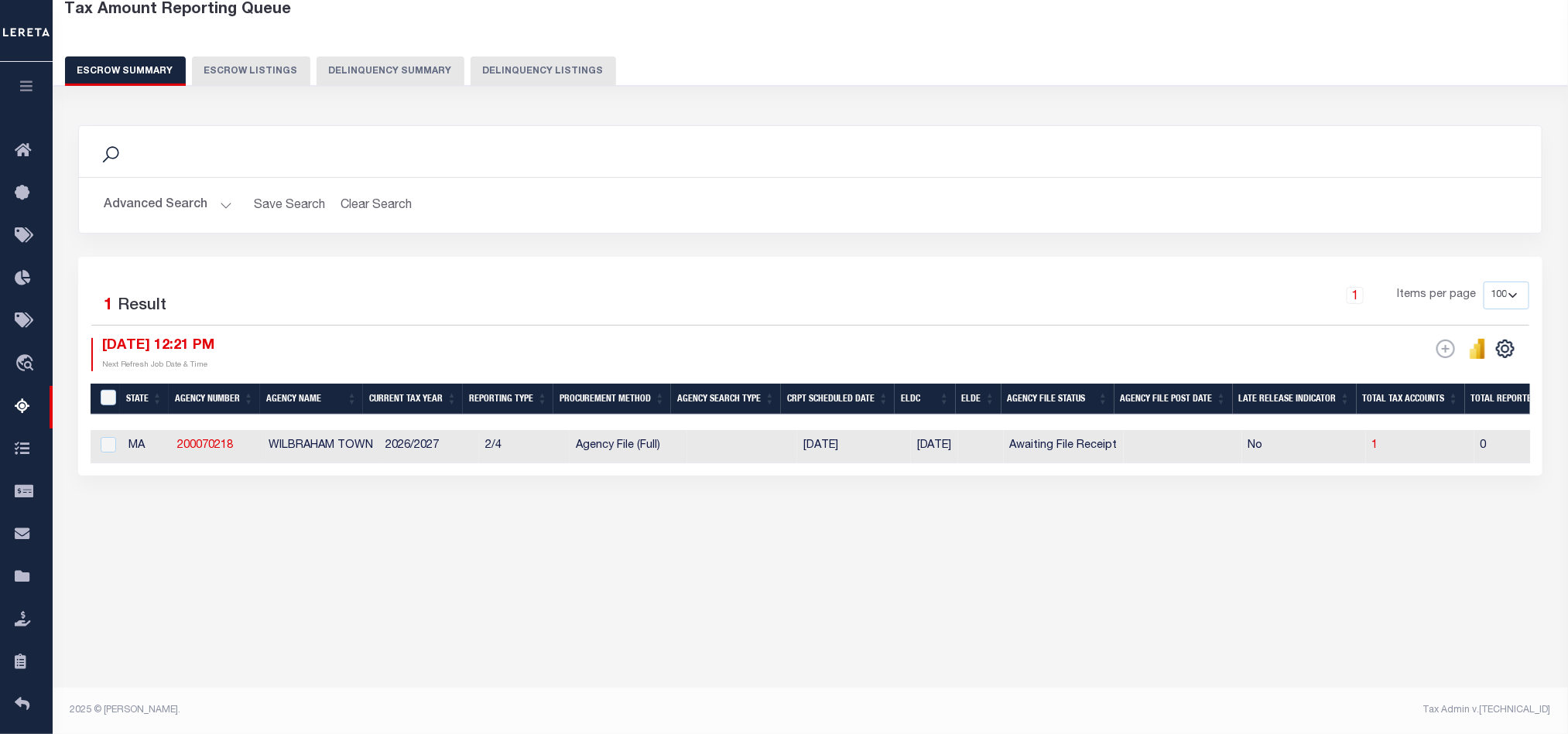
scroll to position [86, 0]
click at [1378, 449] on span "1" at bounding box center [1375, 445] width 6 height 11
select select "100"
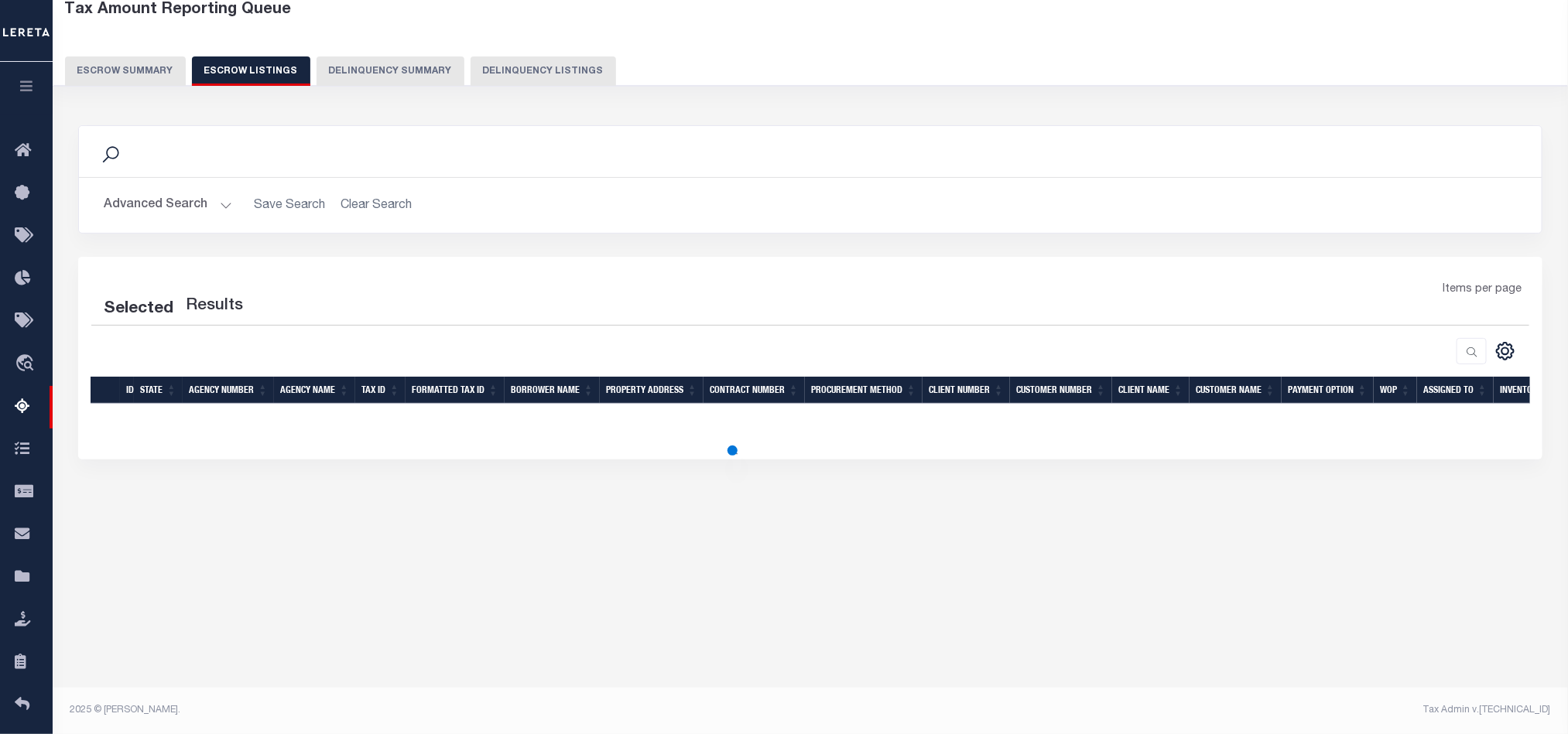
select select "100"
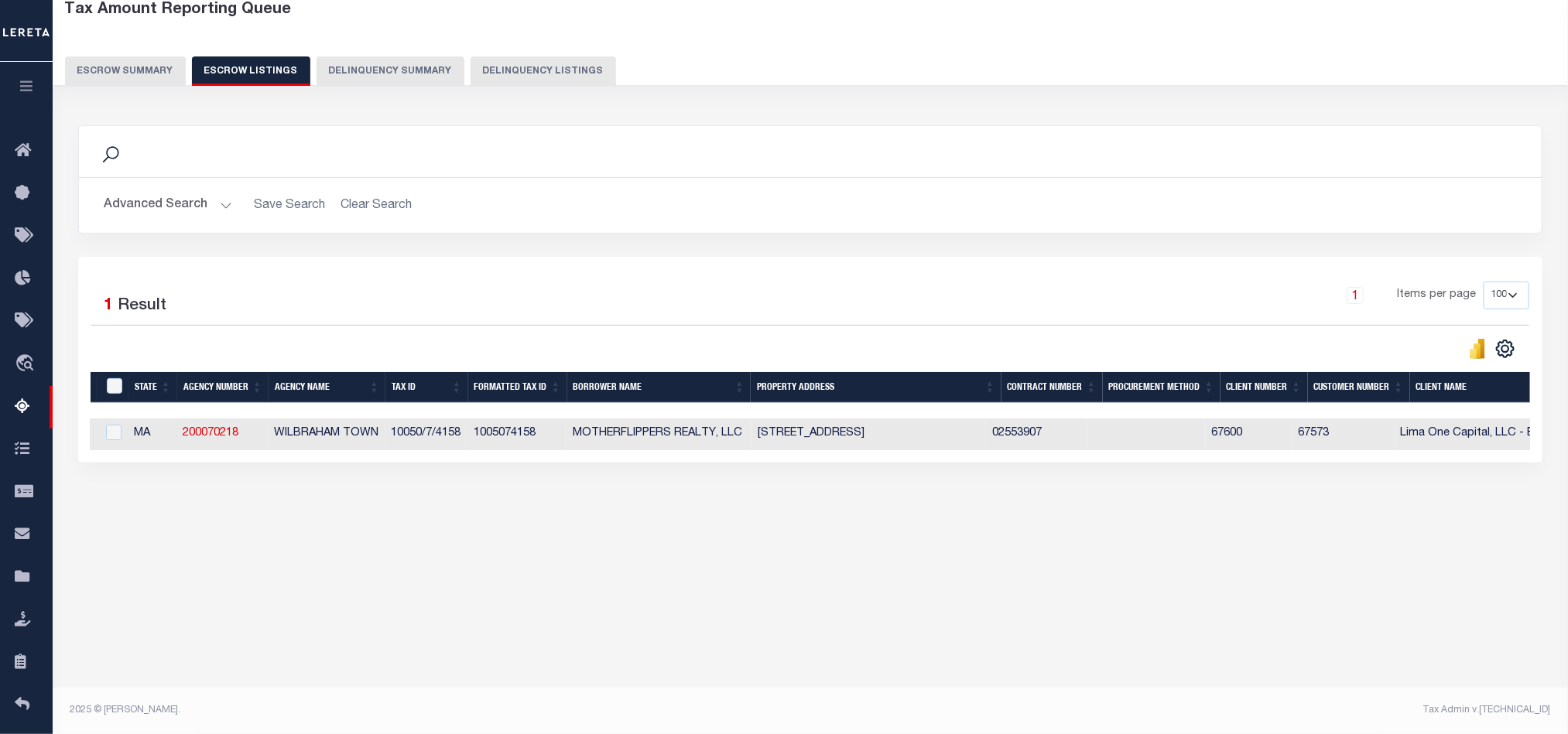
scroll to position [0, 31]
click at [115, 78] on button "Escrow Summary" at bounding box center [125, 71] width 121 height 30
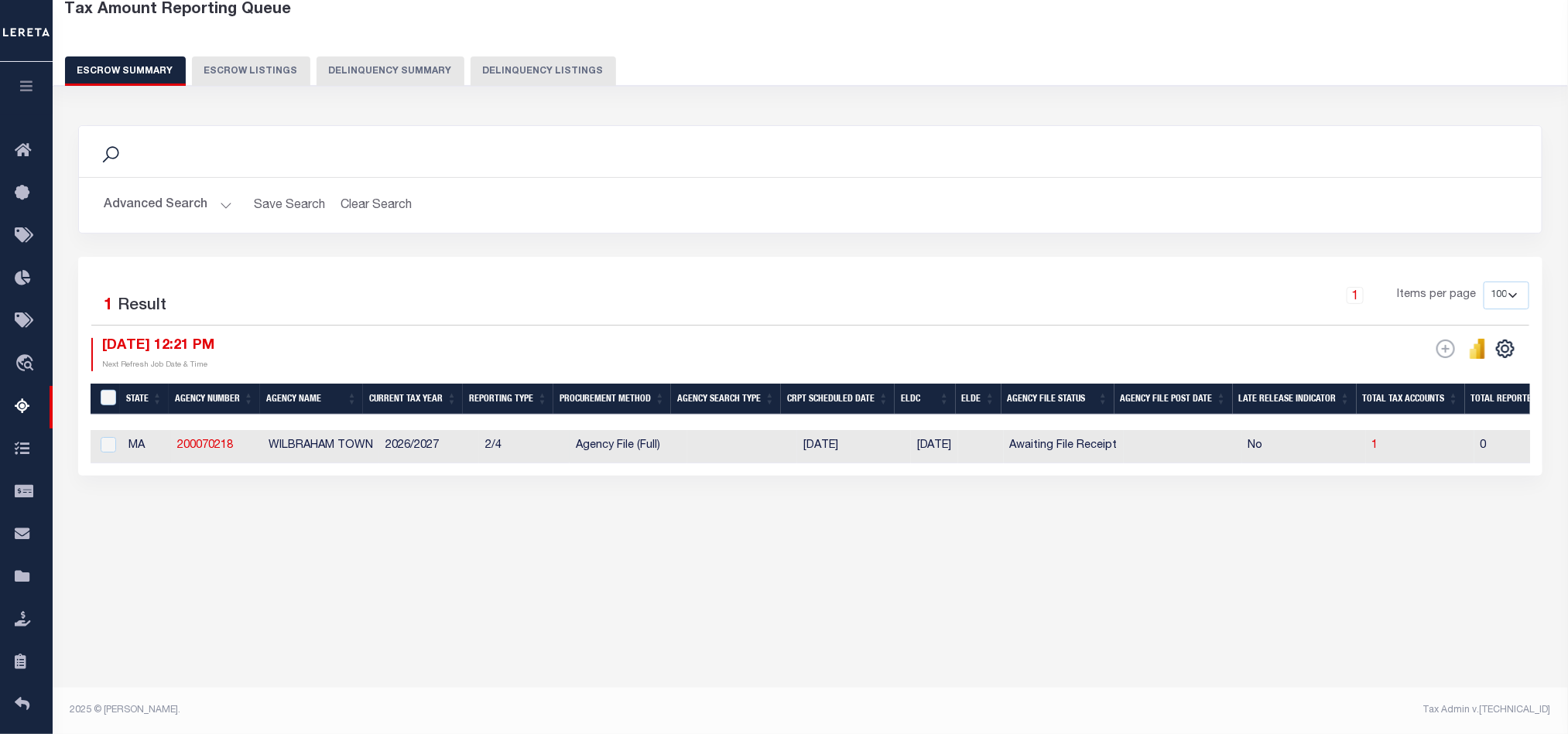
drag, startPoint x: 1132, startPoint y: 456, endPoint x: 1008, endPoint y: 446, distance: 124.4
drag, startPoint x: 242, startPoint y: 444, endPoint x: 174, endPoint y: 438, distance: 68.3
click at [174, 438] on td "200070218" at bounding box center [216, 446] width 91 height 33
checkbox input "true"
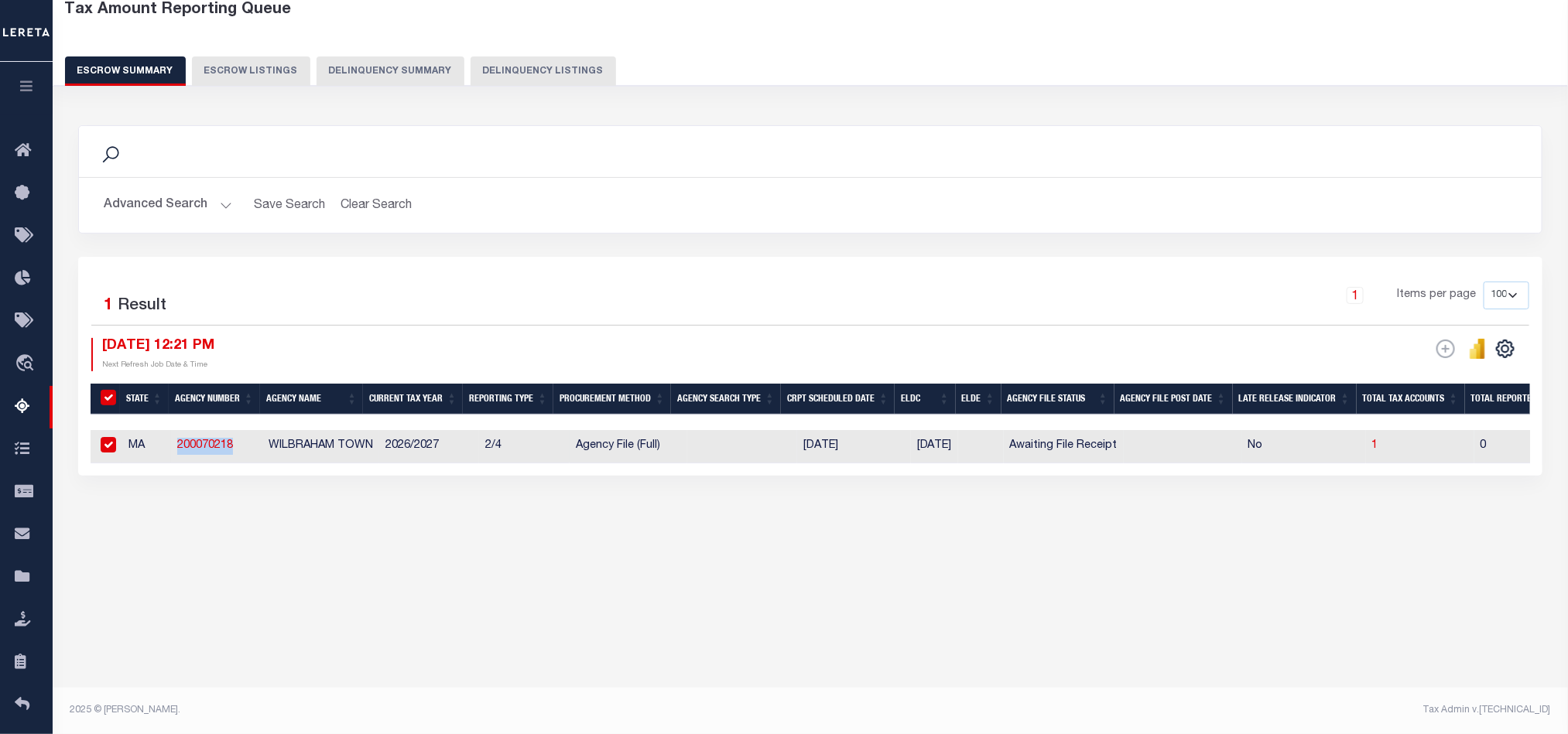
checkbox input "true"
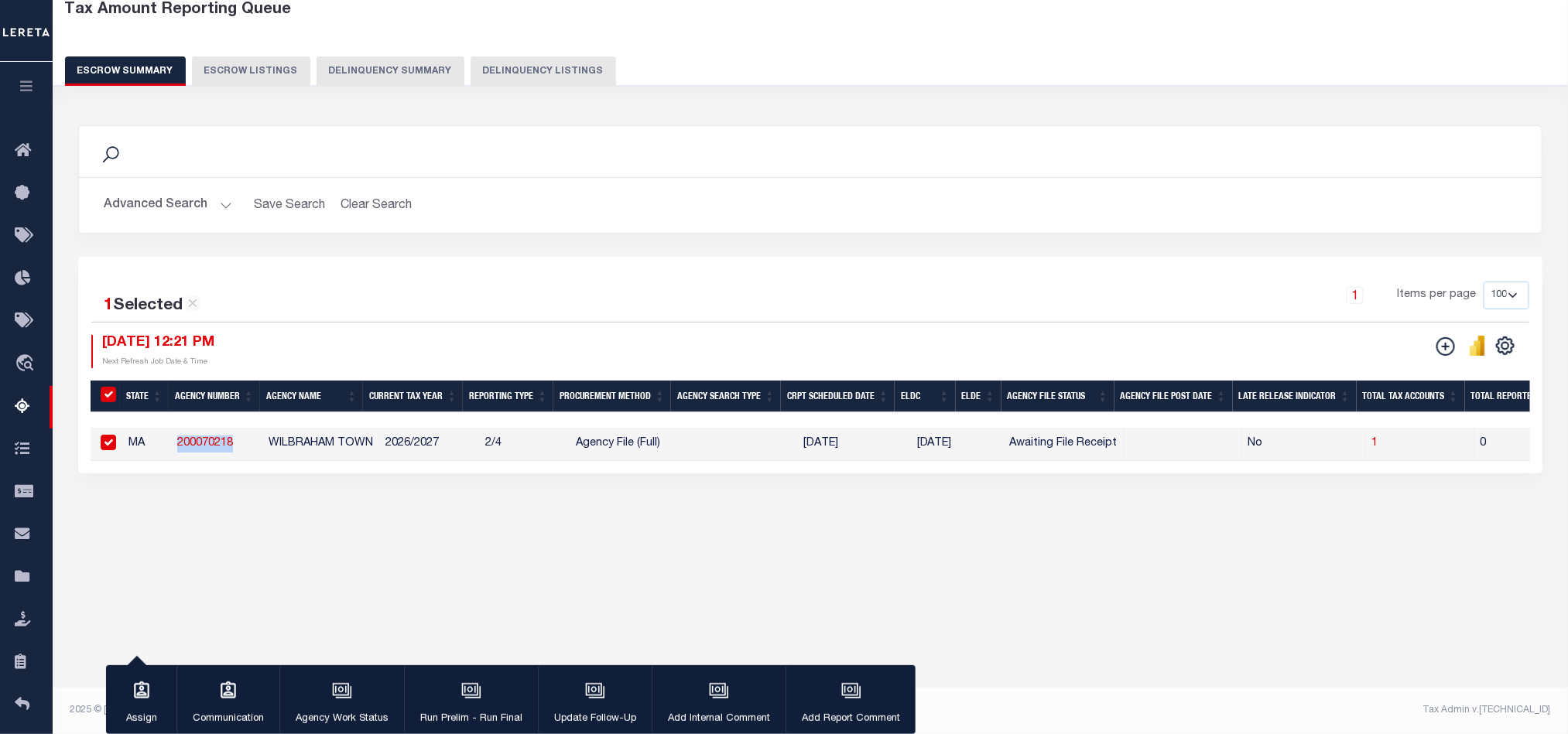
copy link "200070218"
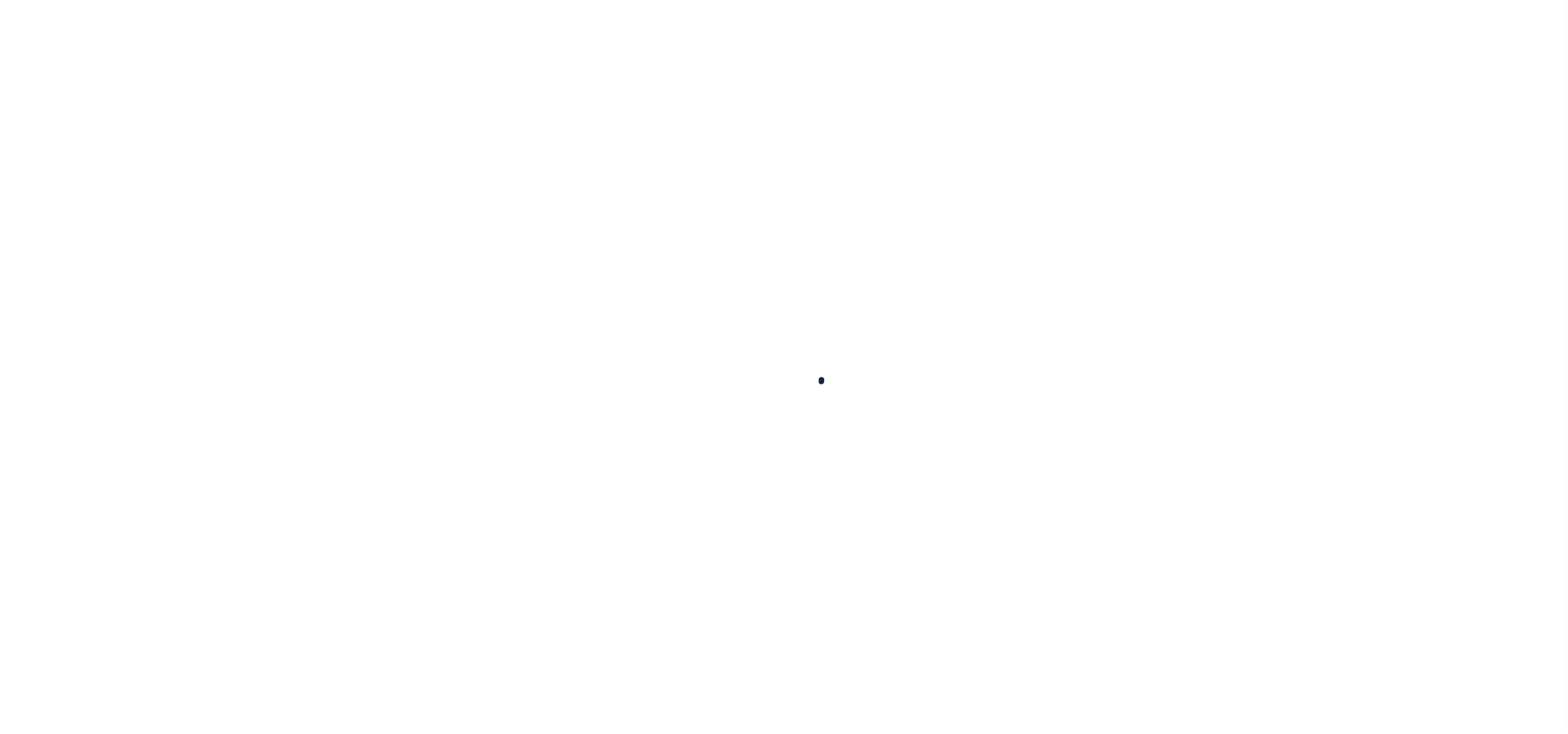
select select
checkbox input "false"
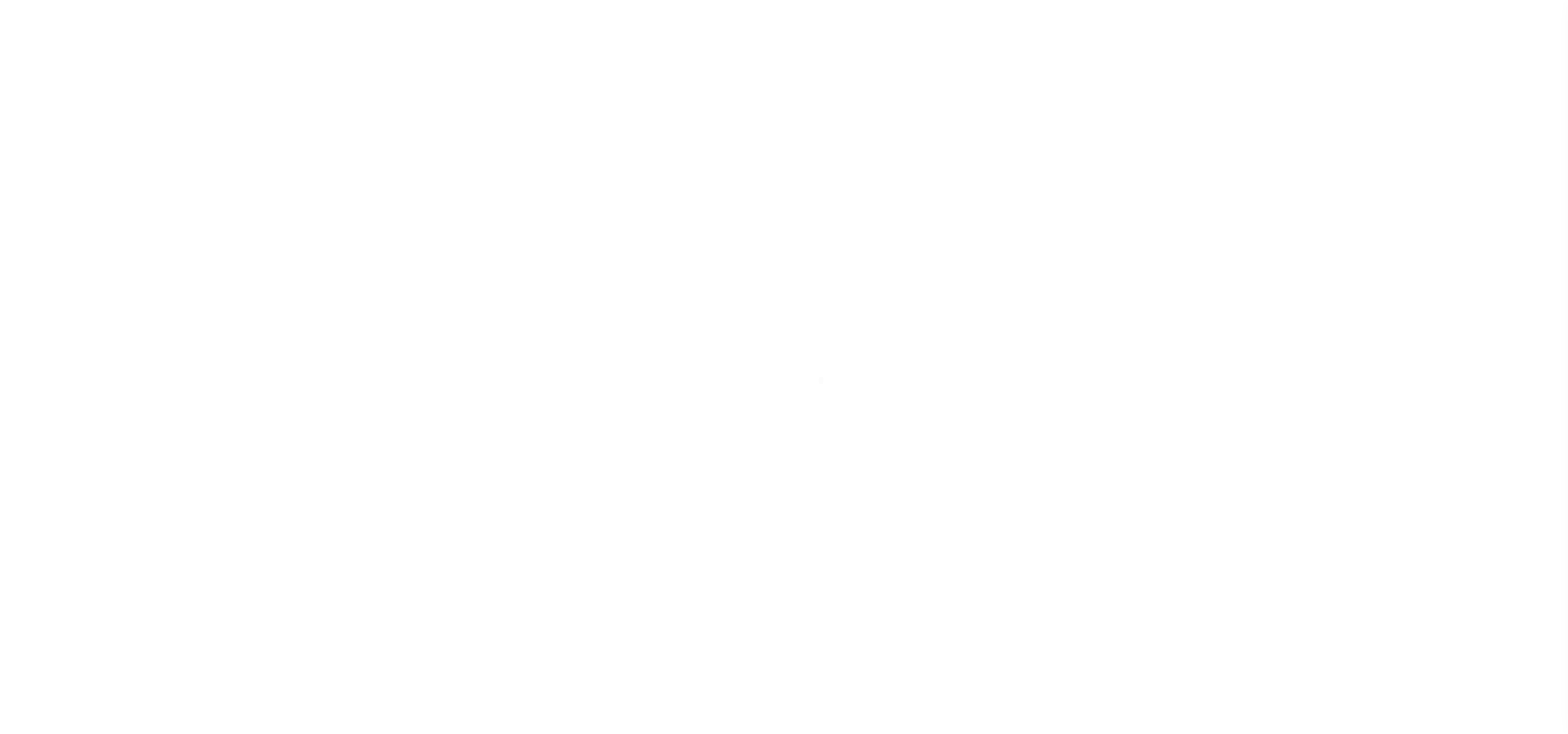
type input "3607116002"
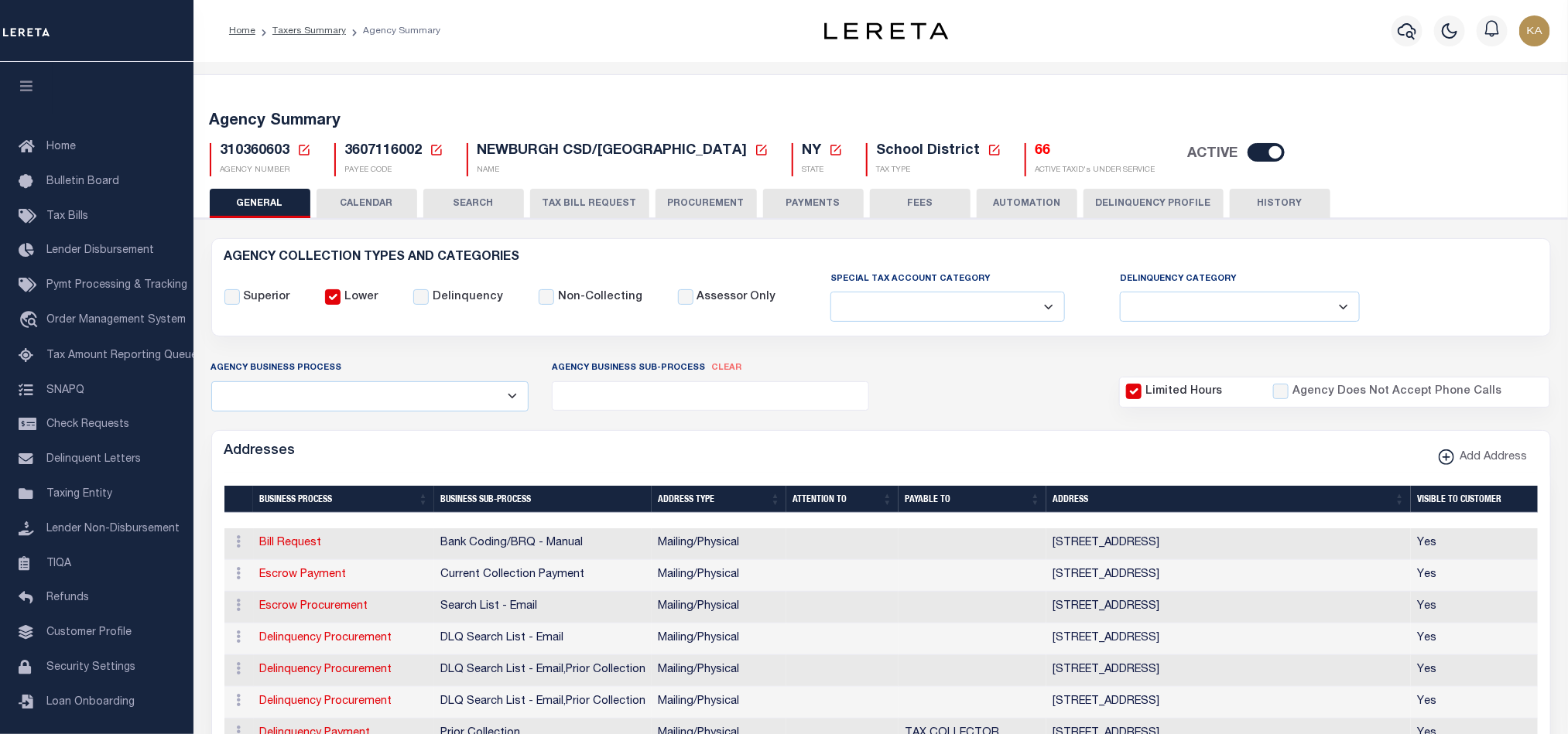
click at [349, 211] on button "CALENDAR" at bounding box center [367, 203] width 101 height 30
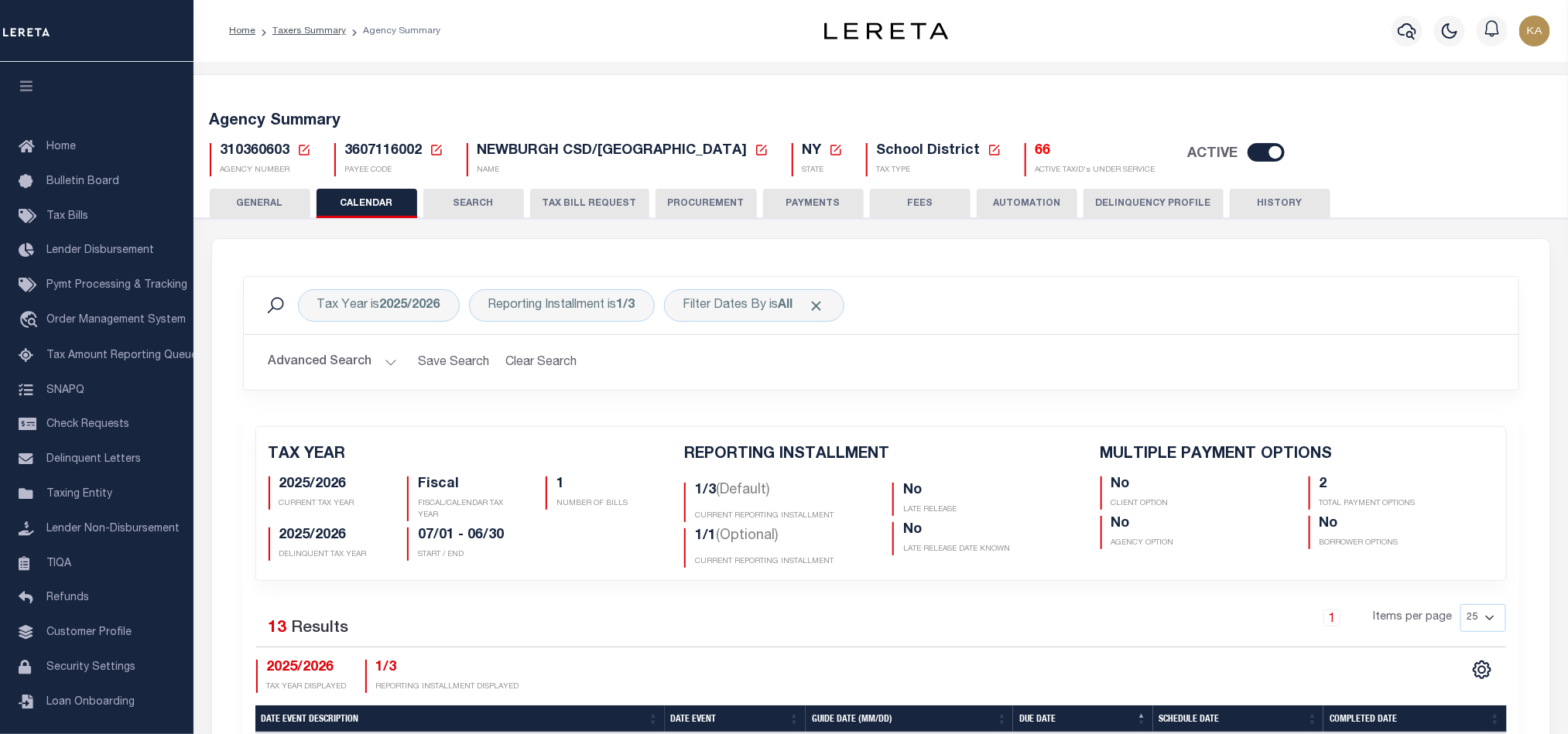
checkbox input "false"
type input "2"
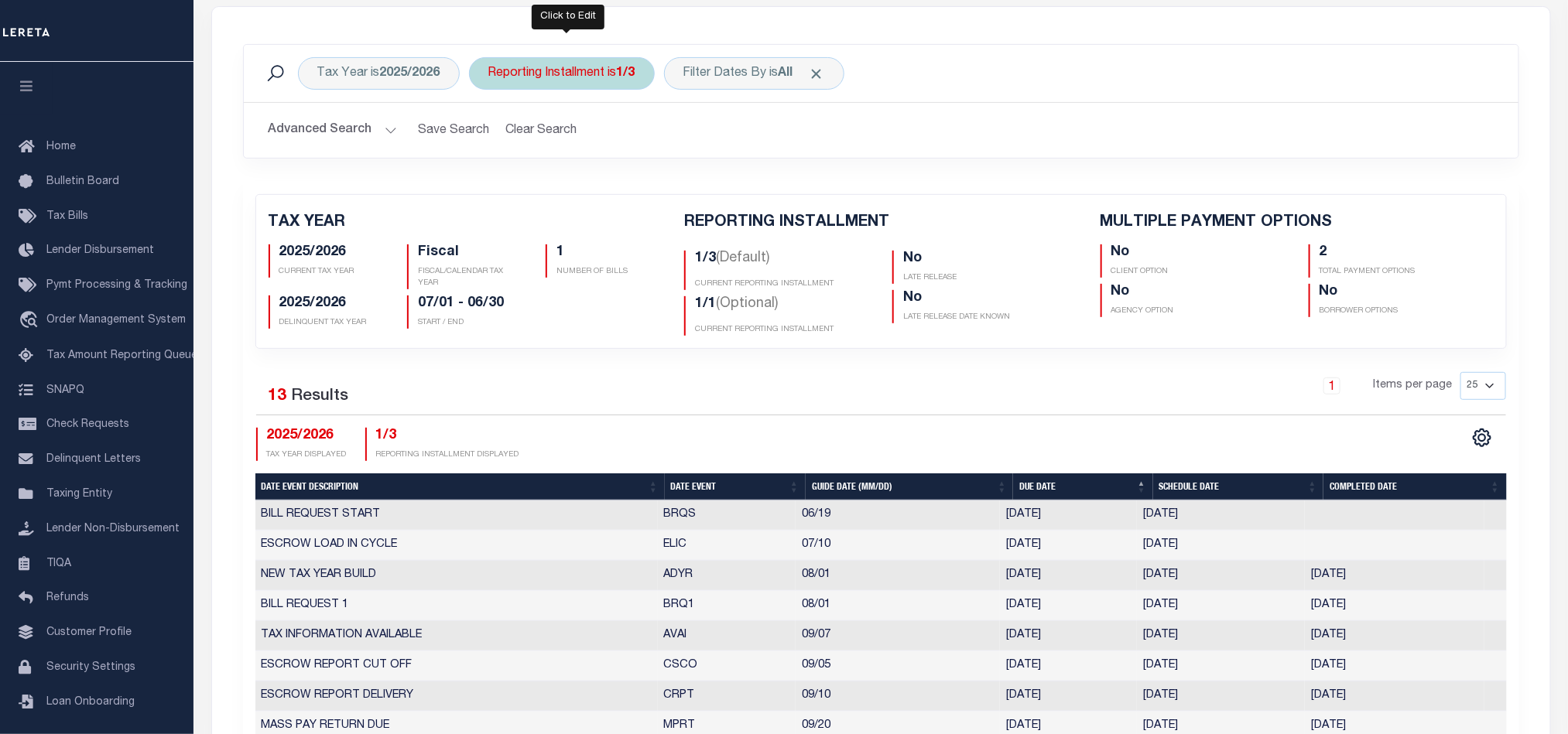
click at [608, 81] on div "Reporting Installment is 1/3" at bounding box center [562, 74] width 186 height 33
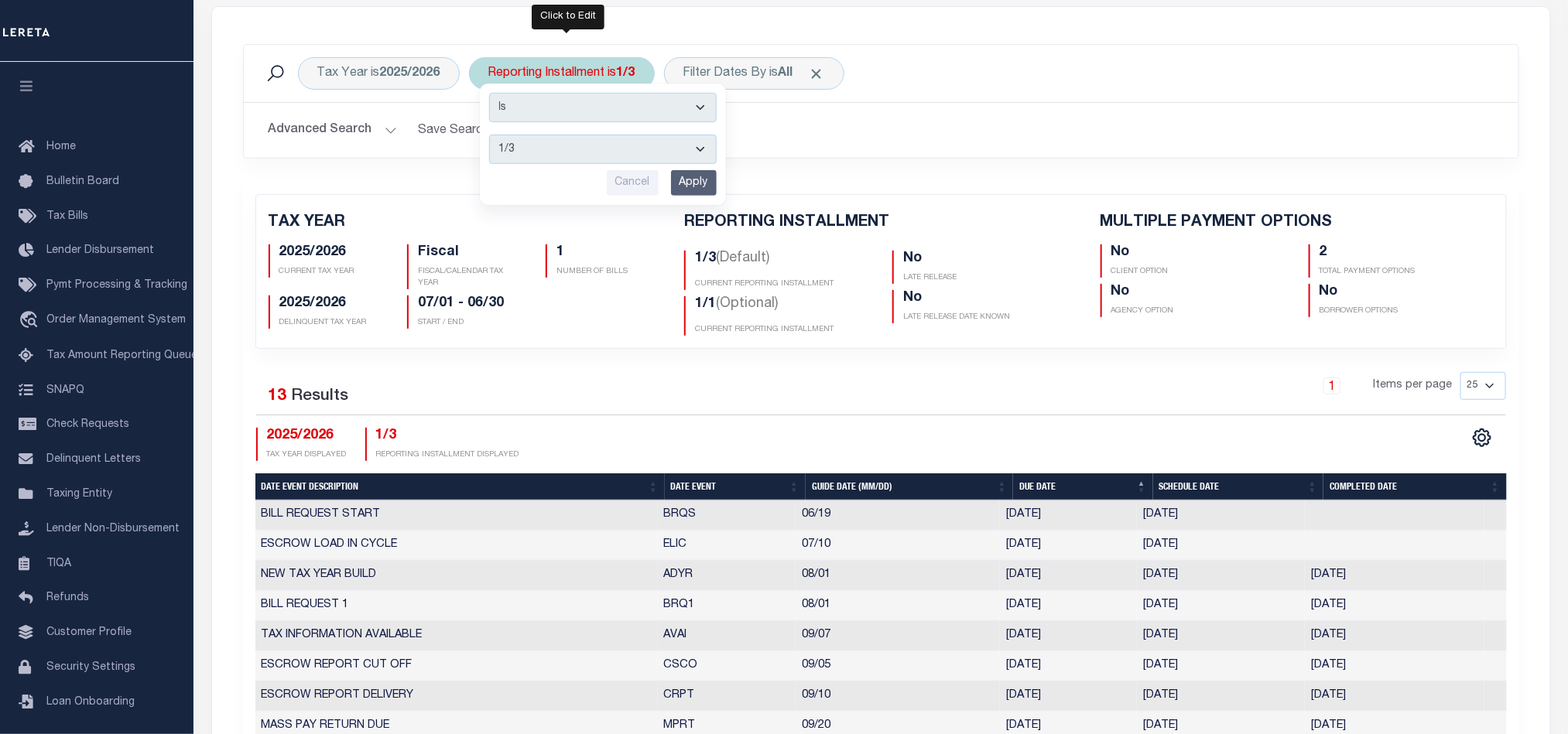
click at [595, 160] on select "1/3 2/3 3/3 1/1" at bounding box center [603, 149] width 228 height 30
select select "2/3"
click at [492, 137] on select "1/3 2/3 3/3 1/1" at bounding box center [603, 149] width 228 height 30
click at [692, 189] on input "Apply" at bounding box center [694, 183] width 46 height 26
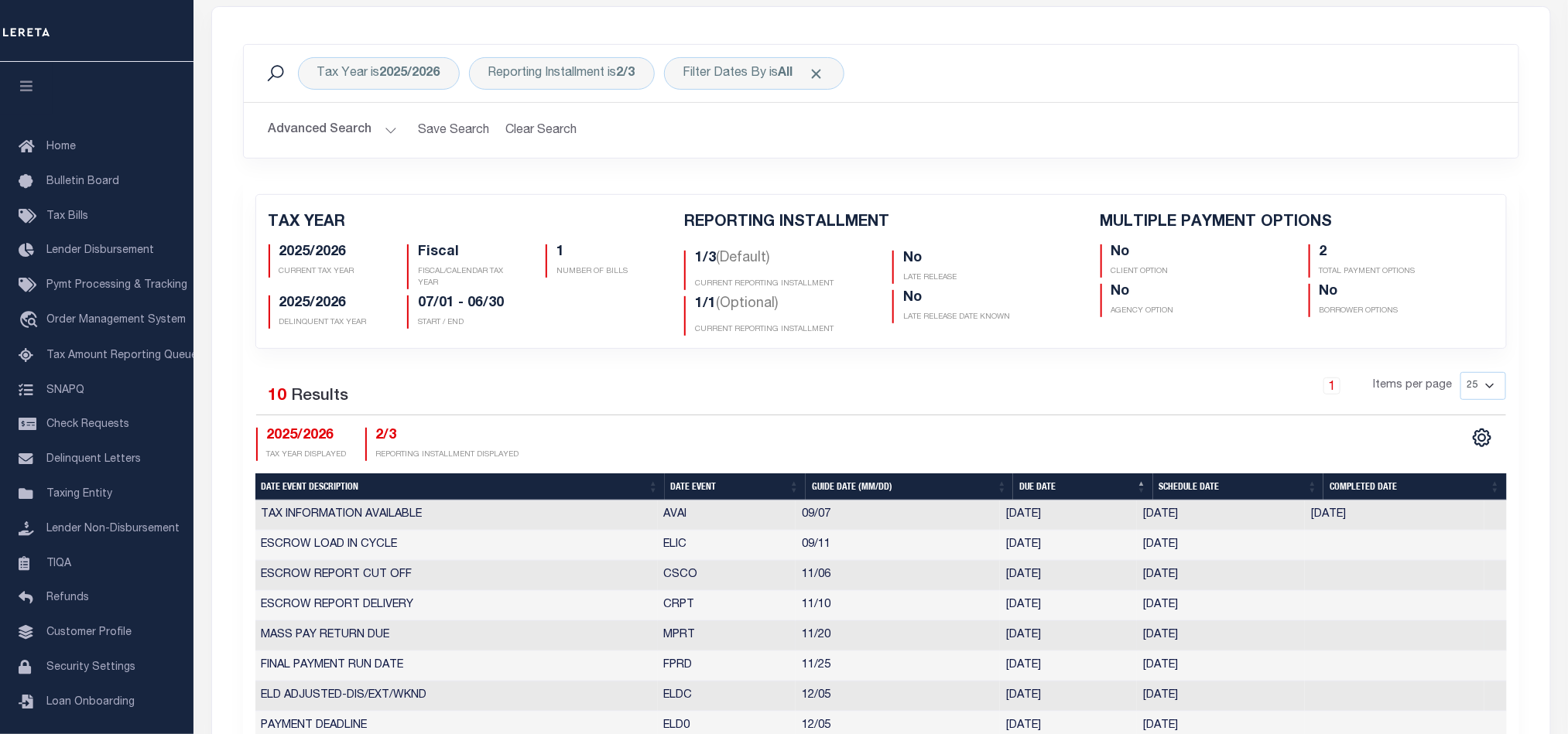
scroll to position [348, 0]
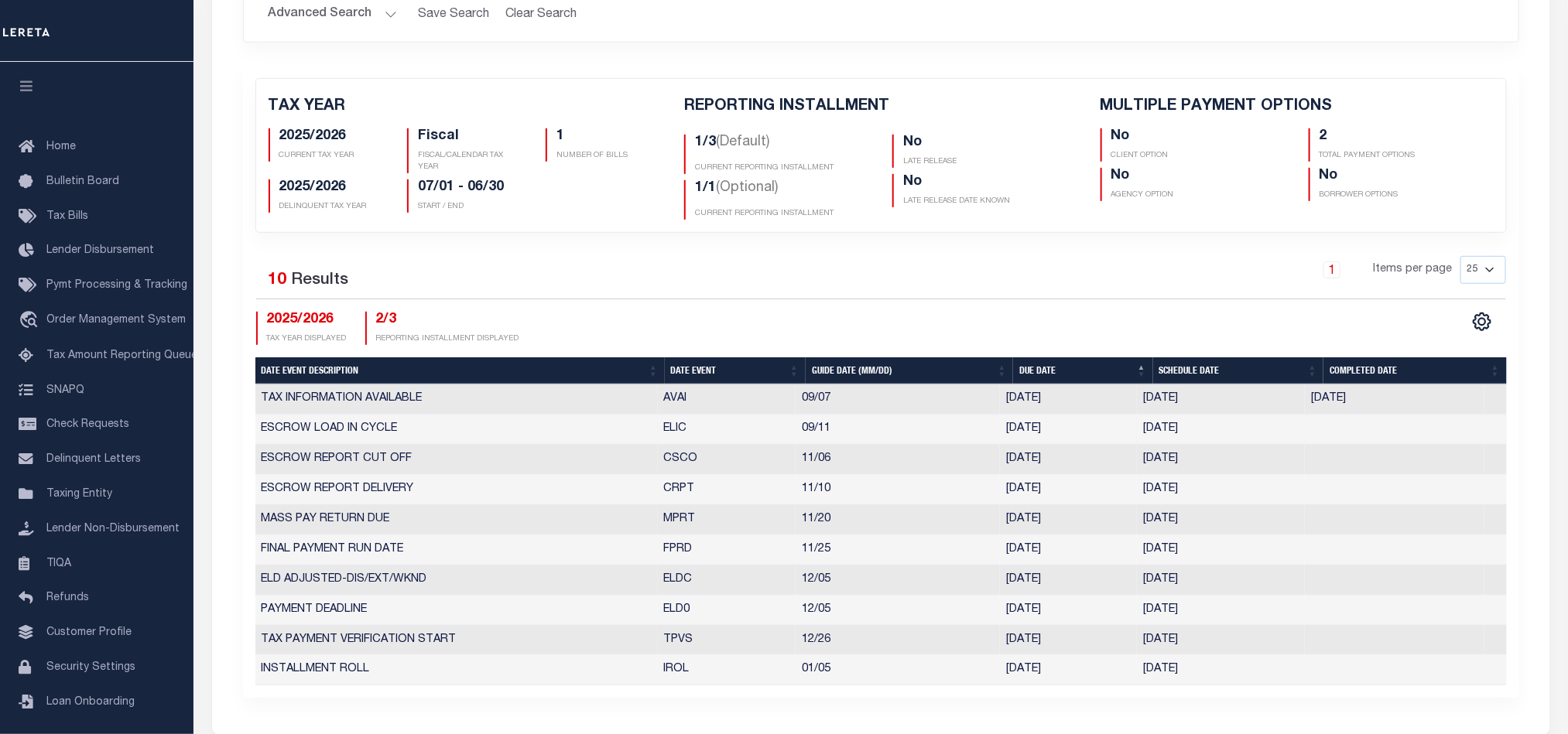
drag, startPoint x: 676, startPoint y: 416, endPoint x: 1228, endPoint y: 432, distance: 552.2
click at [1228, 432] on tr "ESCROW LOAD IN CYCLE ELIC 09/11 09/11/2025 09/11/2025 10348542" at bounding box center [881, 430] width 1251 height 31
drag, startPoint x: 697, startPoint y: 159, endPoint x: 831, endPoint y: 167, distance: 134.2
click at [831, 167] on div "1/3 (Default) CURRENT REPORTING INSTALLMENT" at bounding box center [776, 154] width 185 height 39
drag, startPoint x: 599, startPoint y: 432, endPoint x: 1231, endPoint y: 434, distance: 632.0
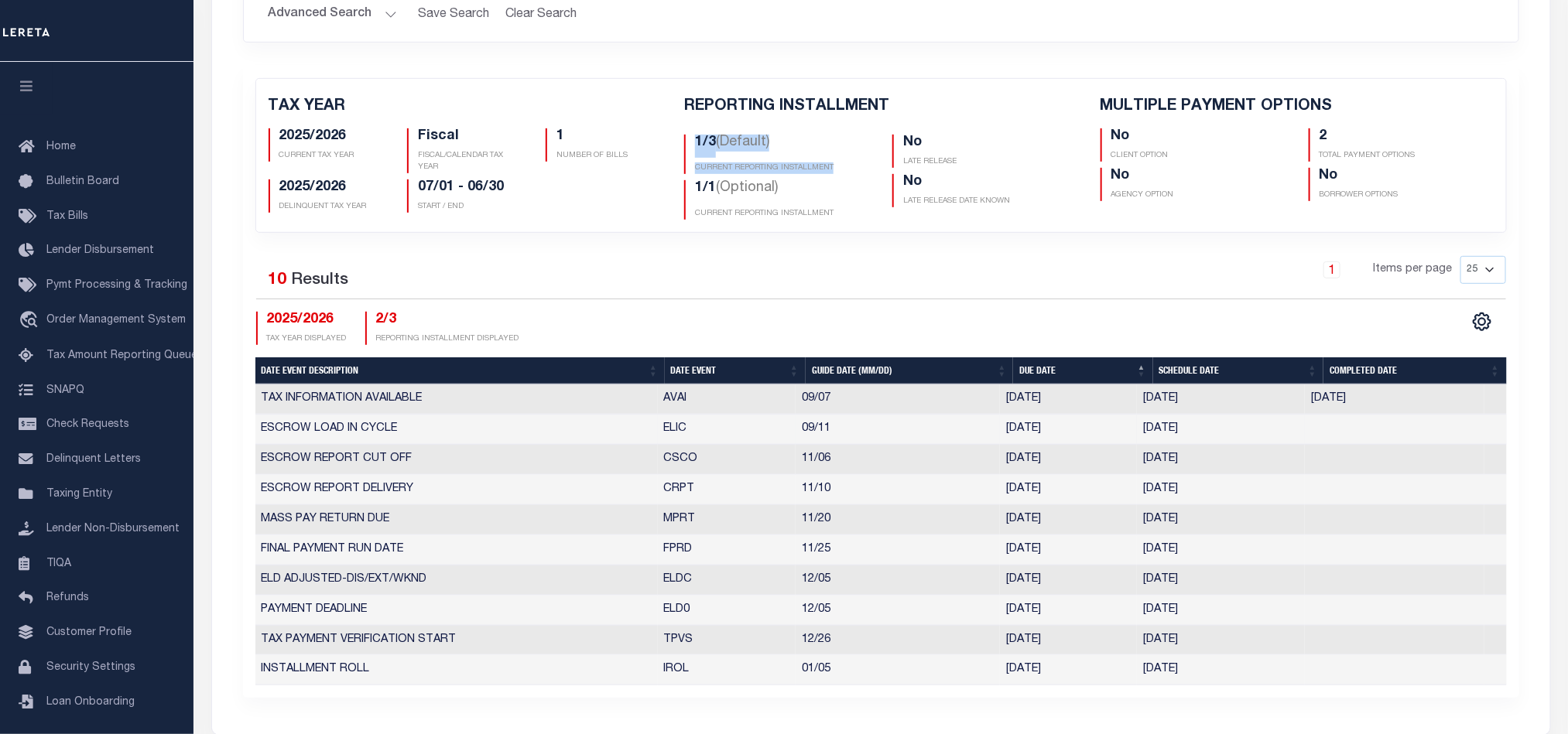
click at [1231, 434] on tr "ESCROW LOAD IN CYCLE ELIC 09/11 09/11/2025 09/11/2025 10348542" at bounding box center [881, 430] width 1251 height 31
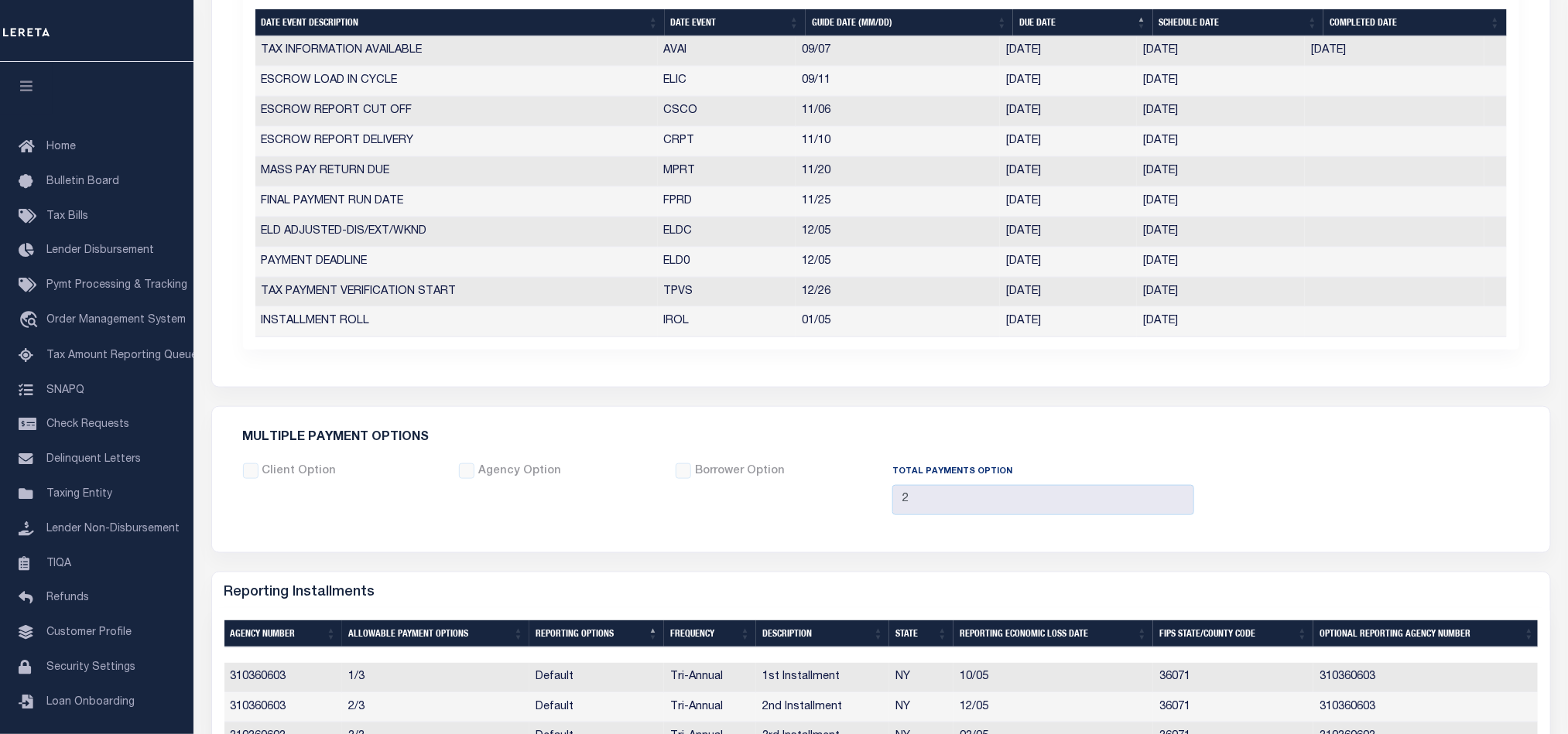
scroll to position [0, 0]
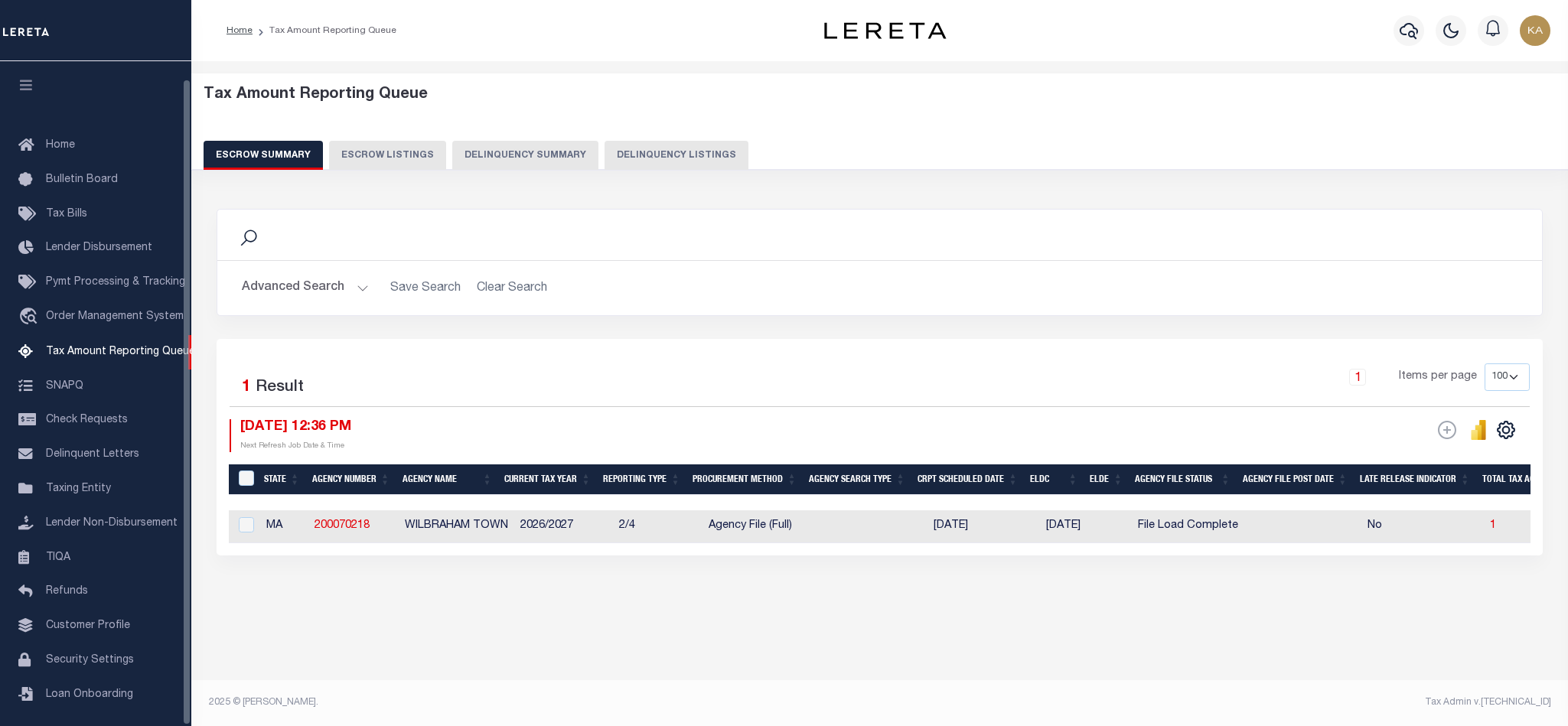
select select "100"
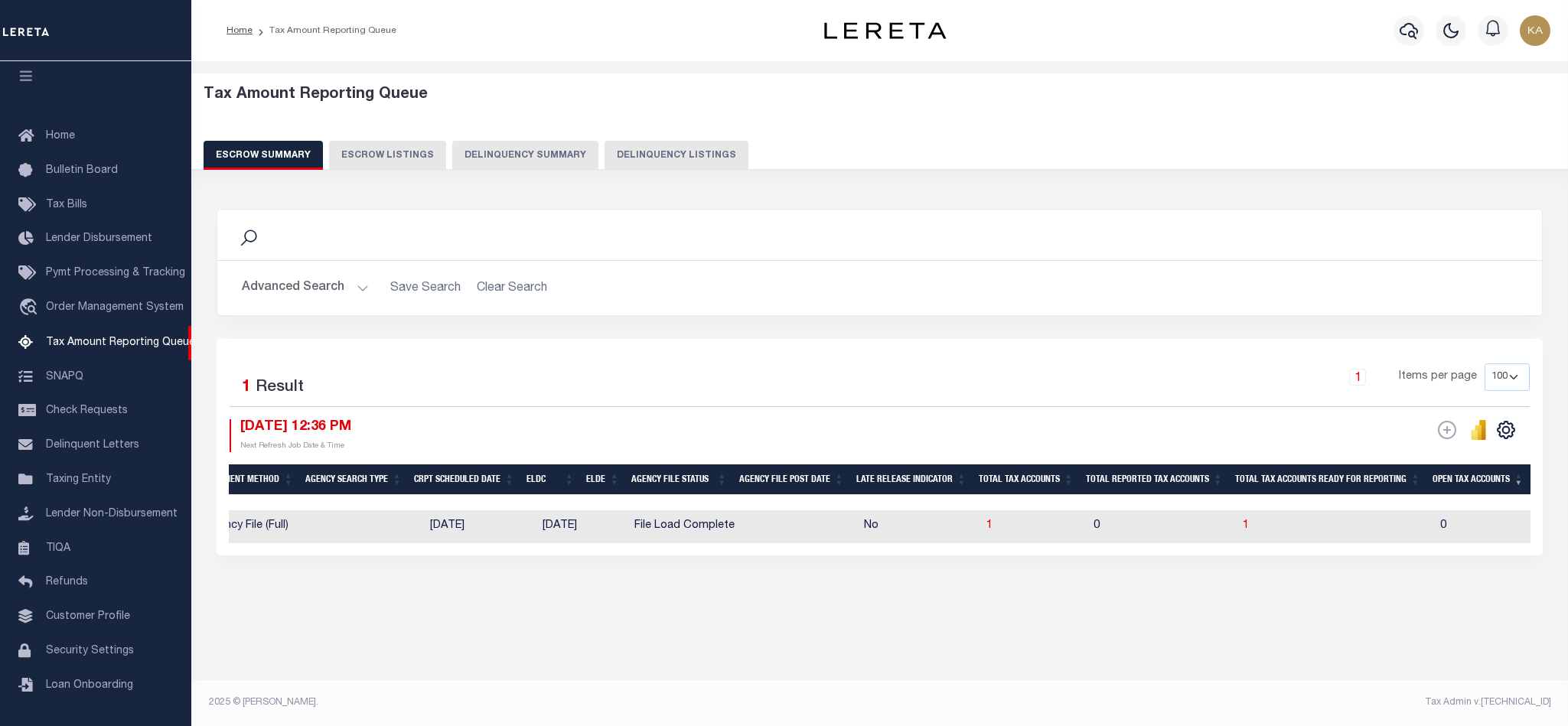
scroll to position [0, 506]
click at [990, 525] on span "1" at bounding box center [987, 525] width 6 height 10
select select "100"
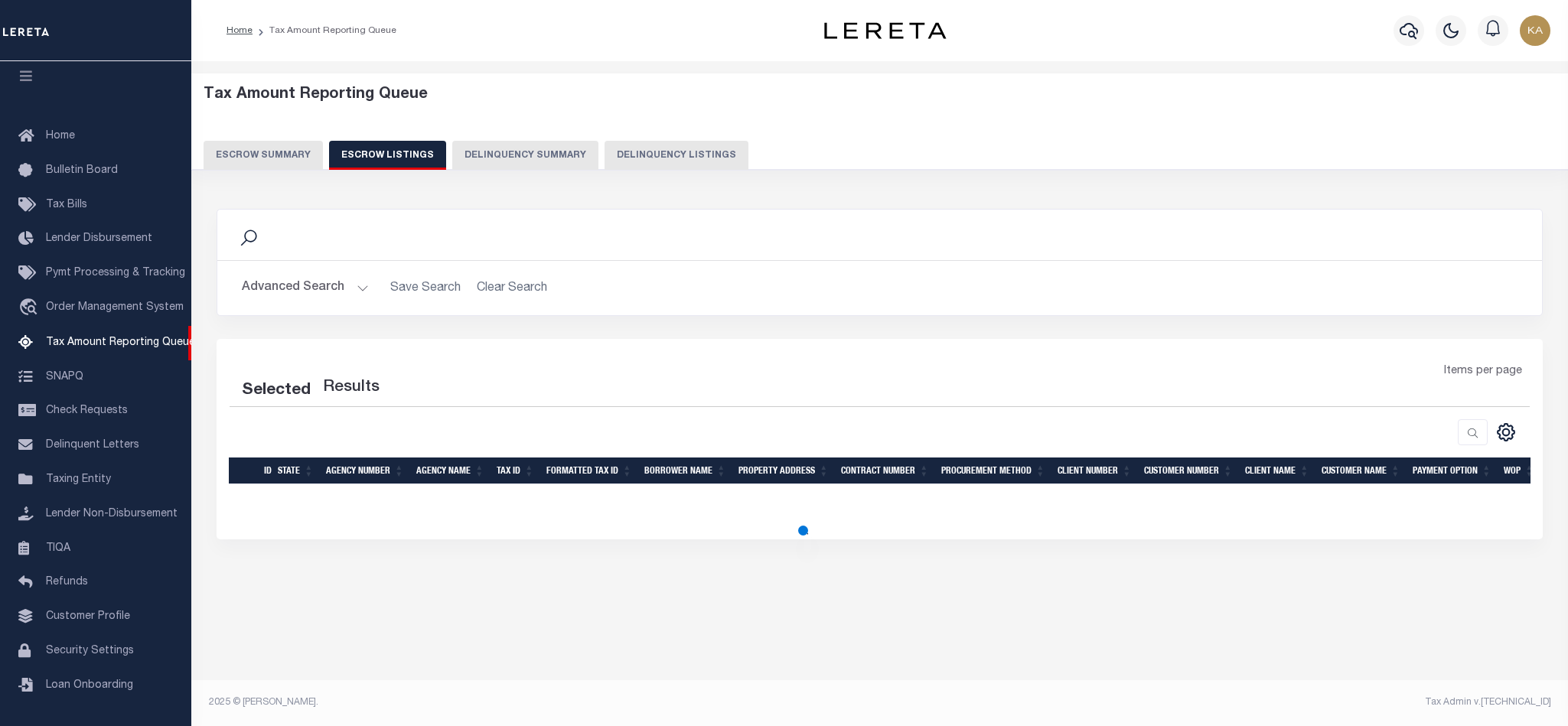
select select "100"
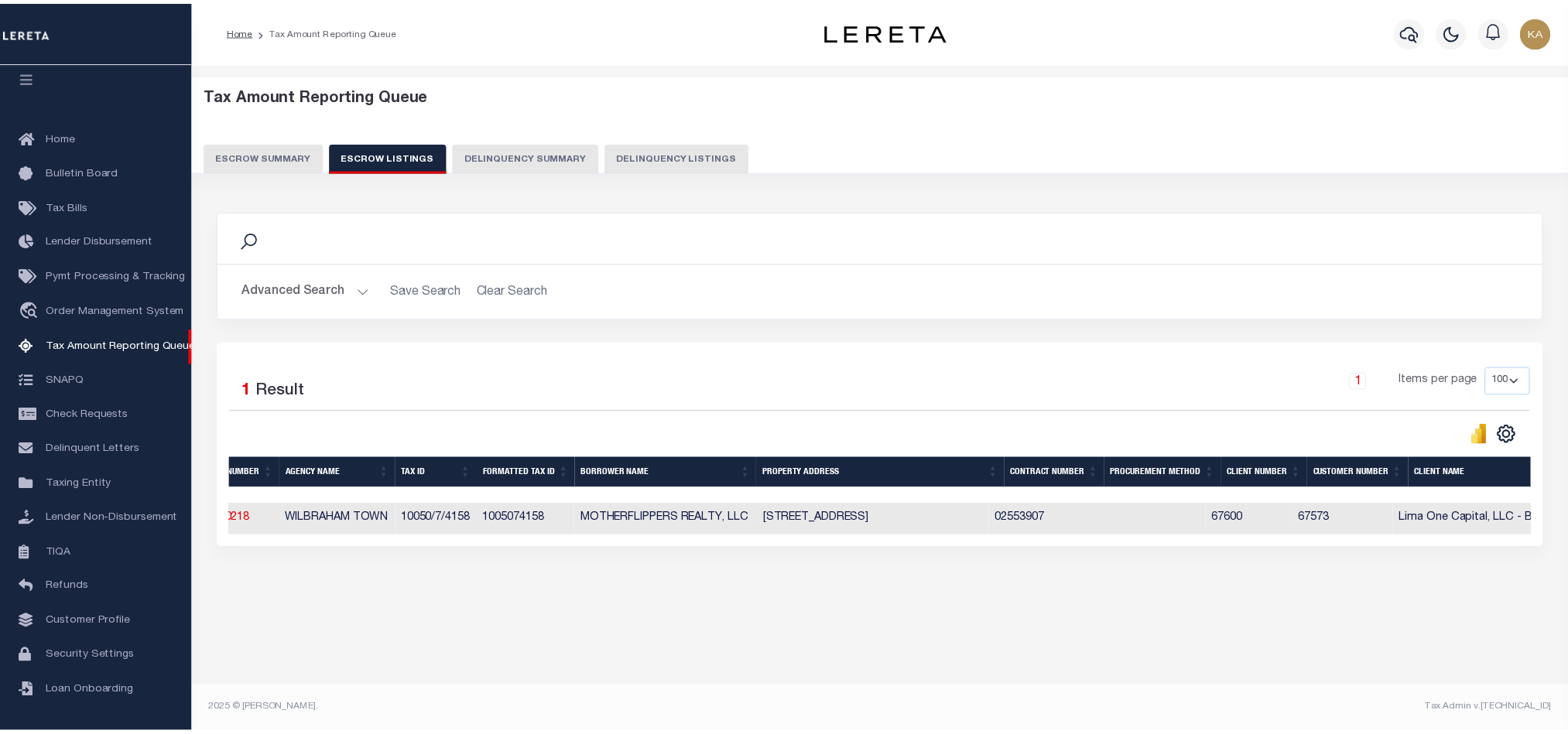
scroll to position [0, 0]
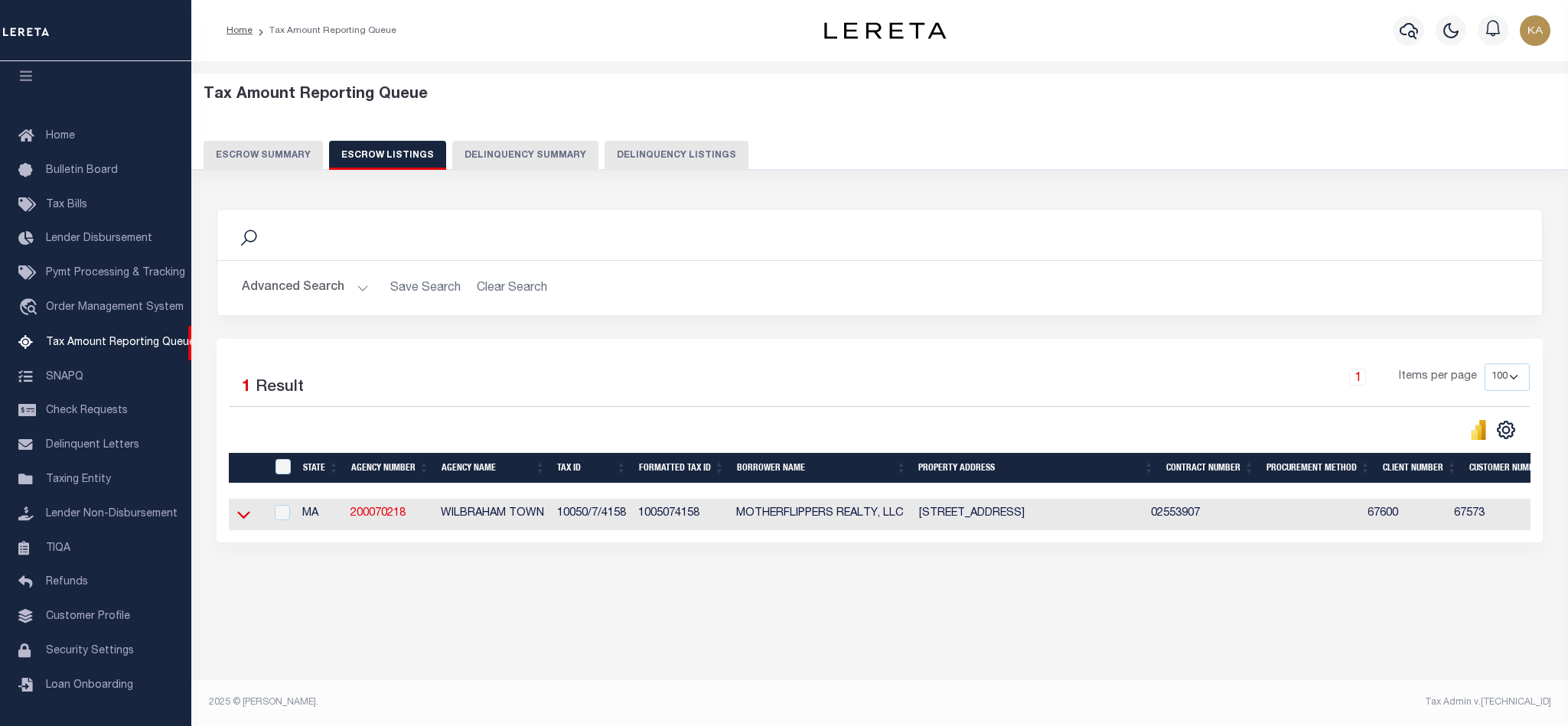
click at [243, 520] on icon at bounding box center [244, 514] width 13 height 16
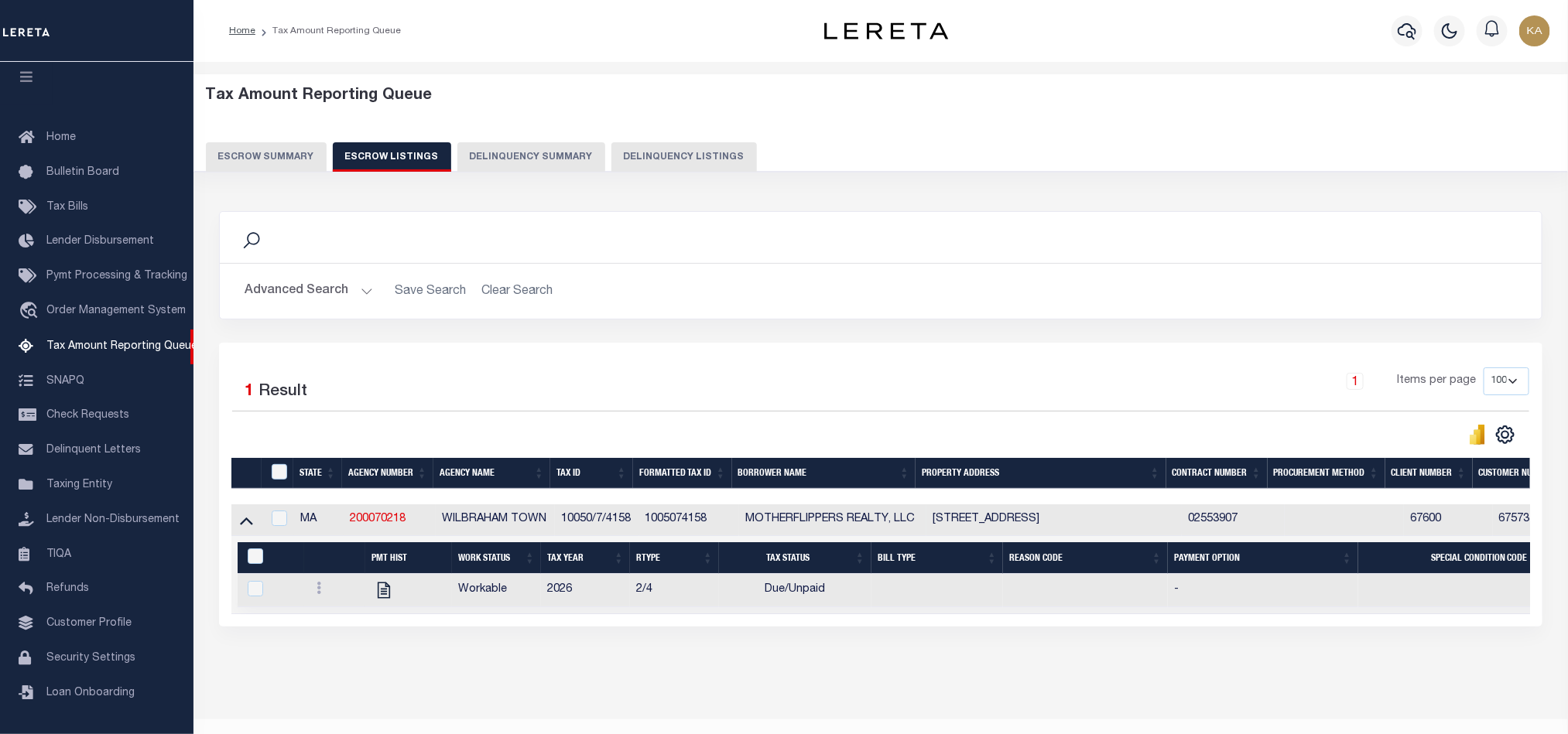
drag, startPoint x: 546, startPoint y: 618, endPoint x: 706, endPoint y: 620, distance: 160.0
click at [706, 614] on td "Selected 1 Result Items per page" at bounding box center [1293, 575] width 2123 height 78
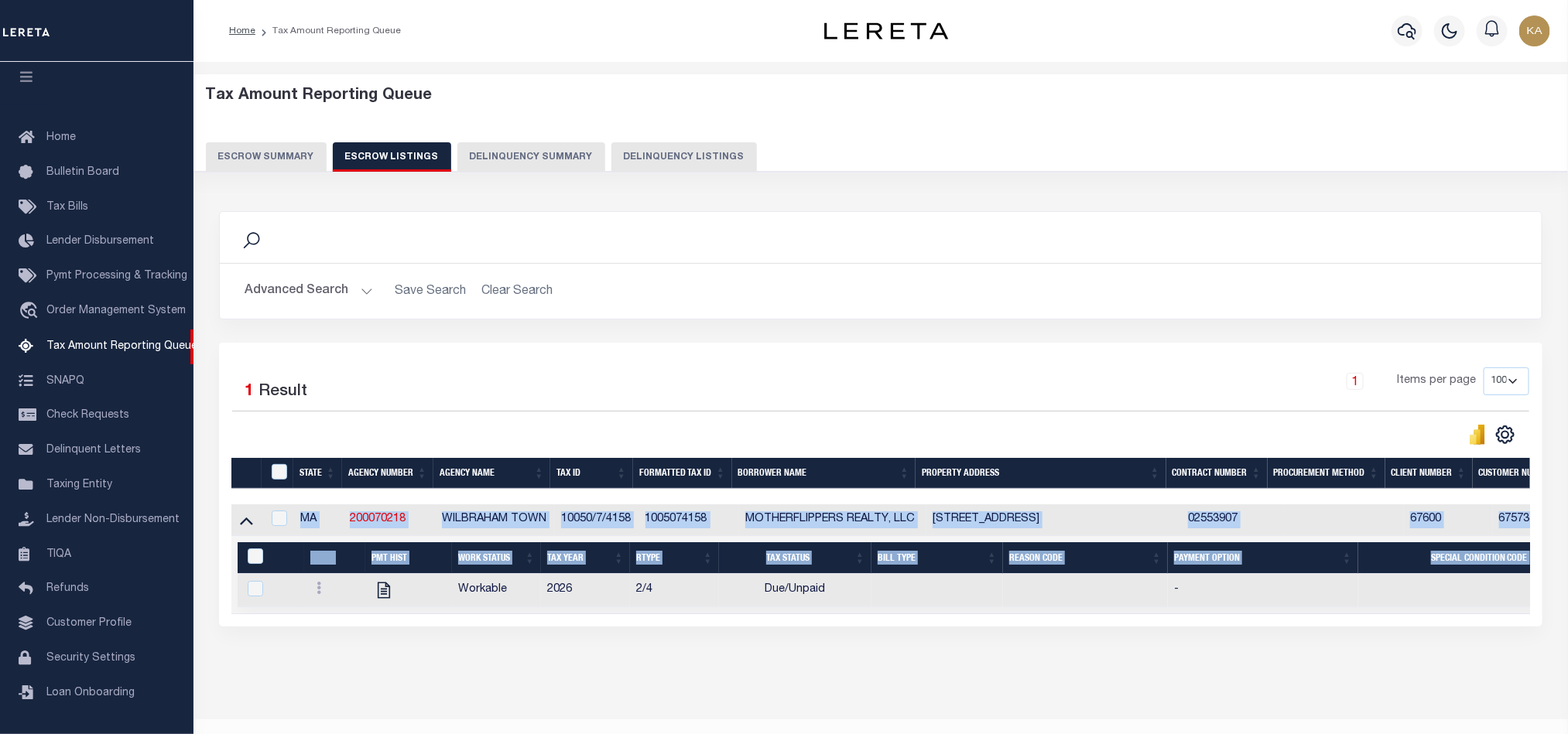
drag, startPoint x: 706, startPoint y: 620, endPoint x: 822, endPoint y: 622, distance: 116.0
click at [820, 614] on td "Selected 1 Result Items per page" at bounding box center [1293, 575] width 2123 height 78
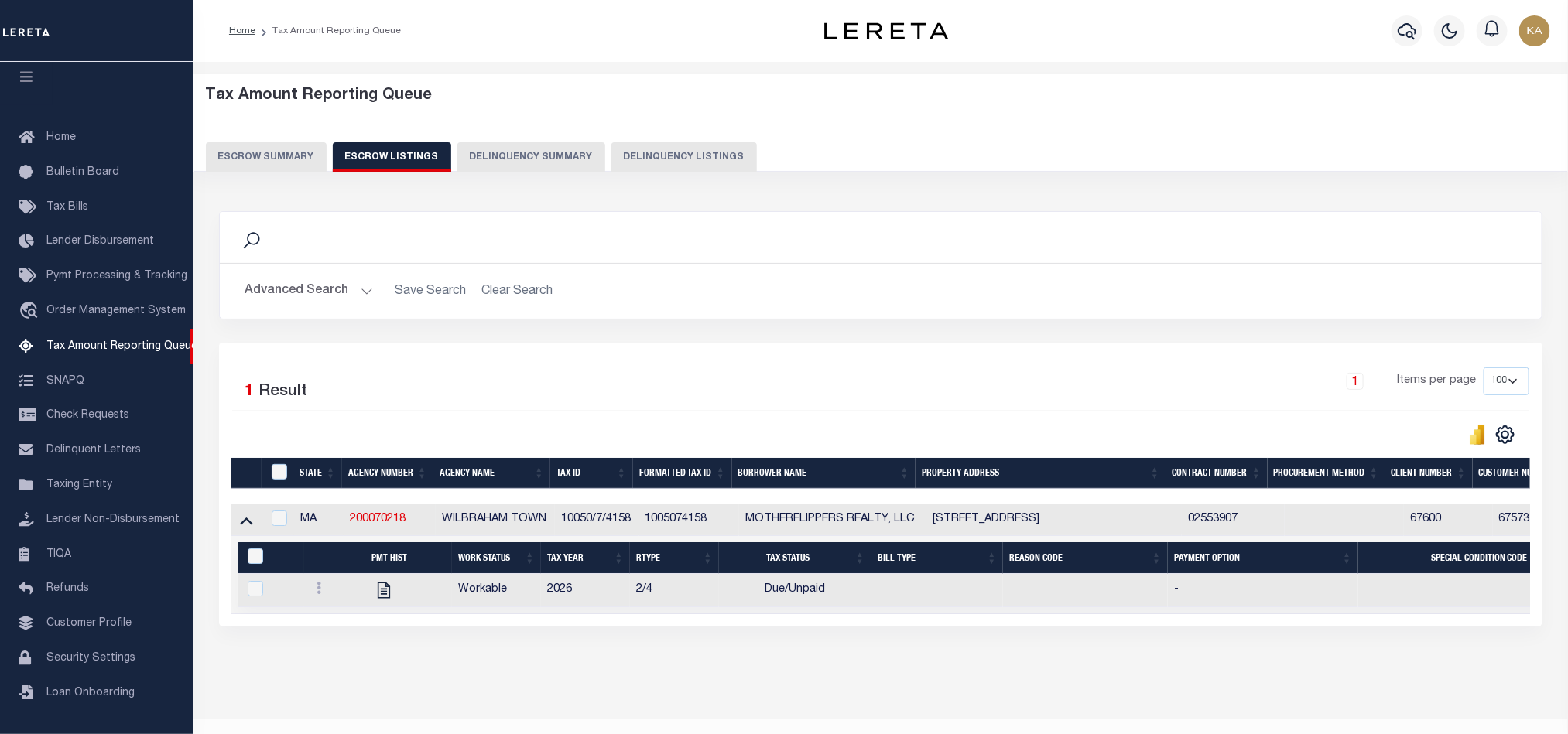
drag, startPoint x: 824, startPoint y: 620, endPoint x: 914, endPoint y: 620, distance: 90.0
click at [910, 614] on td "Selected 1 Result Items per page" at bounding box center [1293, 575] width 2123 height 78
drag, startPoint x: 967, startPoint y: 620, endPoint x: 1012, endPoint y: 624, distance: 45.2
click at [1005, 614] on div "State Agency Number Agency Name Tax ID Formatted Tax ID Borrower Name Property …" at bounding box center [881, 559] width 1298 height 110
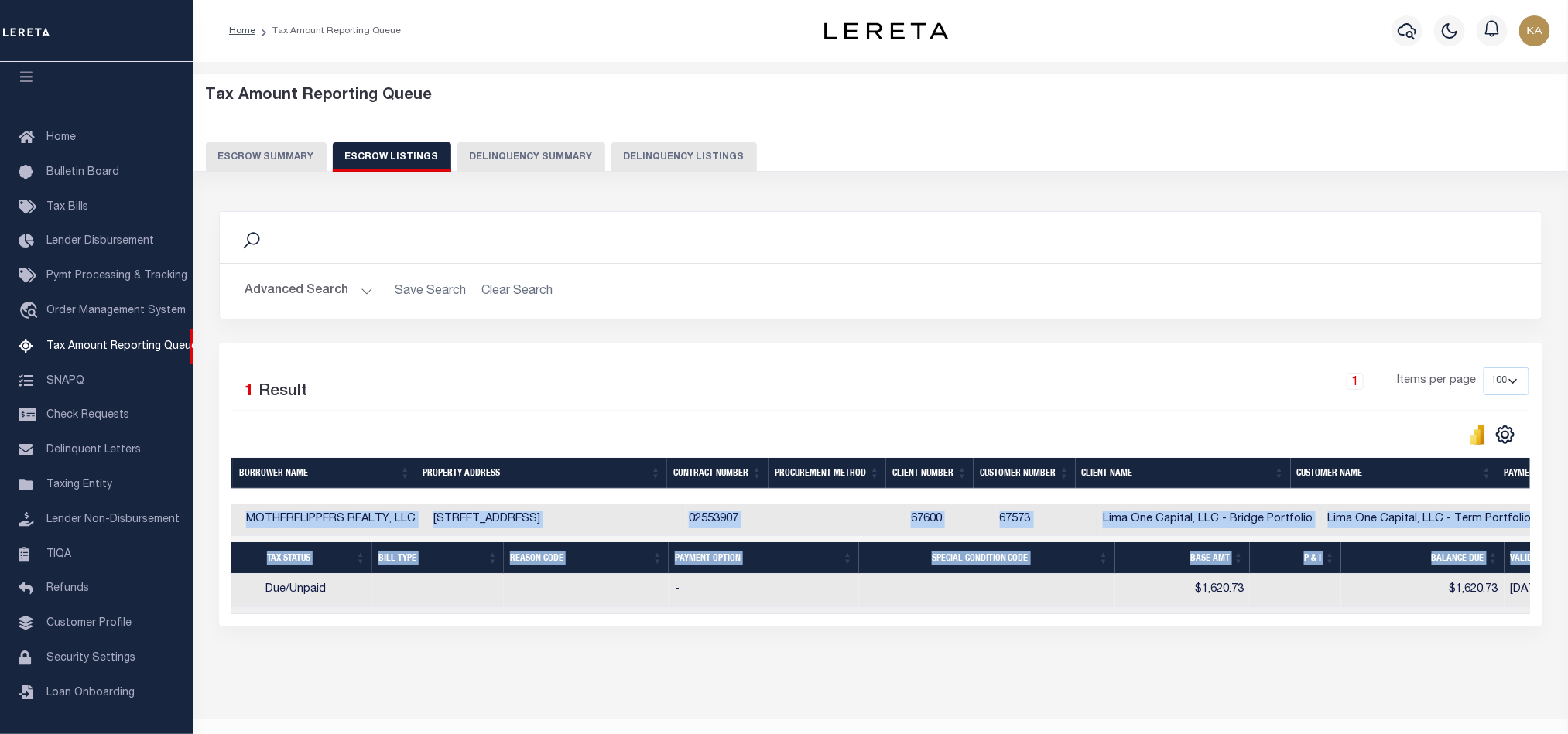
click at [1114, 627] on div "Selected 1 Result 1 Items per page 10 25 50 100 500" at bounding box center [881, 484] width 1323 height 284
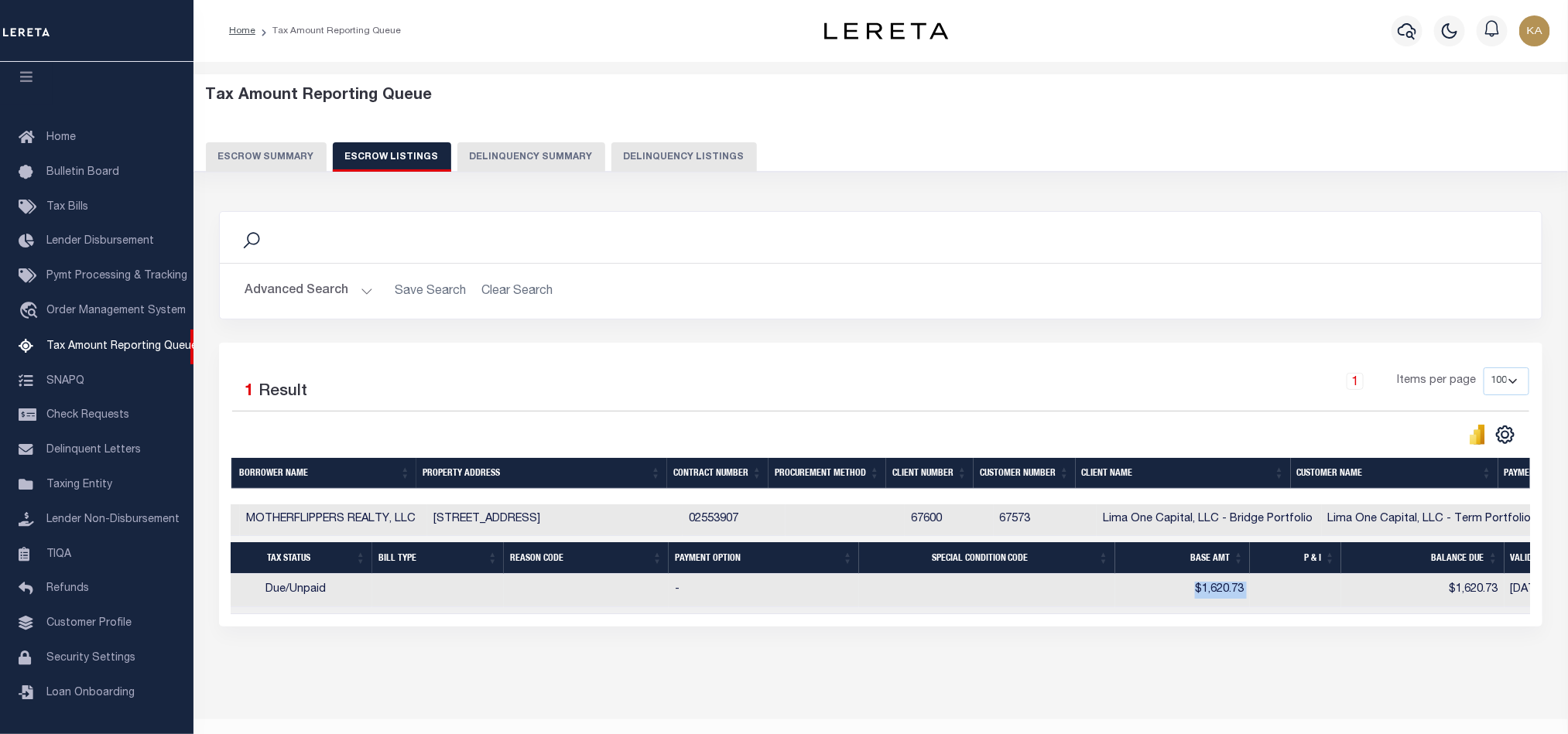
drag, startPoint x: 1308, startPoint y: 599, endPoint x: 1384, endPoint y: 595, distance: 76.1
click at [1384, 595] on tr "Workable 2026 2/4 Due/Unpaid - $1,620.73 $1,620.73 [DATE] 4392" at bounding box center [794, 590] width 2111 height 33
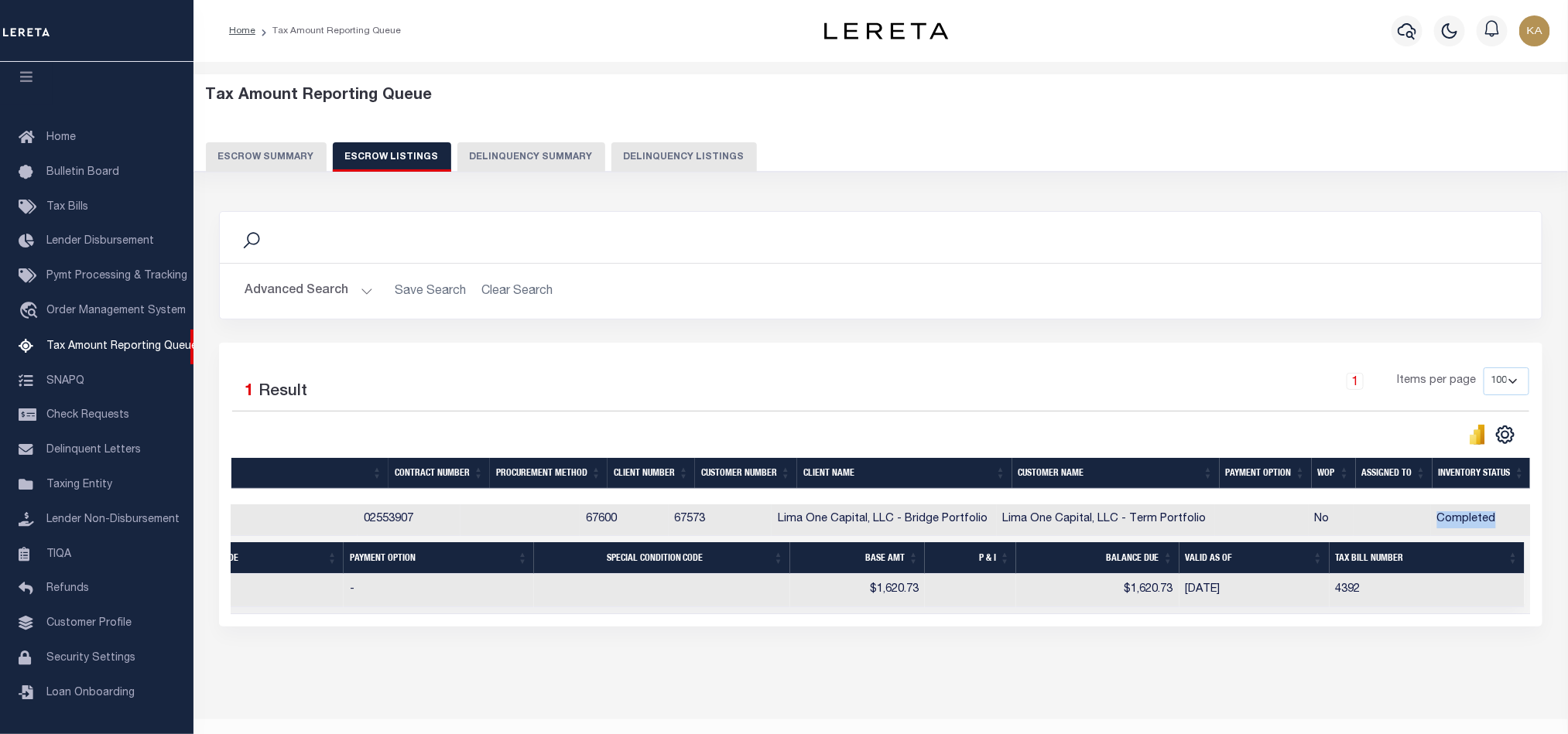
drag, startPoint x: 1402, startPoint y: 536, endPoint x: 1489, endPoint y: 523, distance: 88.0
click at [1489, 523] on tr "MA 200070218 [GEOGRAPHIC_DATA] 10050/7/4158 1005074158 MOTHERFLIPPERS REALTY, L…" at bounding box center [469, 520] width 2123 height 32
